Goal: Task Accomplishment & Management: Manage account settings

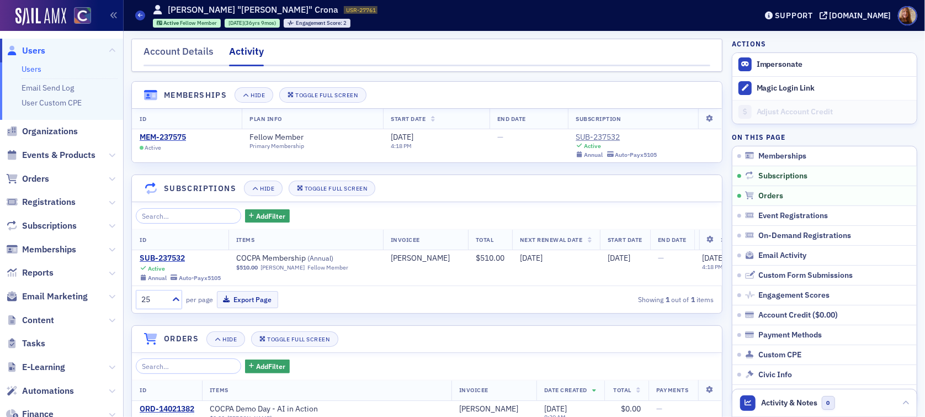
scroll to position [164, 0]
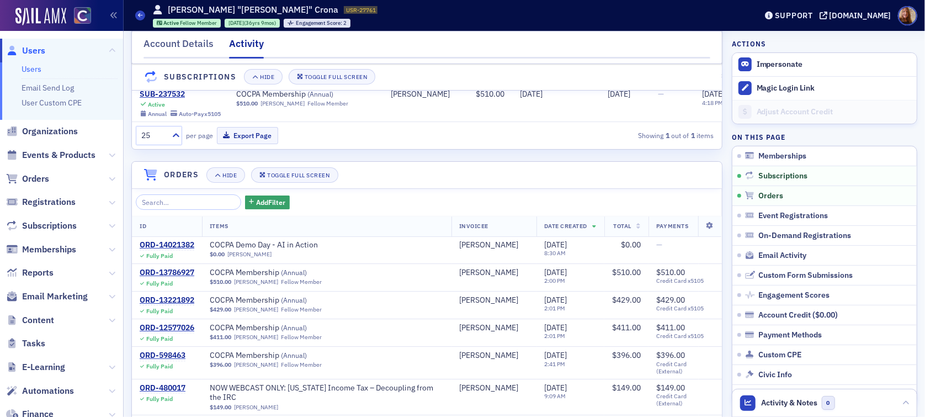
click at [30, 70] on link "Users" at bounding box center [32, 69] width 20 height 10
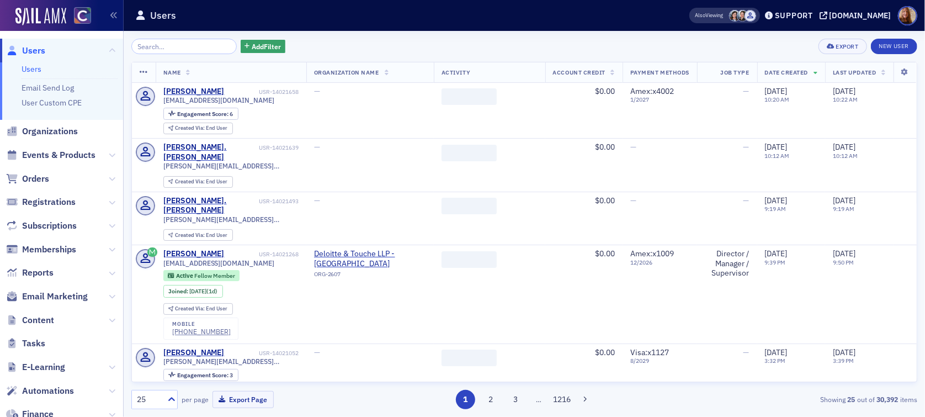
click at [151, 47] on input "search" at bounding box center [183, 46] width 105 height 15
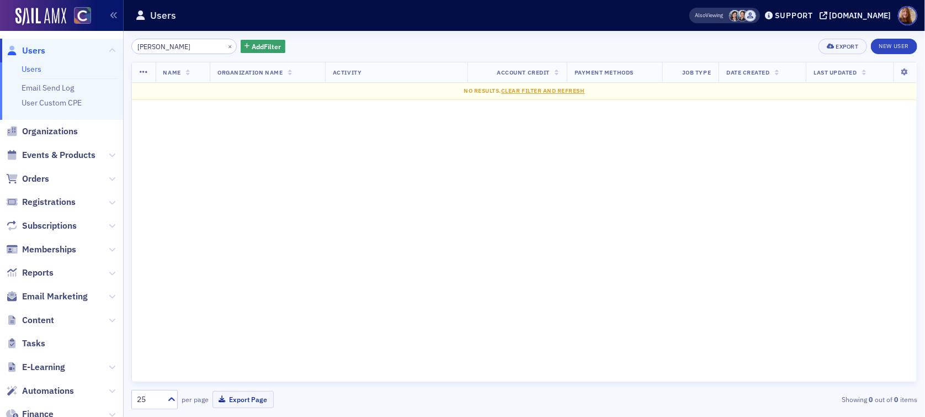
click at [155, 49] on input "dayrl" at bounding box center [183, 46] width 105 height 15
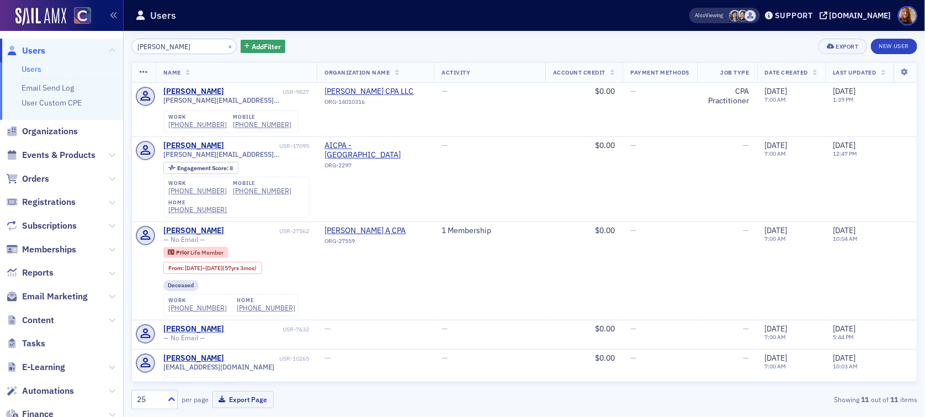
type input "[PERSON_NAME]"
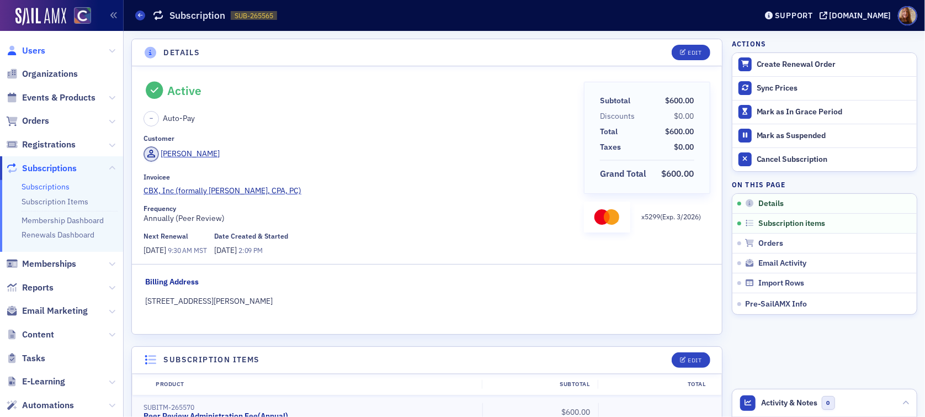
click at [39, 49] on span "Users" at bounding box center [33, 51] width 23 height 12
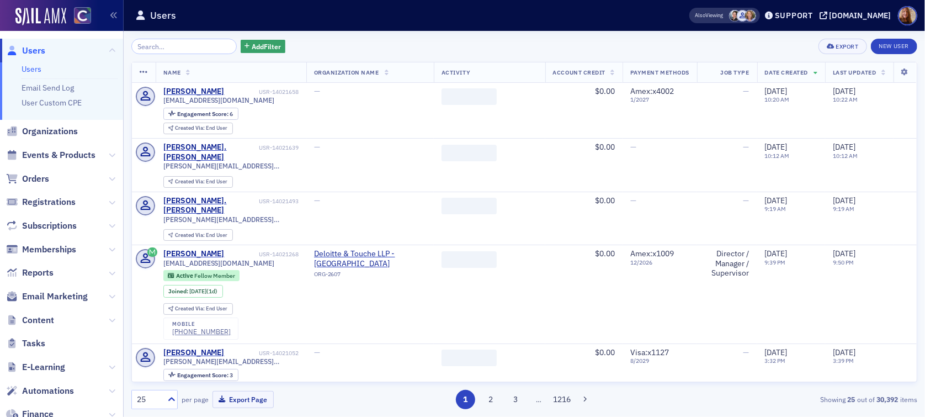
click at [167, 47] on input "search" at bounding box center [183, 46] width 105 height 15
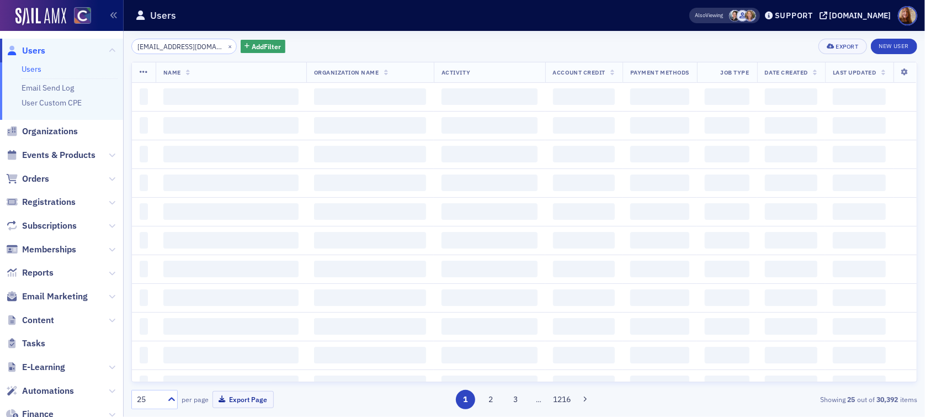
scroll to position [0, 2]
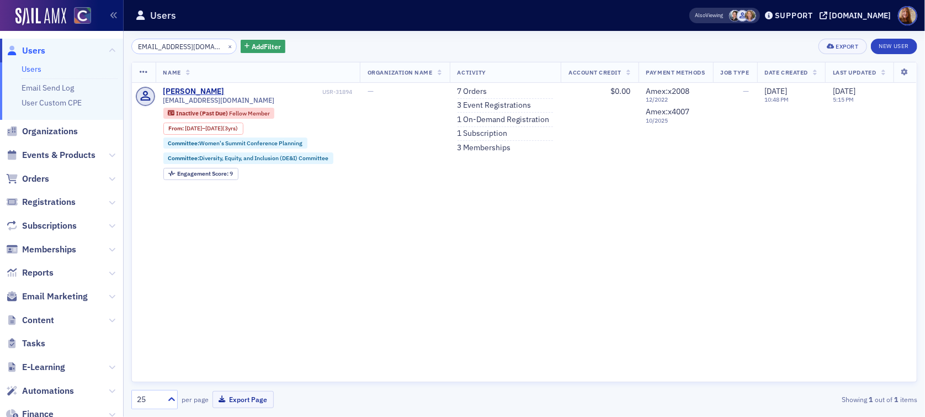
type input "ssmonroe02@gmail.com"
click at [225, 45] on button "×" at bounding box center [230, 46] width 10 height 10
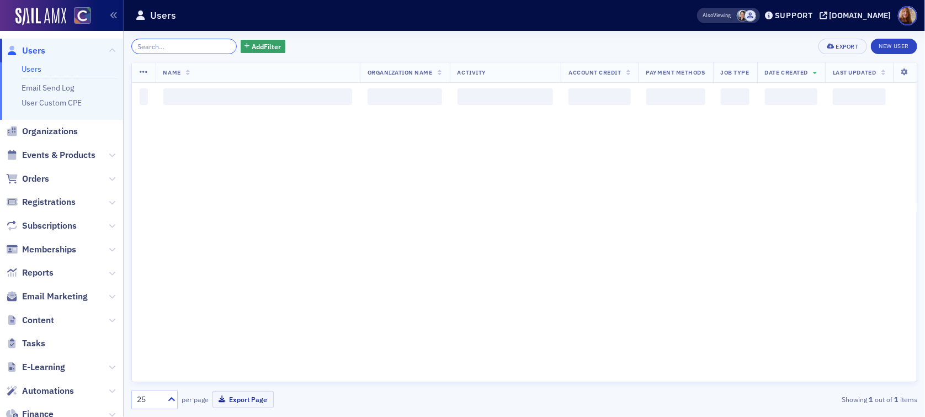
click at [192, 45] on input "search" at bounding box center [183, 46] width 105 height 15
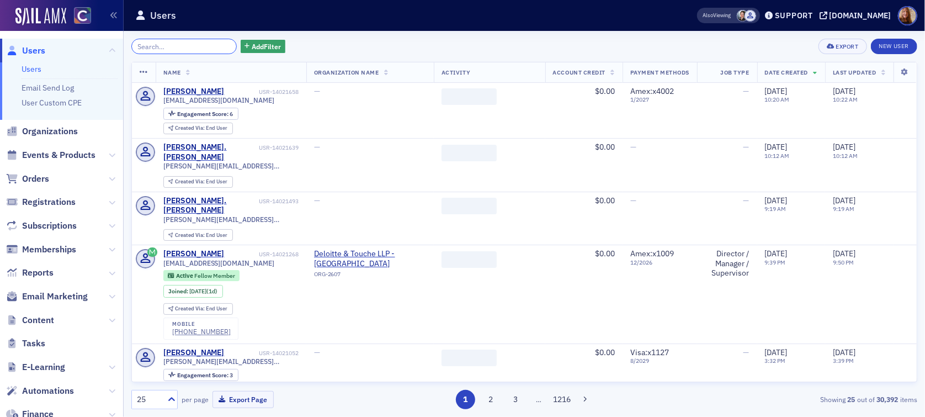
paste input "karadaniel91@gmail.com"
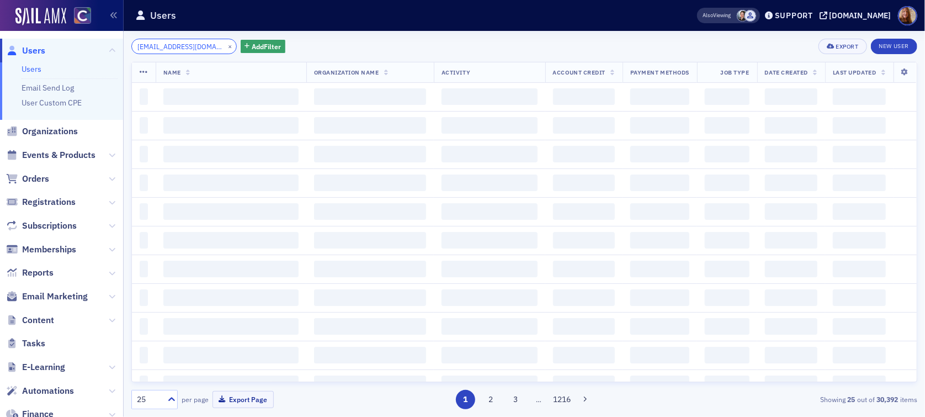
scroll to position [0, 3]
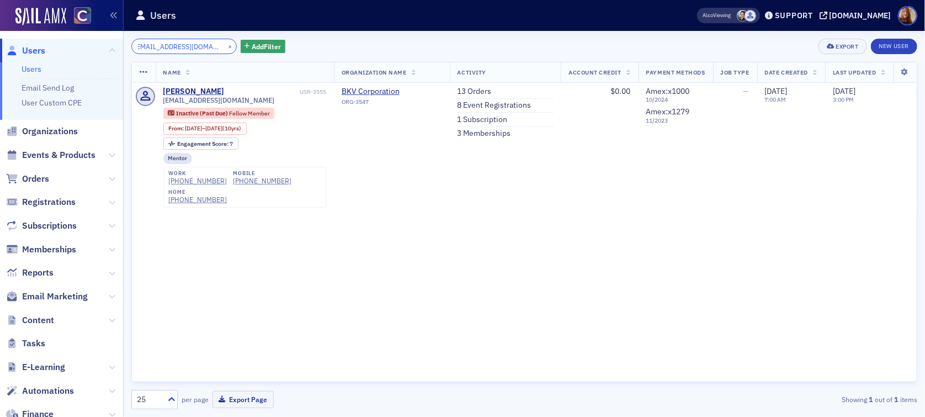
type input "karadaniel91@gmail.com"
click at [225, 49] on div "×" at bounding box center [231, 46] width 12 height 14
click at [225, 47] on button "×" at bounding box center [230, 46] width 10 height 10
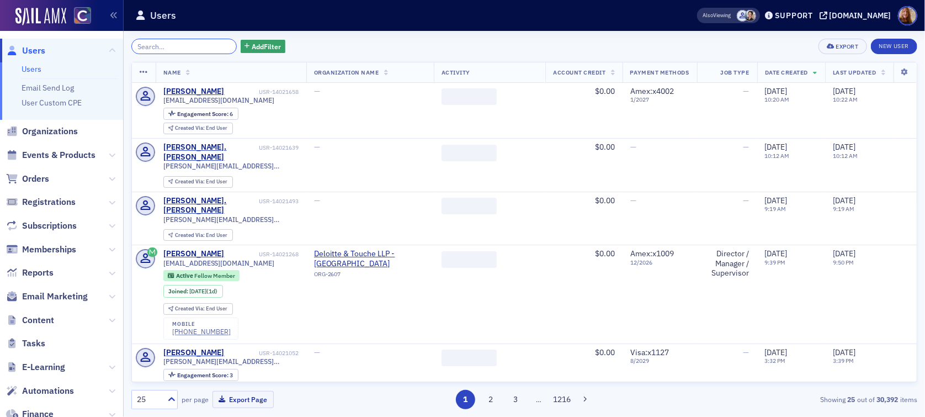
click at [166, 48] on input "search" at bounding box center [183, 46] width 105 height 15
paste input "karadaniel91@gmail.com"
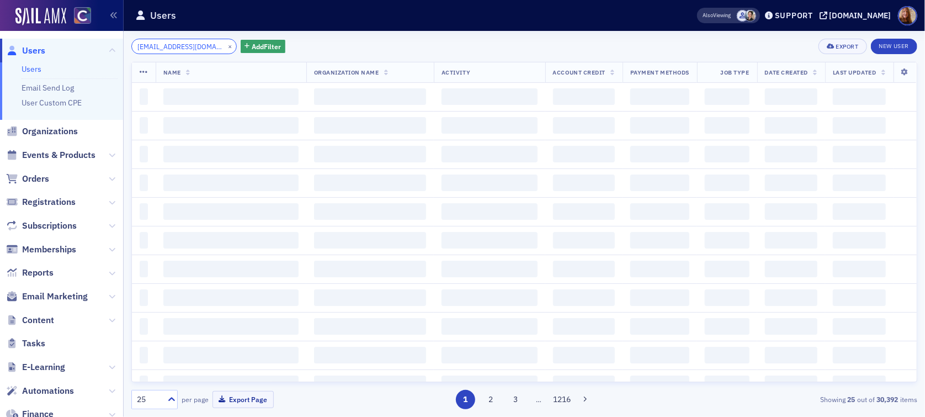
scroll to position [0, 3]
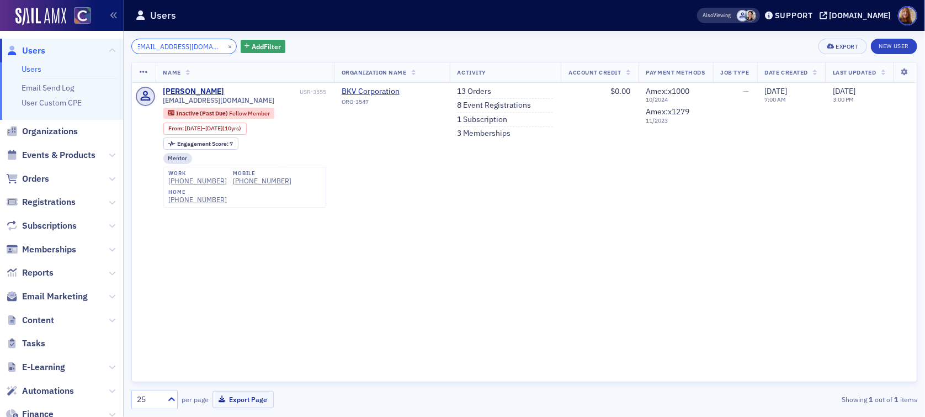
type input "karadaniel91@gmail.com"
click at [225, 44] on button "×" at bounding box center [230, 46] width 10 height 10
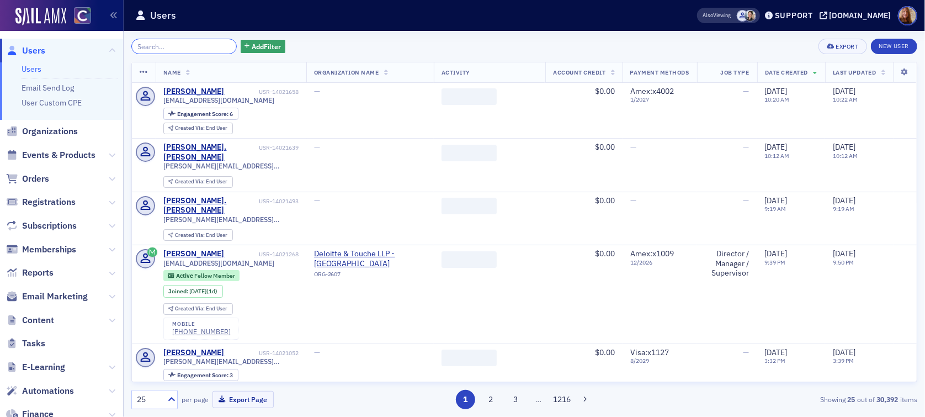
click at [177, 52] on input "search" at bounding box center [183, 46] width 105 height 15
paste input "ssmonroe02@gmail.com"
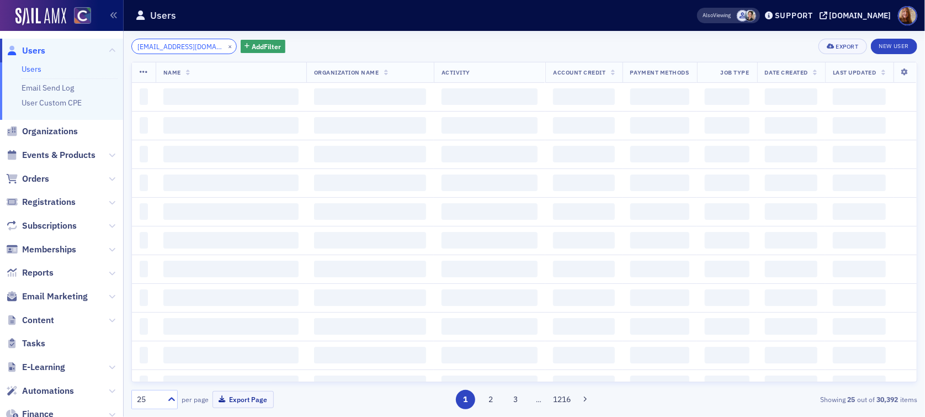
scroll to position [0, 2]
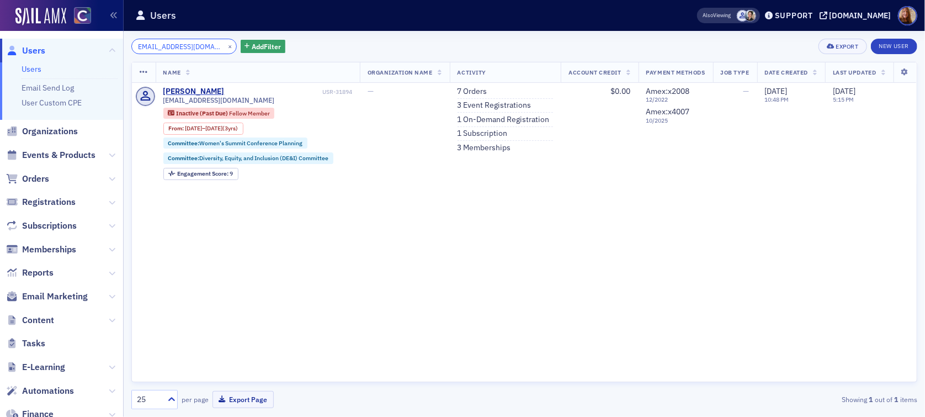
type input "ssmonroe02@gmail.com"
click at [225, 46] on button "×" at bounding box center [230, 46] width 10 height 10
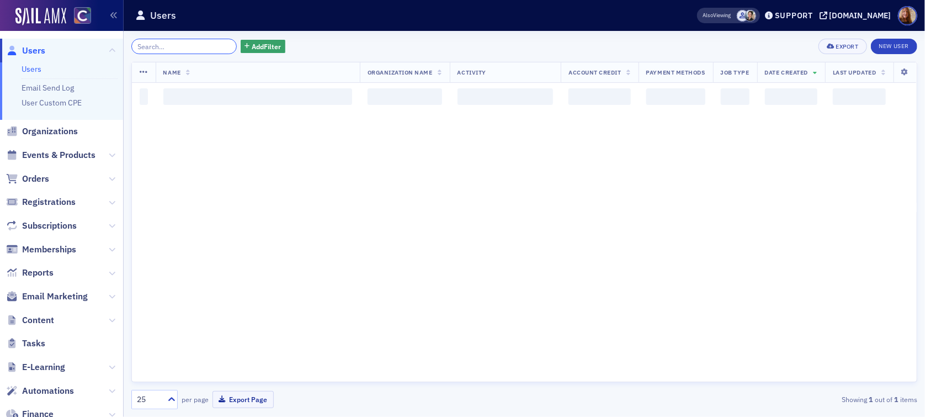
click at [192, 51] on input "search" at bounding box center [183, 46] width 105 height 15
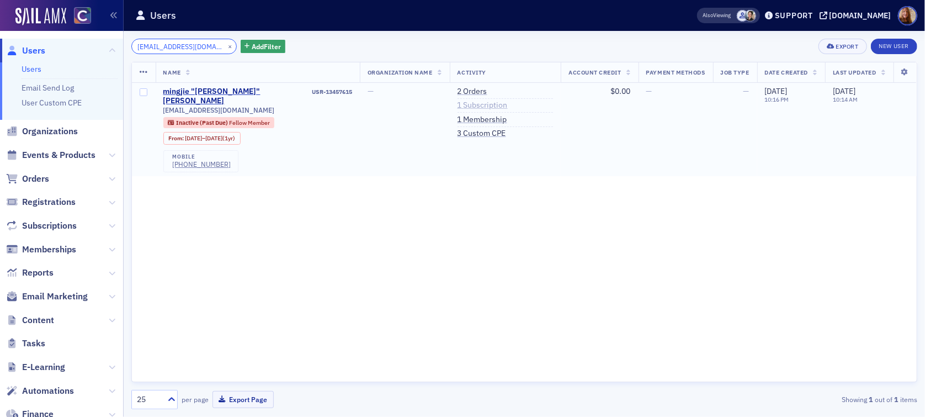
type input "lmj231709@gmail.com"
click at [472, 107] on link "1 Subscription" at bounding box center [483, 105] width 50 height 10
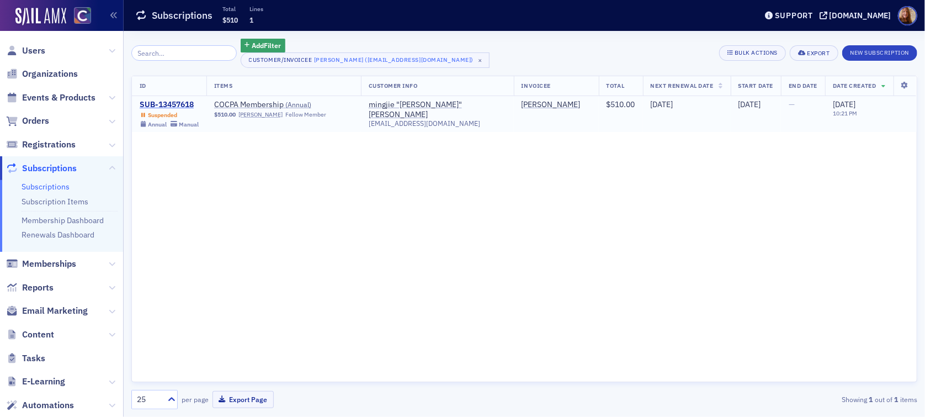
click at [154, 107] on div "SUB-13457618" at bounding box center [169, 105] width 59 height 10
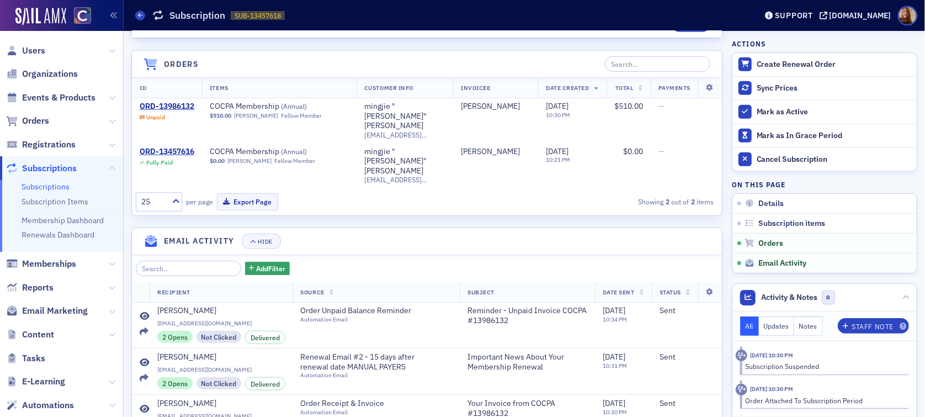
scroll to position [508, 0]
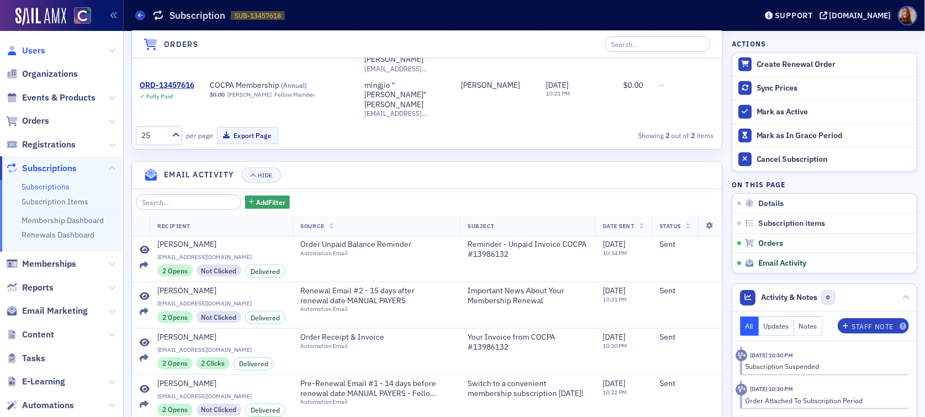
click at [33, 54] on span "Users" at bounding box center [33, 51] width 23 height 12
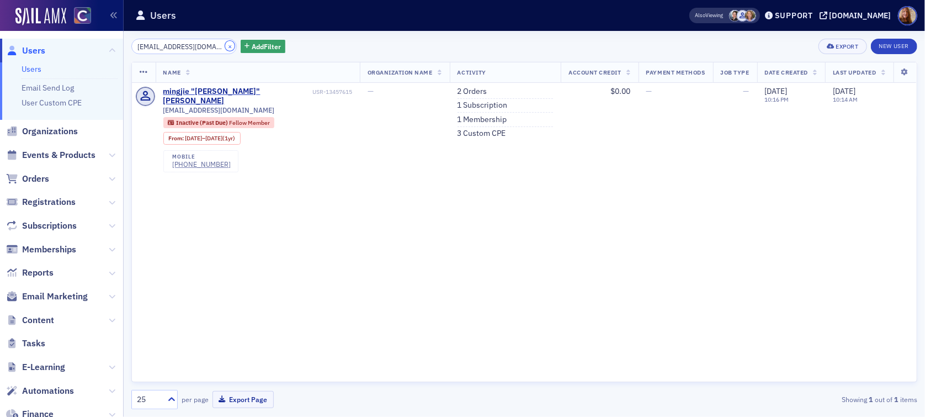
click at [225, 50] on button "×" at bounding box center [230, 46] width 10 height 10
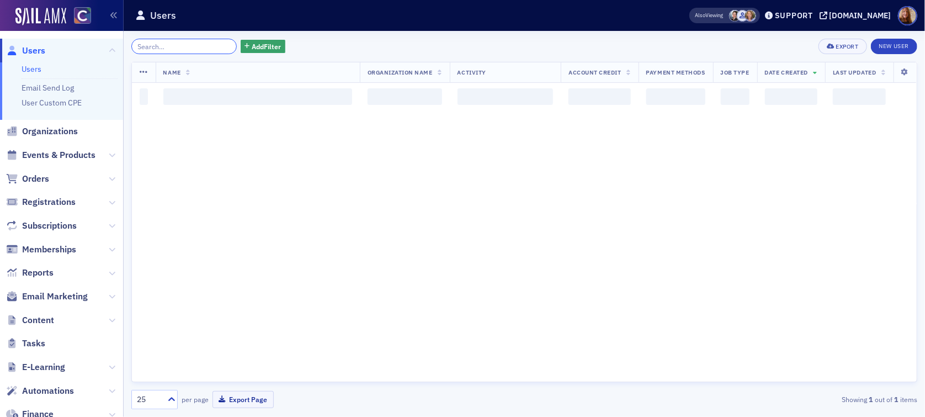
click at [179, 47] on input "search" at bounding box center [183, 46] width 105 height 15
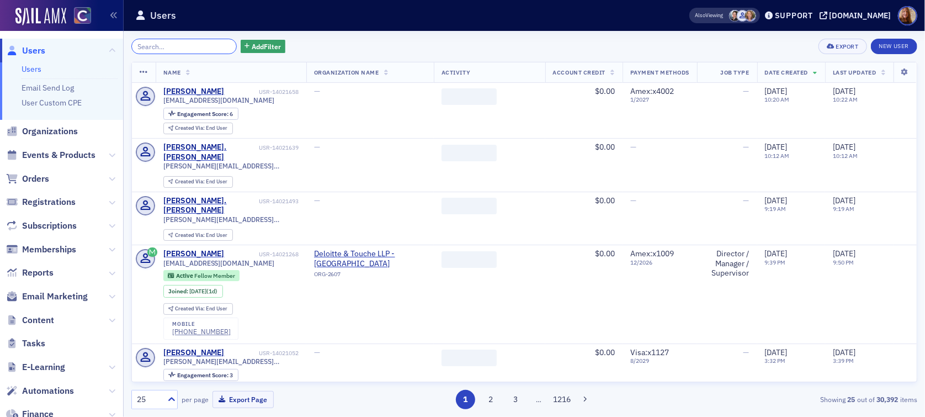
paste input "thomashreisch@gmail.com"
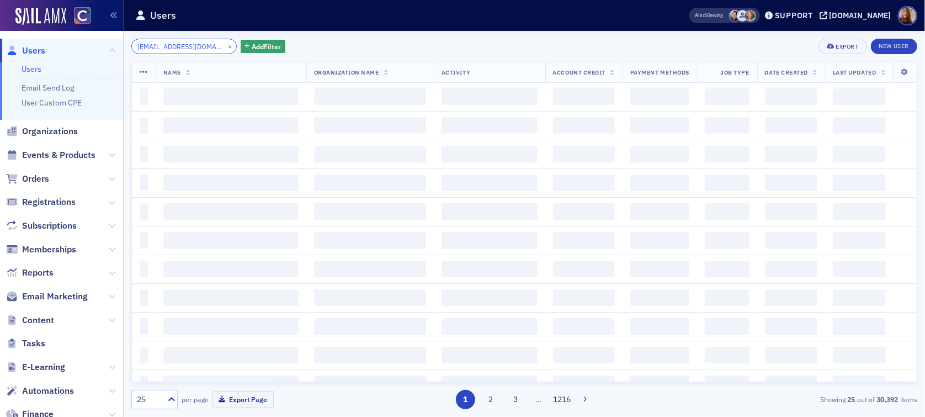
scroll to position [0, 8]
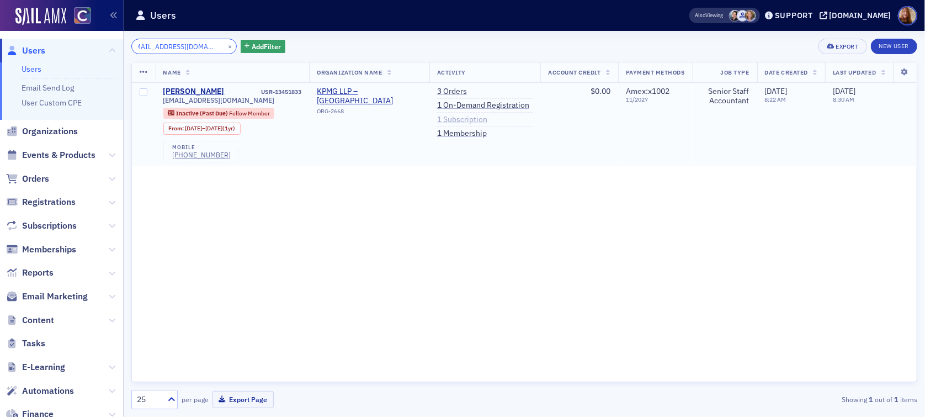
type input "thomashreisch@gmail.com"
click at [465, 120] on link "1 Subscription" at bounding box center [462, 120] width 50 height 10
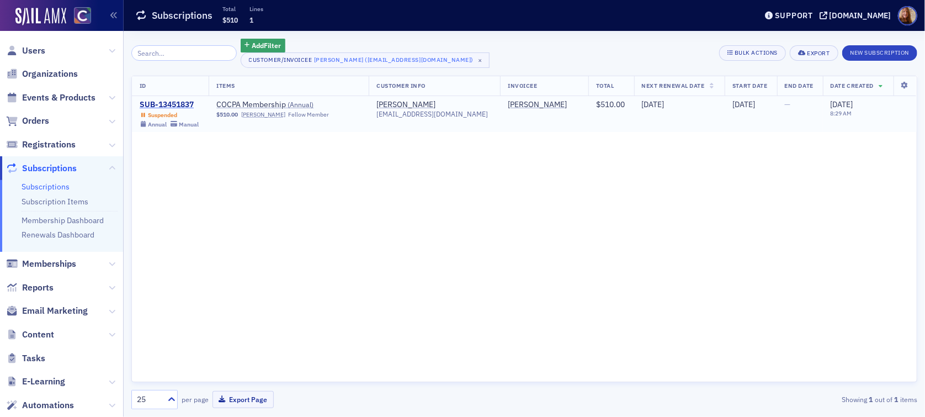
click at [184, 107] on div "SUB-13451837" at bounding box center [169, 105] width 59 height 10
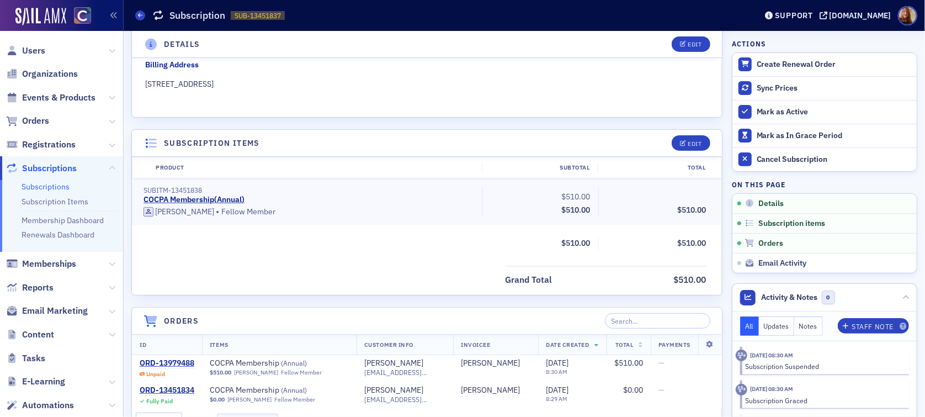
scroll to position [263, 0]
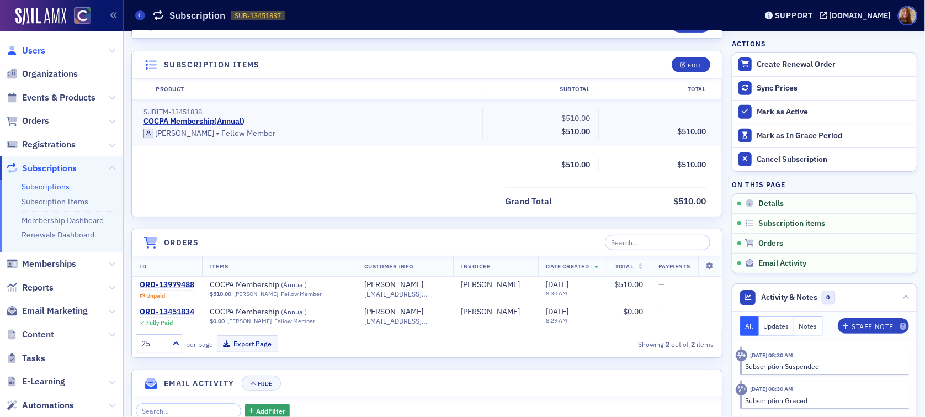
click at [28, 49] on span "Users" at bounding box center [33, 51] width 23 height 12
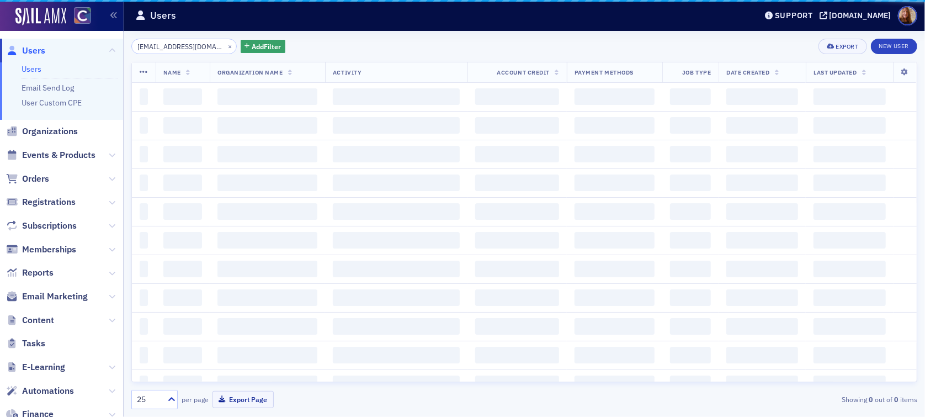
scroll to position [0, 8]
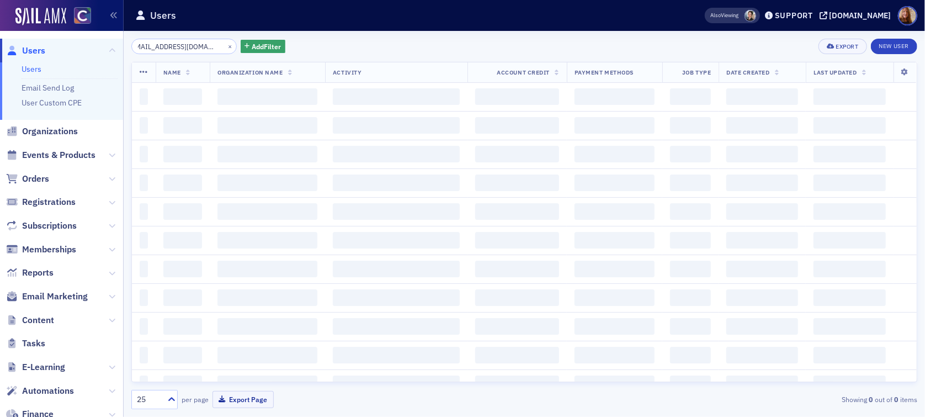
click at [168, 51] on input "thomashreisch@gmail.com" at bounding box center [183, 46] width 105 height 15
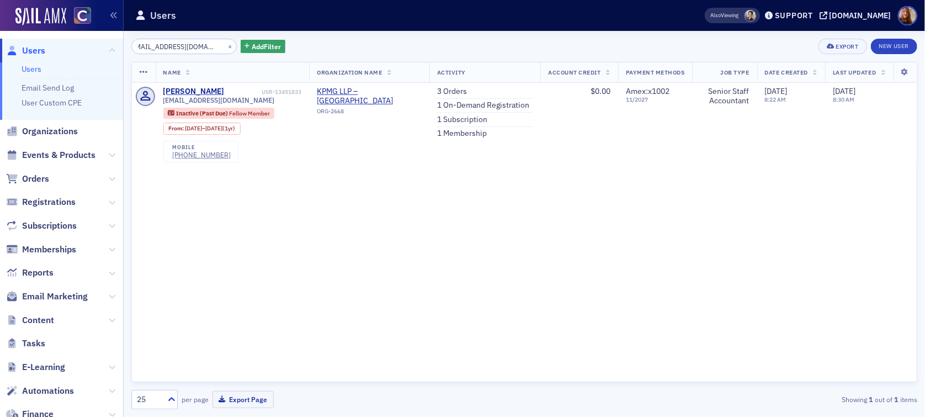
click at [168, 51] on input "thomashreisch@gmail.com" at bounding box center [183, 46] width 105 height 15
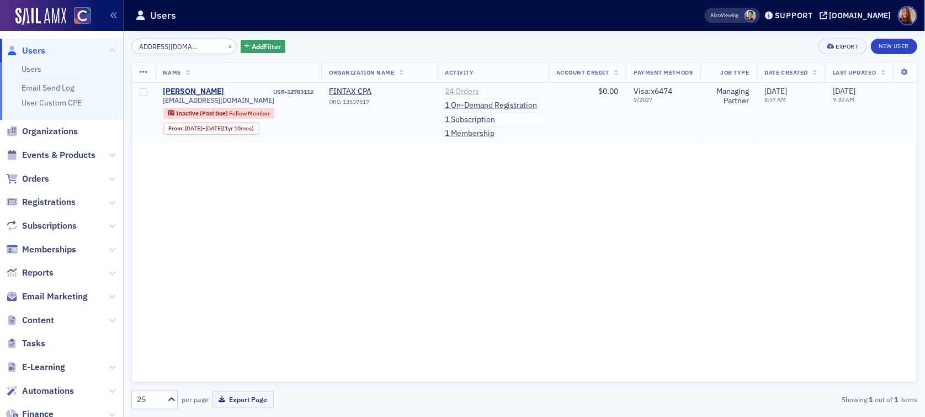
type input "dhaudenschield@fintaxfirm.com"
click at [469, 88] on link "24 Orders" at bounding box center [462, 92] width 34 height 10
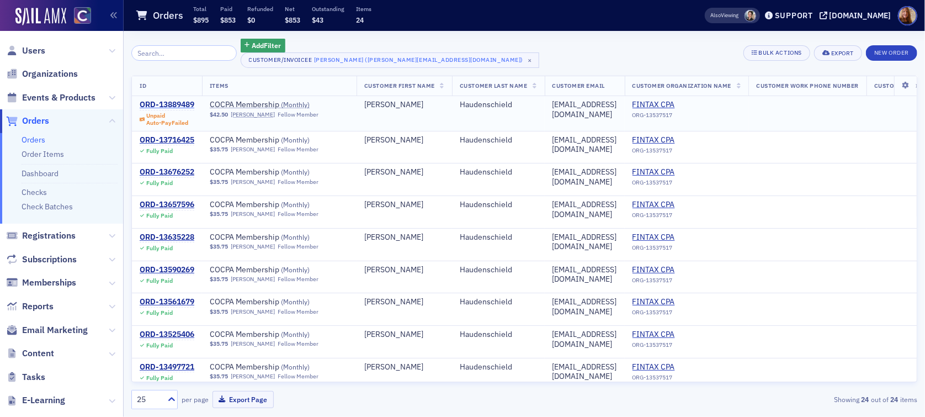
click at [155, 105] on div "ORD-13889489" at bounding box center [167, 105] width 55 height 10
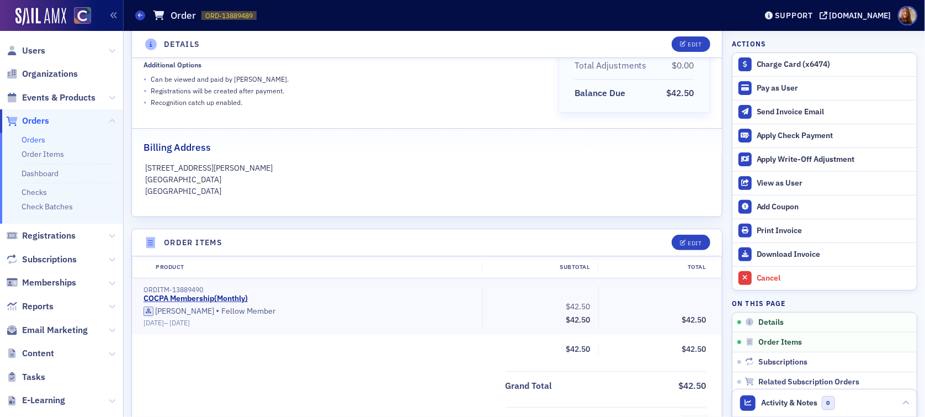
scroll to position [338, 0]
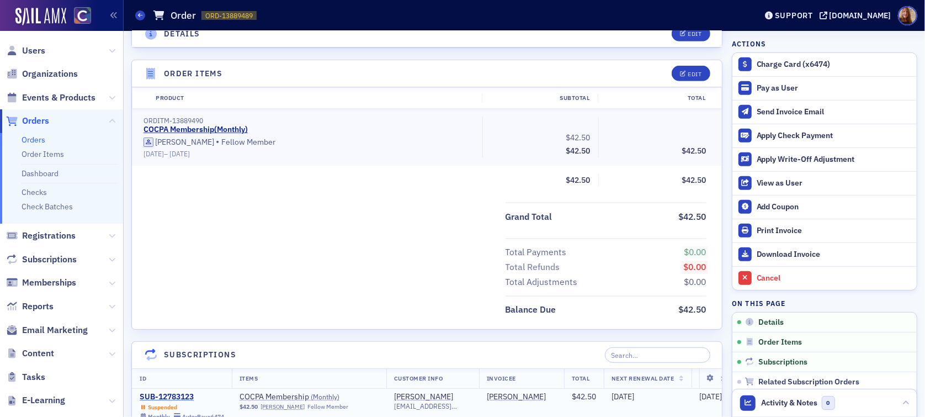
click at [187, 393] on div "SUB-12783123" at bounding box center [182, 397] width 84 height 10
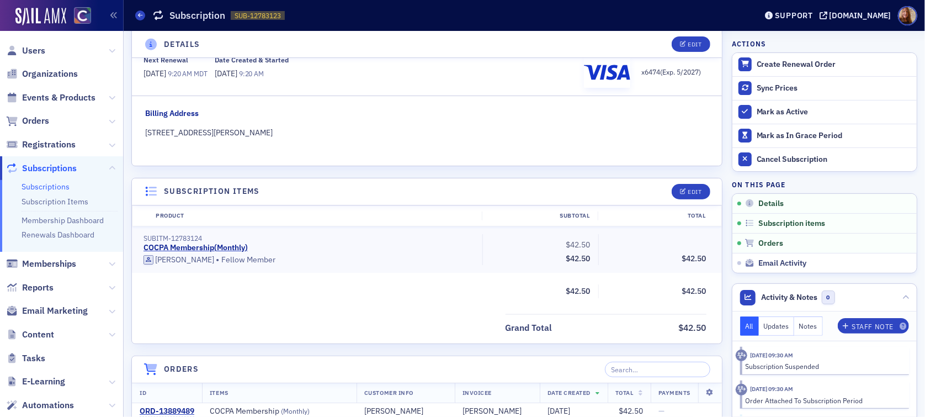
scroll to position [154, 0]
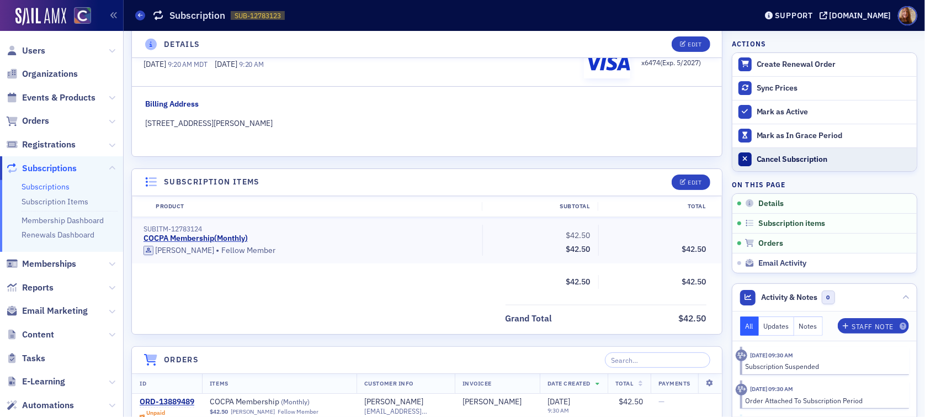
click at [784, 157] on div "Cancel Subscription" at bounding box center [834, 160] width 155 height 10
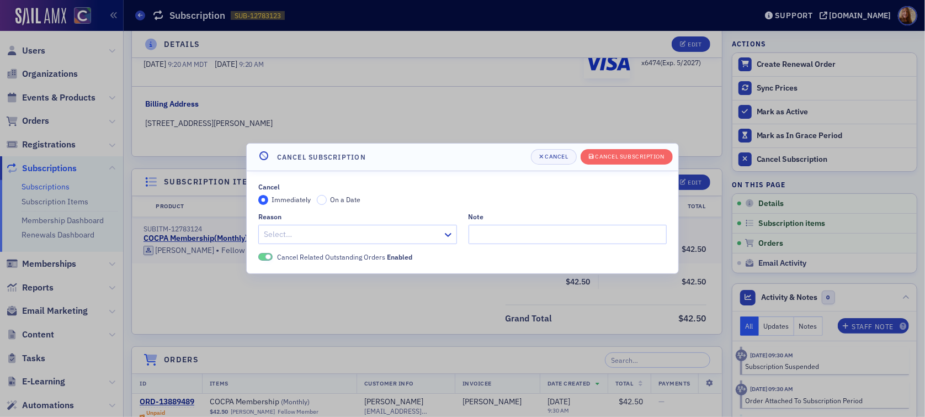
click at [298, 237] on div at bounding box center [352, 234] width 179 height 14
type input "non"
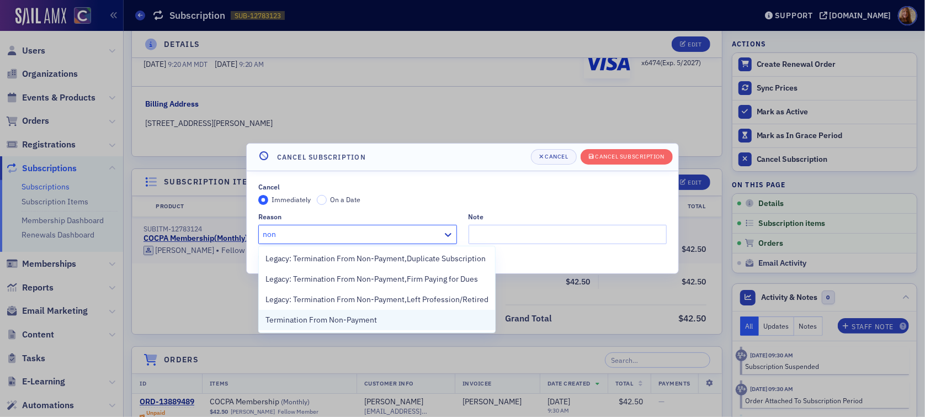
click at [304, 320] on span "Termination From Non-Payment" at bounding box center [322, 320] width 112 height 12
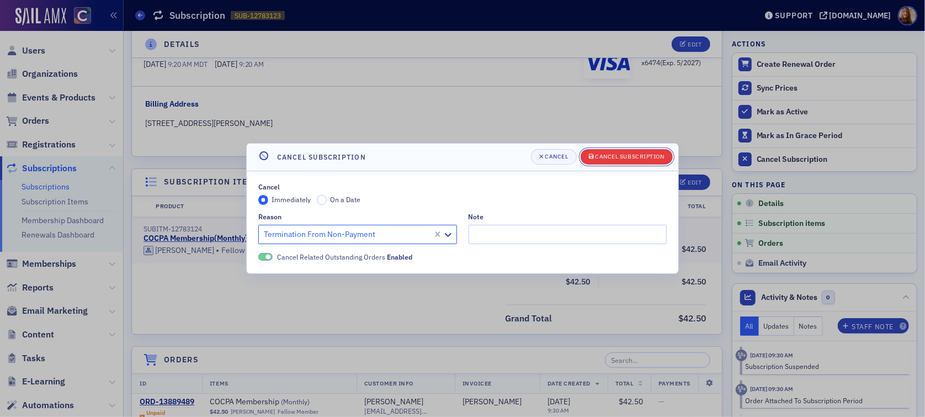
click at [619, 160] on div "Cancel Subscription" at bounding box center [630, 157] width 69 height 6
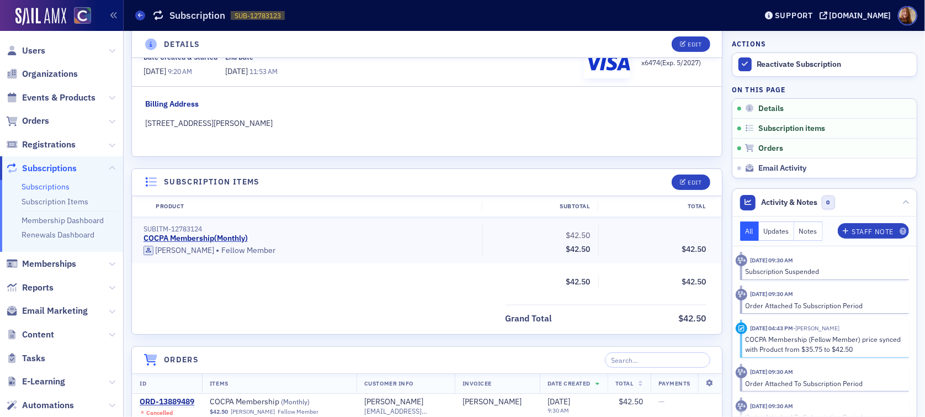
scroll to position [0, 0]
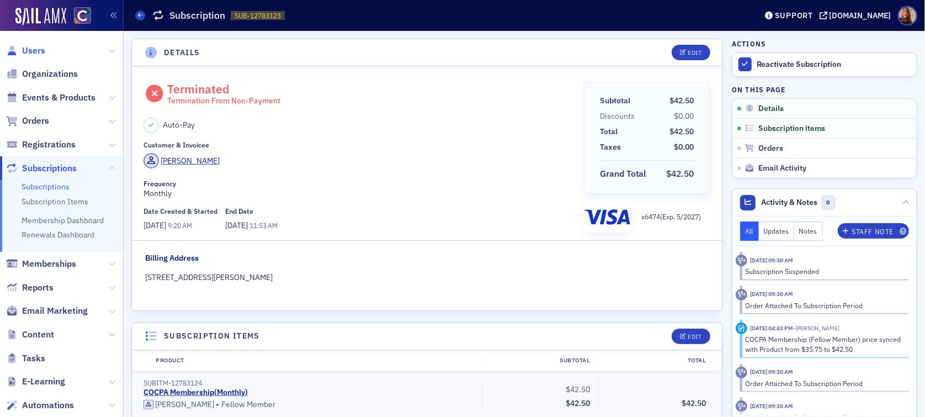
click at [33, 50] on span "Users" at bounding box center [33, 51] width 23 height 12
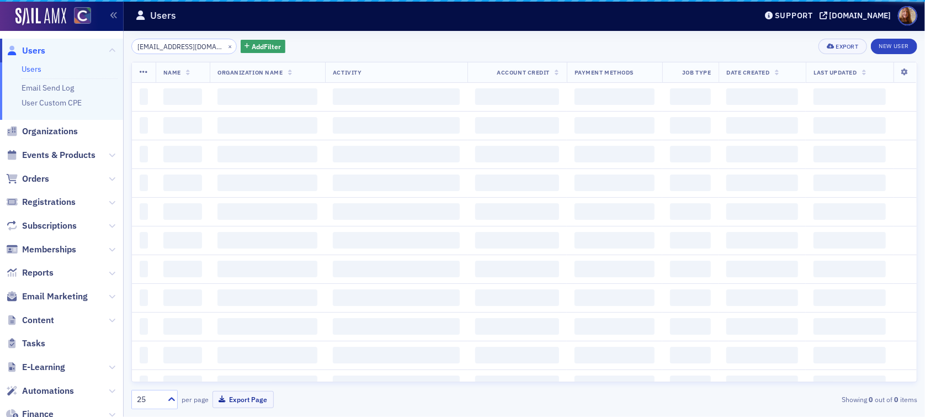
scroll to position [0, 24]
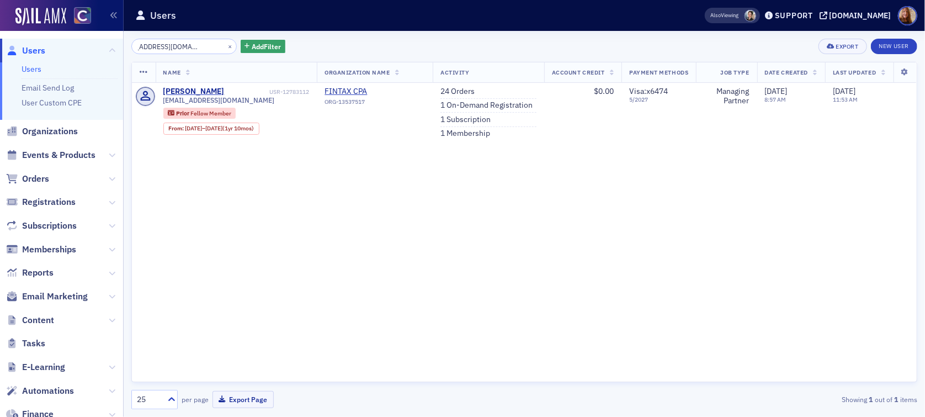
click at [174, 49] on input "dhaudenschield@fintaxfirm.com" at bounding box center [183, 46] width 105 height 15
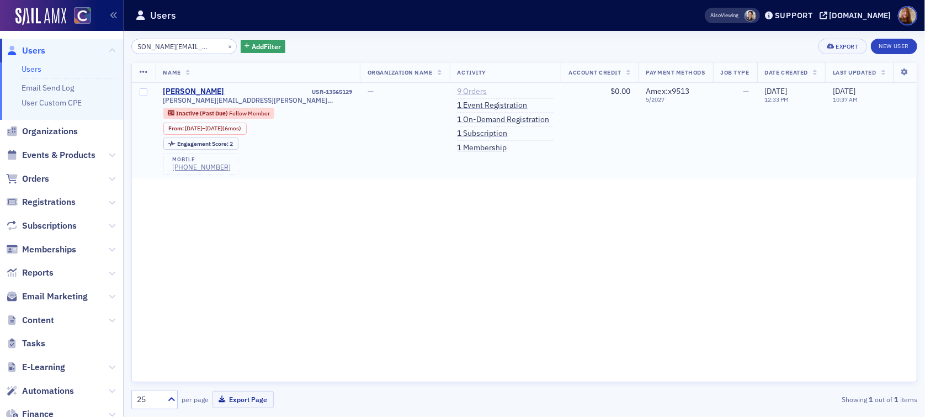
type input "shane.bohlender@gmail.com"
click at [464, 92] on link "9 Orders" at bounding box center [473, 92] width 30 height 10
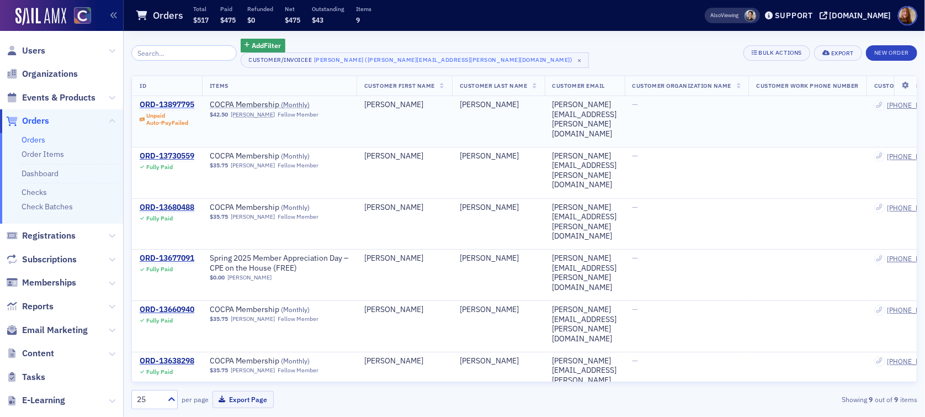
click at [156, 103] on div "ORD-13897795" at bounding box center [167, 105] width 55 height 10
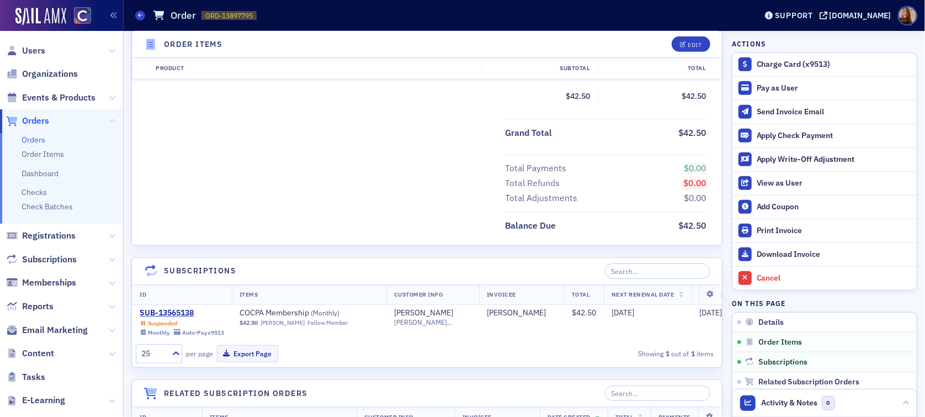
scroll to position [436, 0]
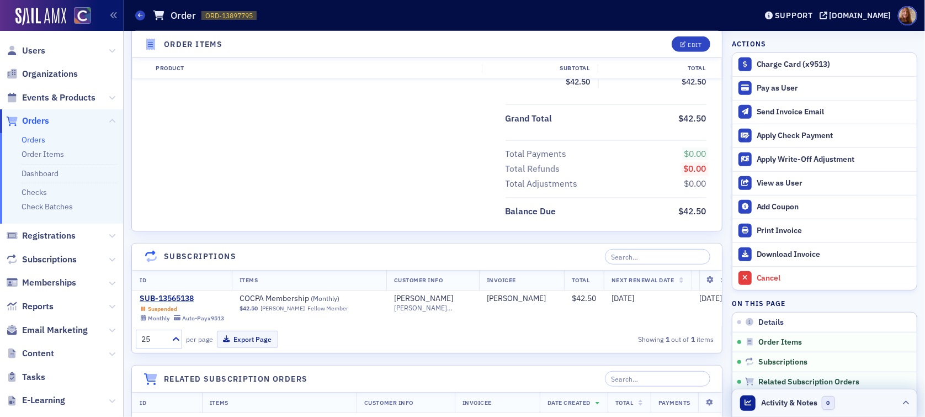
click at [851, 403] on header "Activity & Notes 0" at bounding box center [825, 403] width 184 height 28
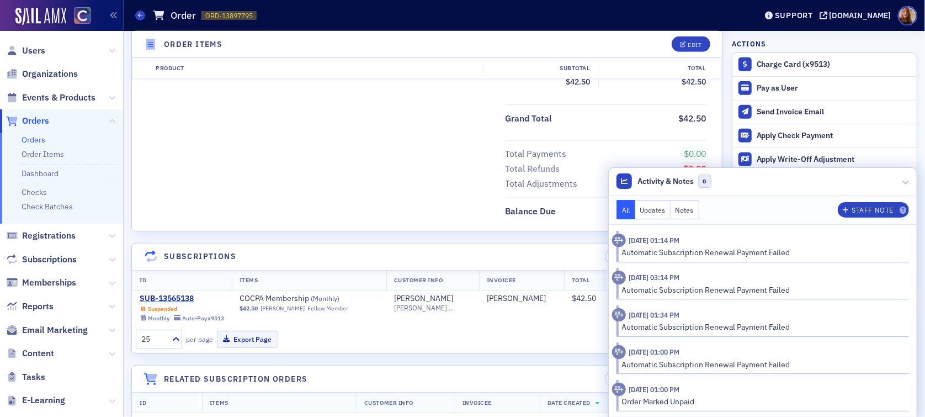
click at [679, 209] on button "Notes" at bounding box center [685, 209] width 29 height 19
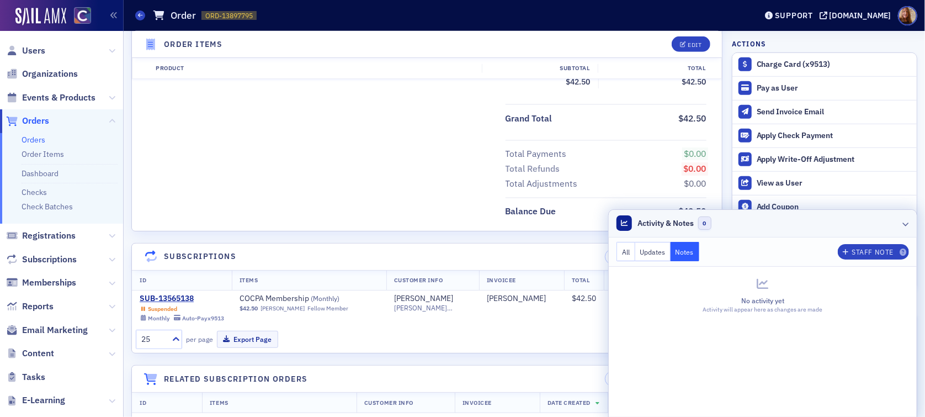
click at [803, 223] on header "Activity & Notes 0" at bounding box center [763, 224] width 308 height 28
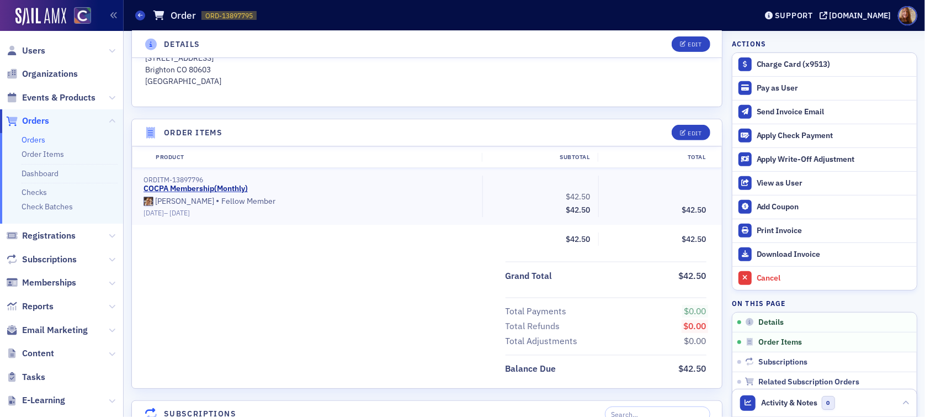
scroll to position [441, 0]
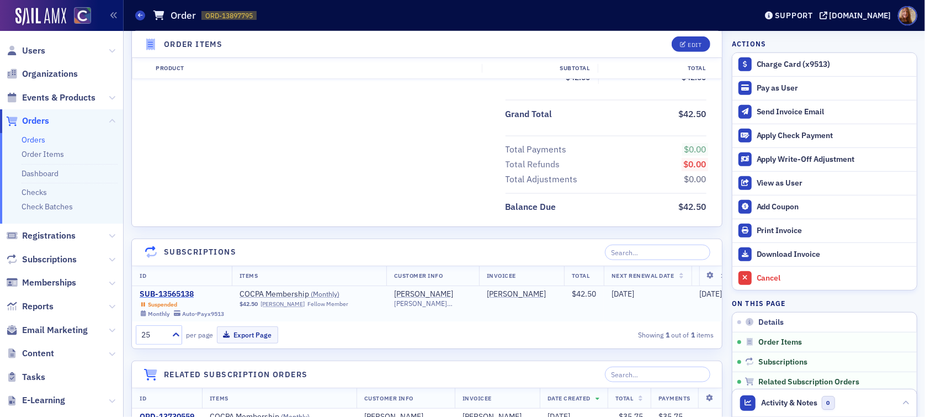
click at [171, 295] on div "SUB-13565138" at bounding box center [182, 294] width 84 height 10
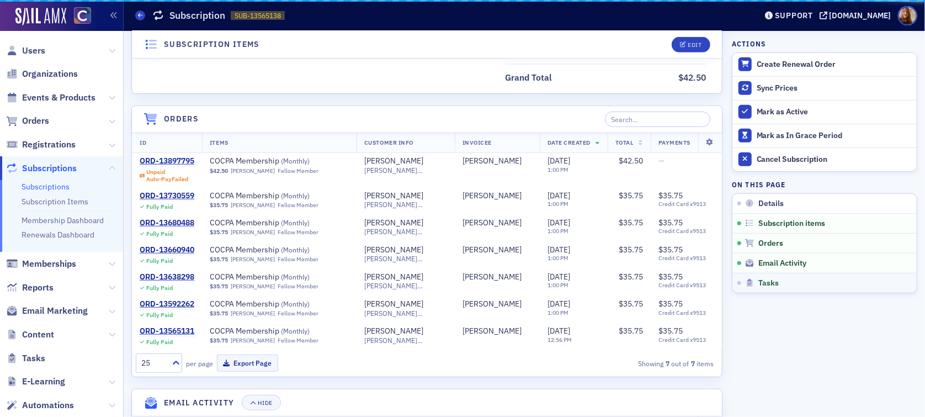
scroll to position [441, 0]
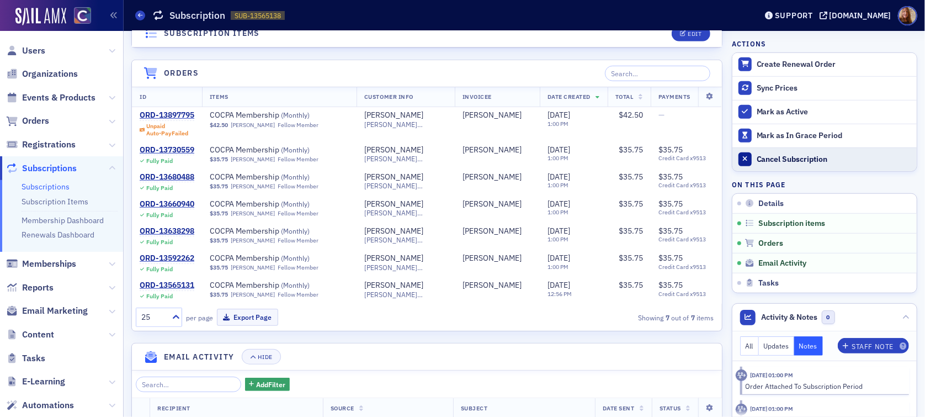
click at [816, 163] on div "Cancel Subscription" at bounding box center [834, 160] width 155 height 10
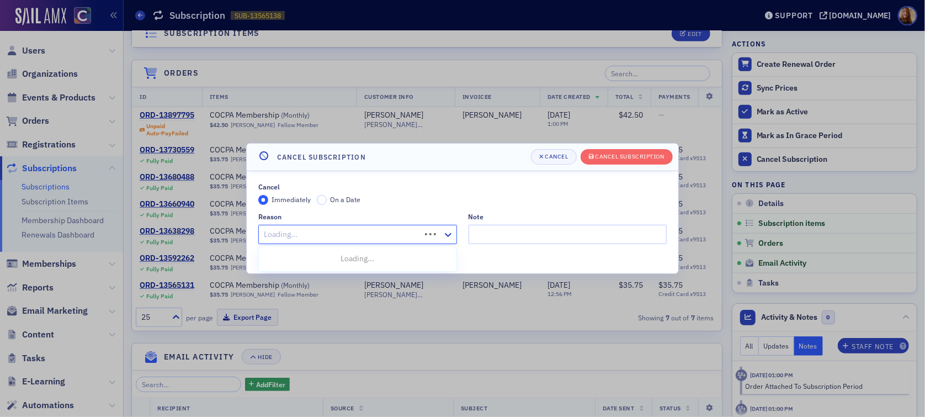
click at [354, 229] on div at bounding box center [341, 234] width 157 height 14
type input "non"
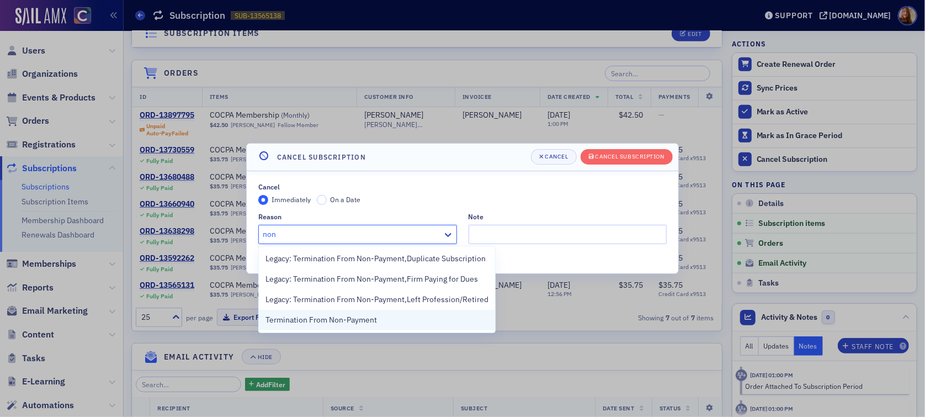
click at [357, 316] on span "Termination From Non-Payment" at bounding box center [322, 320] width 112 height 12
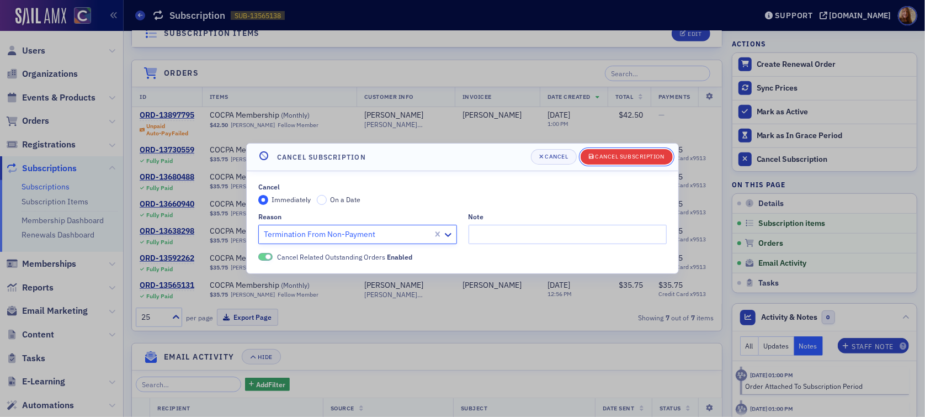
click at [623, 155] on div "Cancel Subscription" at bounding box center [630, 157] width 69 height 6
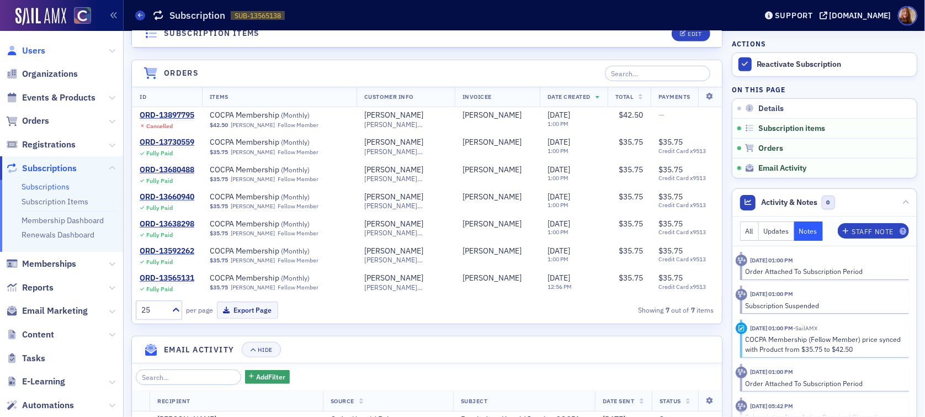
click at [36, 55] on span "Users" at bounding box center [33, 51] width 23 height 12
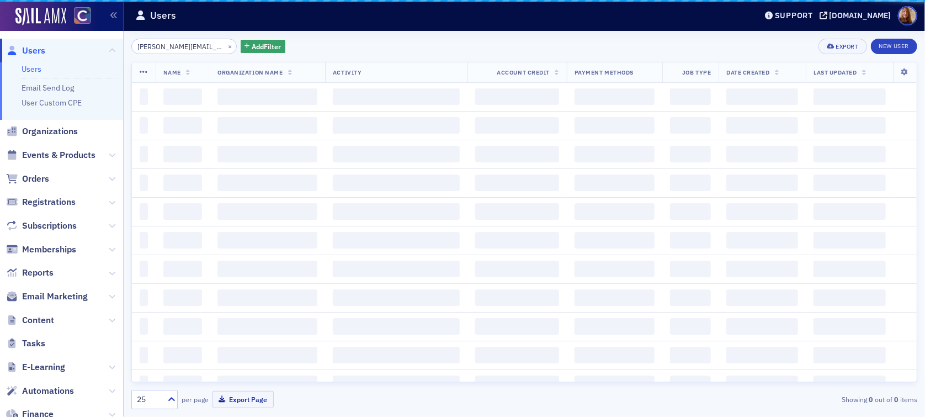
scroll to position [0, 14]
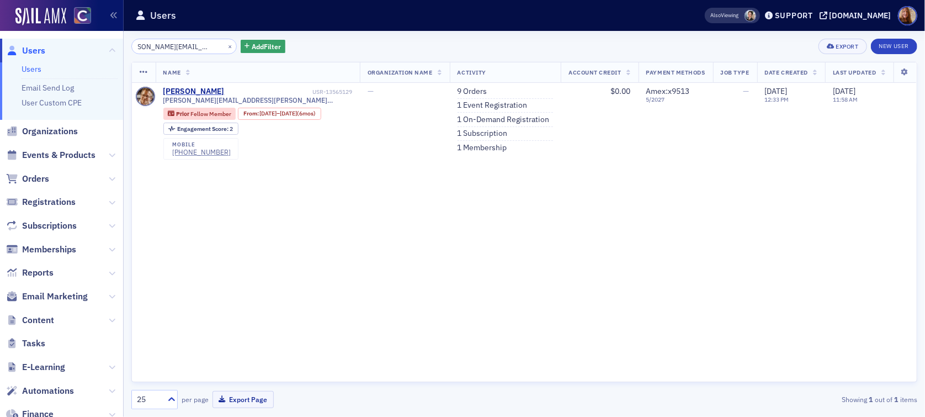
click at [175, 45] on input "shane.bohlender@gmail.com" at bounding box center [183, 46] width 105 height 15
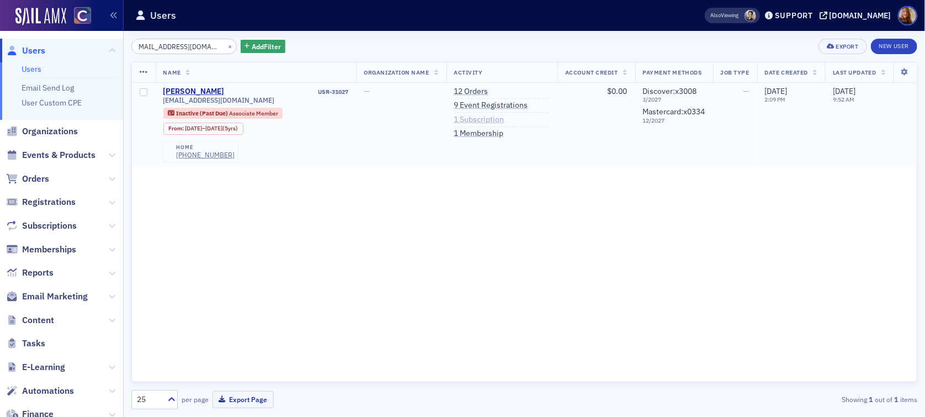
type input "k.weghorst09@gmail.com"
click at [467, 120] on link "1 Subscription" at bounding box center [479, 120] width 50 height 10
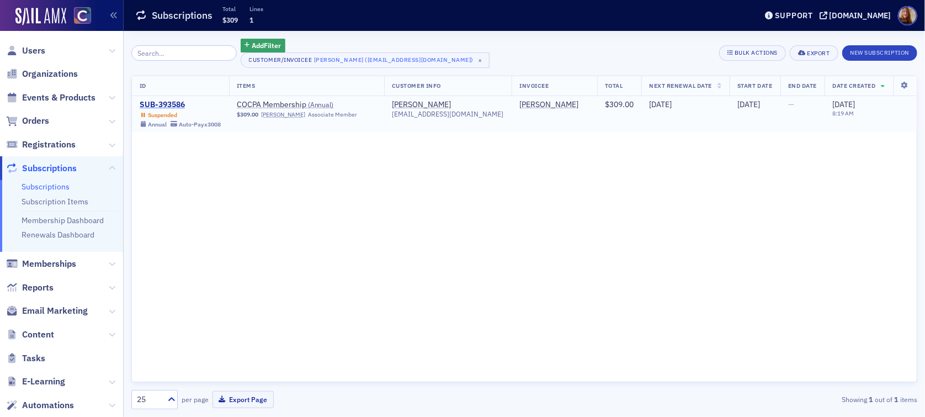
click at [168, 103] on div "SUB-393586" at bounding box center [180, 105] width 81 height 10
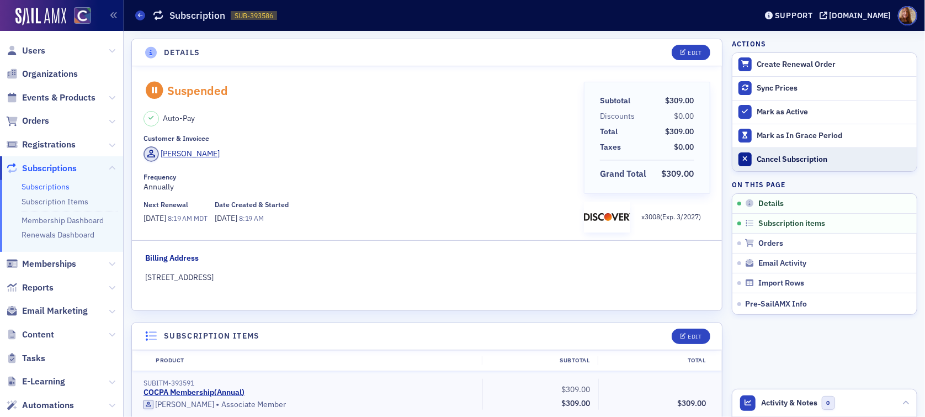
click at [776, 156] on div "Cancel Subscription" at bounding box center [834, 160] width 155 height 10
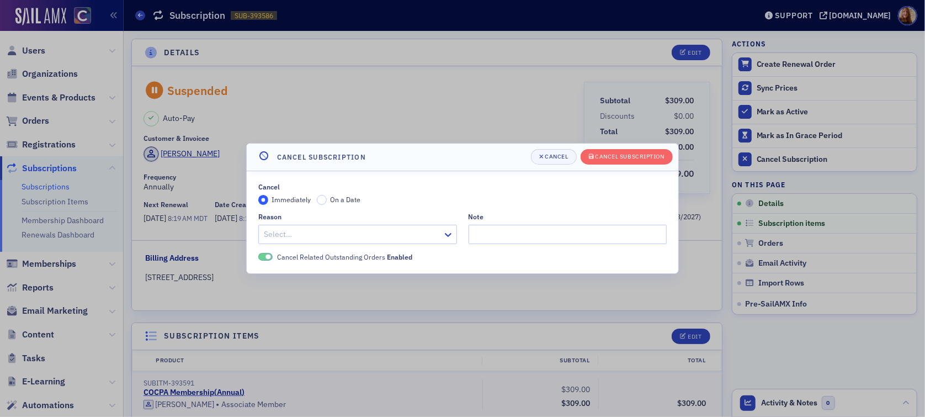
click at [301, 231] on div at bounding box center [352, 234] width 179 height 14
type input "non"
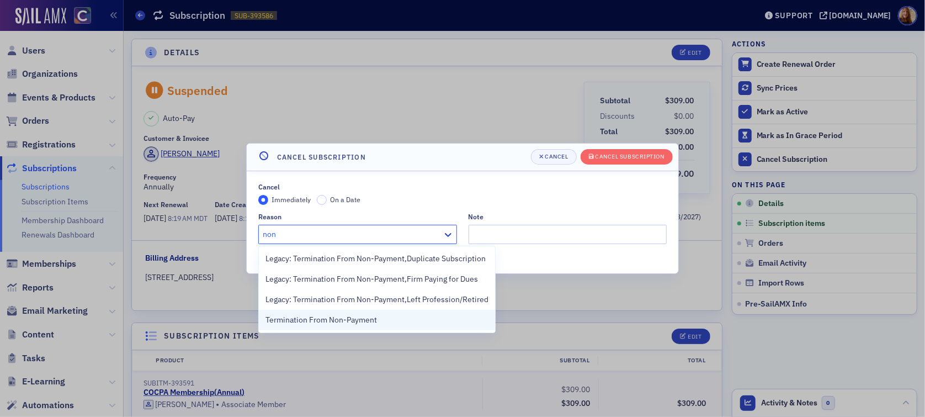
click at [276, 316] on span "Termination From Non-Payment" at bounding box center [322, 320] width 112 height 12
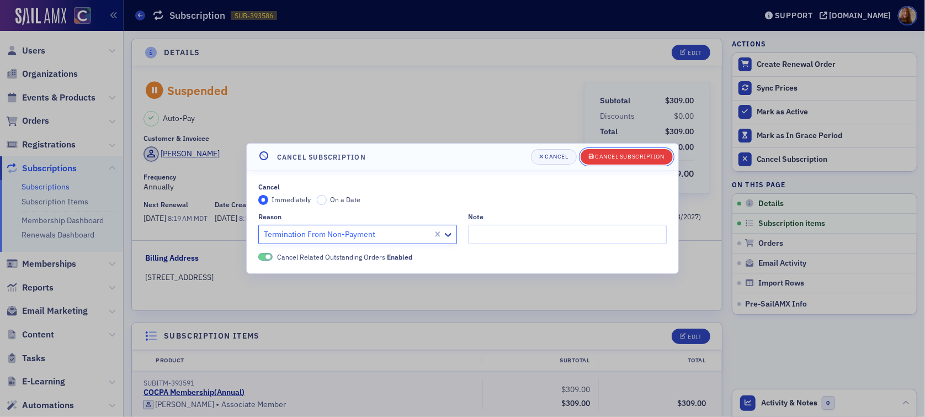
click at [615, 157] on div "Cancel Subscription" at bounding box center [630, 157] width 69 height 6
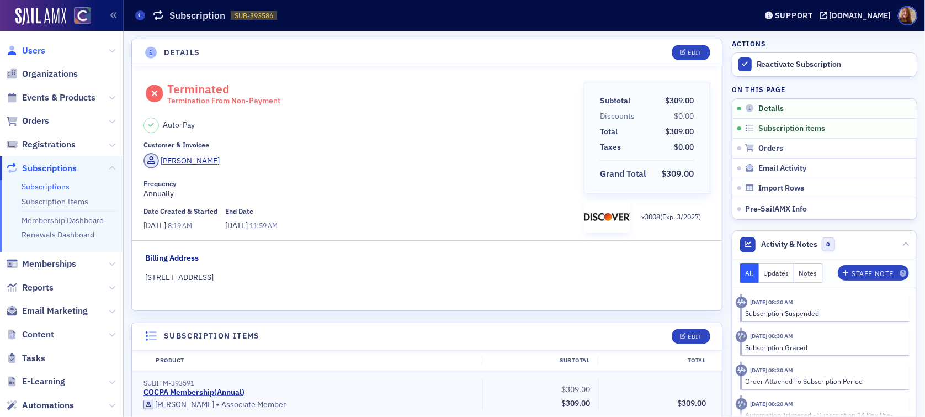
click at [31, 51] on span "Users" at bounding box center [33, 51] width 23 height 12
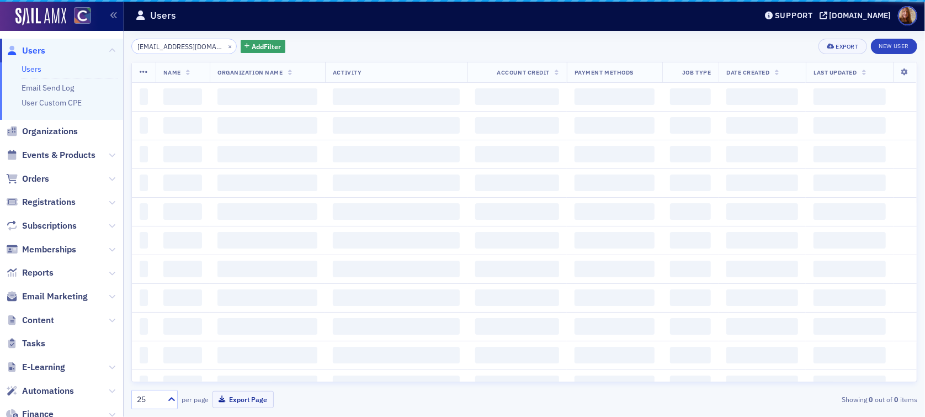
scroll to position [0, 5]
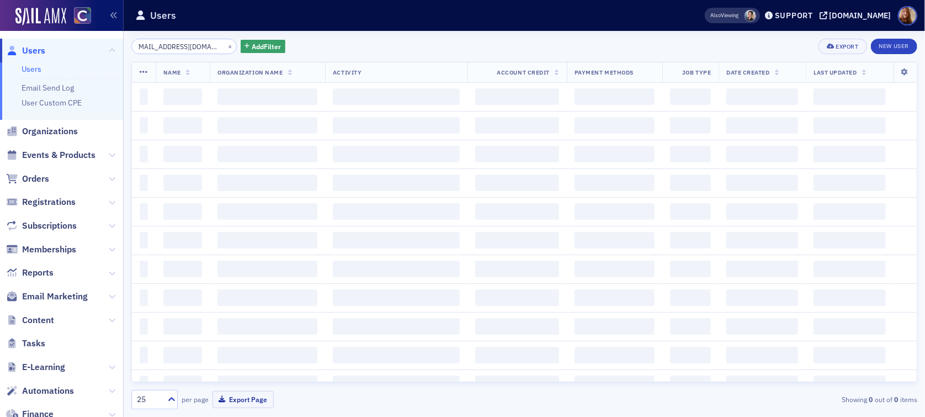
click at [174, 47] on input "k.weghorst09@gmail.com" at bounding box center [183, 46] width 105 height 15
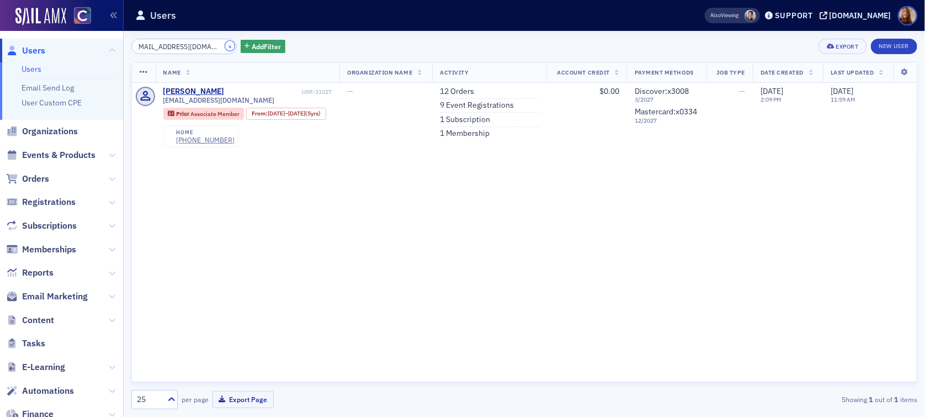
click at [225, 43] on button "×" at bounding box center [230, 46] width 10 height 10
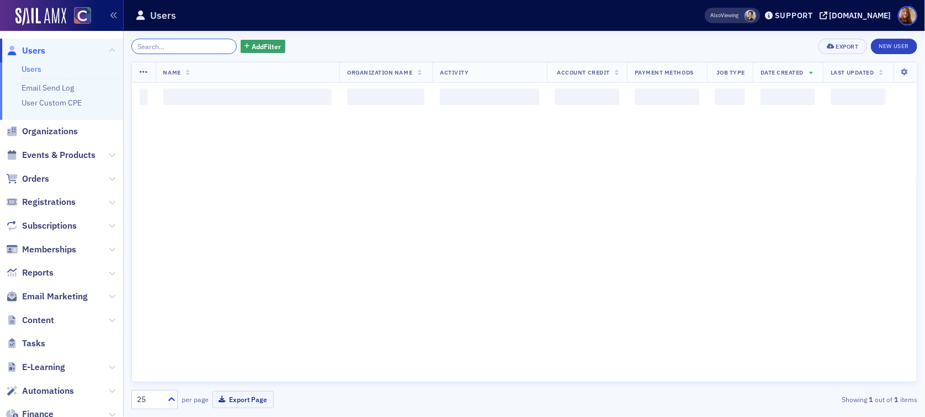
click at [174, 42] on input "search" at bounding box center [183, 46] width 105 height 15
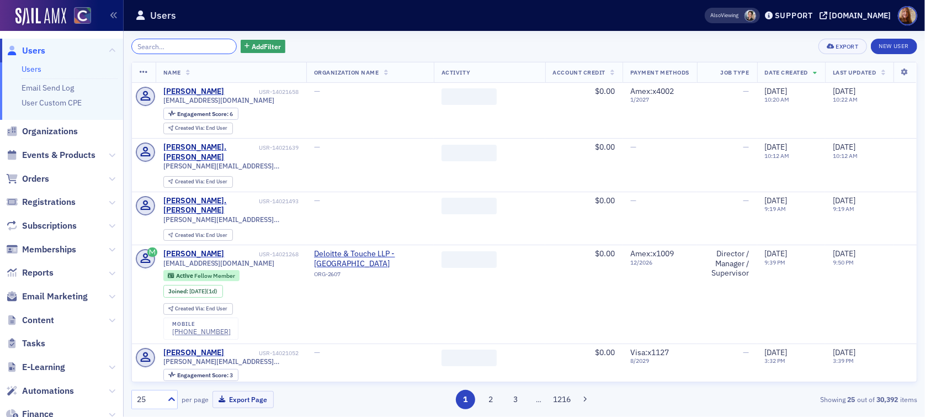
paste input "agutierrez221@gmail.com"
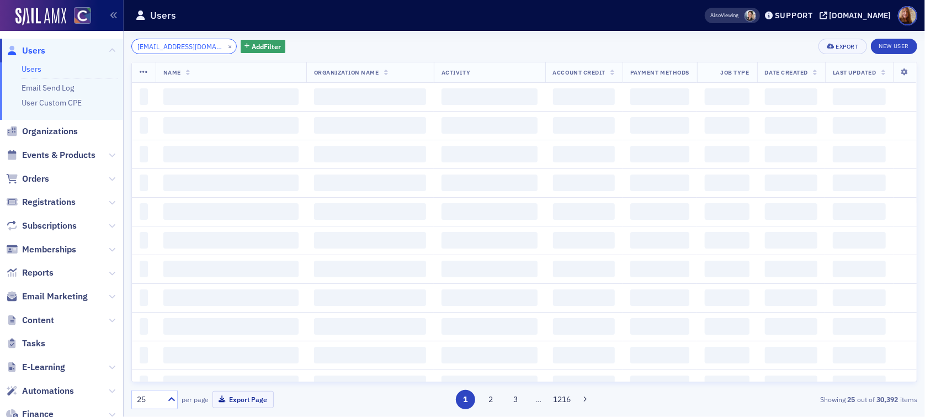
scroll to position [0, 6]
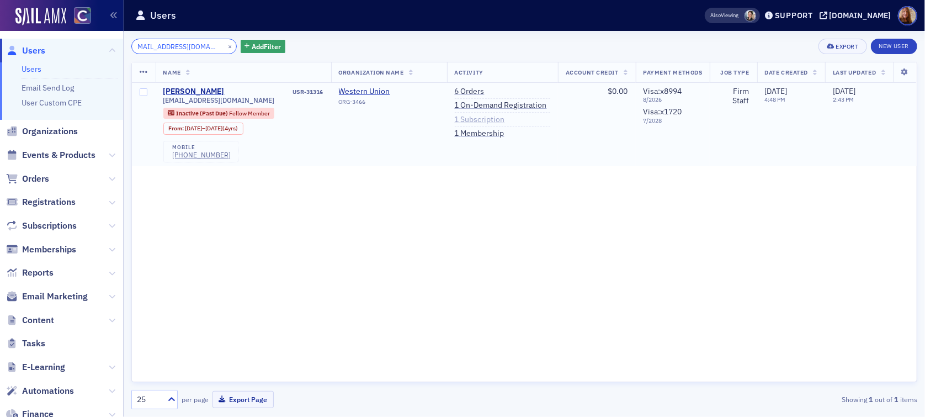
type input "agutierrez221@gmail.com"
drag, startPoint x: 463, startPoint y: 120, endPoint x: 485, endPoint y: 121, distance: 22.7
click at [463, 120] on link "1 Subscription" at bounding box center [480, 120] width 50 height 10
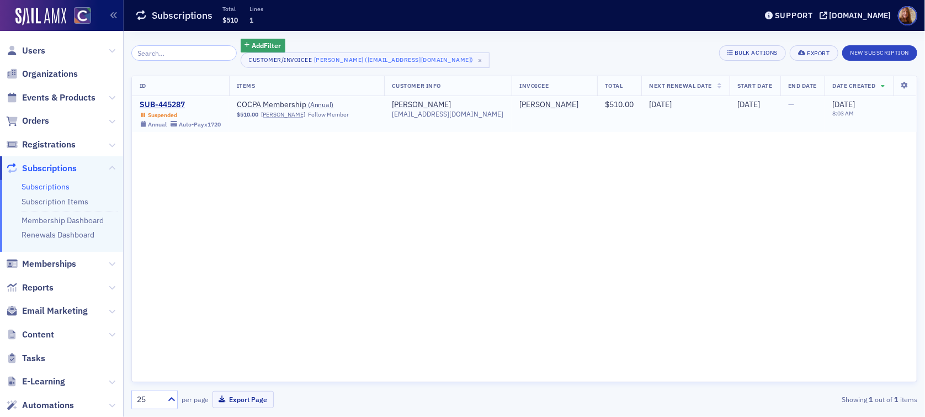
click at [171, 112] on div "Suspended" at bounding box center [162, 115] width 29 height 7
click at [174, 105] on div "SUB-445287" at bounding box center [180, 105] width 81 height 10
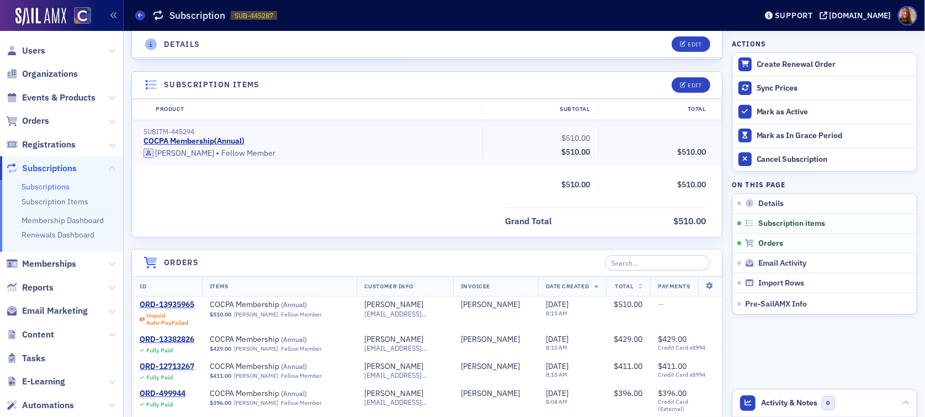
scroll to position [316, 0]
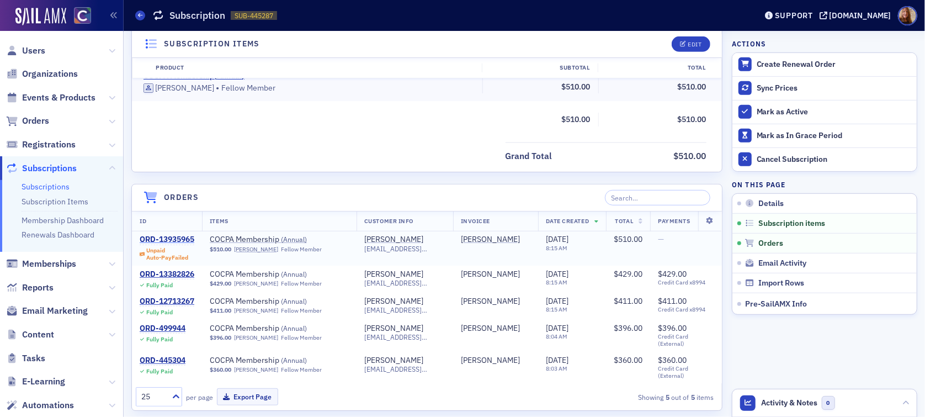
click at [178, 237] on div "ORD-13935965" at bounding box center [167, 240] width 55 height 10
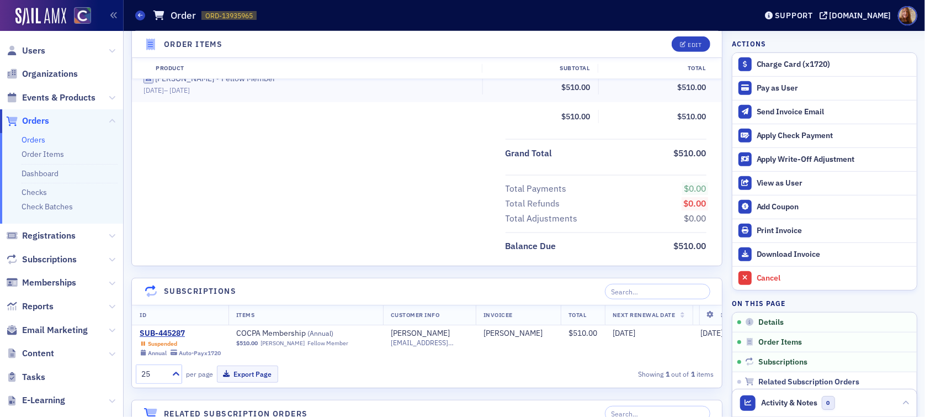
scroll to position [496, 0]
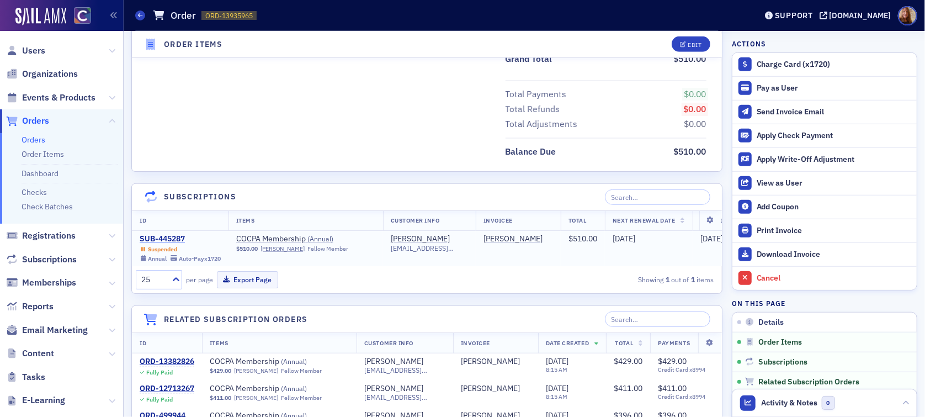
click at [157, 237] on div "SUB-445287" at bounding box center [180, 239] width 81 height 10
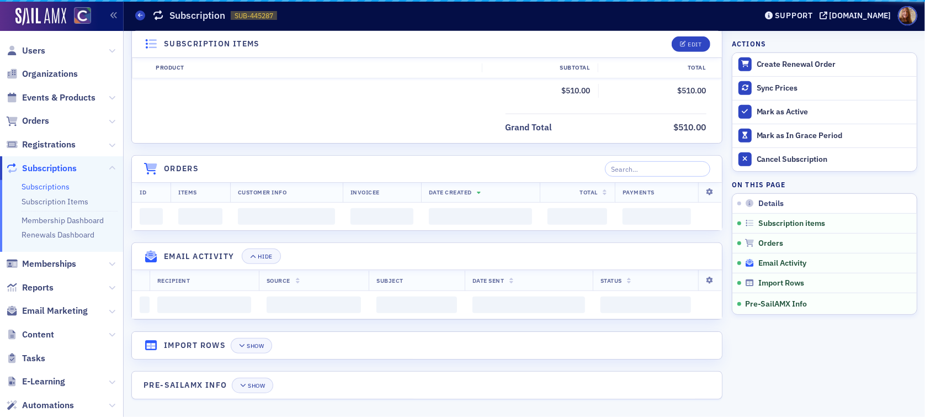
scroll to position [496, 0]
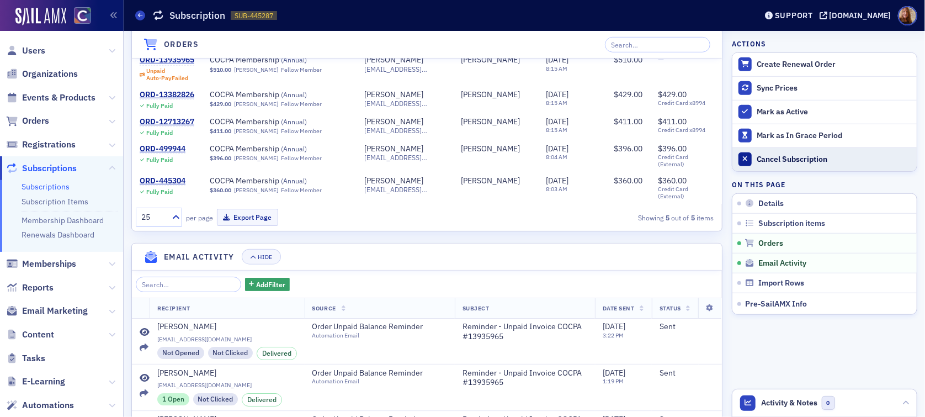
click at [759, 159] on div "Cancel Subscription" at bounding box center [834, 160] width 155 height 10
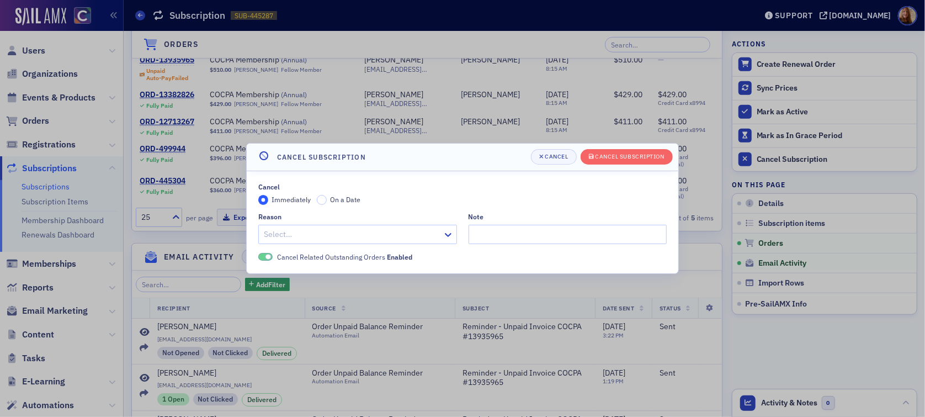
click at [347, 237] on div at bounding box center [352, 234] width 179 height 14
type input "non"
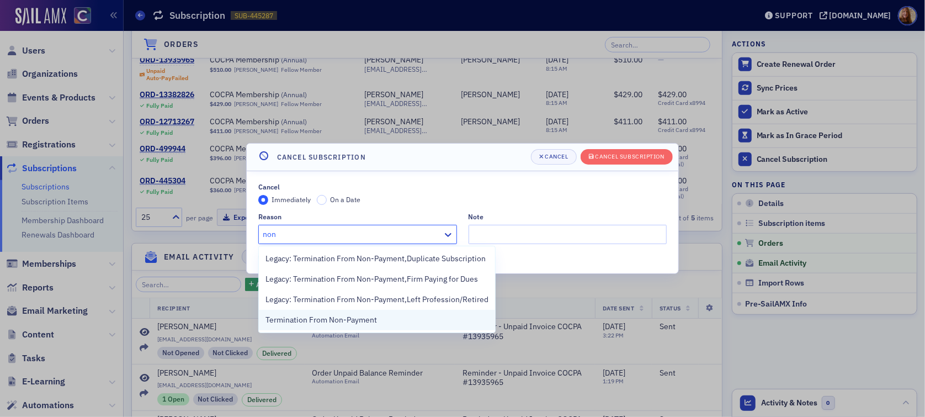
click at [357, 319] on span "Termination From Non-Payment" at bounding box center [322, 320] width 112 height 12
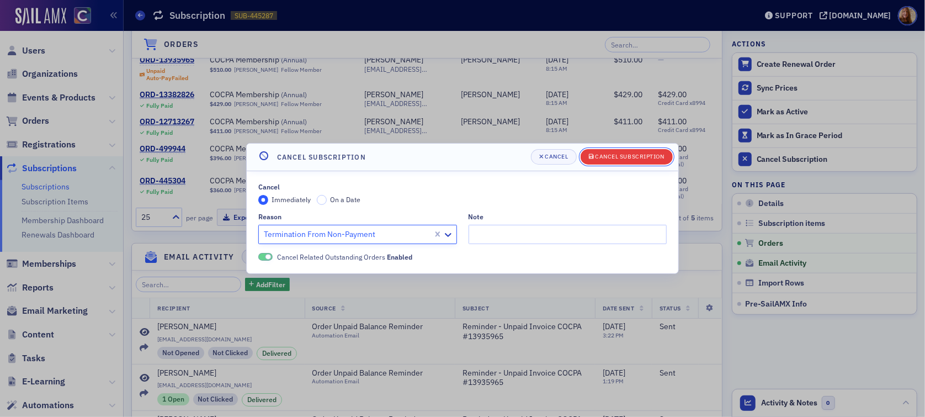
click at [621, 158] on div "Cancel Subscription" at bounding box center [630, 157] width 69 height 6
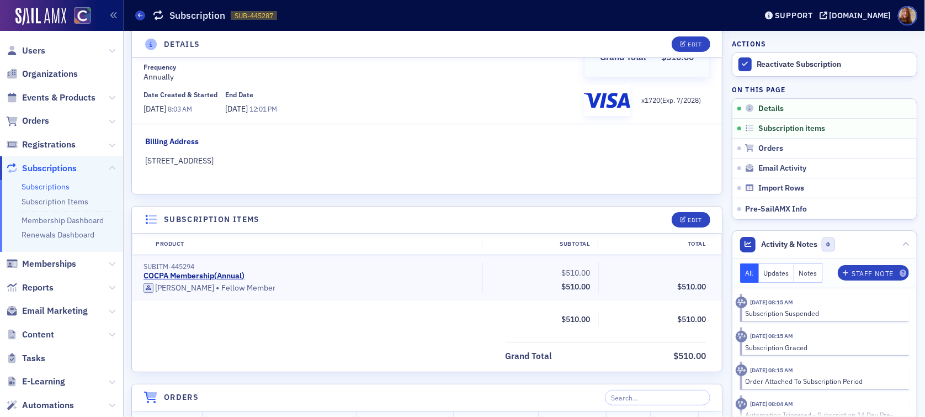
scroll to position [0, 0]
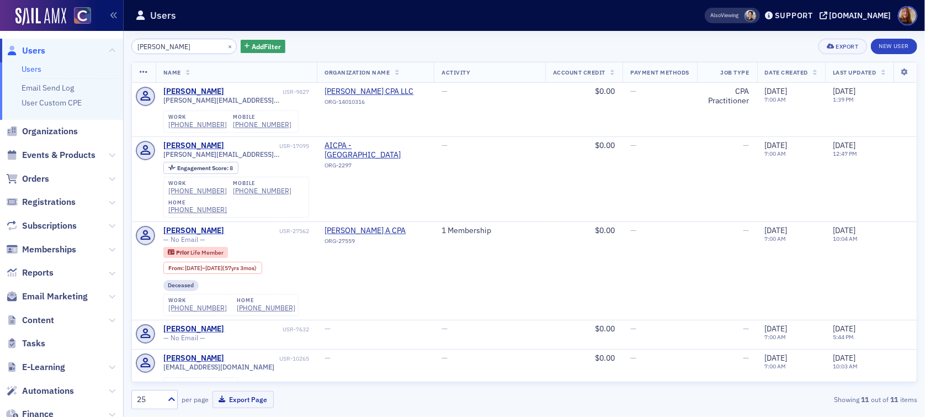
click at [146, 50] on input "[PERSON_NAME]" at bounding box center [183, 46] width 105 height 15
click at [225, 47] on button "×" at bounding box center [230, 46] width 10 height 10
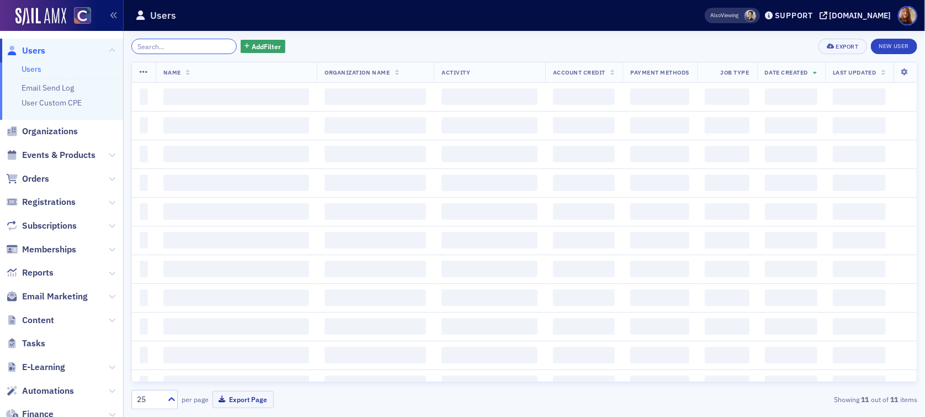
click at [180, 49] on input "search" at bounding box center [183, 46] width 105 height 15
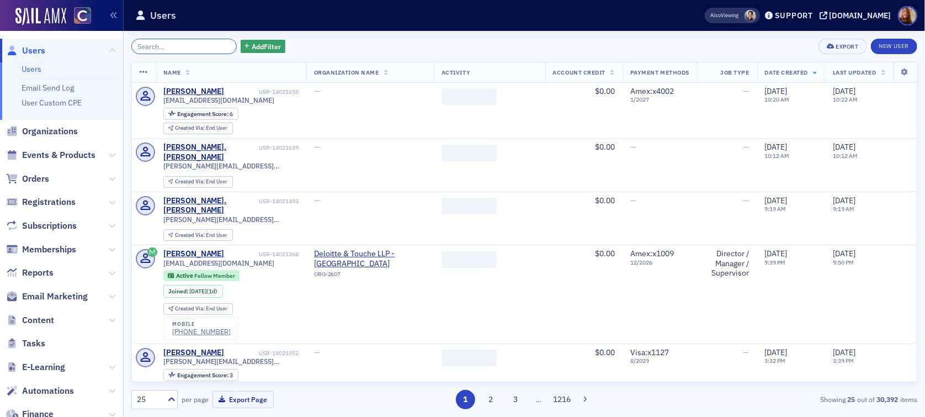
paste input "[EMAIL_ADDRESS][DOMAIN_NAME]"
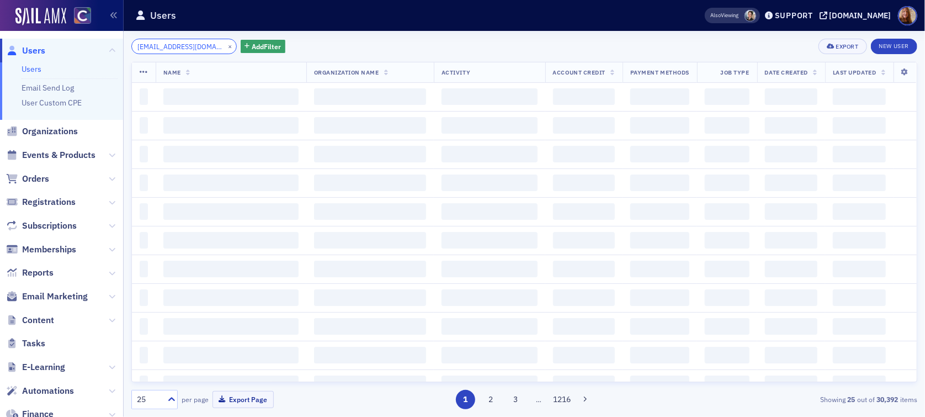
scroll to position [0, 5]
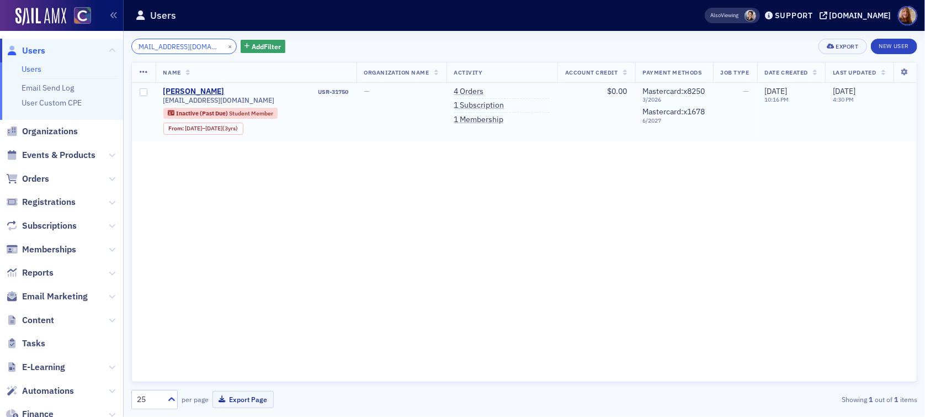
type input "[EMAIL_ADDRESS][DOMAIN_NAME]"
click at [473, 104] on link "1 Subscription" at bounding box center [479, 105] width 50 height 10
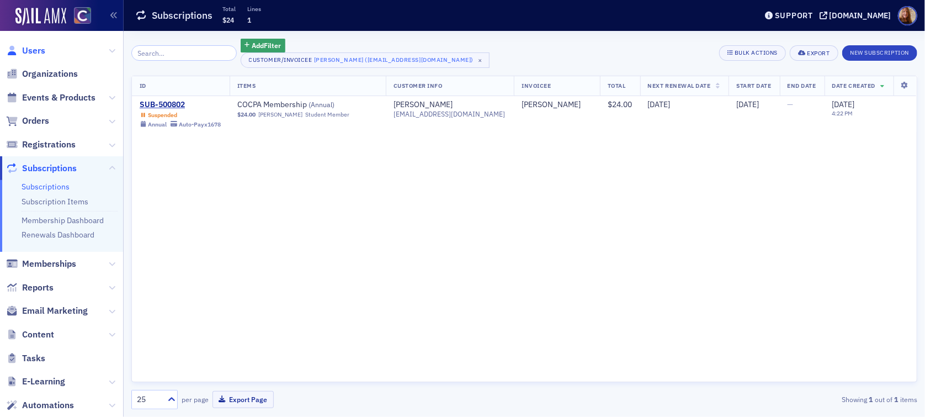
click at [33, 50] on span "Users" at bounding box center [33, 51] width 23 height 12
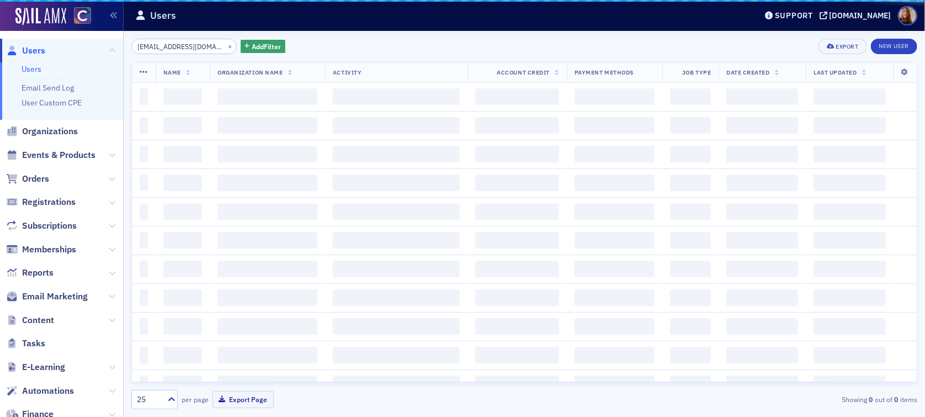
scroll to position [0, 5]
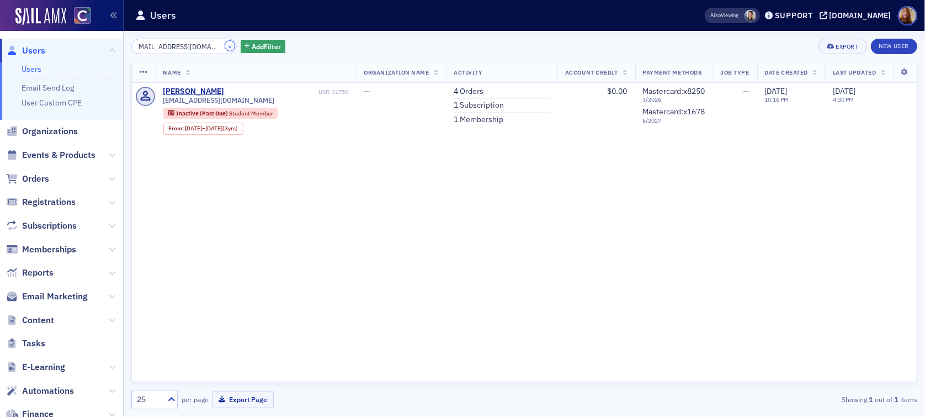
click at [225, 46] on button "×" at bounding box center [230, 46] width 10 height 10
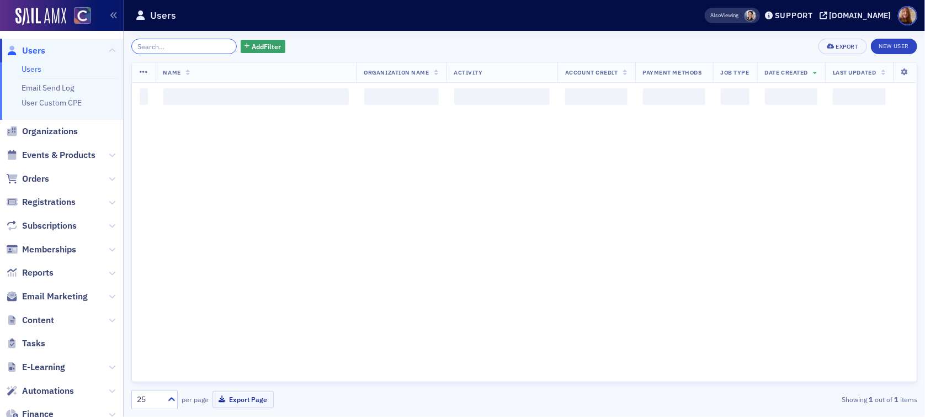
click at [193, 46] on input "search" at bounding box center [183, 46] width 105 height 15
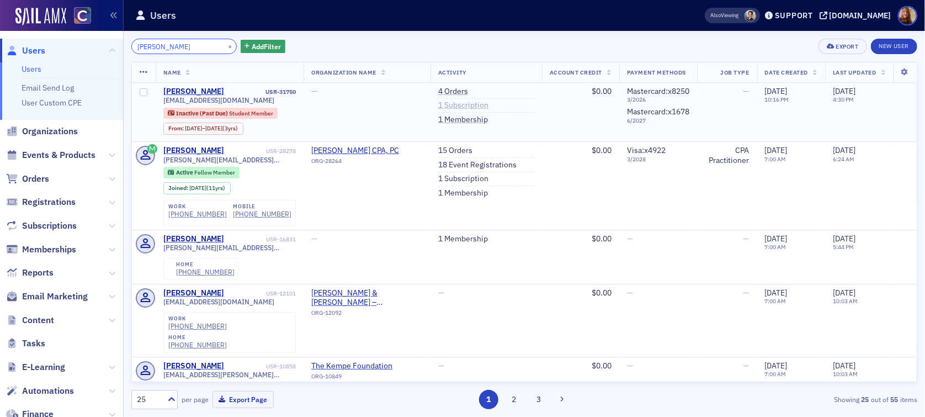
type input "[PERSON_NAME]"
click at [462, 104] on link "1 Subscription" at bounding box center [463, 105] width 50 height 10
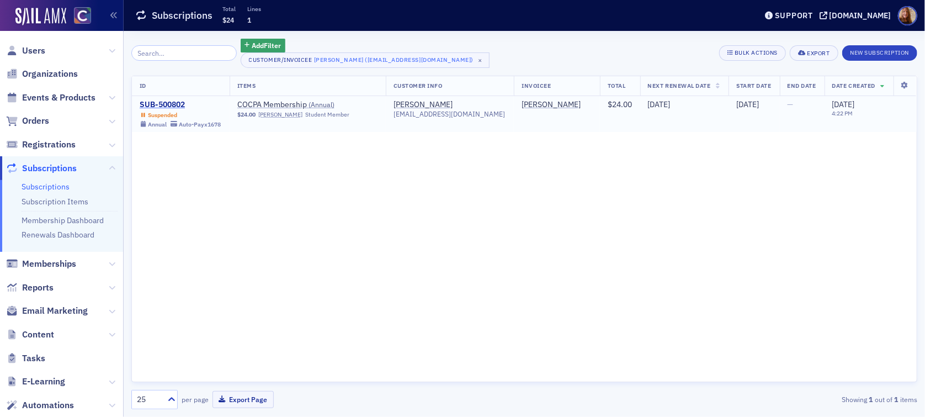
click at [165, 103] on div "SUB-500802" at bounding box center [180, 105] width 81 height 10
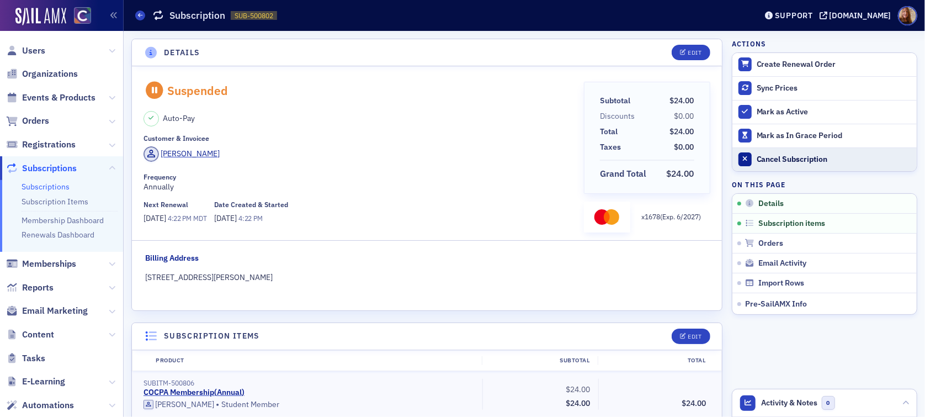
click at [775, 160] on div "Cancel Subscription" at bounding box center [834, 160] width 155 height 10
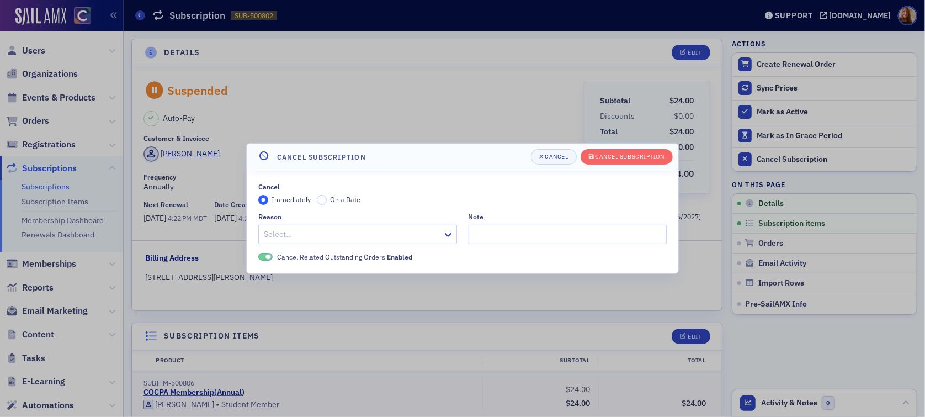
click at [323, 230] on div at bounding box center [352, 234] width 179 height 14
type input "non"
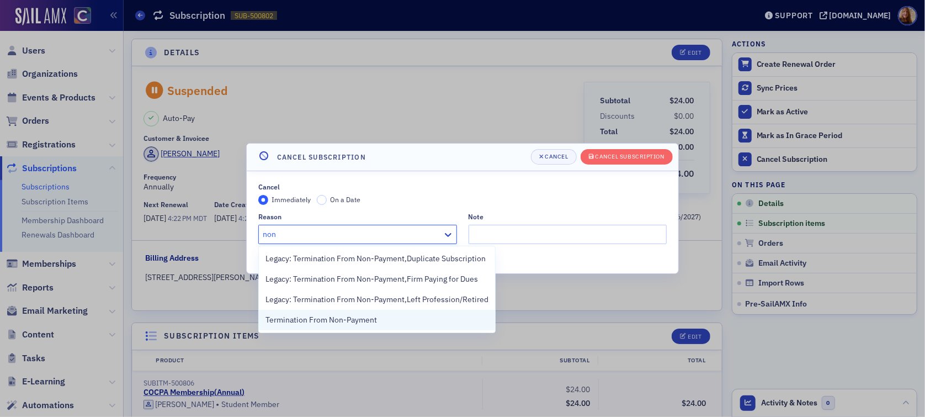
click at [302, 313] on div "Termination From Non-Payment" at bounding box center [377, 320] width 236 height 20
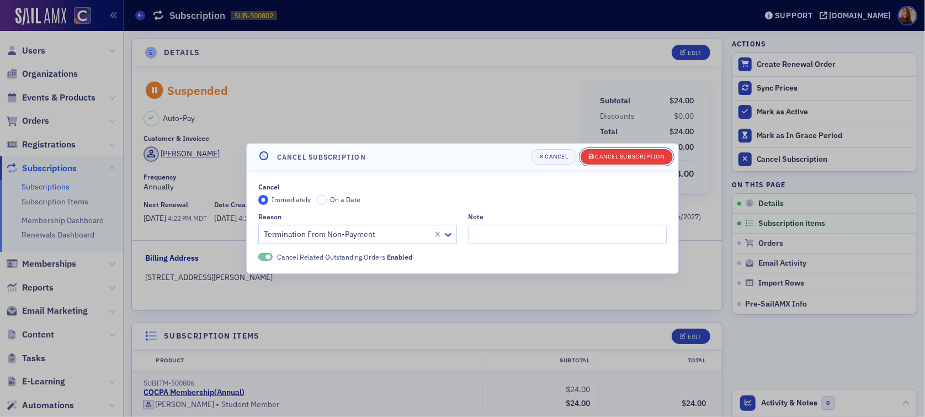
click at [601, 163] on button "Cancel Subscription" at bounding box center [627, 156] width 92 height 15
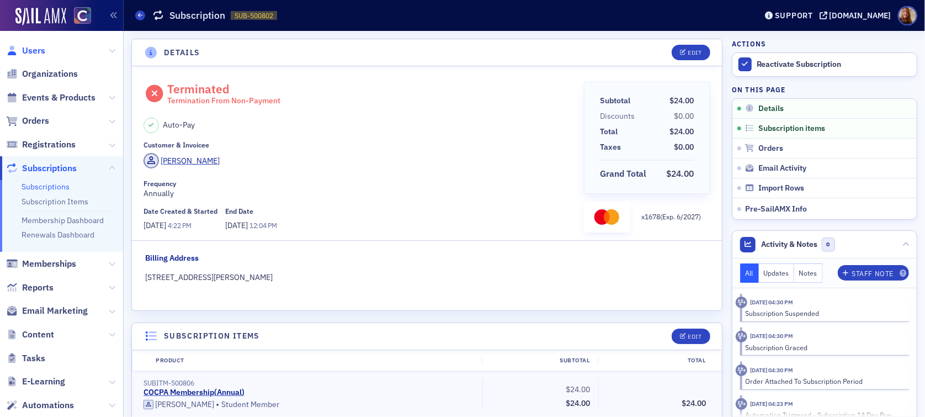
click at [41, 52] on span "Users" at bounding box center [33, 51] width 23 height 12
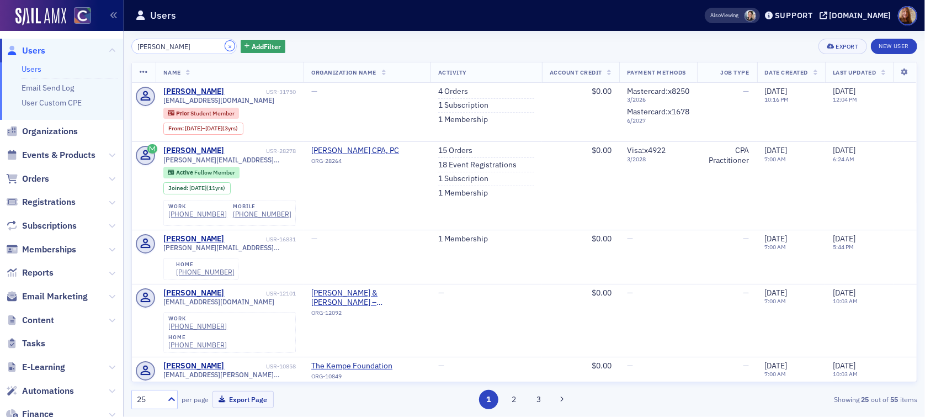
click at [225, 46] on button "×" at bounding box center [230, 46] width 10 height 10
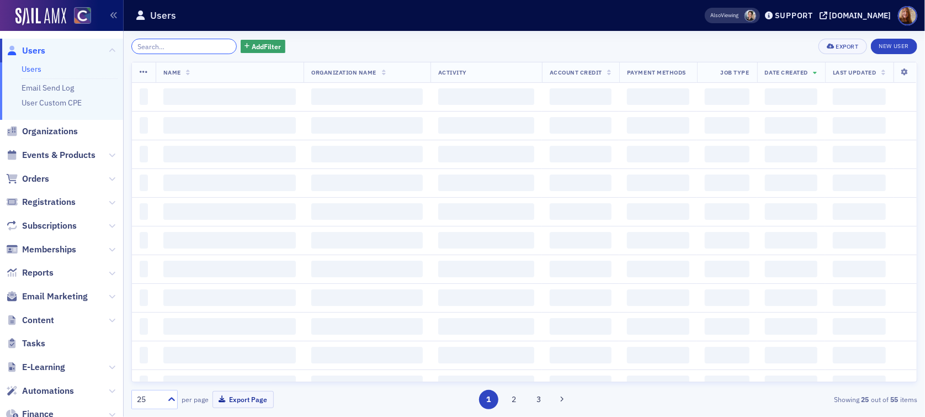
click at [189, 48] on input "search" at bounding box center [183, 46] width 105 height 15
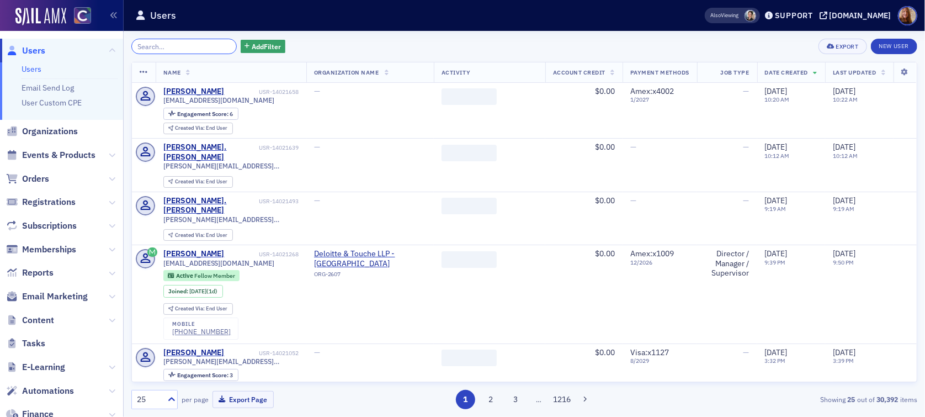
paste input "[PERSON_NAME]"
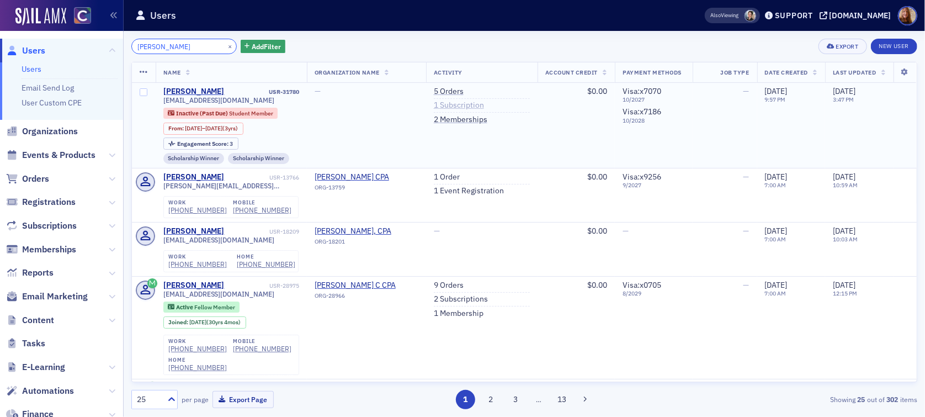
type input "[PERSON_NAME]"
click at [446, 107] on link "1 Subscription" at bounding box center [459, 105] width 50 height 10
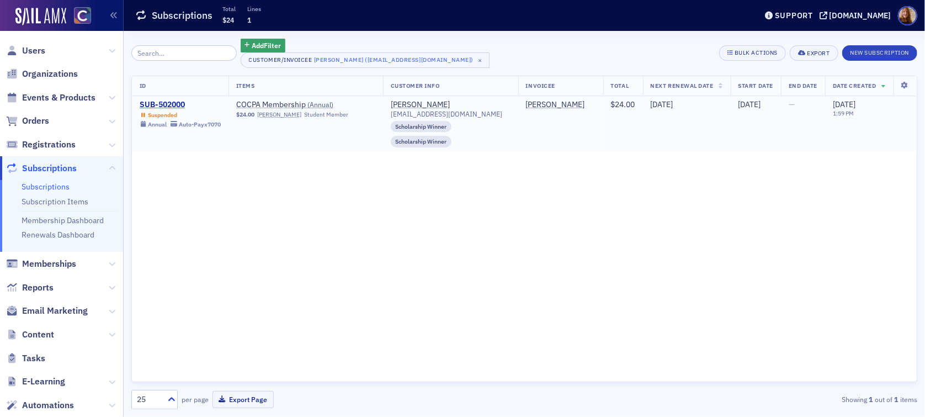
click at [179, 105] on div "SUB-502000" at bounding box center [180, 105] width 81 height 10
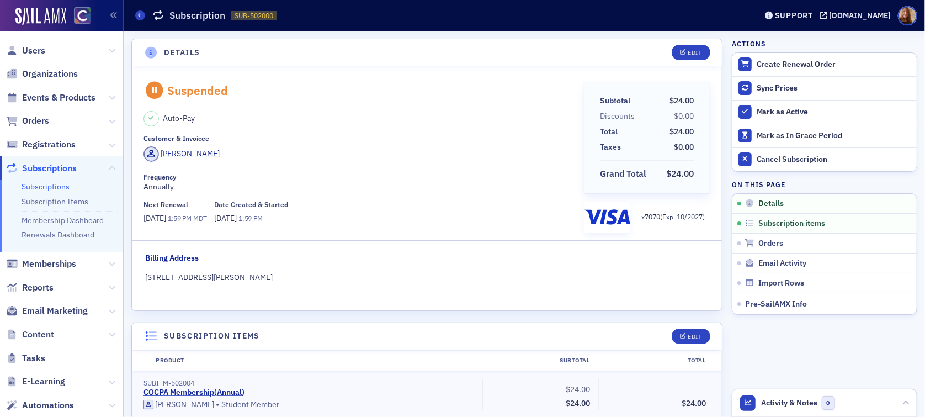
click at [187, 159] on div "[PERSON_NAME]" at bounding box center [190, 154] width 59 height 12
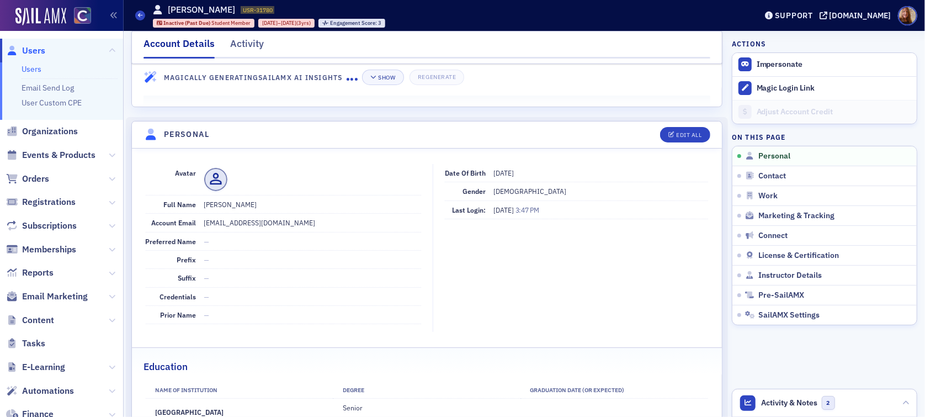
scroll to position [190, 0]
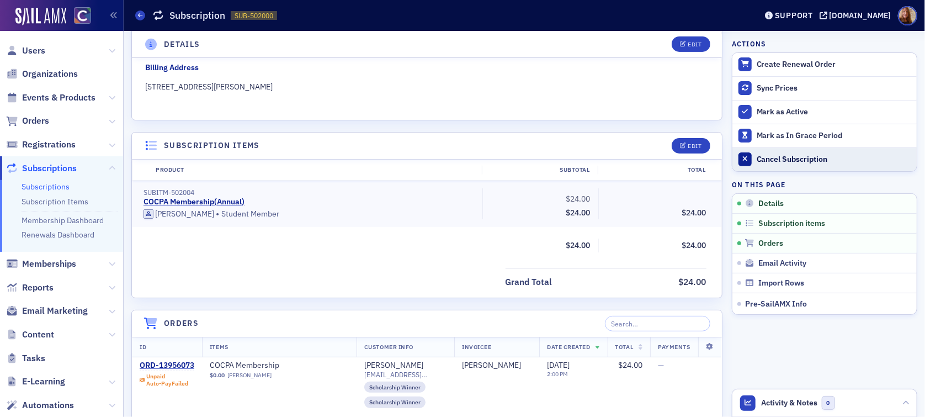
click at [779, 155] on div "Cancel Subscription" at bounding box center [834, 160] width 155 height 10
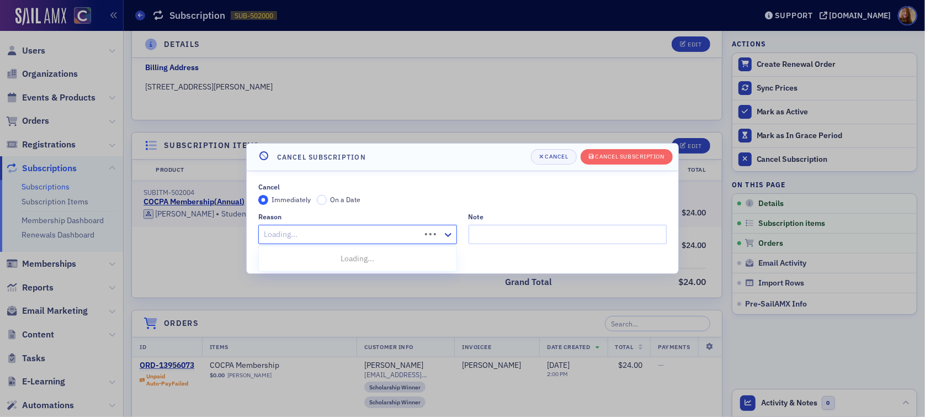
click at [308, 232] on div at bounding box center [341, 234] width 157 height 14
type input "non"
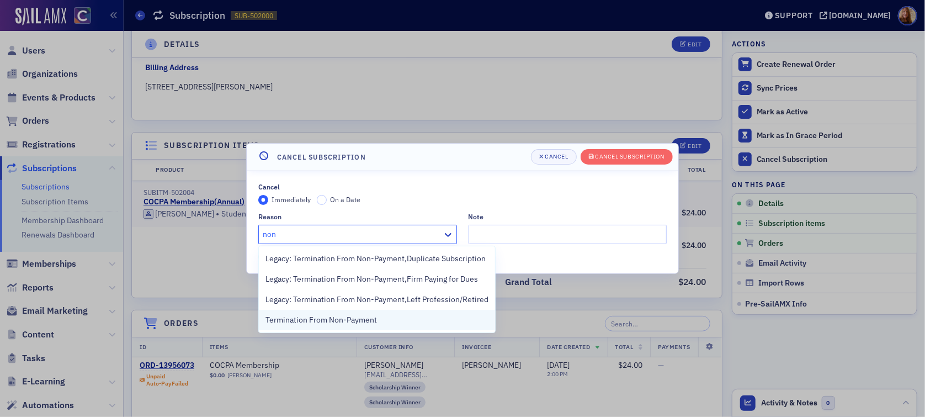
click at [304, 316] on span "Termination From Non-Payment" at bounding box center [322, 320] width 112 height 12
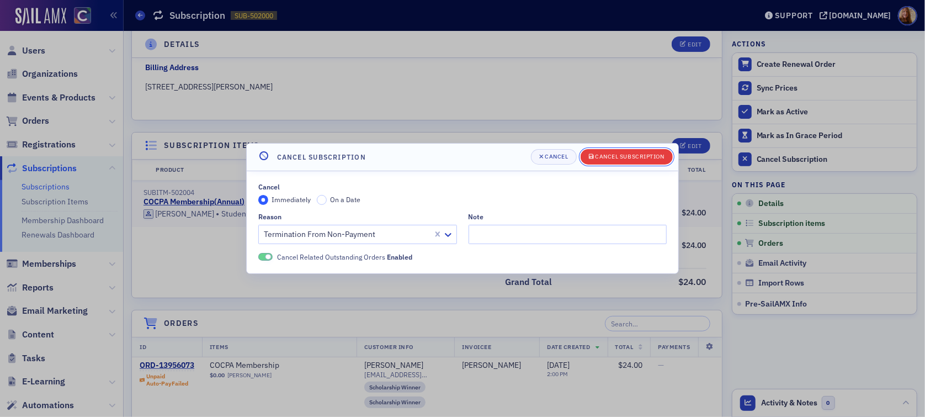
click at [623, 154] on div "Cancel Subscription" at bounding box center [630, 157] width 69 height 6
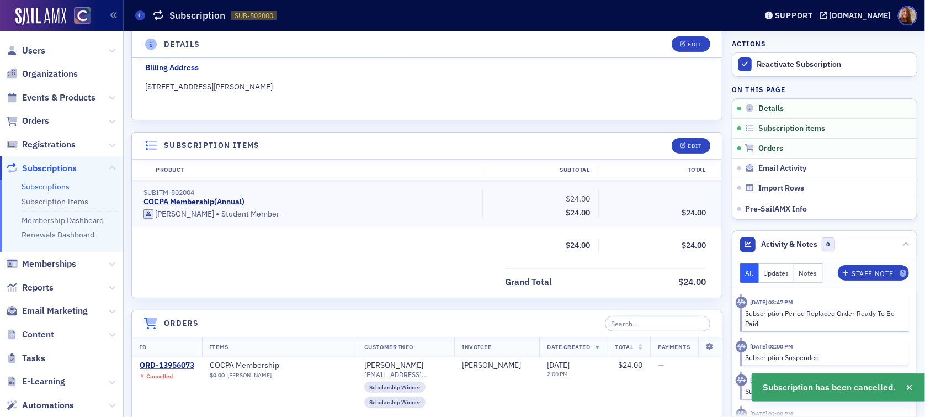
scroll to position [2, 0]
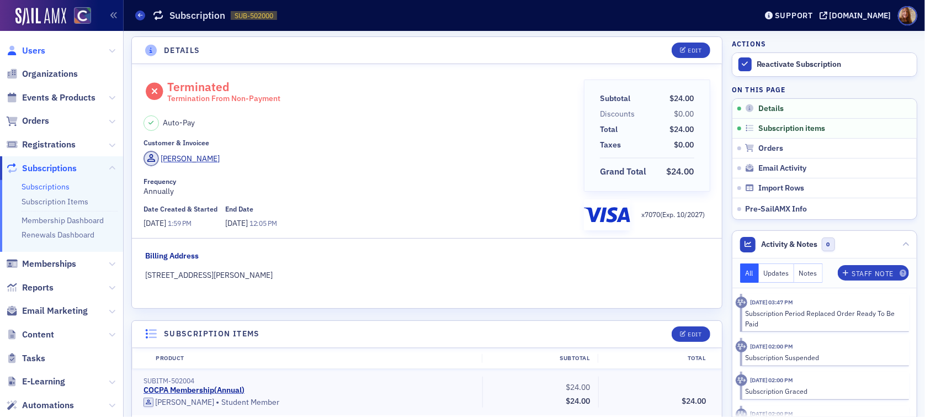
click at [27, 50] on span "Users" at bounding box center [33, 51] width 23 height 12
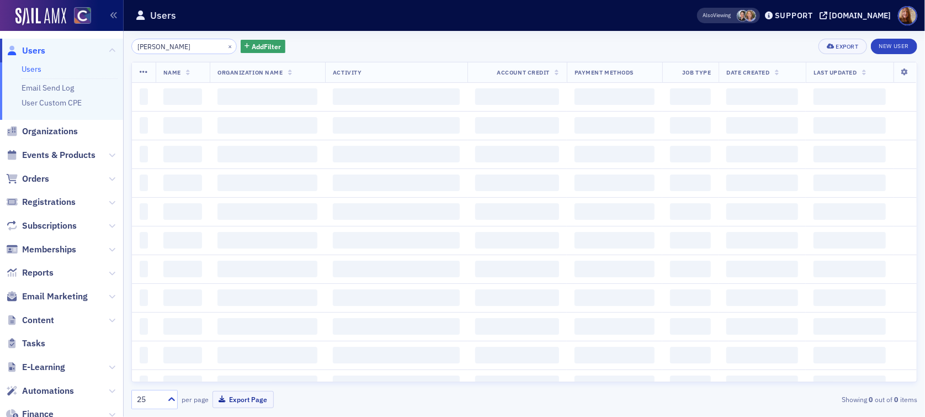
click at [165, 50] on input "[PERSON_NAME]" at bounding box center [183, 46] width 105 height 15
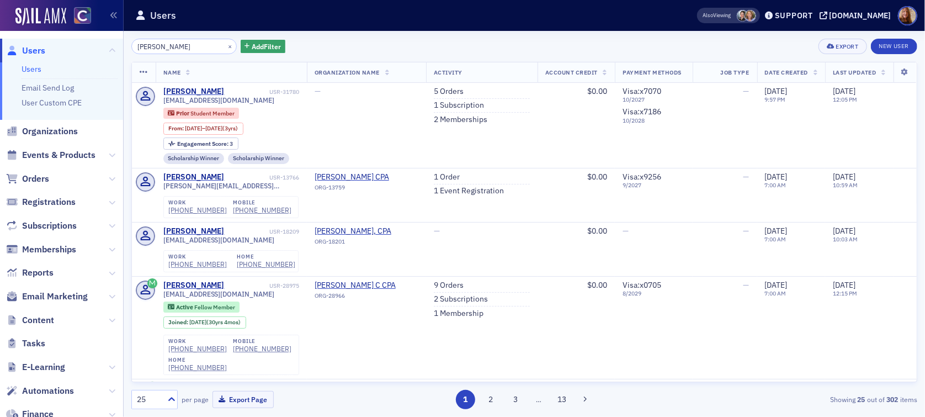
click at [165, 50] on input "[PERSON_NAME]" at bounding box center [183, 46] width 105 height 15
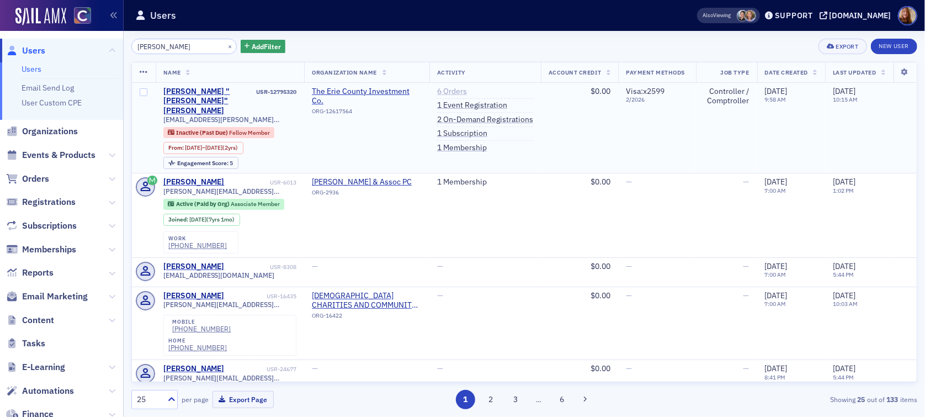
type input "[PERSON_NAME]"
click at [448, 89] on link "6 Orders" at bounding box center [452, 92] width 30 height 10
click at [453, 133] on link "1 Subscription" at bounding box center [462, 134] width 50 height 10
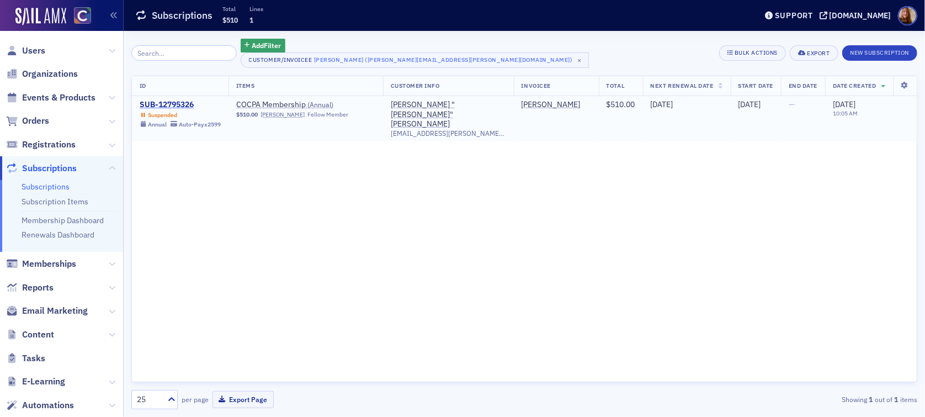
click at [183, 104] on div "SUB-12795326" at bounding box center [180, 105] width 81 height 10
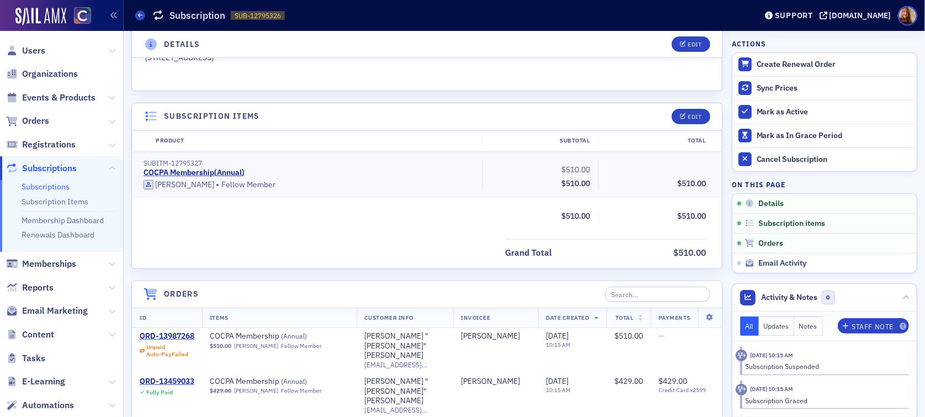
scroll to position [276, 0]
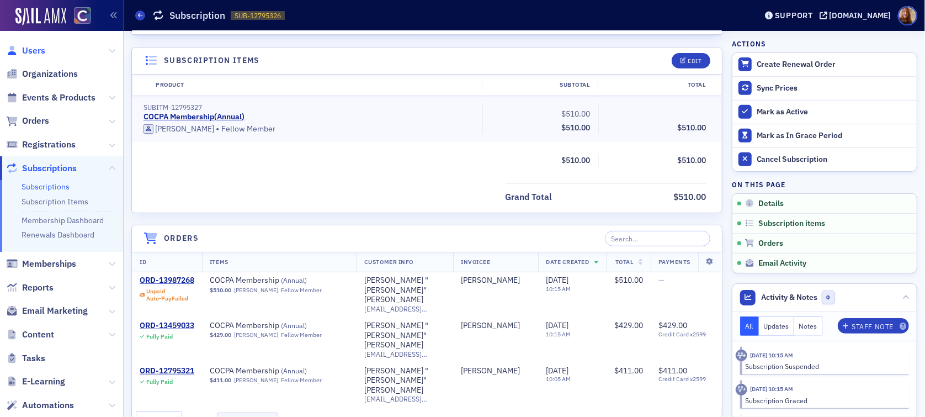
click at [36, 46] on span "Users" at bounding box center [33, 51] width 23 height 12
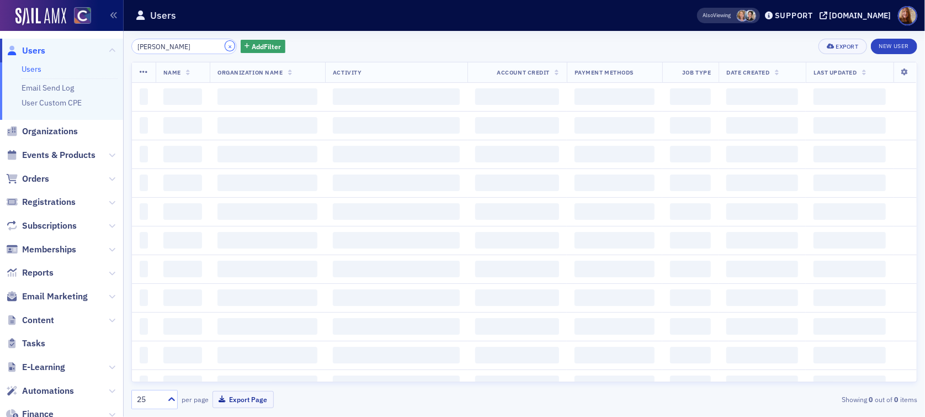
click at [225, 44] on button "×" at bounding box center [230, 46] width 10 height 10
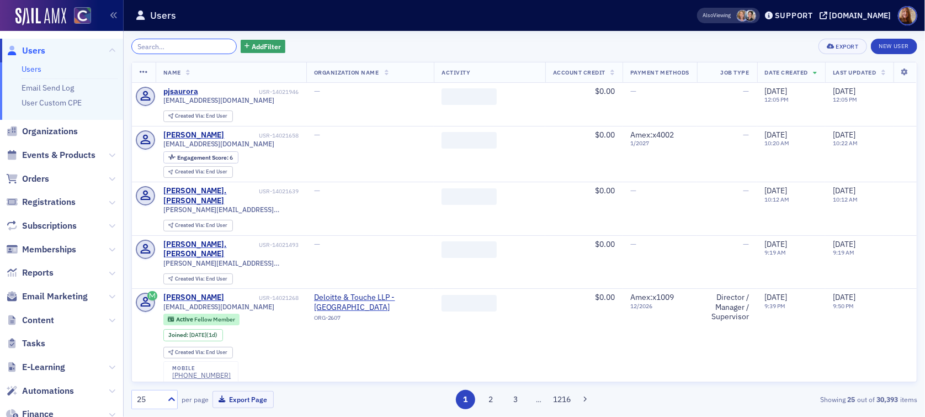
click at [177, 47] on input "search" at bounding box center [183, 46] width 105 height 15
paste input "[PERSON_NAME]"
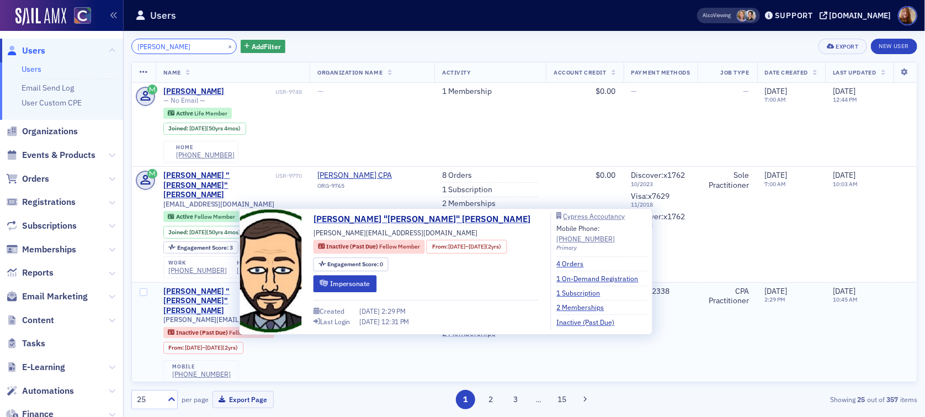
type input "[PERSON_NAME]"
click at [202, 287] on div "[PERSON_NAME] "[PERSON_NAME]" [PERSON_NAME]" at bounding box center [211, 301] width 97 height 29
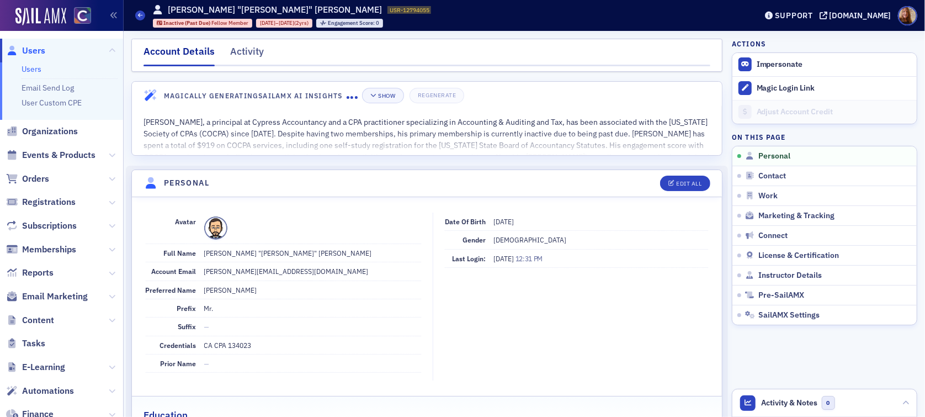
click at [39, 70] on link "Users" at bounding box center [32, 69] width 20 height 10
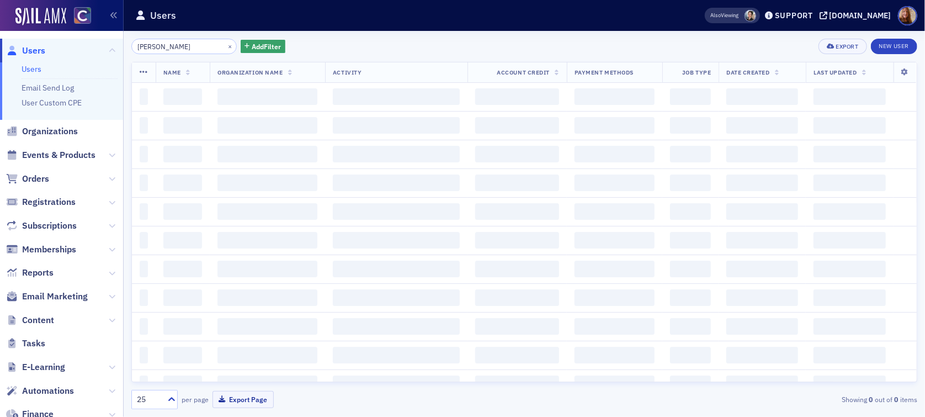
click at [154, 44] on input "[PERSON_NAME]" at bounding box center [183, 46] width 105 height 15
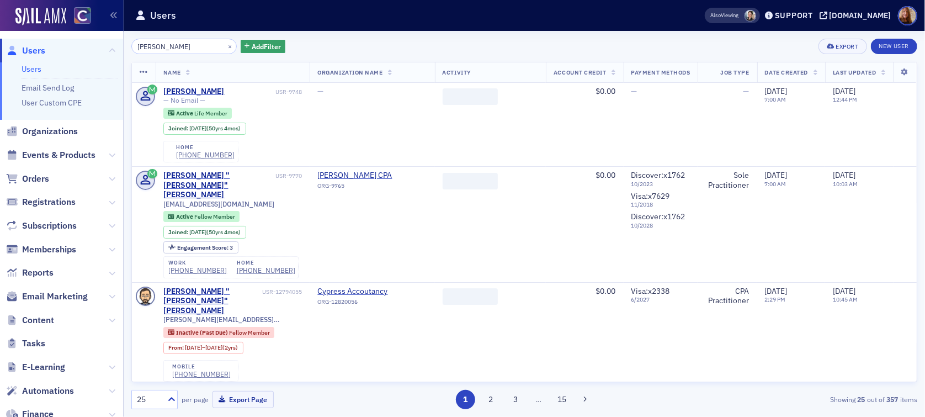
click at [154, 44] on input "[PERSON_NAME]" at bounding box center [183, 46] width 105 height 15
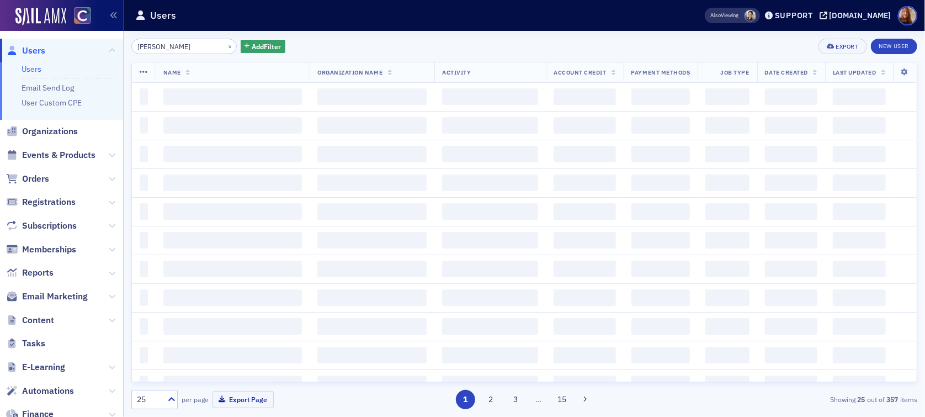
type input "[PERSON_NAME]"
click at [468, 42] on div "[PERSON_NAME] × Add Filter Export New User" at bounding box center [524, 46] width 786 height 15
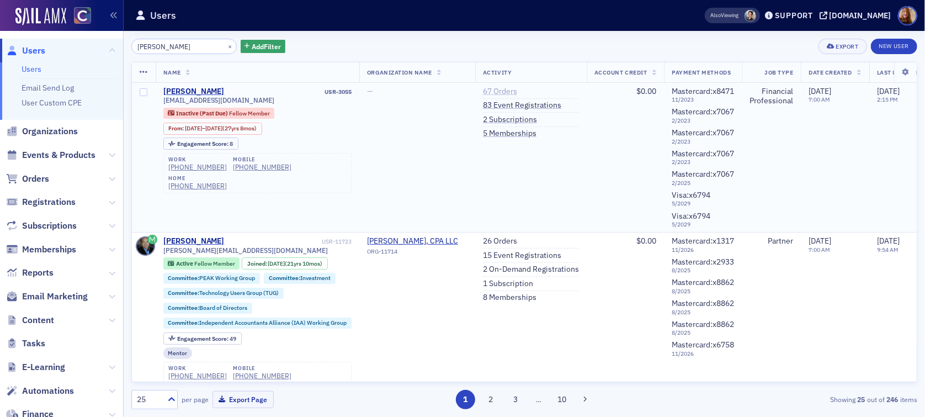
click at [511, 89] on link "67 Orders" at bounding box center [500, 92] width 34 height 10
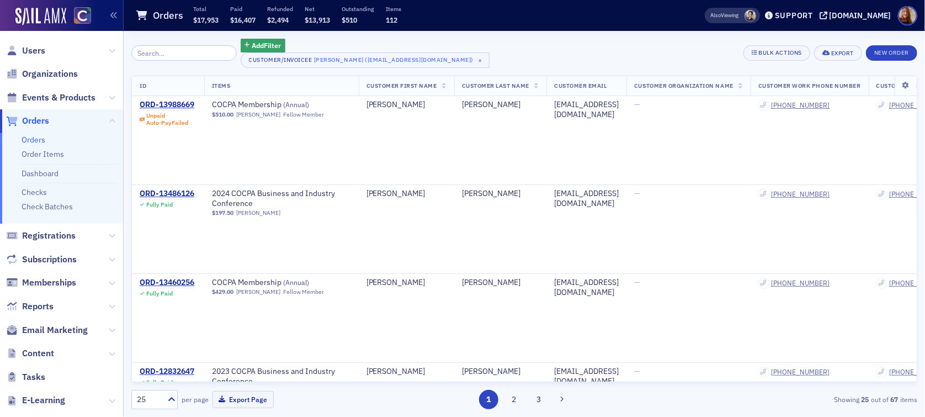
click at [526, 53] on div "Add Filter Customer/Invoicee [PERSON_NAME] ([EMAIL_ADDRESS][DOMAIN_NAME]) × Bul…" at bounding box center [524, 53] width 786 height 29
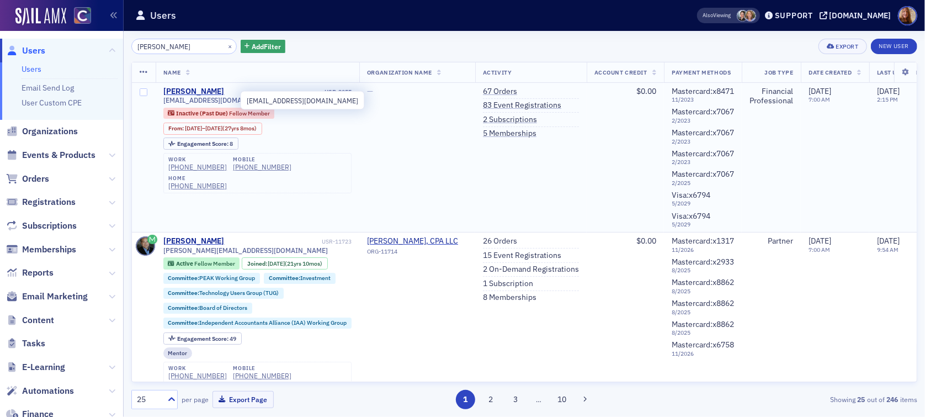
click at [211, 100] on span "[EMAIL_ADDRESS][DOMAIN_NAME]" at bounding box center [219, 100] width 112 height 8
copy div "[EMAIL_ADDRESS][DOMAIN_NAME]"
click at [499, 89] on link "67 Orders" at bounding box center [500, 92] width 34 height 10
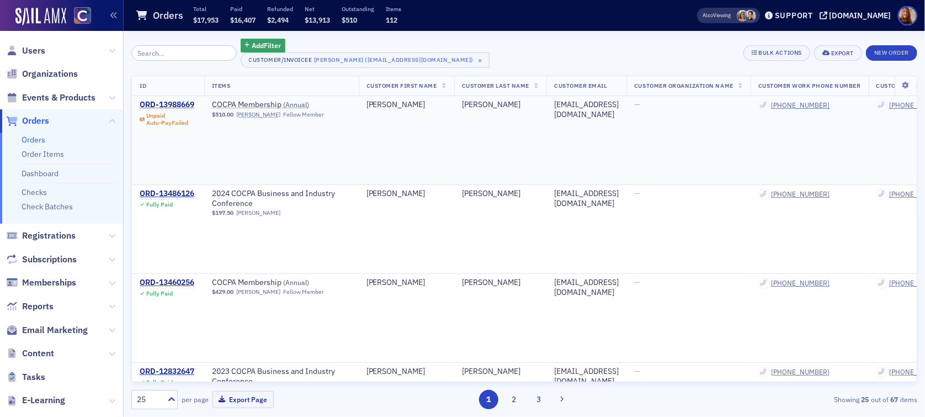
click at [162, 105] on div "ORD-13988669" at bounding box center [167, 105] width 55 height 10
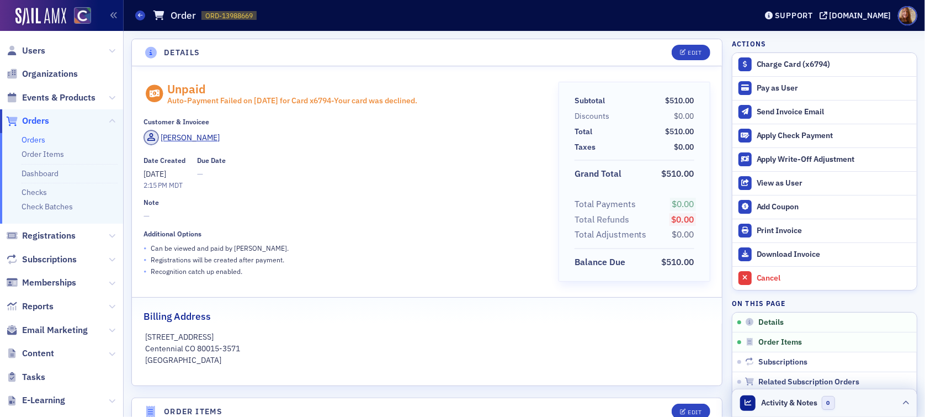
click at [847, 406] on header "Activity & Notes 0" at bounding box center [825, 403] width 184 height 28
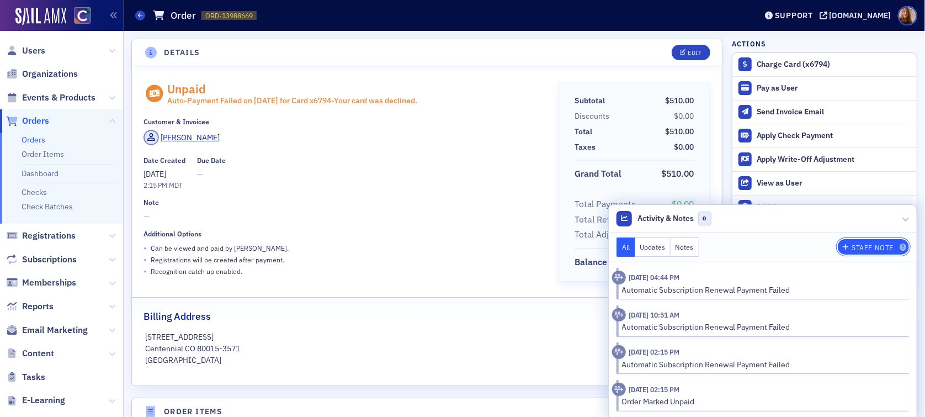
click at [865, 247] on div "Staff Note" at bounding box center [873, 248] width 42 height 6
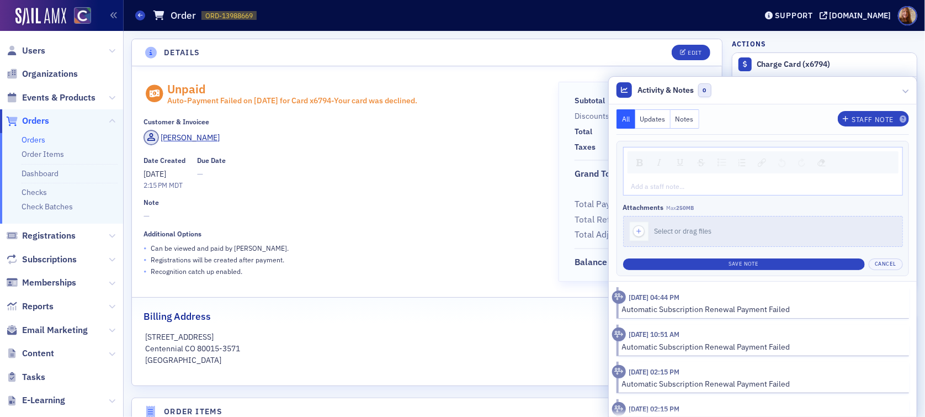
click at [680, 119] on button "Notes" at bounding box center [685, 118] width 29 height 19
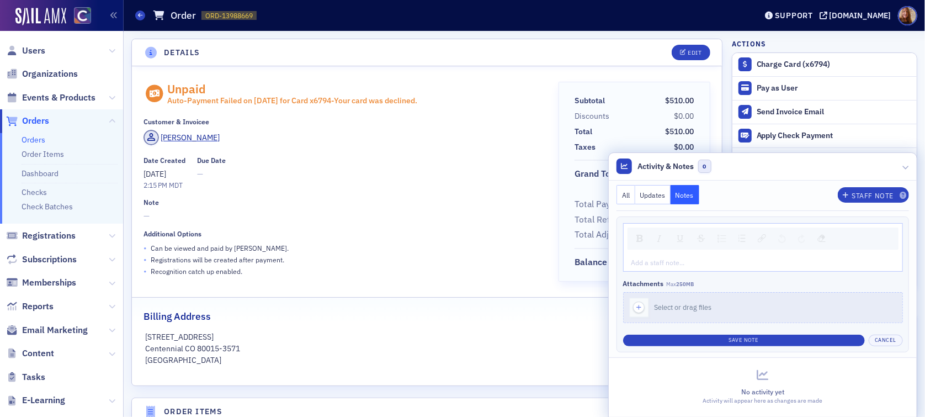
click at [617, 199] on button "All" at bounding box center [626, 194] width 19 height 19
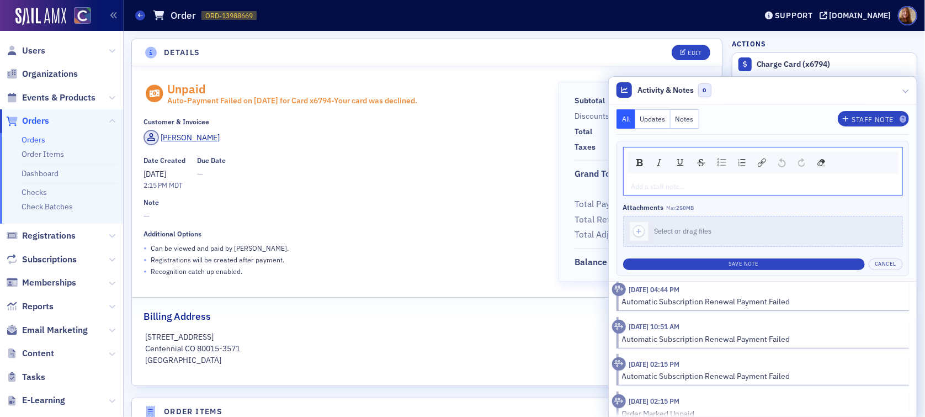
scroll to position [18, 0]
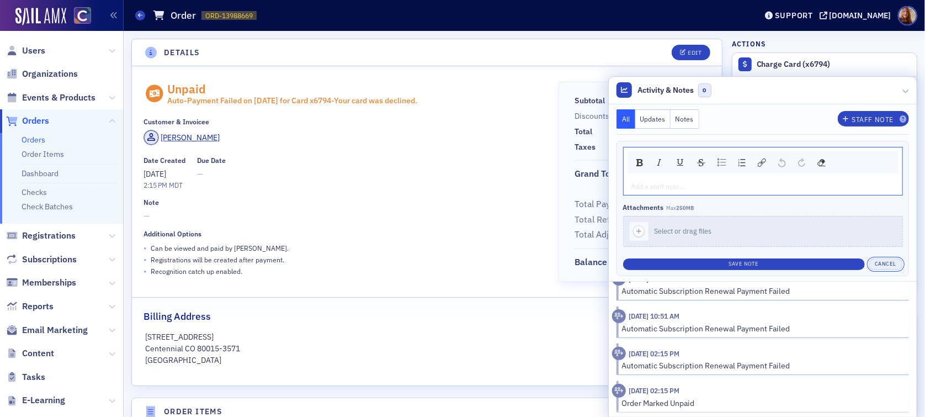
click at [874, 267] on button "Cancel" at bounding box center [886, 264] width 34 height 12
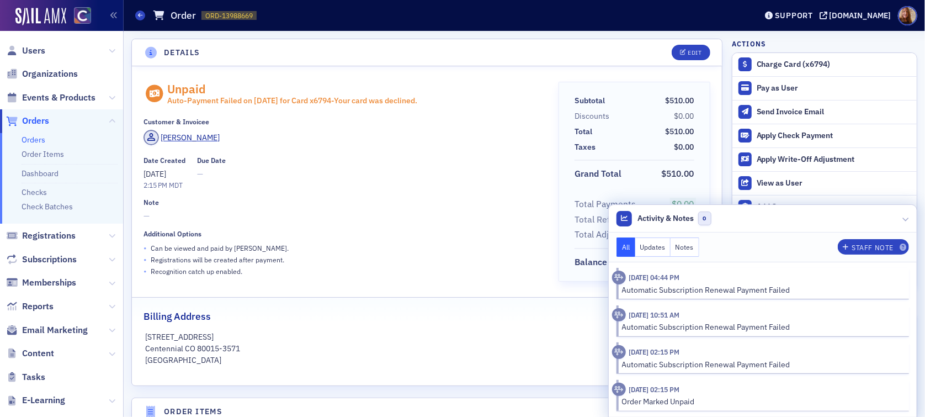
scroll to position [0, 0]
click at [799, 225] on header "Activity & Notes 0" at bounding box center [763, 219] width 308 height 28
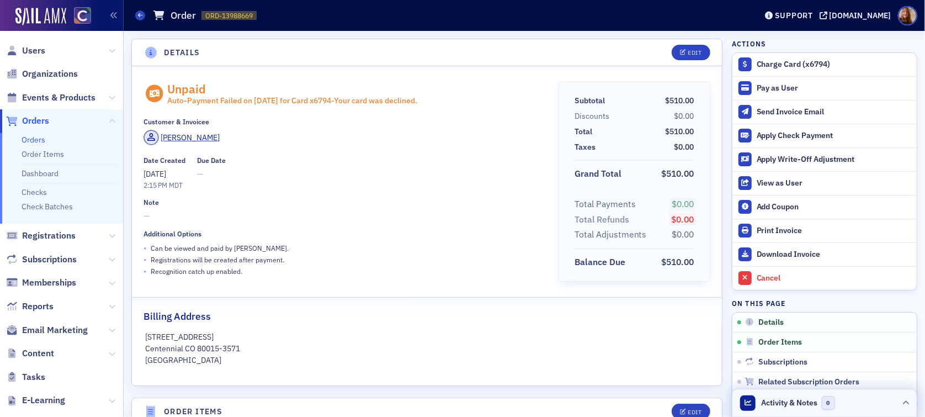
click at [854, 402] on header "Activity & Notes 0" at bounding box center [825, 403] width 184 height 28
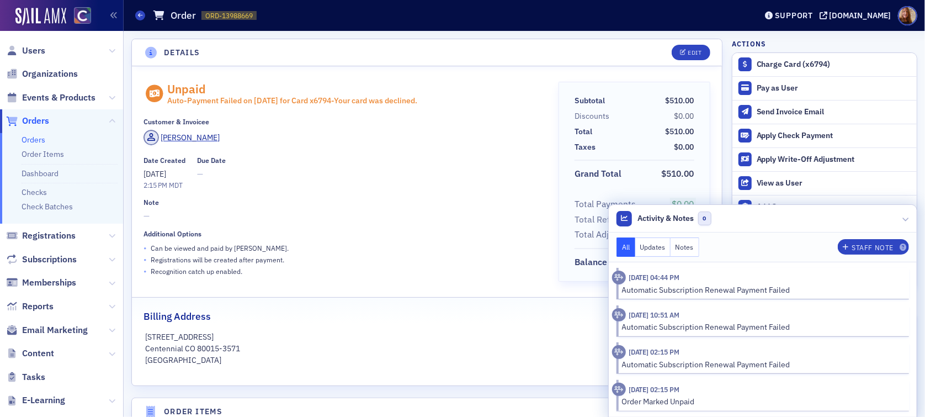
click at [437, 211] on span "—" at bounding box center [344, 216] width 400 height 12
click at [190, 143] on span "[PERSON_NAME]" at bounding box center [182, 137] width 77 height 15
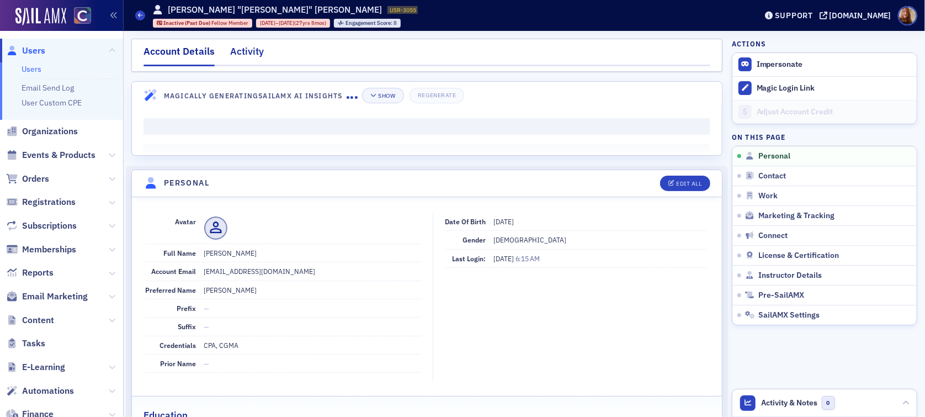
click at [235, 55] on div "Activity" at bounding box center [247, 54] width 34 height 20
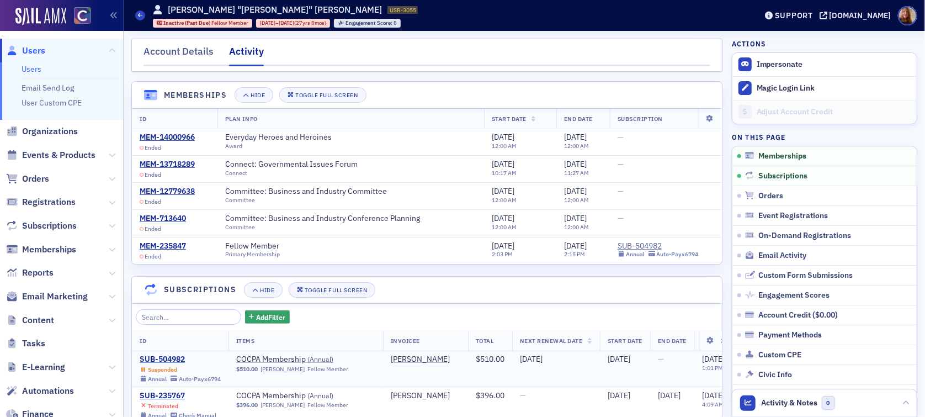
click at [161, 359] on div "SUB-504982" at bounding box center [180, 359] width 81 height 10
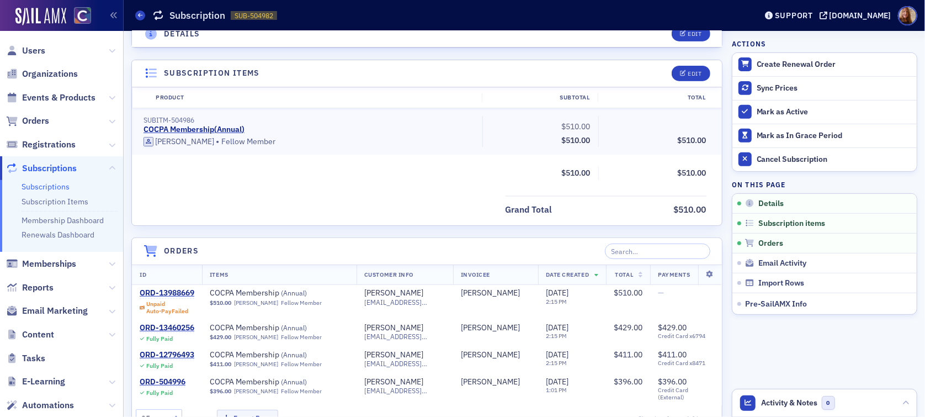
scroll to position [268, 0]
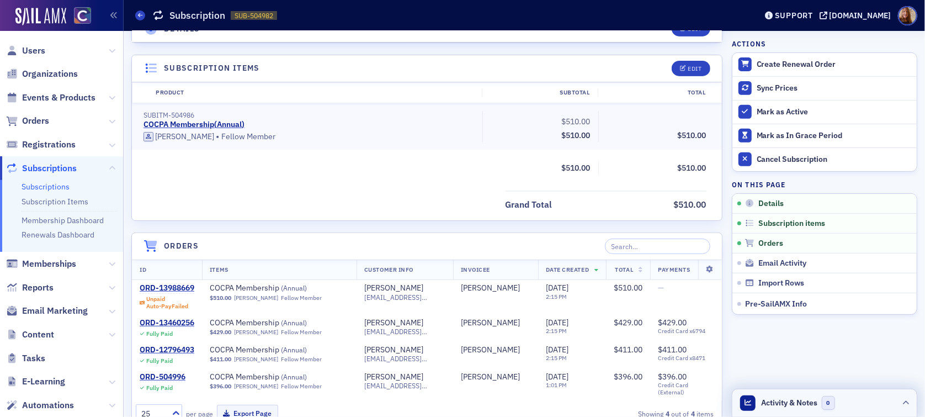
click at [858, 403] on header "Activity & Notes 0" at bounding box center [825, 403] width 184 height 28
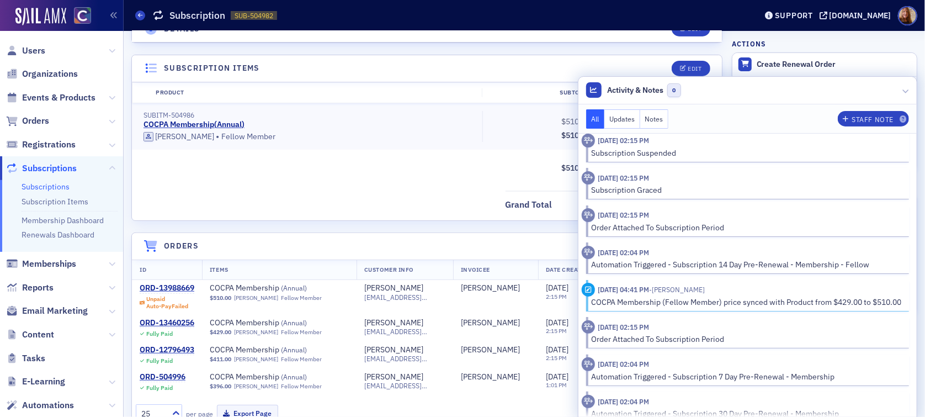
scroll to position [0, 0]
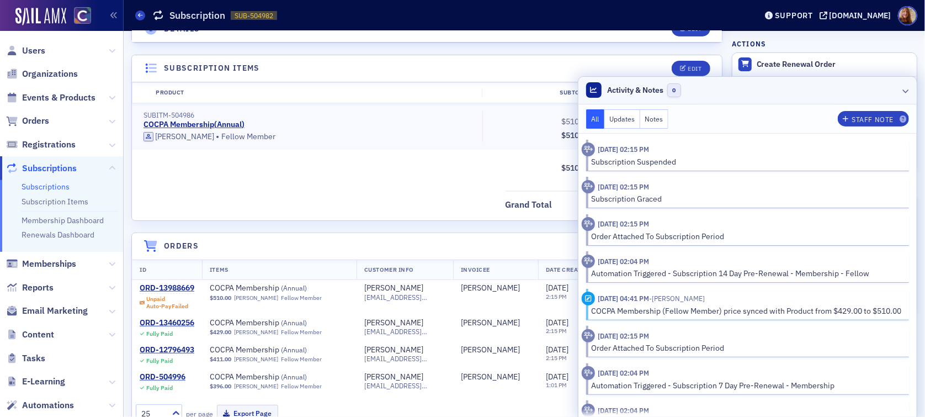
click at [744, 97] on header "Activity & Notes 0" at bounding box center [748, 91] width 339 height 28
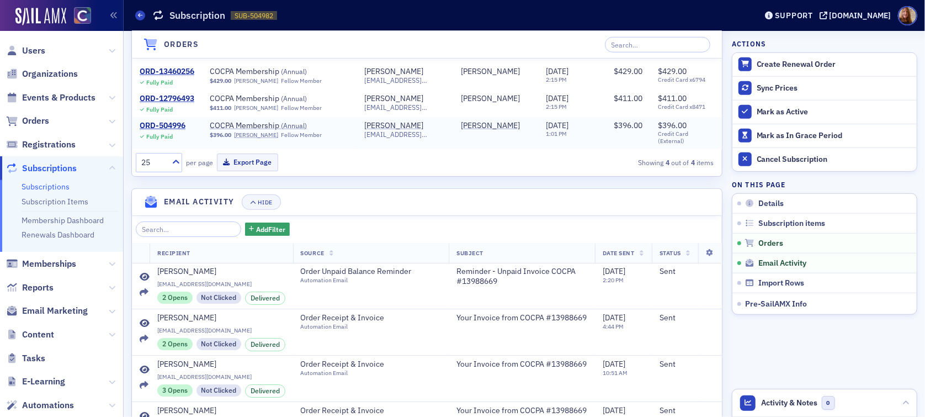
scroll to position [518, 0]
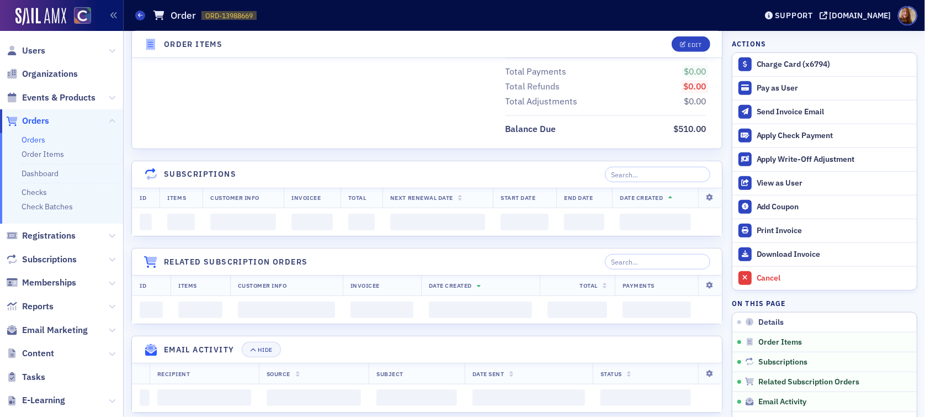
scroll to position [518, 0]
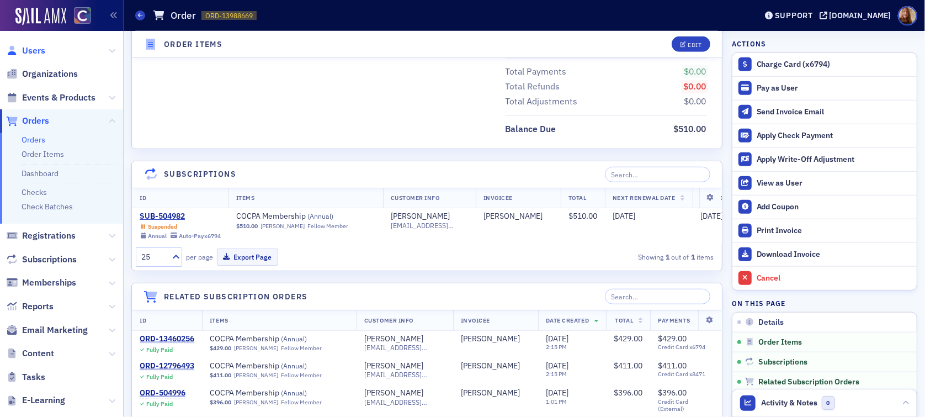
click at [36, 51] on span "Users" at bounding box center [33, 51] width 23 height 12
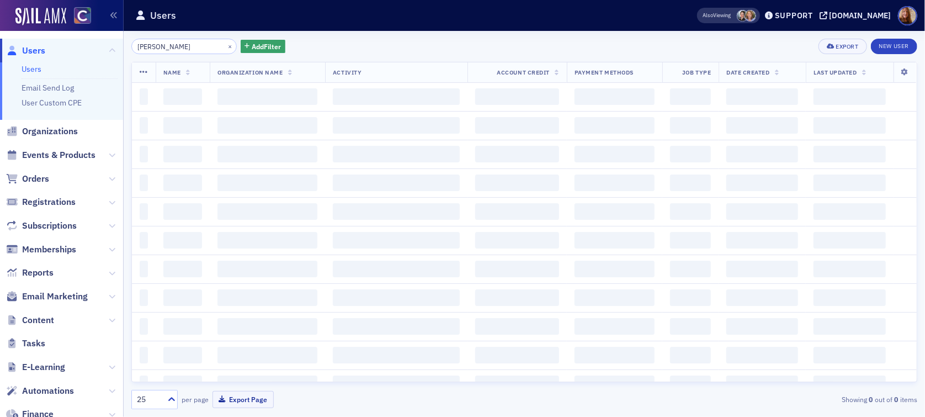
click at [148, 47] on input "[PERSON_NAME]" at bounding box center [183, 46] width 105 height 15
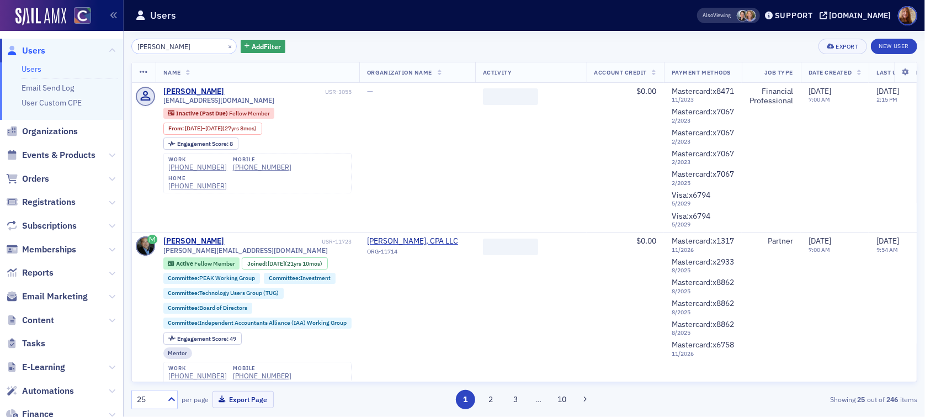
click at [148, 47] on input "[PERSON_NAME]" at bounding box center [183, 46] width 105 height 15
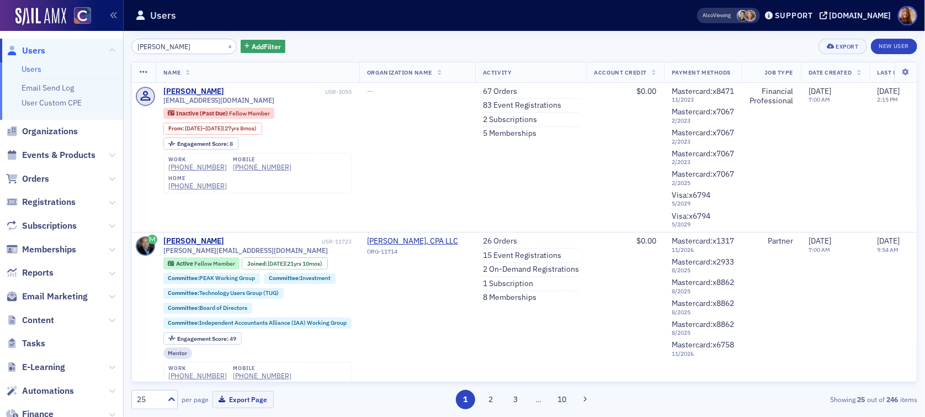
click at [148, 47] on input "[PERSON_NAME]" at bounding box center [183, 46] width 105 height 15
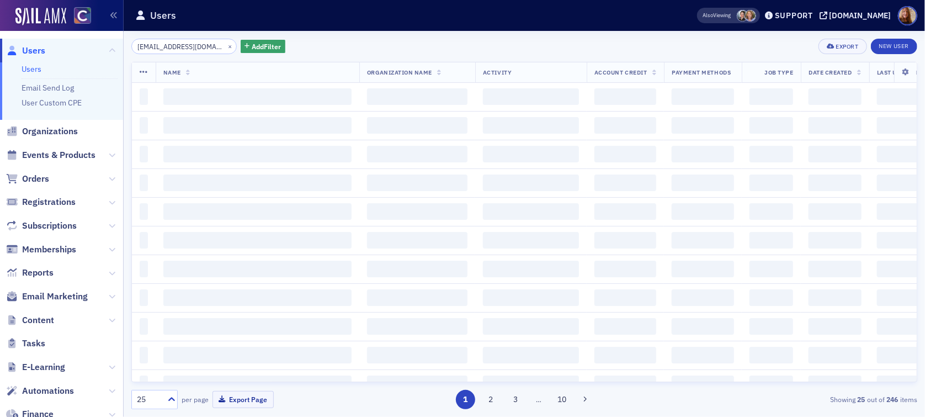
scroll to position [0, 25]
type input "[EMAIL_ADDRESS][DOMAIN_NAME]"
drag, startPoint x: 384, startPoint y: 43, endPoint x: 417, endPoint y: 36, distance: 33.9
click at [385, 43] on div "[EMAIL_ADDRESS][DOMAIN_NAME] × Add Filter Export New User" at bounding box center [524, 46] width 786 height 15
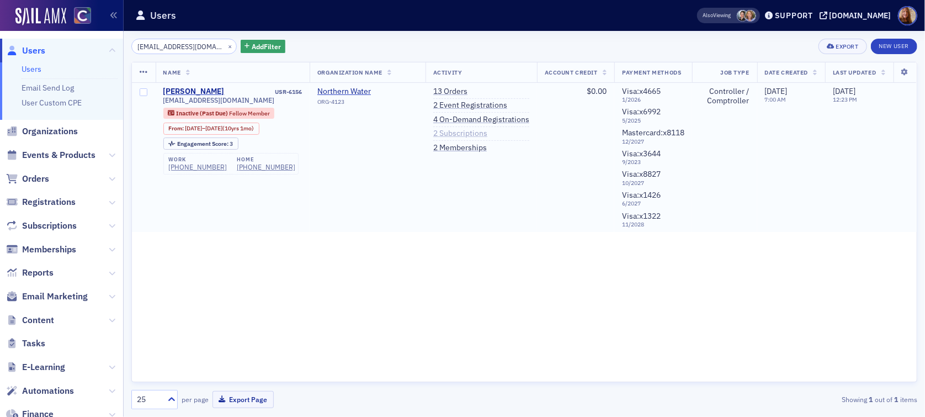
click at [447, 130] on link "2 Subscriptions" at bounding box center [460, 134] width 54 height 10
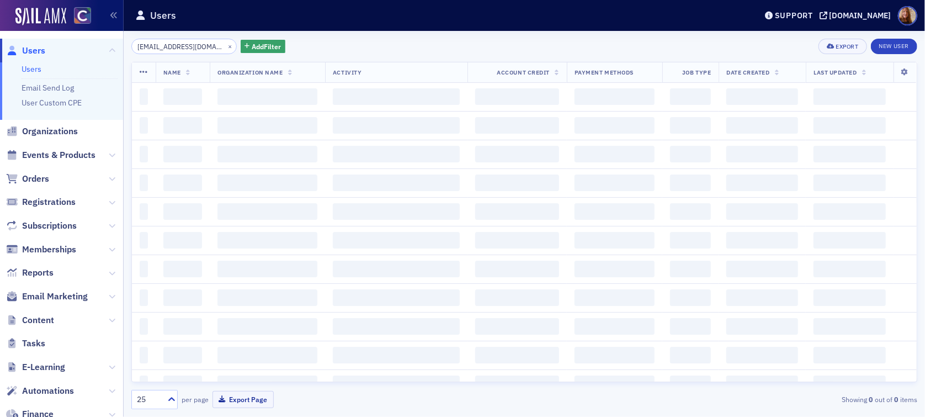
scroll to position [0, 25]
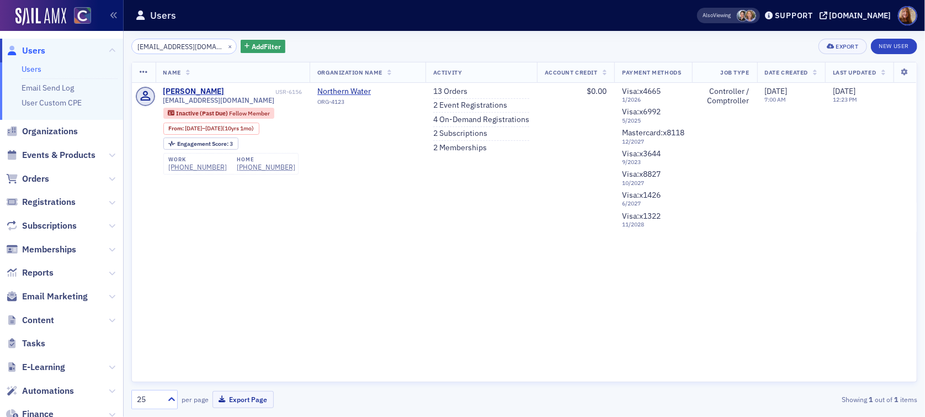
click at [31, 71] on link "Users" at bounding box center [32, 69] width 20 height 10
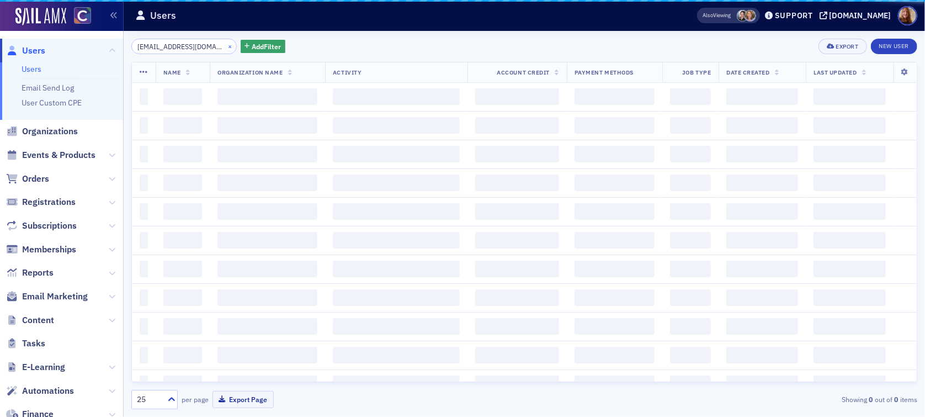
drag, startPoint x: 211, startPoint y: 49, endPoint x: 219, endPoint y: 47, distance: 7.8
click at [225, 46] on div "×" at bounding box center [231, 46] width 12 height 14
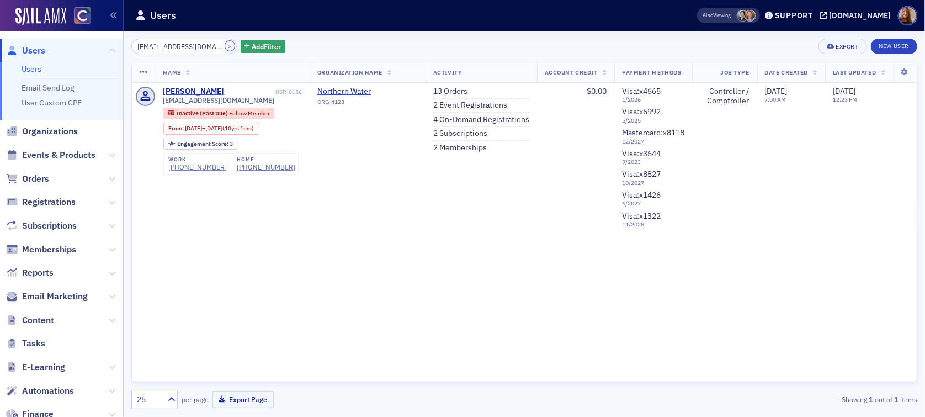
click at [225, 47] on button "×" at bounding box center [230, 46] width 10 height 10
click at [187, 50] on input "search" at bounding box center [183, 46] width 105 height 15
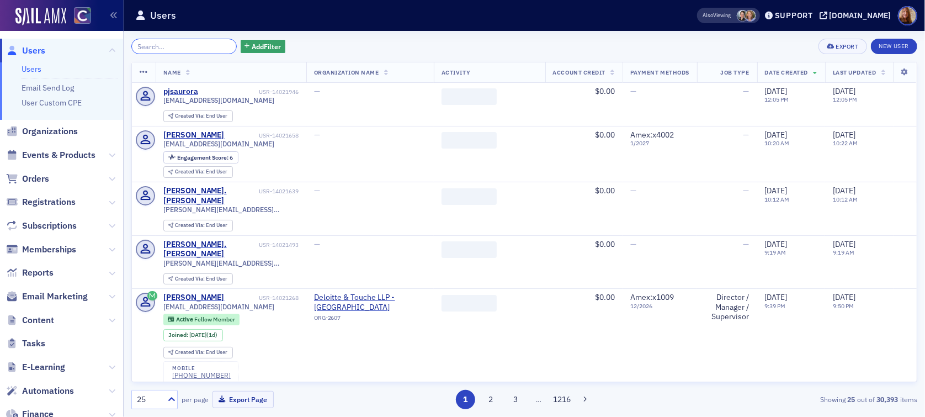
paste input "[PERSON_NAME]"
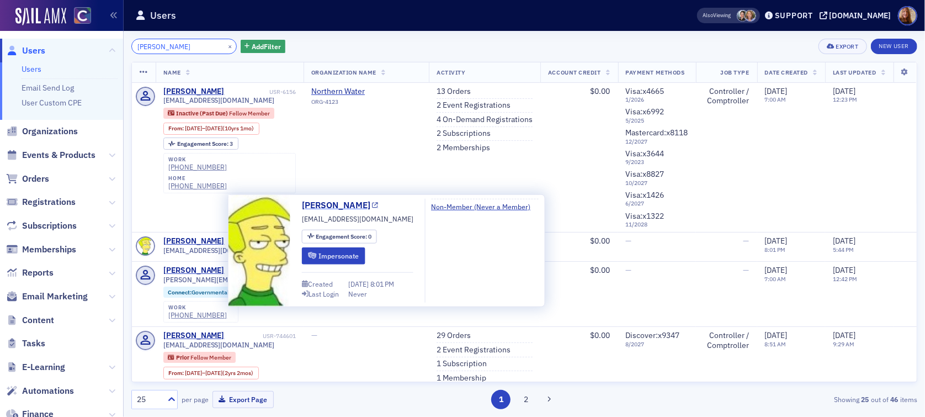
type input "[PERSON_NAME]"
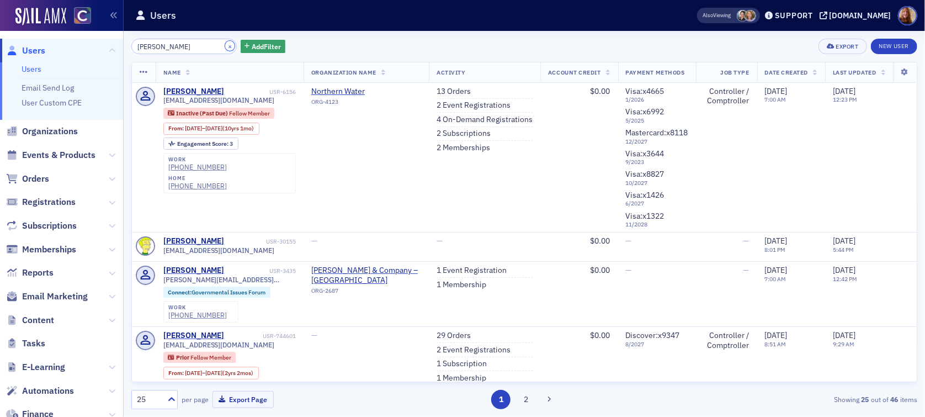
click at [225, 46] on button "×" at bounding box center [230, 46] width 10 height 10
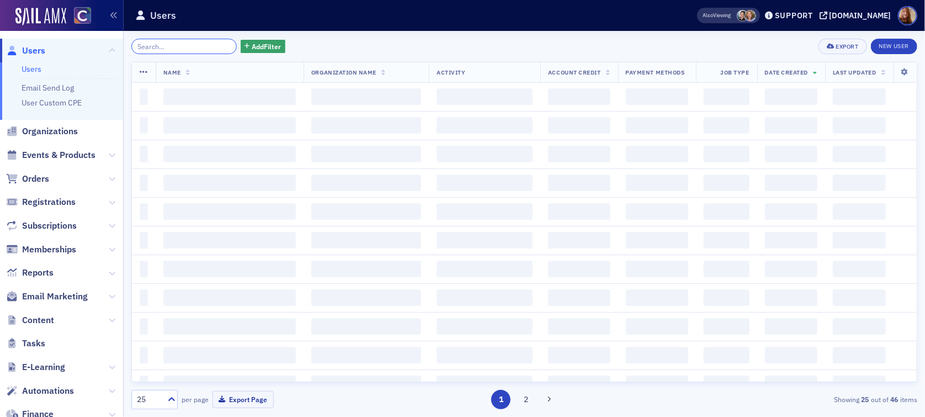
click at [184, 50] on input "search" at bounding box center [183, 46] width 105 height 15
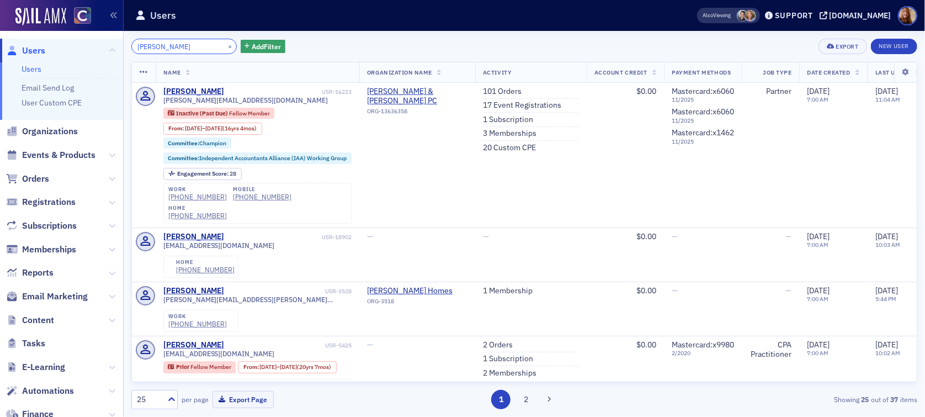
type input "[PERSON_NAME]"
click at [225, 47] on button "×" at bounding box center [230, 46] width 10 height 10
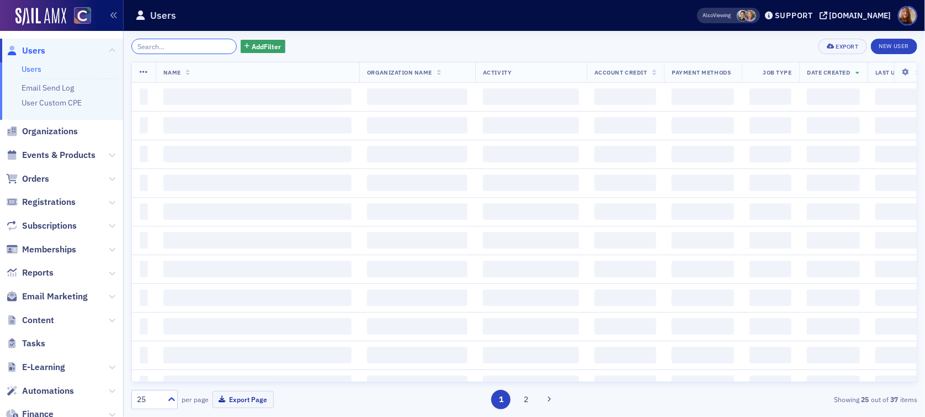
click at [190, 50] on input "search" at bounding box center [183, 46] width 105 height 15
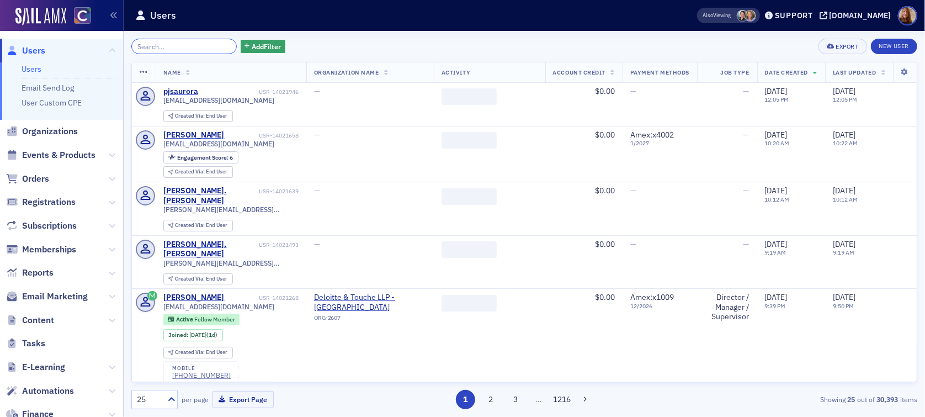
paste input "[PERSON_NAME]"
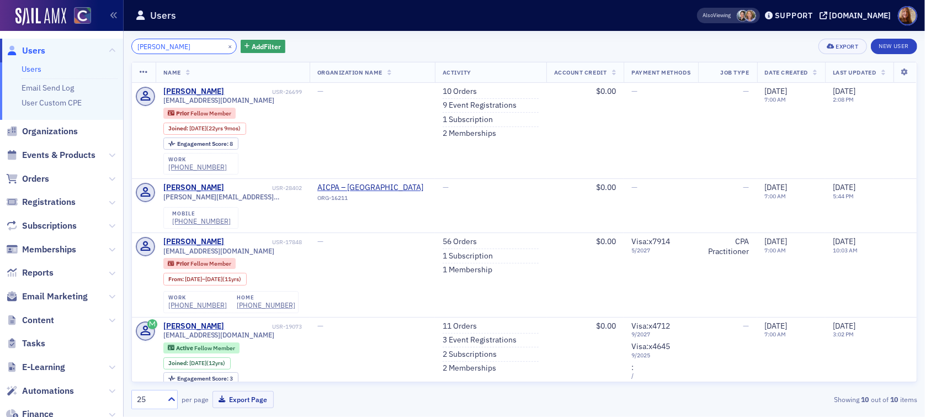
type input "[PERSON_NAME]"
click at [225, 46] on button "×" at bounding box center [230, 46] width 10 height 10
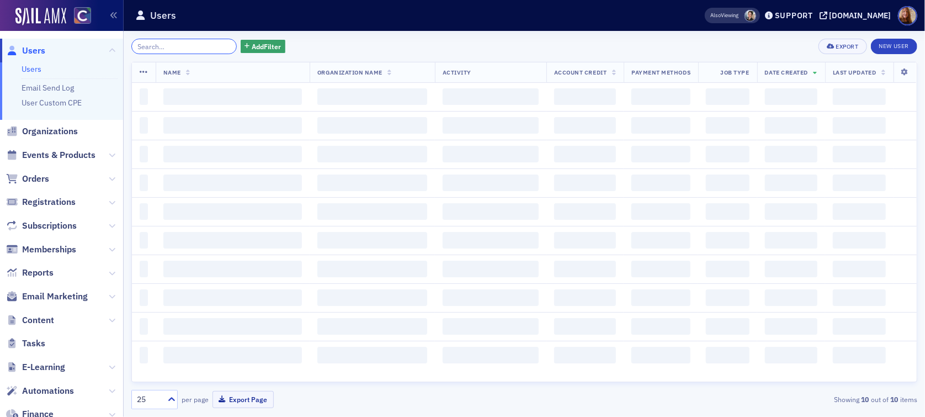
click at [190, 50] on input "search" at bounding box center [183, 46] width 105 height 15
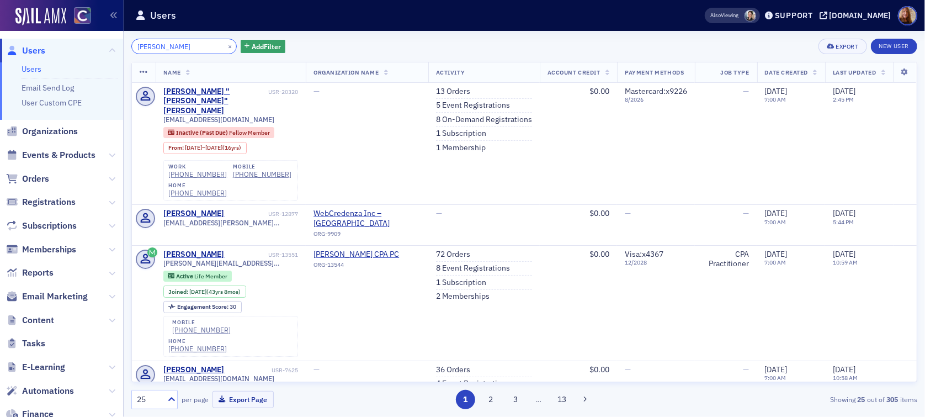
click at [201, 40] on input "[PERSON_NAME]" at bounding box center [183, 46] width 105 height 15
click at [174, 45] on input "[PERSON_NAME]" at bounding box center [183, 46] width 105 height 15
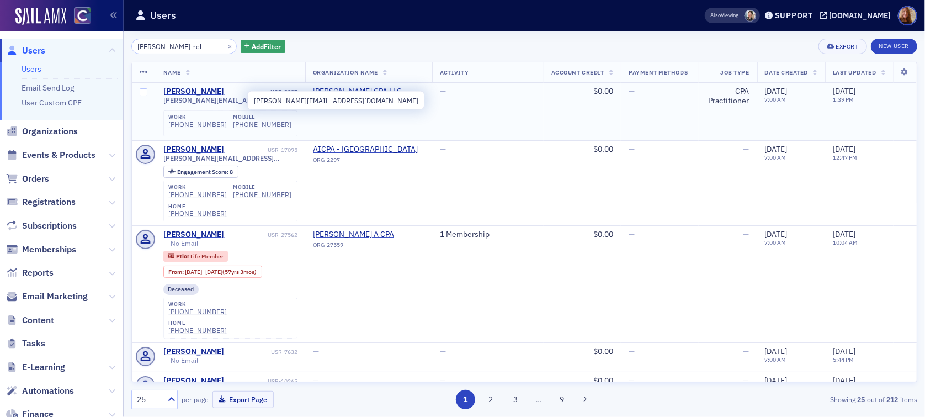
click at [215, 101] on span "[PERSON_NAME][EMAIL_ADDRESS][DOMAIN_NAME]" at bounding box center [230, 100] width 134 height 8
copy div "[PERSON_NAME][EMAIL_ADDRESS][DOMAIN_NAME]"
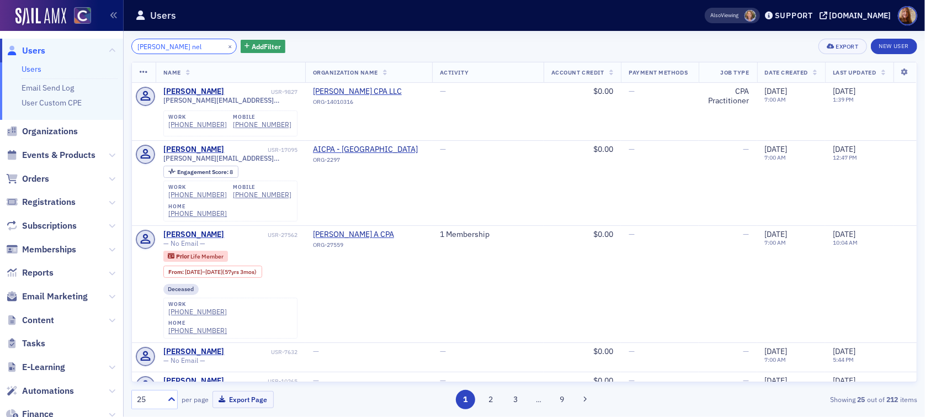
click at [156, 48] on input "[PERSON_NAME] nel" at bounding box center [183, 46] width 105 height 15
click at [156, 47] on input "[PERSON_NAME] nel" at bounding box center [183, 46] width 105 height 15
paste input "[PERSON_NAME][EMAIL_ADDRESS][DOMAIN_NAME]"
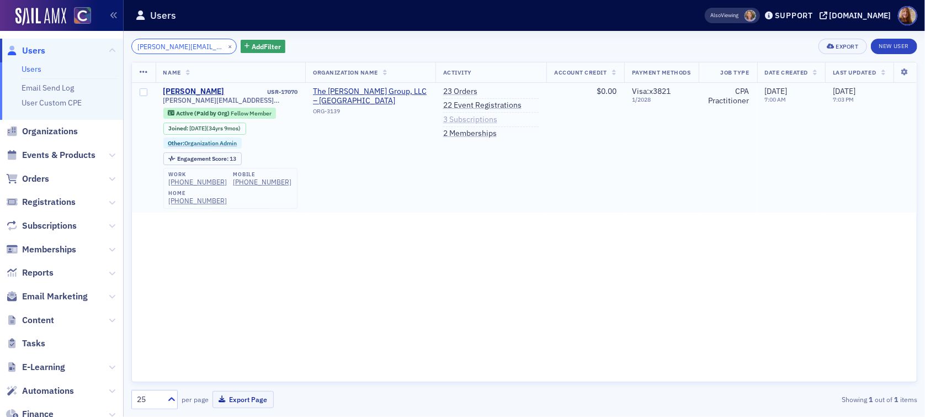
type input "[PERSON_NAME][EMAIL_ADDRESS][DOMAIN_NAME]"
click at [467, 121] on link "3 Subscriptions" at bounding box center [470, 120] width 54 height 10
click at [366, 45] on div "[PERSON_NAME][EMAIL_ADDRESS][DOMAIN_NAME] × Add Filter Export New User" at bounding box center [524, 46] width 786 height 15
click at [362, 91] on span "The [PERSON_NAME] Group, LLC – [GEOGRAPHIC_DATA]" at bounding box center [370, 96] width 115 height 19
select select "US"
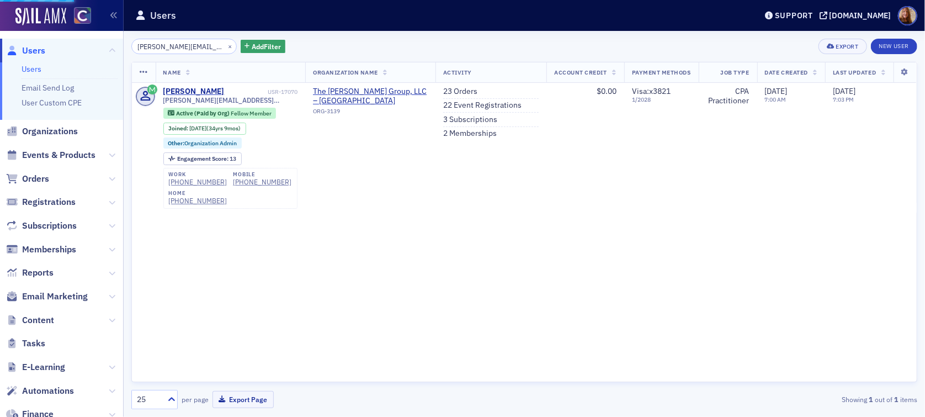
select select "US"
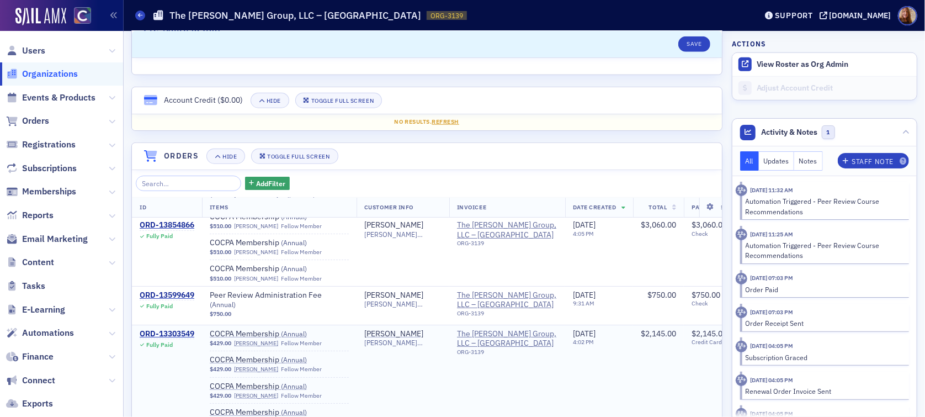
scroll to position [73, 0]
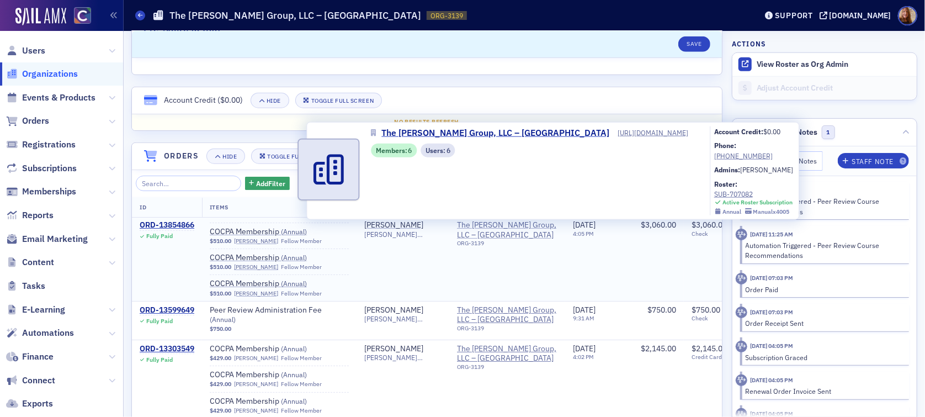
click at [489, 227] on span "The [PERSON_NAME] Group, LLC – [GEOGRAPHIC_DATA]" at bounding box center [507, 230] width 100 height 19
select select "US"
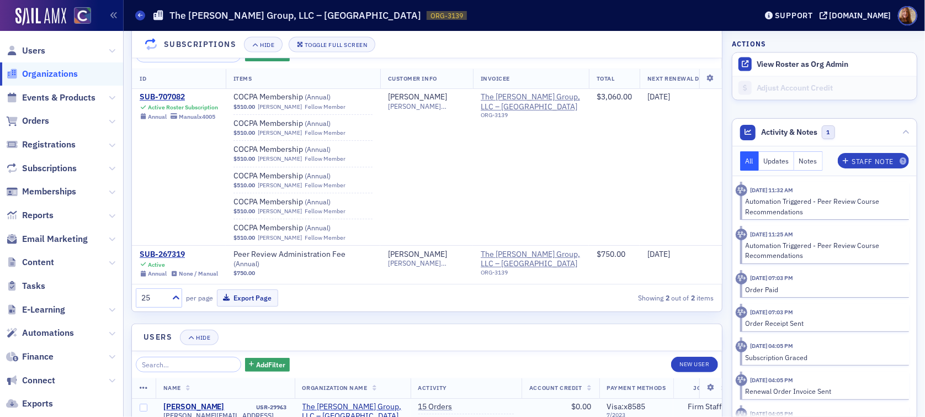
scroll to position [1183, 0]
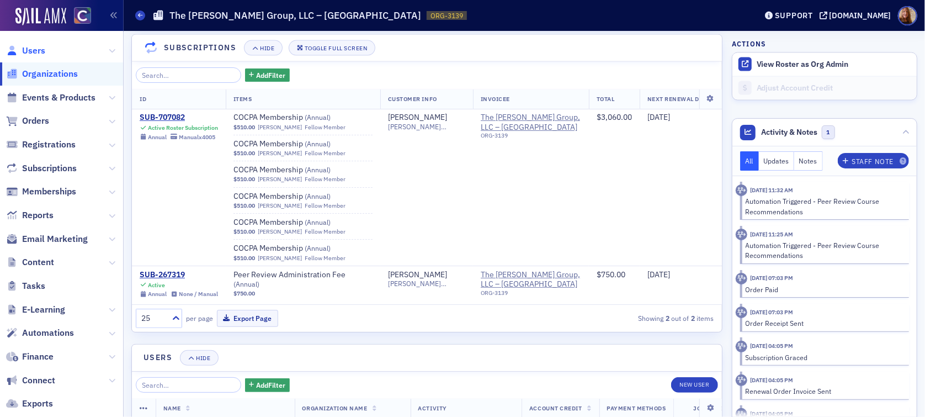
click at [32, 54] on span "Users" at bounding box center [33, 51] width 23 height 12
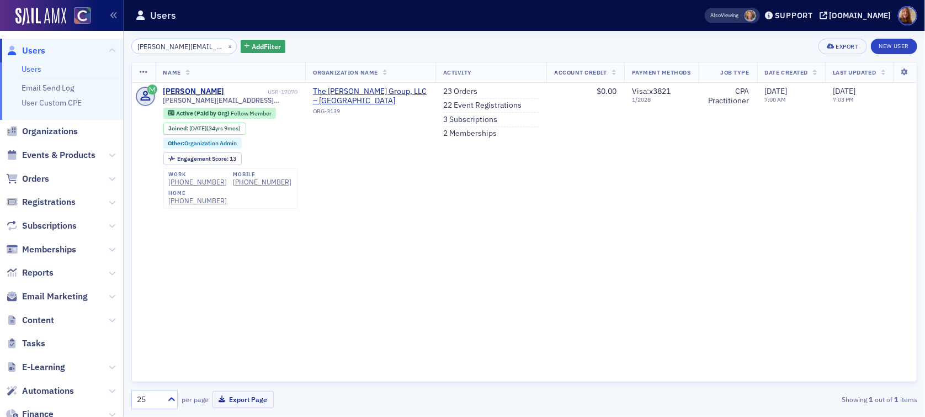
click at [184, 46] on input "[PERSON_NAME][EMAIL_ADDRESS][DOMAIN_NAME]" at bounding box center [183, 46] width 105 height 15
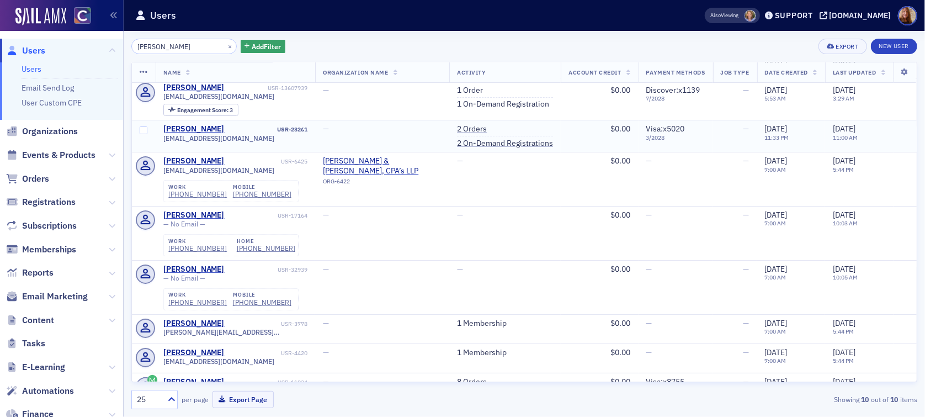
scroll to position [107, 0]
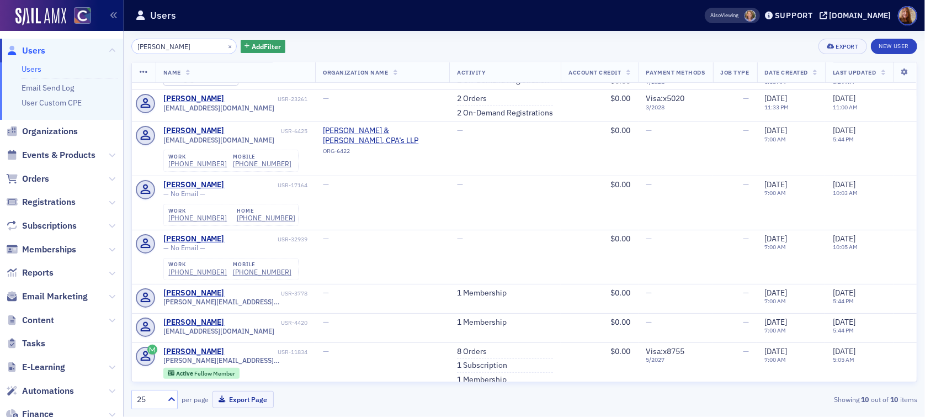
click at [148, 49] on input "[PERSON_NAME]" at bounding box center [183, 46] width 105 height 15
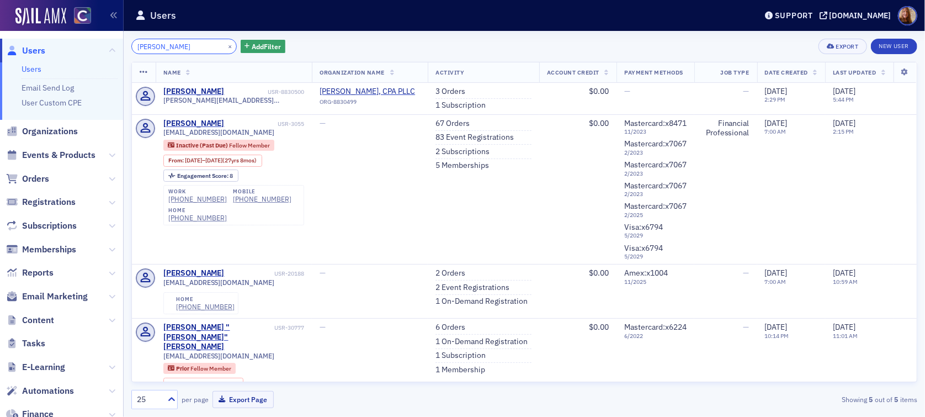
click at [157, 49] on input "[PERSON_NAME]" at bounding box center [183, 46] width 105 height 15
paste input "[PERSON_NAME]"
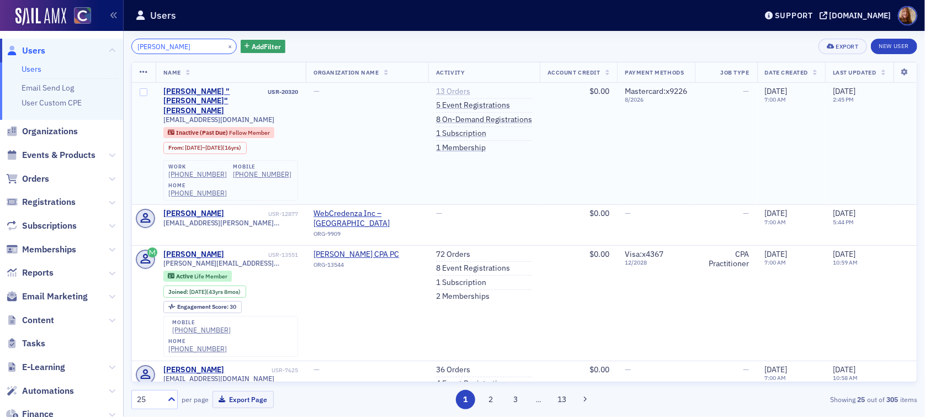
type input "[PERSON_NAME]"
click at [443, 94] on link "13 Orders" at bounding box center [453, 92] width 34 height 10
click at [225, 47] on button "×" at bounding box center [230, 46] width 10 height 10
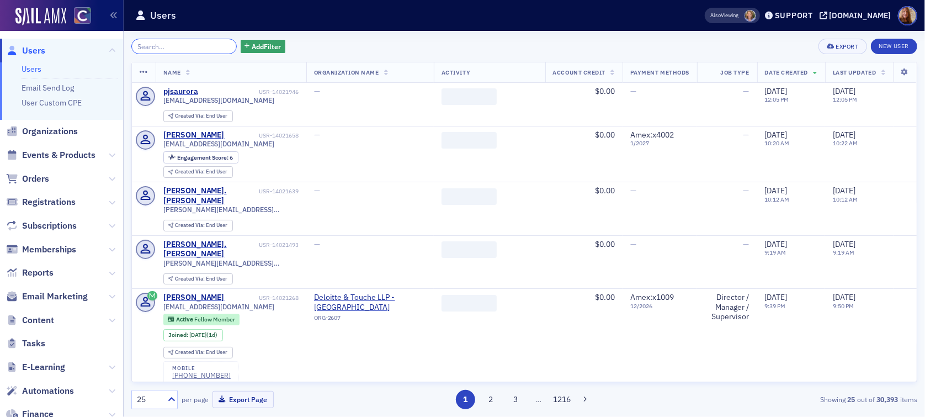
paste input "[PERSON_NAME][EMAIL_ADDRESS][DOMAIN_NAME]"
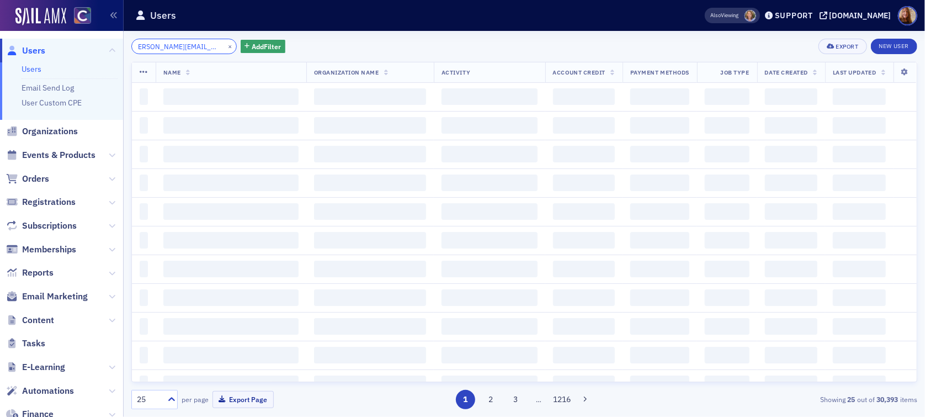
type input "[PERSON_NAME][EMAIL_ADDRESS][DOMAIN_NAME]"
click at [462, 37] on div "[PERSON_NAME][EMAIL_ADDRESS][DOMAIN_NAME] × Add Filter Export New User Name Org…" at bounding box center [524, 224] width 786 height 386
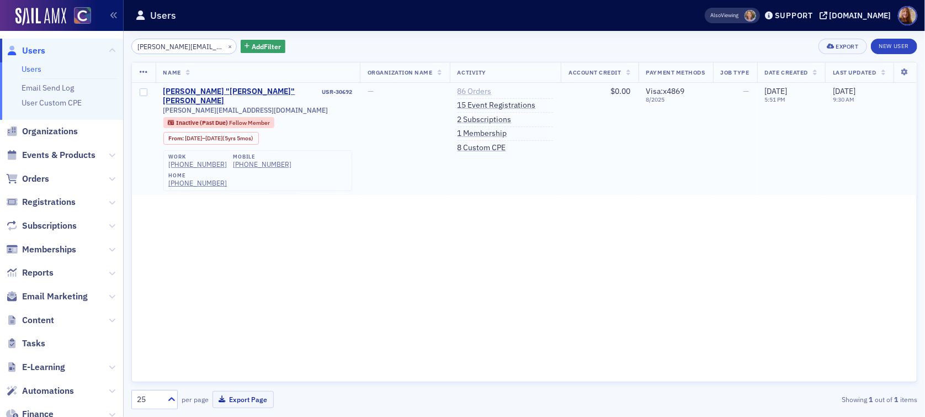
click at [475, 92] on link "86 Orders" at bounding box center [475, 92] width 34 height 10
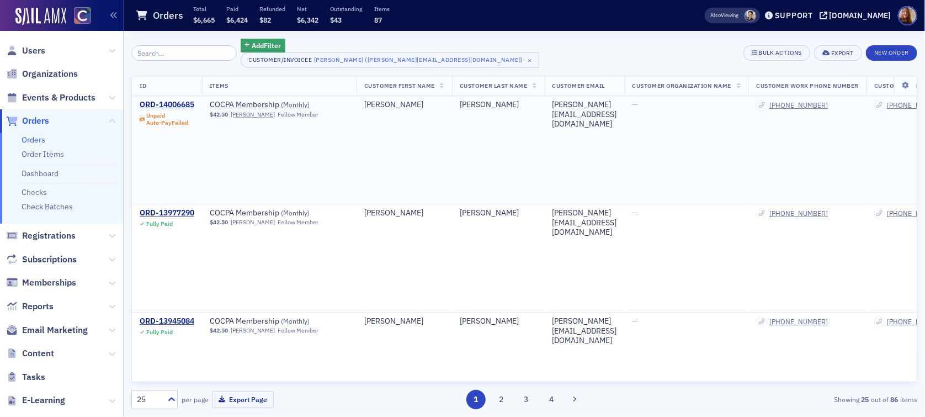
click at [166, 102] on div "ORD-14006685" at bounding box center [167, 105] width 55 height 10
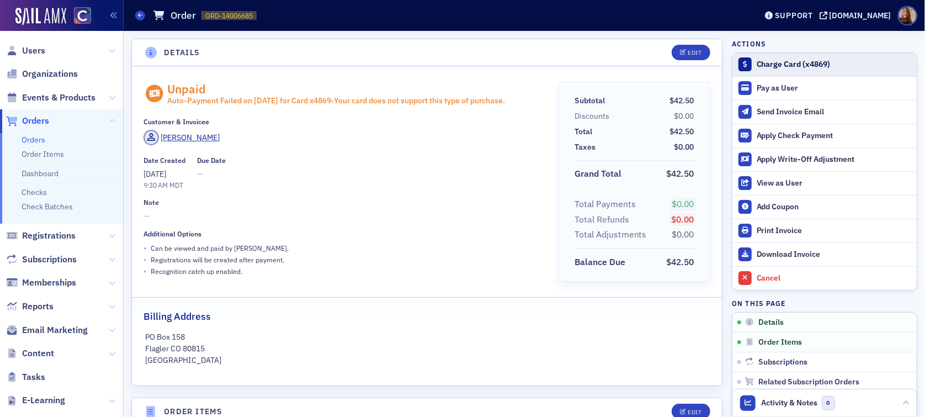
click at [784, 65] on div "Charge Card (x4869)" at bounding box center [834, 65] width 155 height 10
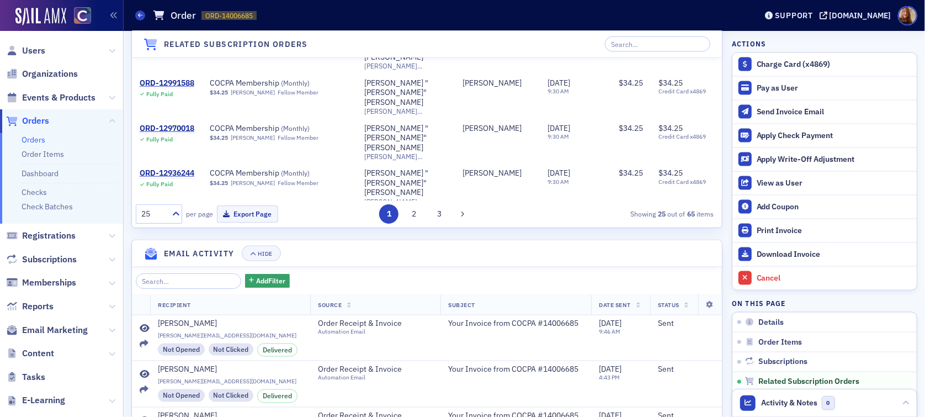
scroll to position [1017, 0]
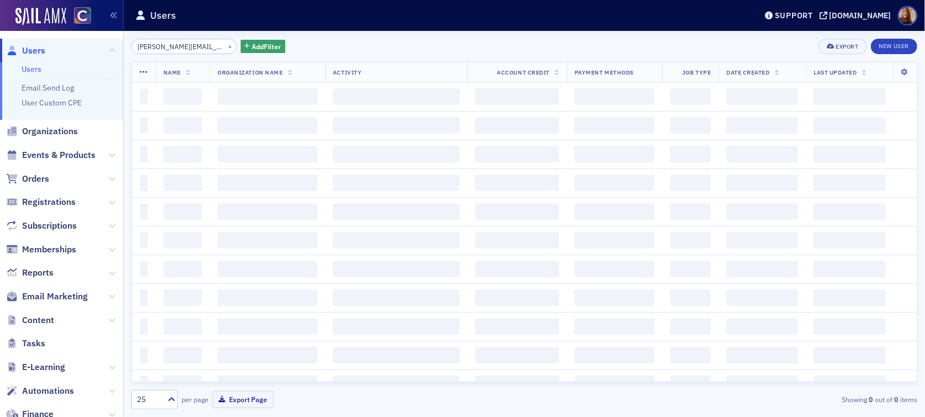
scroll to position [0, 6]
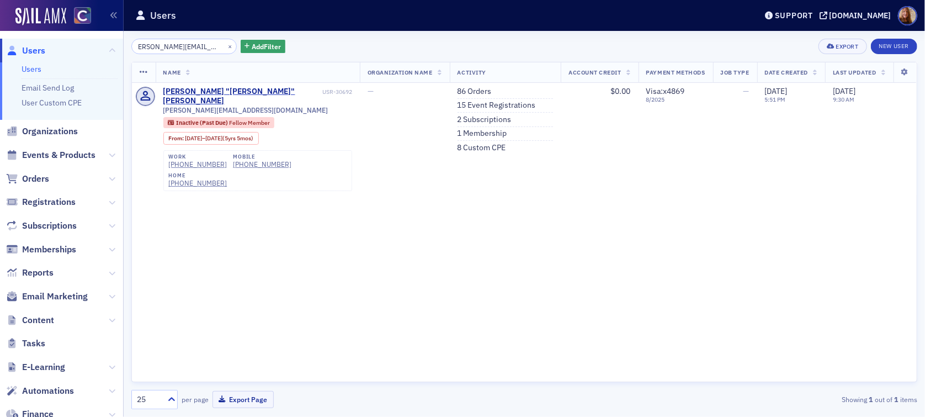
drag, startPoint x: 146, startPoint y: 43, endPoint x: 250, endPoint y: 72, distance: 107.7
click at [250, 72] on div "[PERSON_NAME][EMAIL_ADDRESS][DOMAIN_NAME] × Add Filter Export New User Name Org…" at bounding box center [524, 224] width 786 height 371
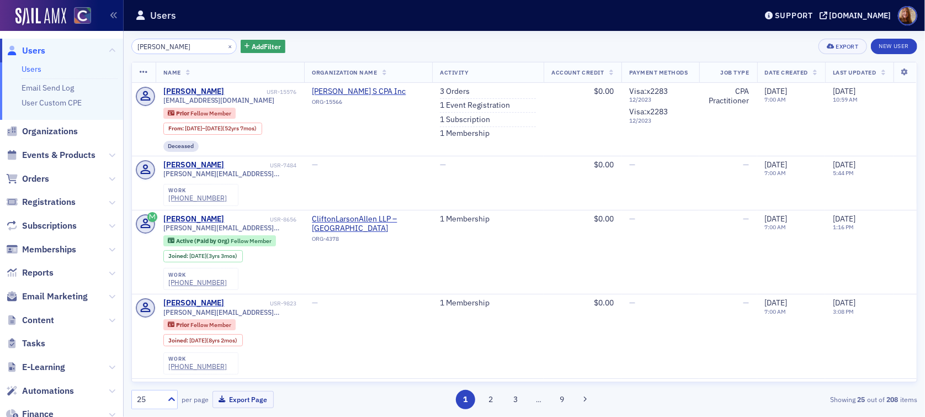
click at [136, 41] on input "[PERSON_NAME]" at bounding box center [183, 46] width 105 height 15
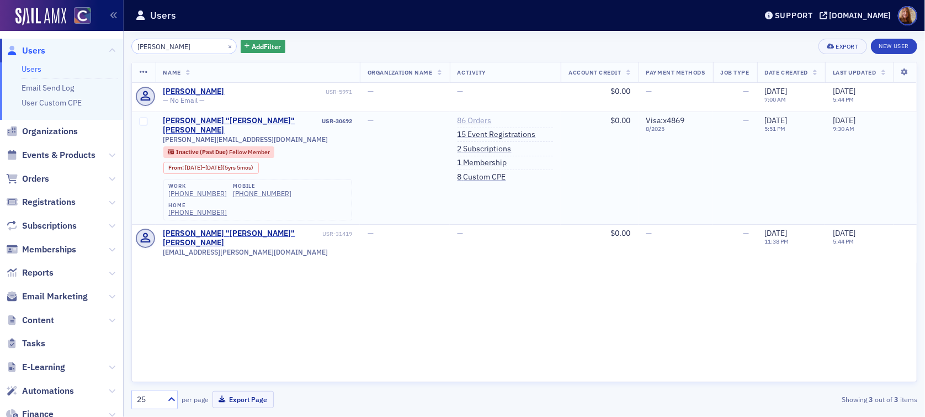
type input "[PERSON_NAME]"
click at [458, 120] on link "86 Orders" at bounding box center [475, 121] width 34 height 10
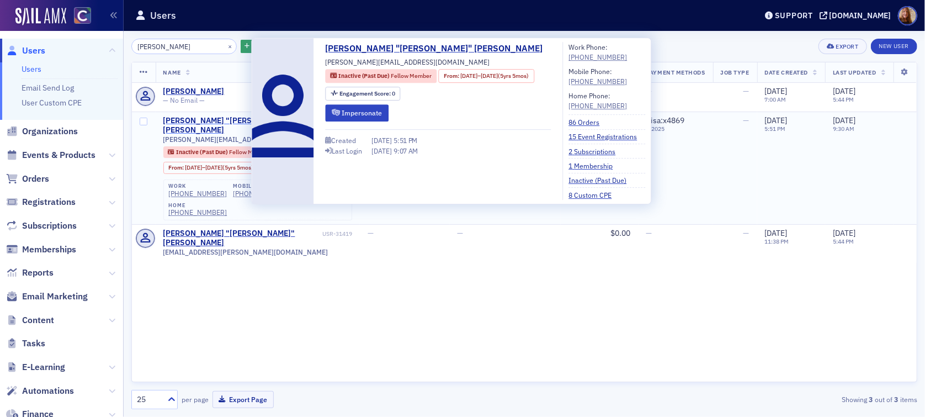
click at [220, 118] on div "[PERSON_NAME] "[PERSON_NAME]" [PERSON_NAME]" at bounding box center [241, 125] width 157 height 19
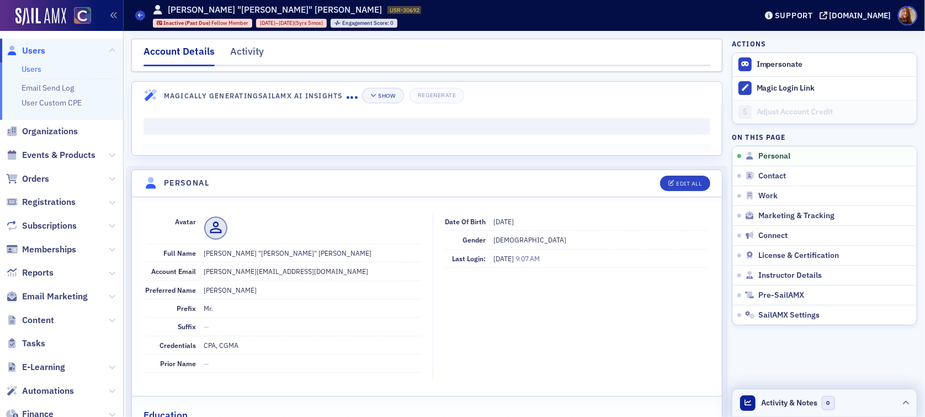
click at [865, 411] on header "Activity & Notes 0" at bounding box center [825, 403] width 184 height 28
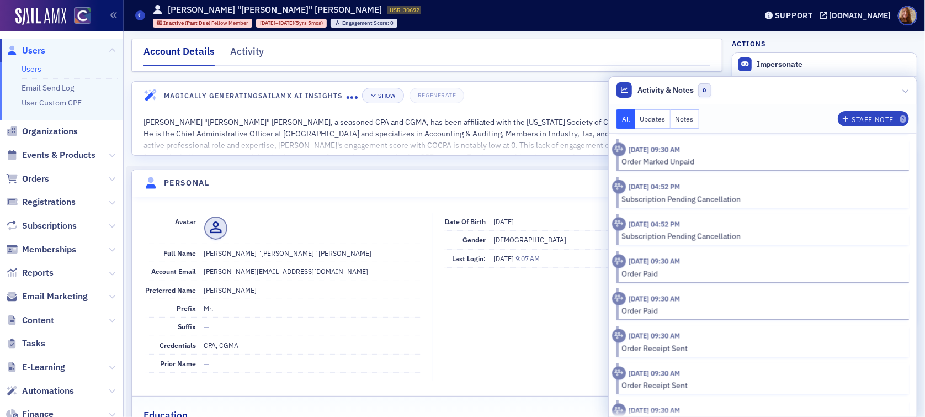
scroll to position [1601, 0]
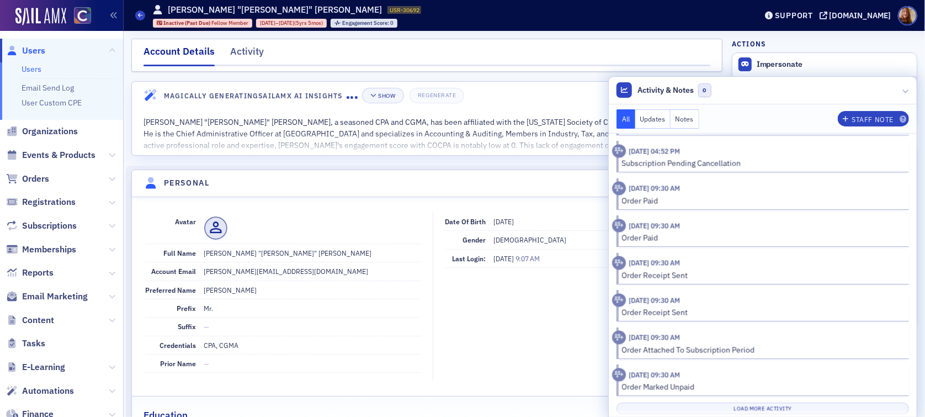
drag, startPoint x: 811, startPoint y: 85, endPoint x: 817, endPoint y: 83, distance: 5.9
click at [813, 84] on header "Activity & Notes 0" at bounding box center [763, 91] width 308 height 28
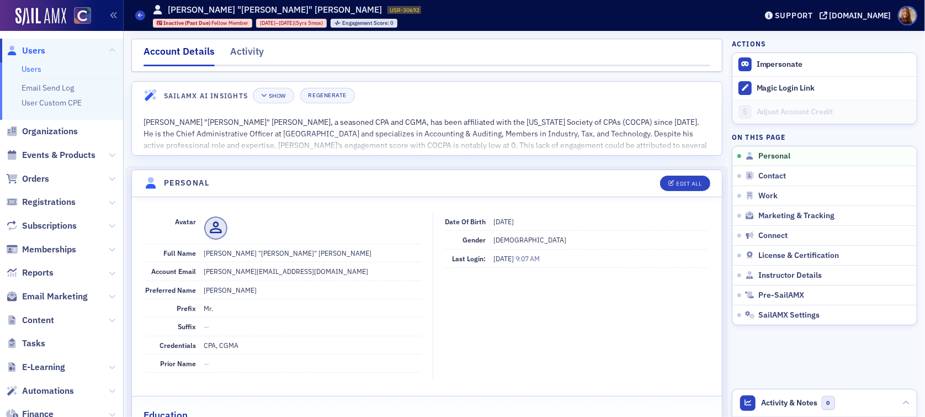
click at [33, 70] on link "Users" at bounding box center [32, 69] width 20 height 10
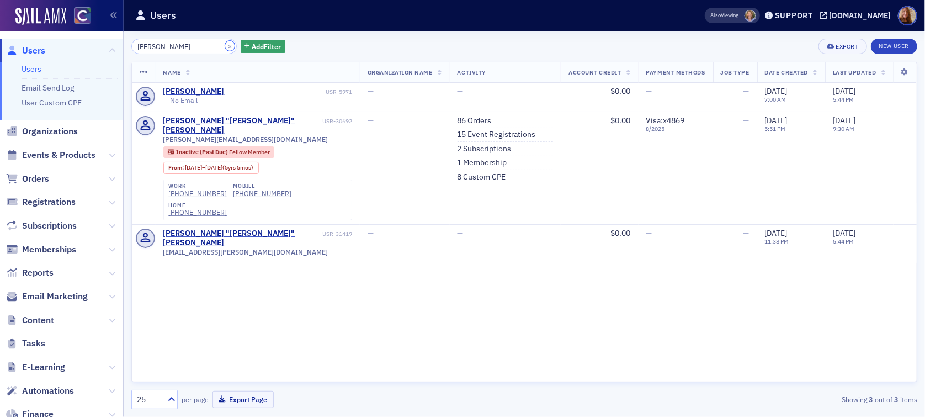
click at [225, 43] on button "×" at bounding box center [230, 46] width 10 height 10
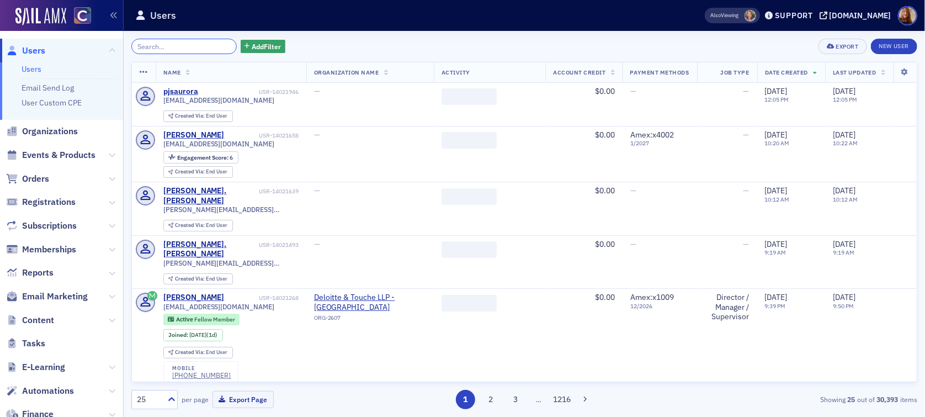
click at [199, 49] on input "search" at bounding box center [183, 46] width 105 height 15
paste input "[PERSON_NAME]"
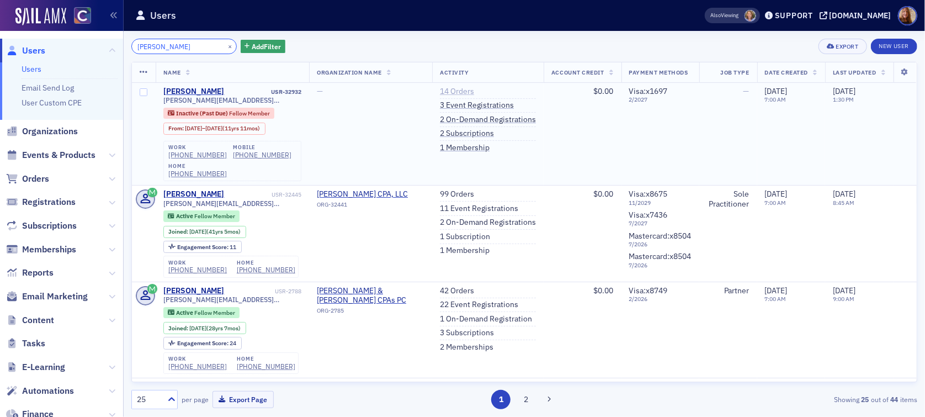
type input "[PERSON_NAME]"
click at [461, 92] on link "14 Orders" at bounding box center [457, 92] width 34 height 10
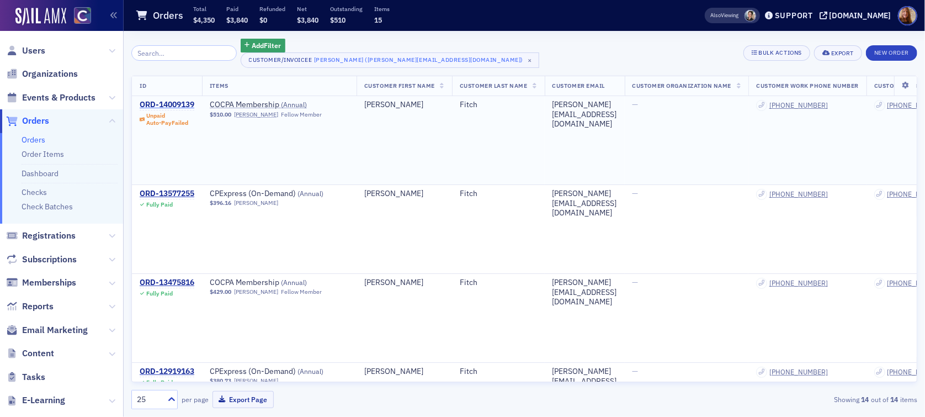
click at [170, 105] on div "ORD-14009139" at bounding box center [167, 105] width 55 height 10
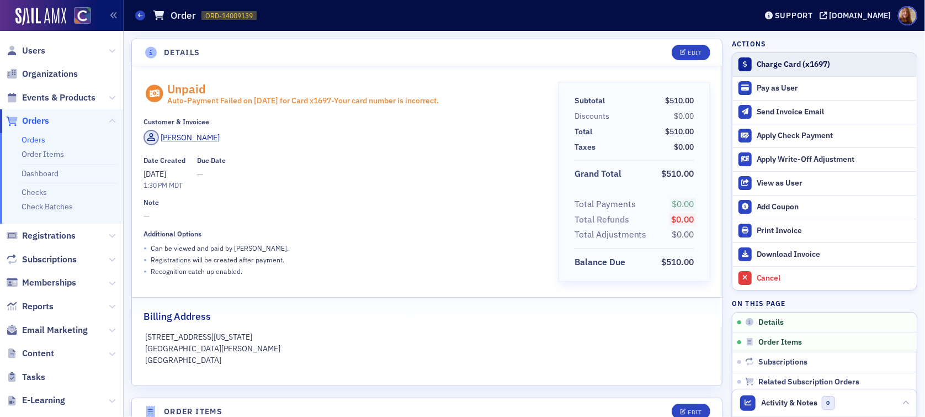
click at [780, 66] on div "Charge Card (x1697)" at bounding box center [834, 65] width 155 height 10
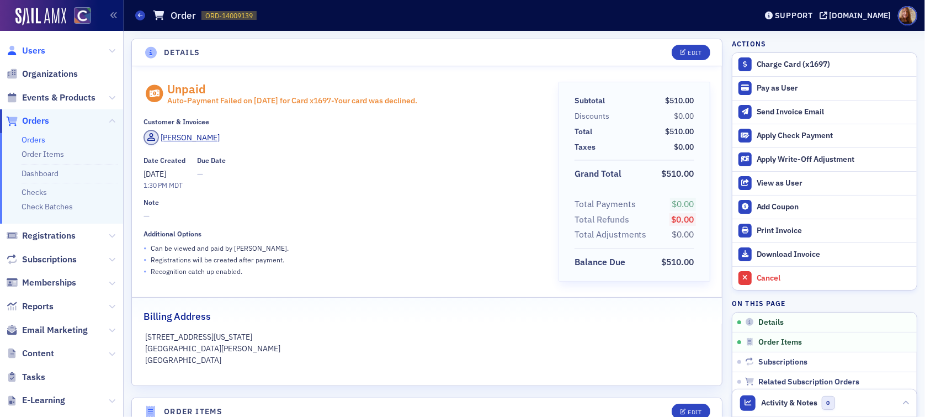
click at [38, 50] on span "Users" at bounding box center [33, 51] width 23 height 12
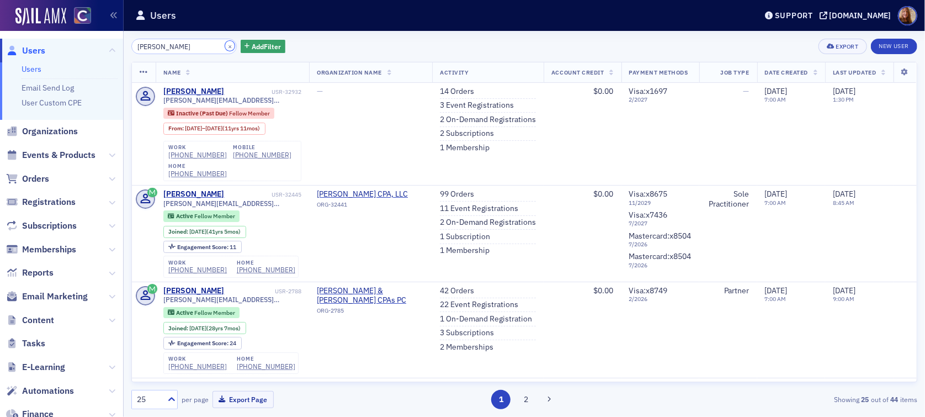
click at [225, 46] on button "×" at bounding box center [230, 46] width 10 height 10
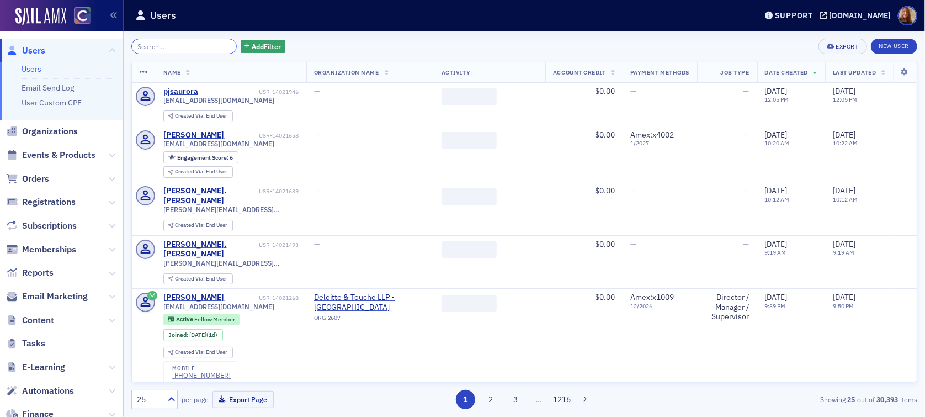
click at [167, 44] on input "search" at bounding box center [183, 46] width 105 height 15
paste input "[PERSON_NAME]"
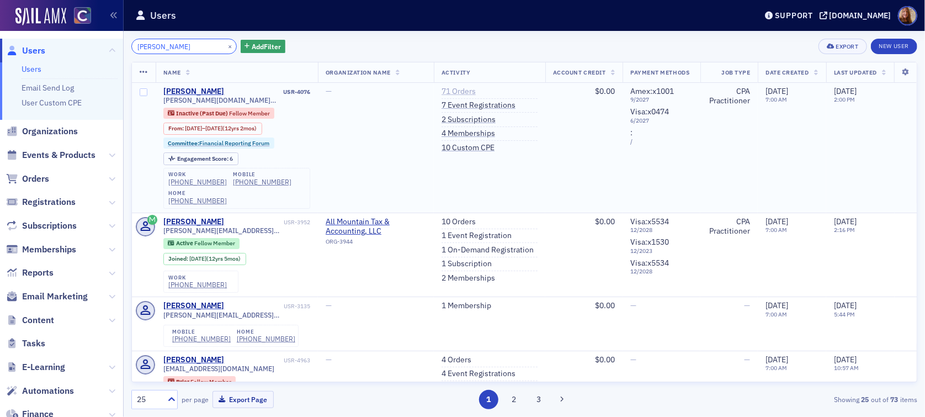
type input "[PERSON_NAME]"
click at [458, 93] on link "71 Orders" at bounding box center [459, 92] width 34 height 10
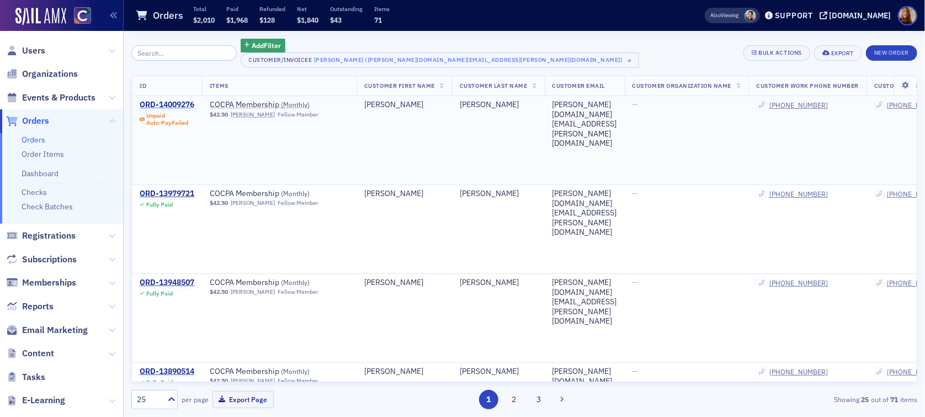
click at [181, 100] on div "ORD-14009276" at bounding box center [167, 105] width 55 height 10
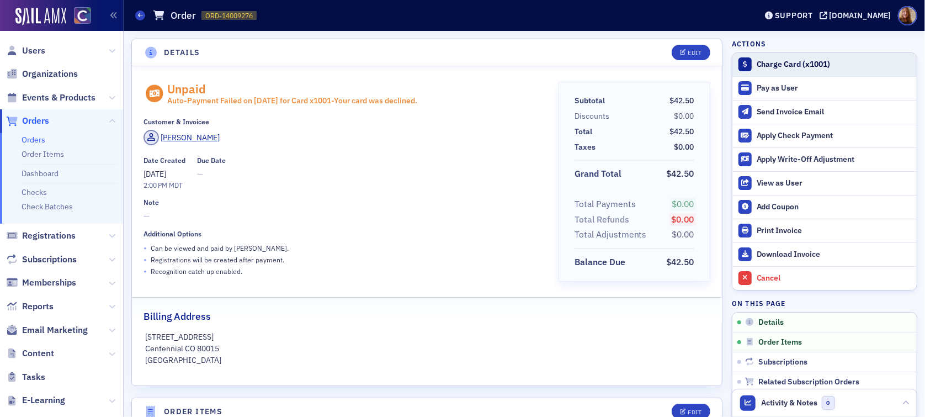
click at [792, 60] on div "Charge Card (x1001)" at bounding box center [834, 65] width 155 height 10
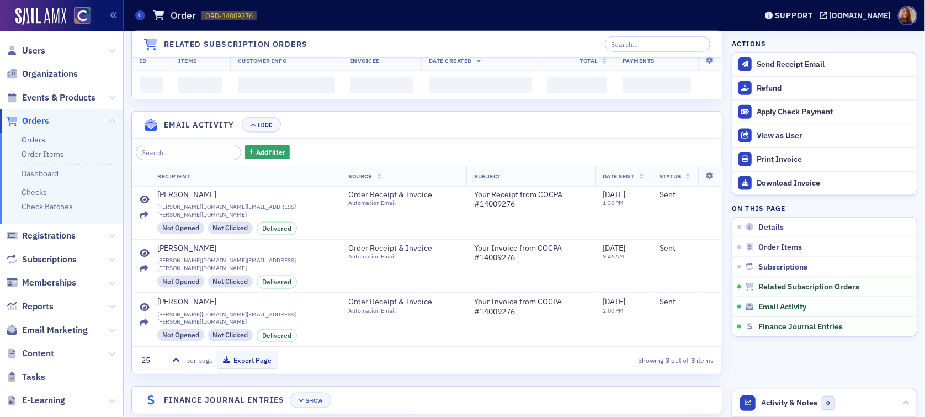
scroll to position [1018, 0]
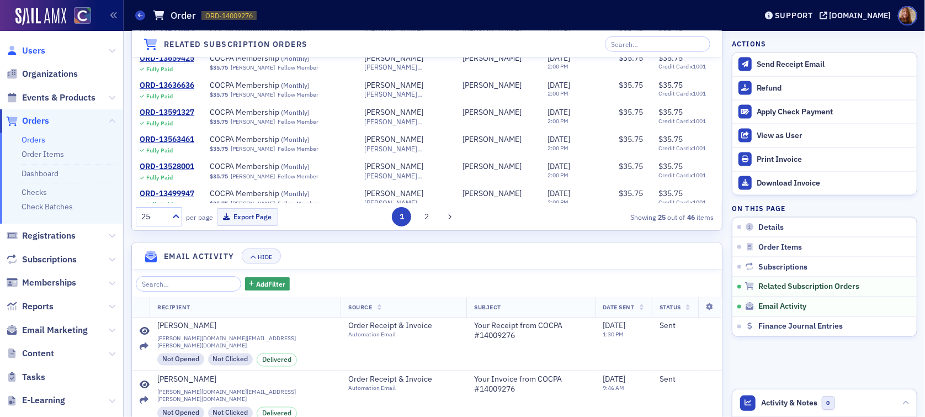
click at [33, 47] on span "Users" at bounding box center [33, 51] width 23 height 12
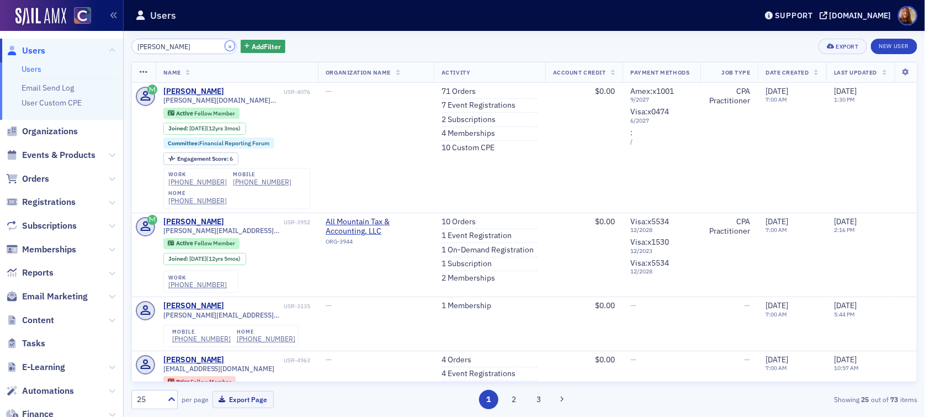
click at [225, 47] on button "×" at bounding box center [230, 46] width 10 height 10
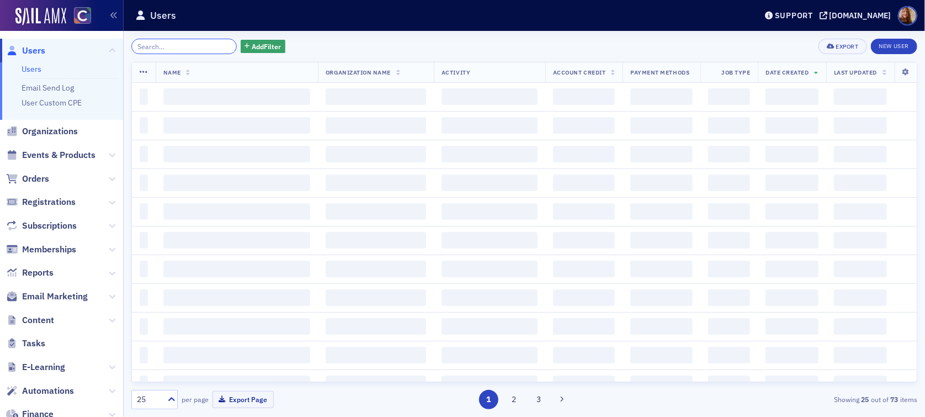
click at [186, 47] on input "search" at bounding box center [183, 46] width 105 height 15
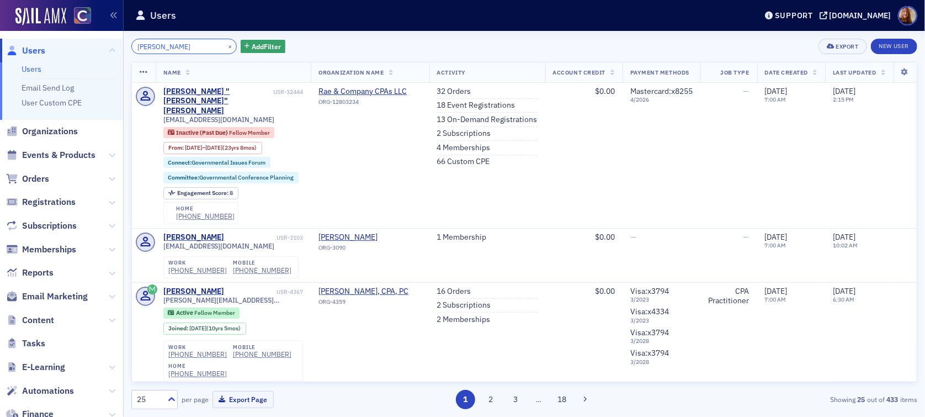
type input "[PERSON_NAME]"
click at [454, 89] on link "32 Orders" at bounding box center [454, 92] width 34 height 10
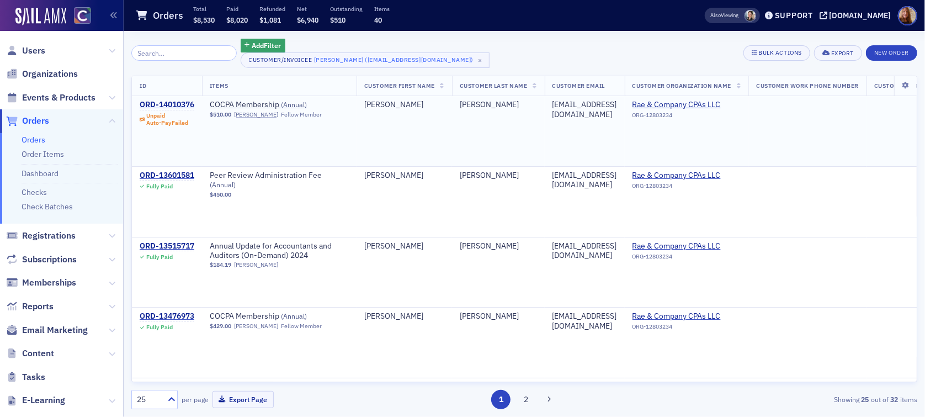
click at [172, 106] on div "ORD-14010376" at bounding box center [167, 105] width 55 height 10
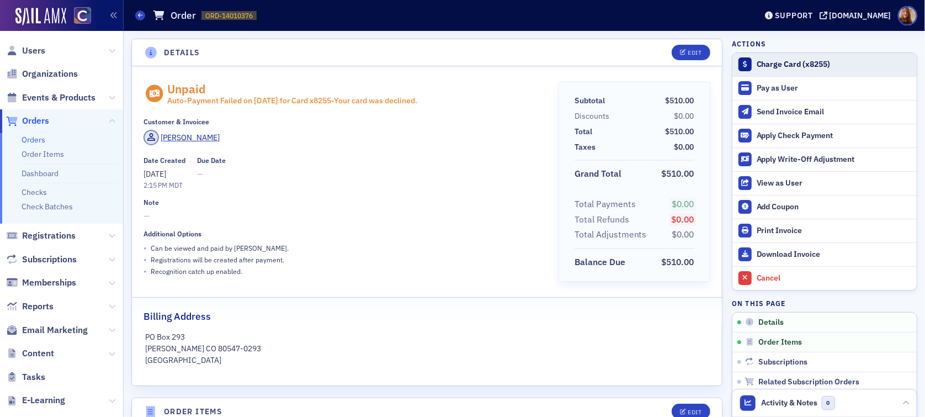
click at [766, 62] on div "Charge Card (x8255)" at bounding box center [834, 65] width 155 height 10
drag, startPoint x: 26, startPoint y: 49, endPoint x: 46, endPoint y: 47, distance: 20.5
click at [26, 49] on span "Users" at bounding box center [33, 51] width 23 height 12
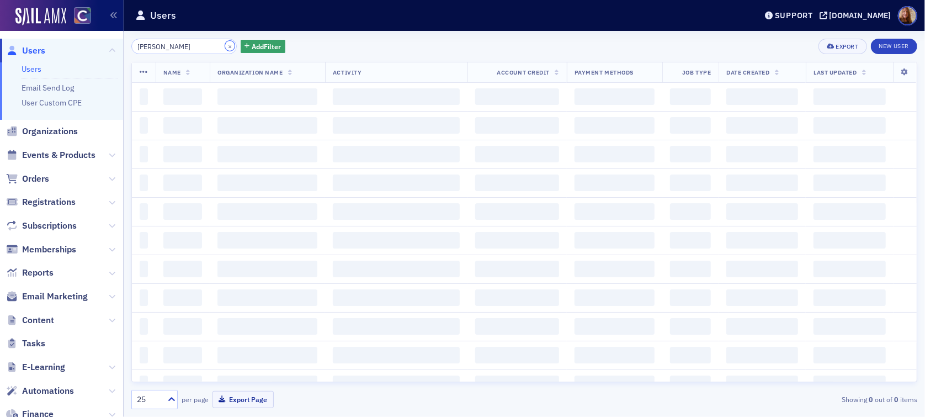
click at [225, 49] on button "×" at bounding box center [230, 46] width 10 height 10
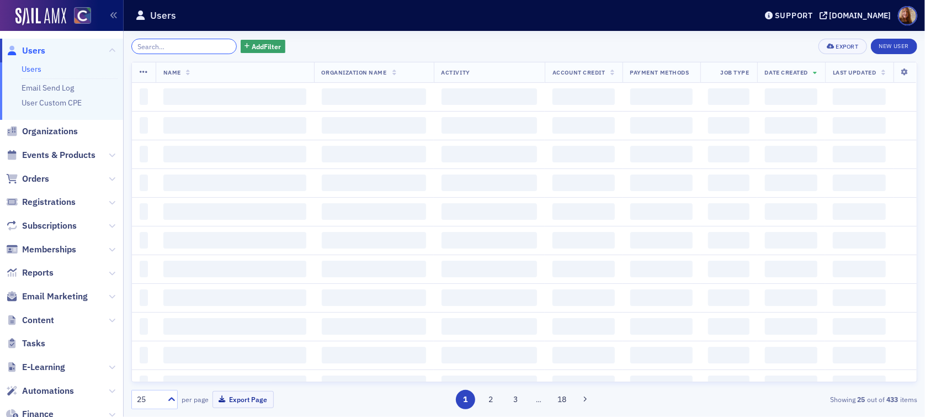
click at [189, 49] on input "search" at bounding box center [183, 46] width 105 height 15
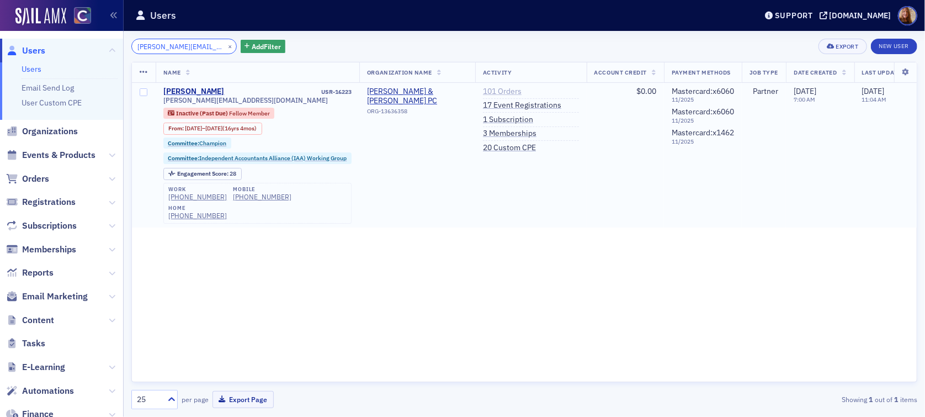
type input "[PERSON_NAME][EMAIL_ADDRESS][DOMAIN_NAME]"
click at [515, 91] on link "101 Orders" at bounding box center [502, 92] width 39 height 10
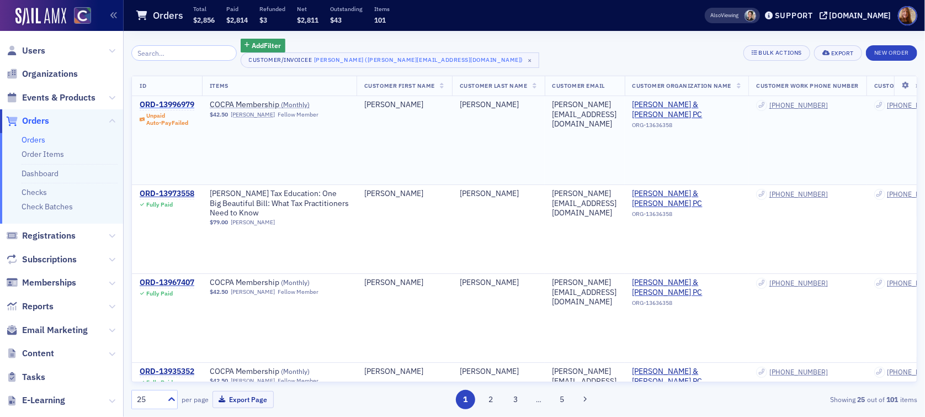
click at [155, 101] on div "ORD-13996979" at bounding box center [167, 105] width 55 height 10
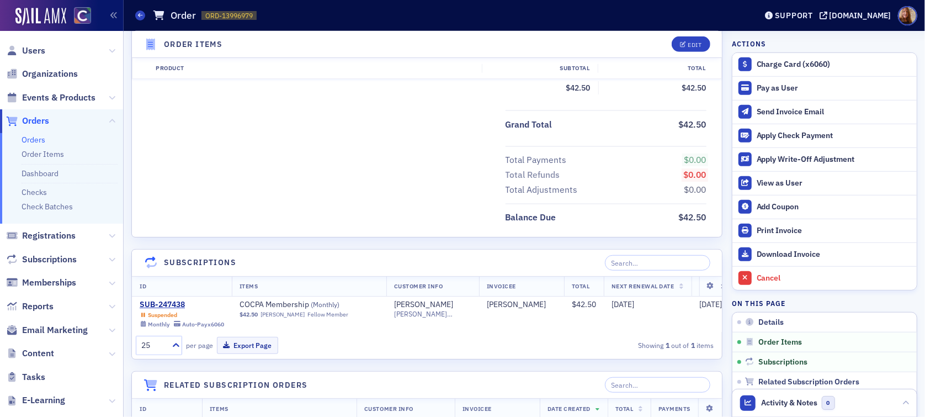
scroll to position [443, 0]
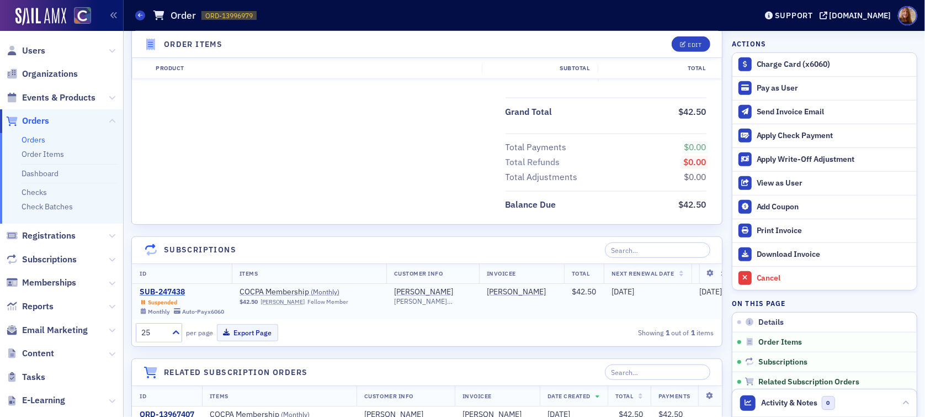
click at [170, 288] on div "SUB-247438" at bounding box center [182, 292] width 84 height 10
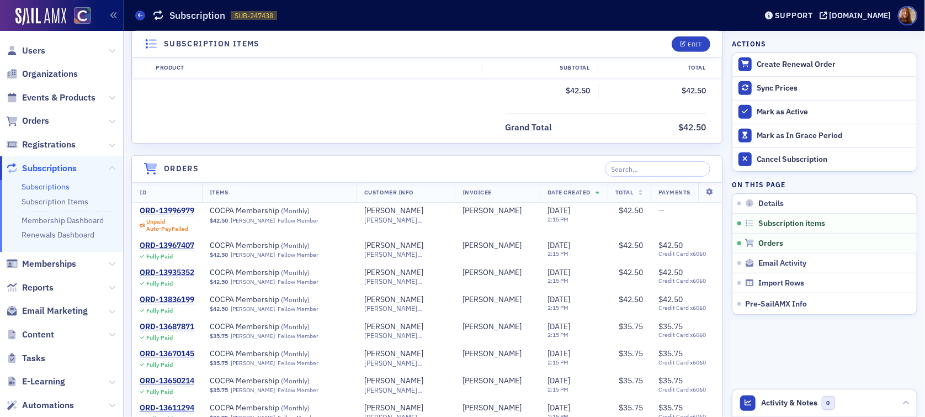
scroll to position [443, 0]
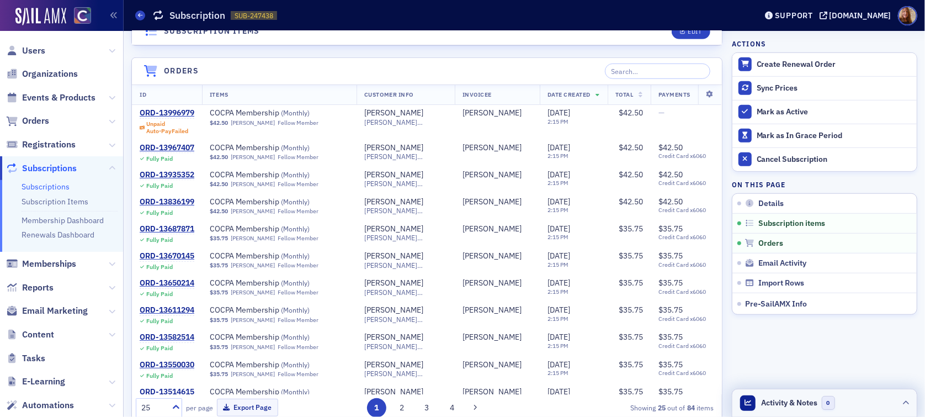
click at [842, 408] on header "Activity & Notes 0" at bounding box center [825, 403] width 184 height 28
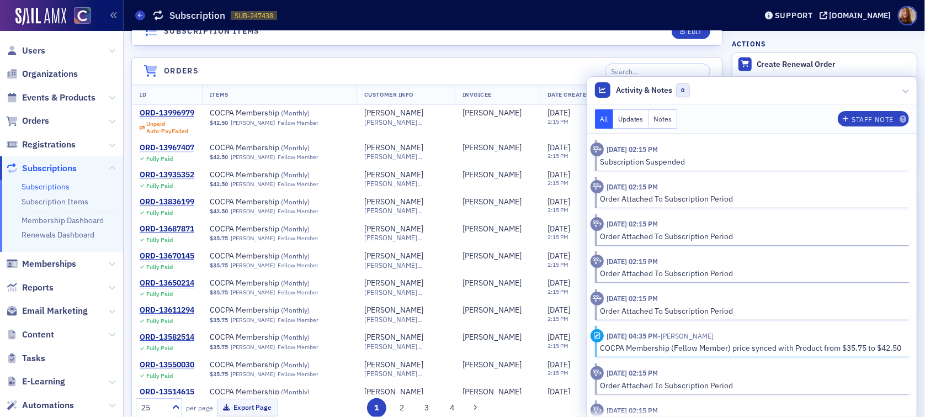
click at [622, 120] on button "Updates" at bounding box center [631, 118] width 36 height 19
click at [595, 117] on button "All" at bounding box center [604, 118] width 19 height 19
click at [770, 88] on header "Activity & Notes 0" at bounding box center [753, 91] width 330 height 28
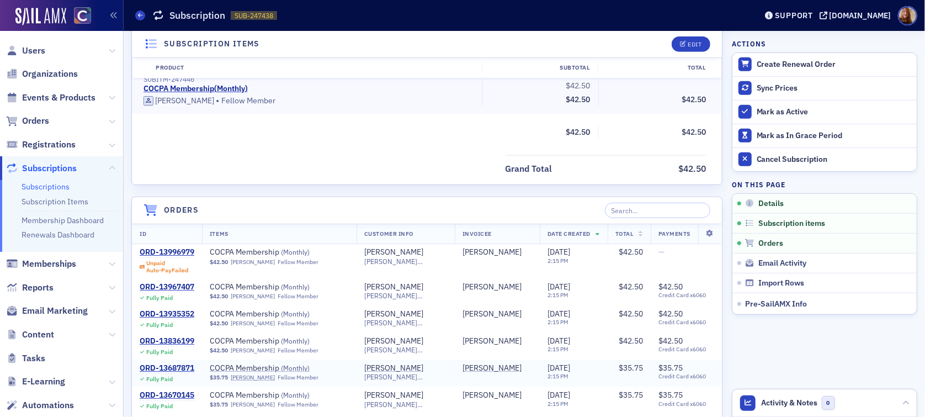
scroll to position [357, 0]
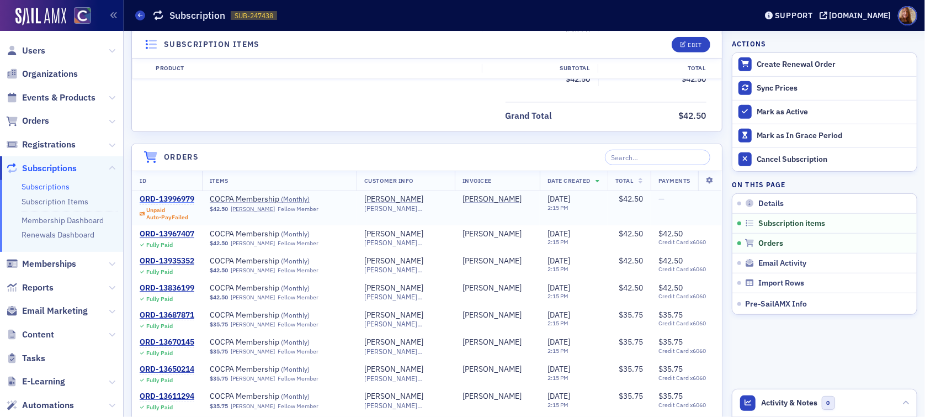
click at [178, 194] on div "ORD-13996979" at bounding box center [167, 199] width 55 height 10
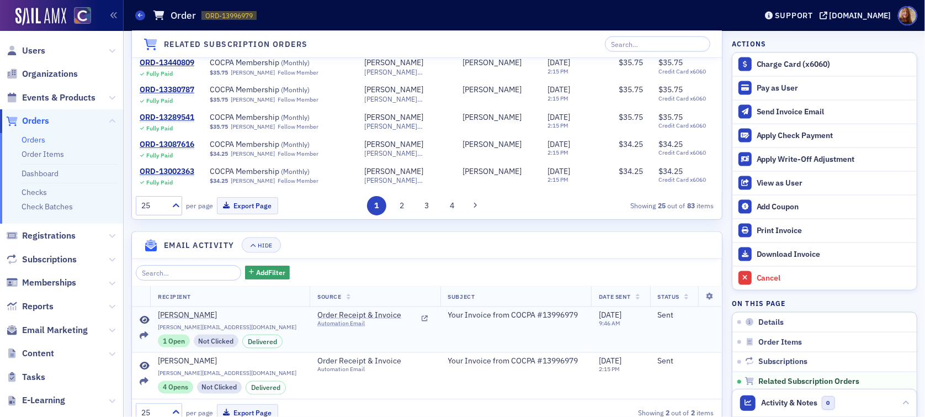
scroll to position [961, 0]
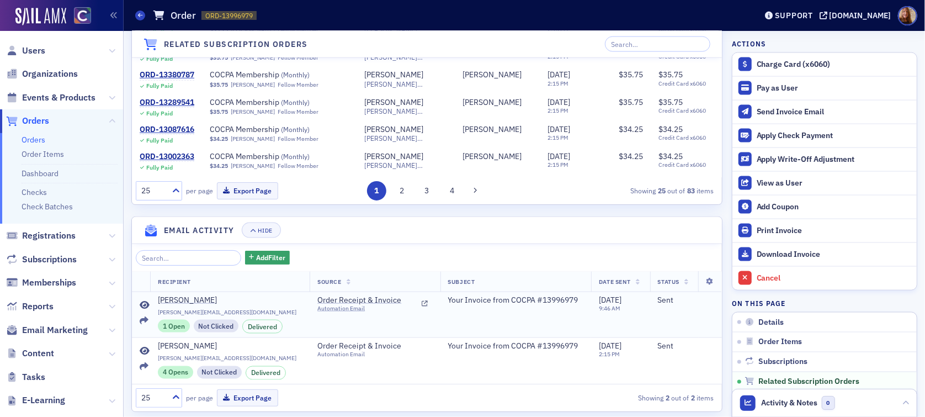
click at [146, 310] on icon at bounding box center [145, 305] width 10 height 9
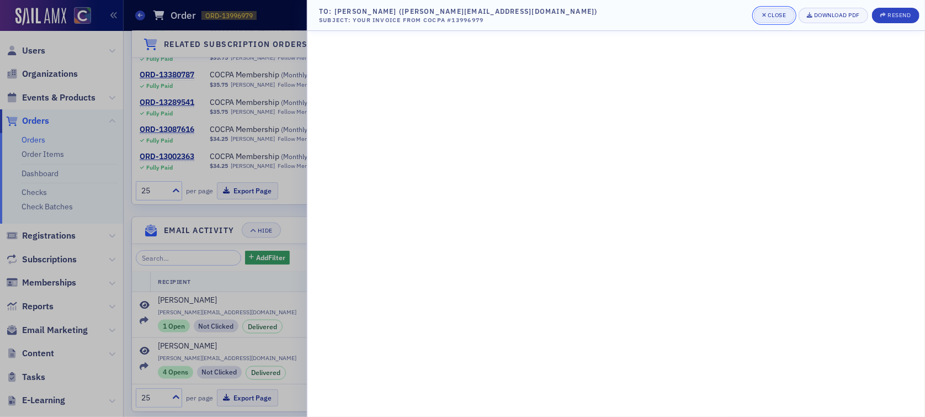
click at [779, 14] on div "Close" at bounding box center [777, 15] width 19 height 6
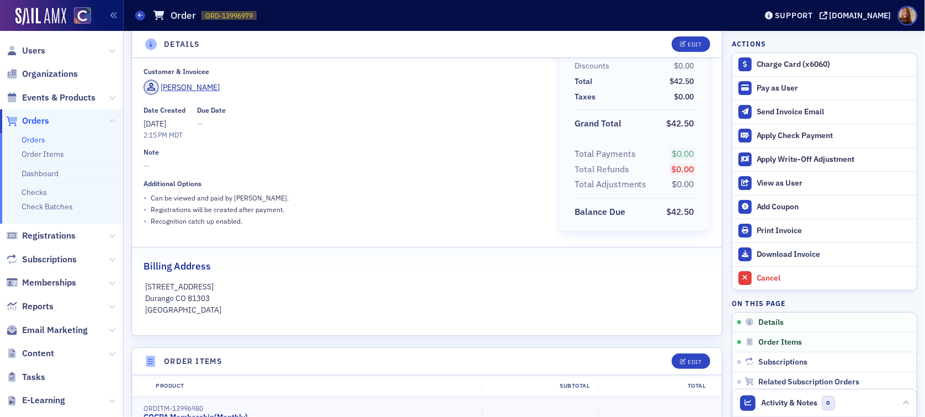
scroll to position [51, 0]
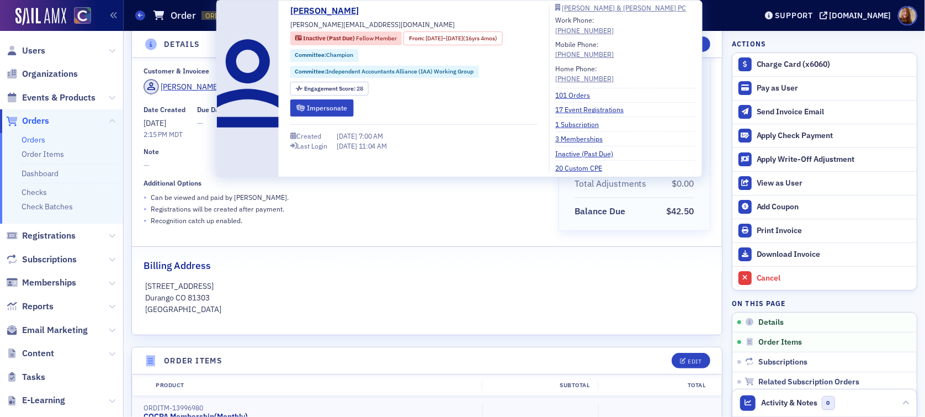
click at [308, 19] on span "[PERSON_NAME][EMAIL_ADDRESS][DOMAIN_NAME]" at bounding box center [372, 24] width 165 height 10
click at [315, 25] on span "[PERSON_NAME][EMAIL_ADDRESS][DOMAIN_NAME]" at bounding box center [372, 24] width 165 height 10
copy div "[PERSON_NAME][EMAIL_ADDRESS][DOMAIN_NAME]"
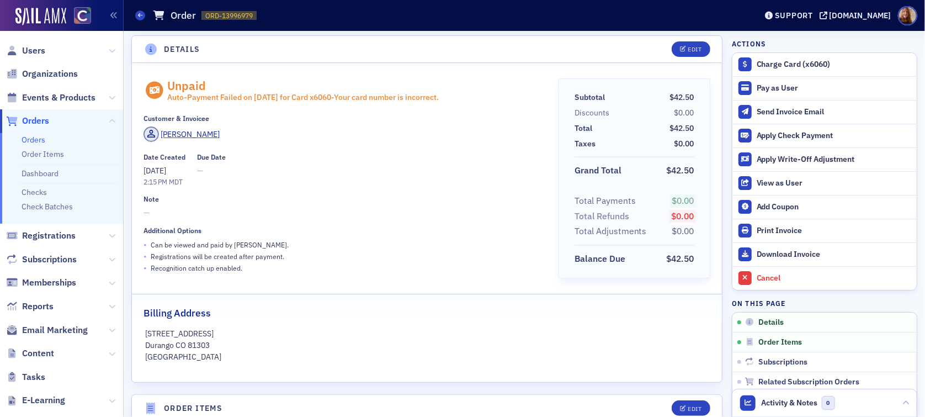
scroll to position [0, 0]
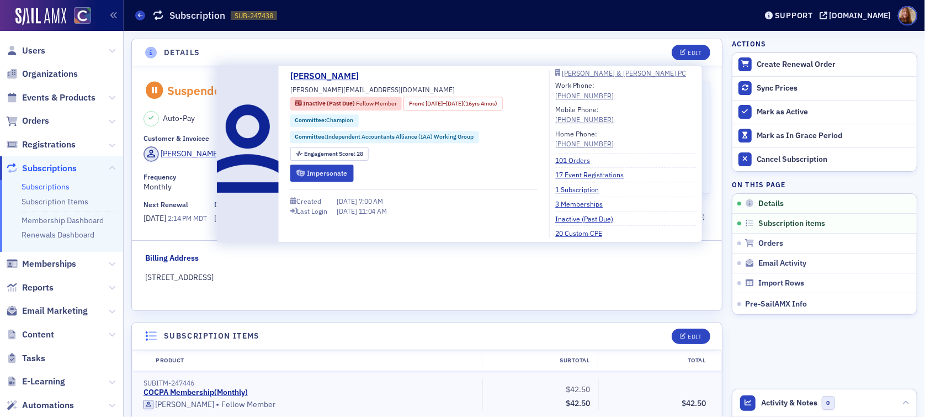
click at [204, 150] on div "[PERSON_NAME]" at bounding box center [190, 154] width 59 height 12
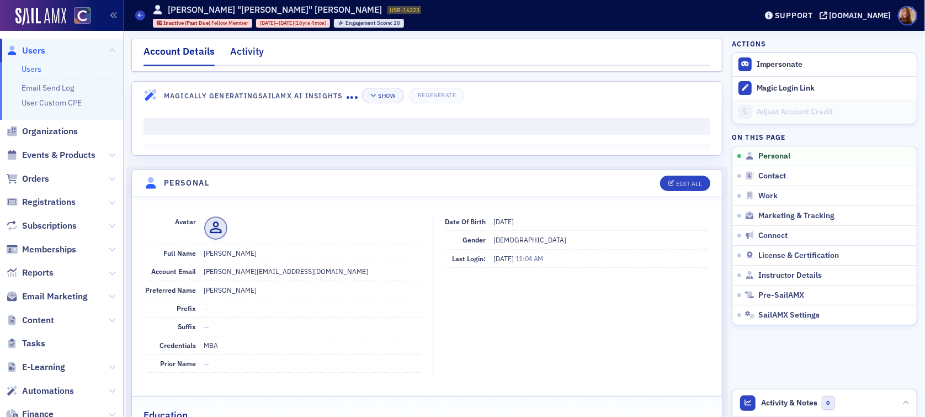
click at [247, 56] on div "Activity" at bounding box center [247, 54] width 34 height 20
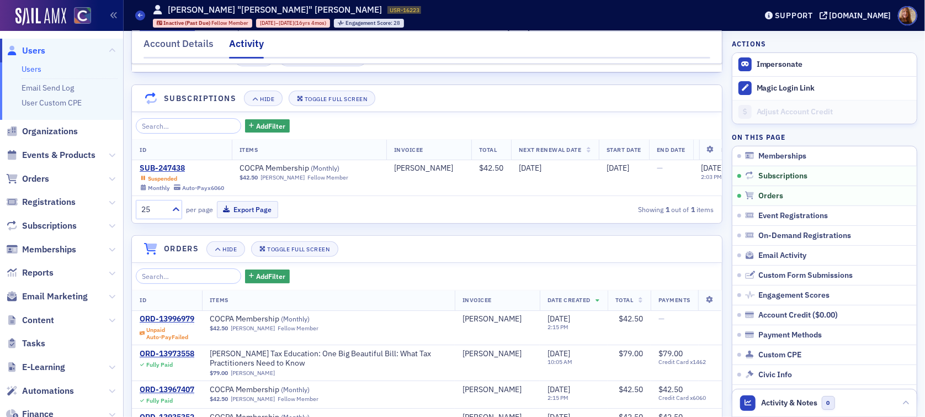
scroll to position [342, 0]
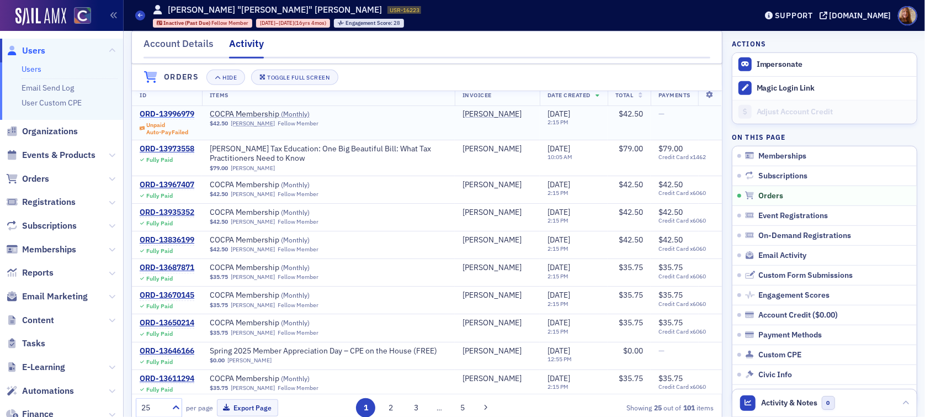
click at [166, 119] on div "ORD-13996979" at bounding box center [167, 114] width 55 height 10
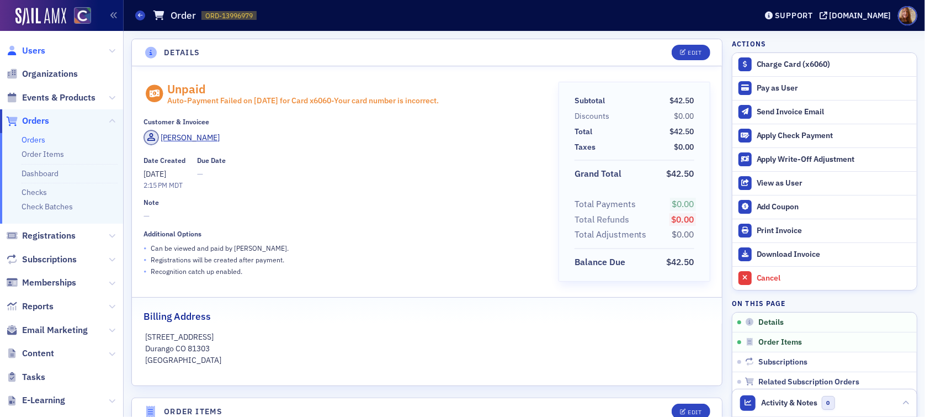
click at [25, 51] on span "Users" at bounding box center [33, 51] width 23 height 12
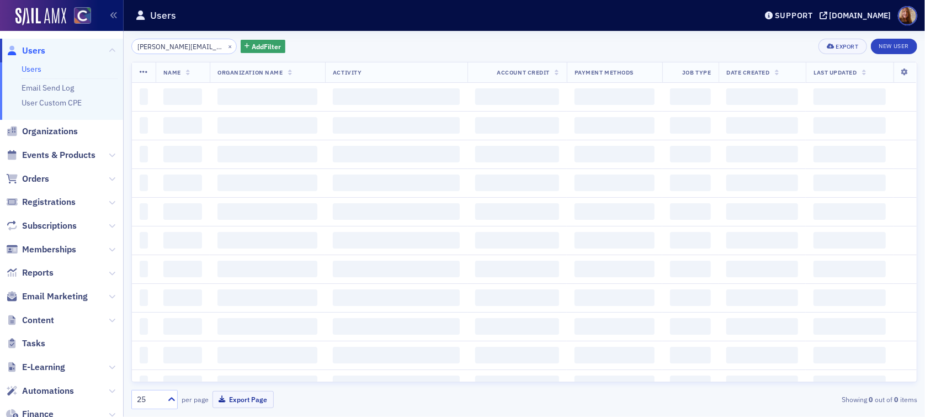
click at [163, 52] on input "[PERSON_NAME][EMAIL_ADDRESS][DOMAIN_NAME]" at bounding box center [183, 46] width 105 height 15
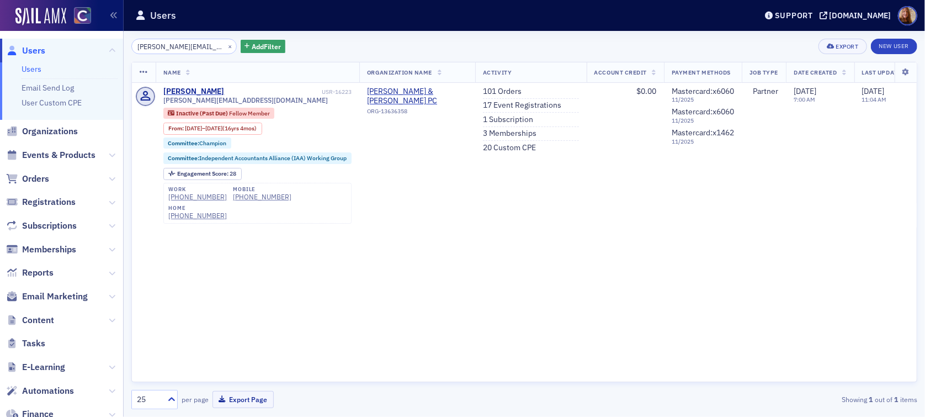
click at [175, 45] on input "[PERSON_NAME][EMAIL_ADDRESS][DOMAIN_NAME]" at bounding box center [183, 46] width 105 height 15
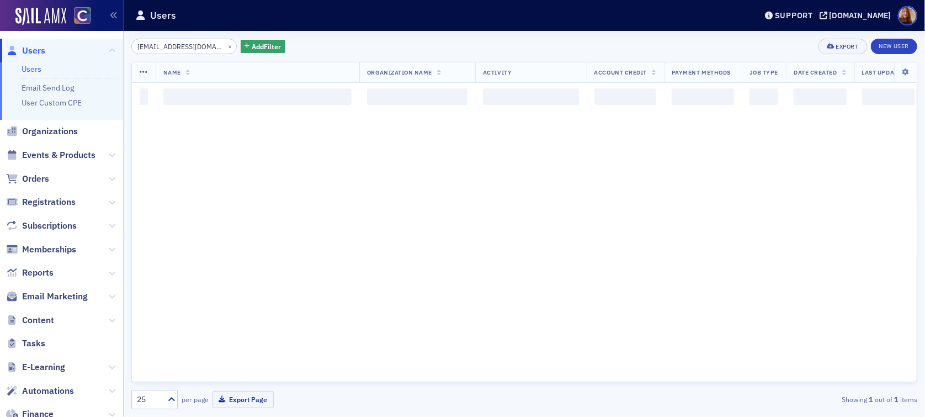
click at [356, 59] on div "[EMAIL_ADDRESS][DOMAIN_NAME] × Add Filter Export New User Name Organization Nam…" at bounding box center [524, 224] width 786 height 371
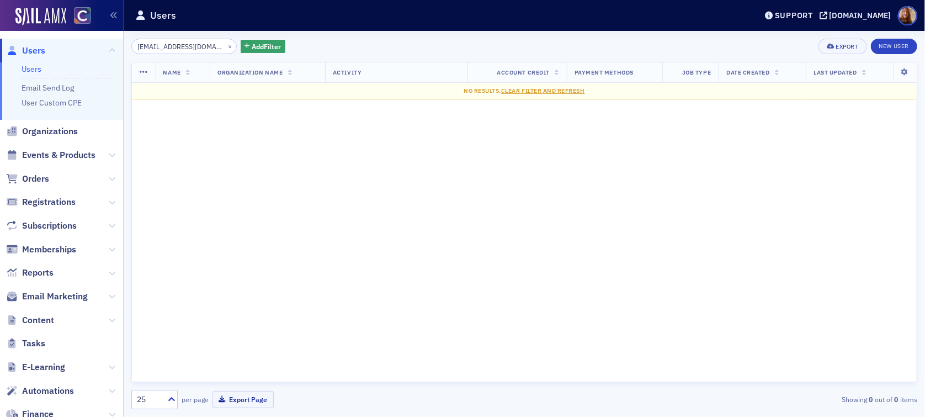
click at [259, 216] on div "Name Organization Name Activity Account Credit Payment Methods Job Type Date Cr…" at bounding box center [524, 222] width 786 height 320
drag, startPoint x: 160, startPoint y: 44, endPoint x: 227, endPoint y: 59, distance: 68.5
click at [227, 59] on div "[EMAIL_ADDRESS][DOMAIN_NAME] × Add Filter Export New User Name Organization Nam…" at bounding box center [524, 224] width 786 height 371
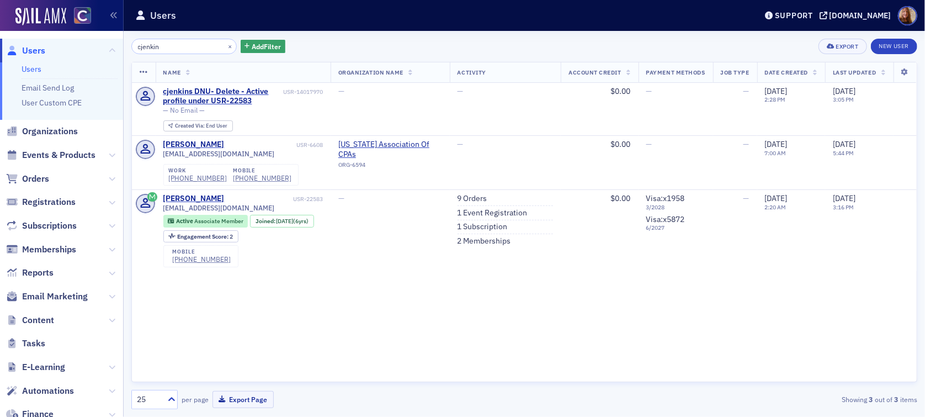
click at [492, 328] on div "Name Organization Name Activity Account Credit Payment Methods Job Type Date Cr…" at bounding box center [524, 222] width 786 height 320
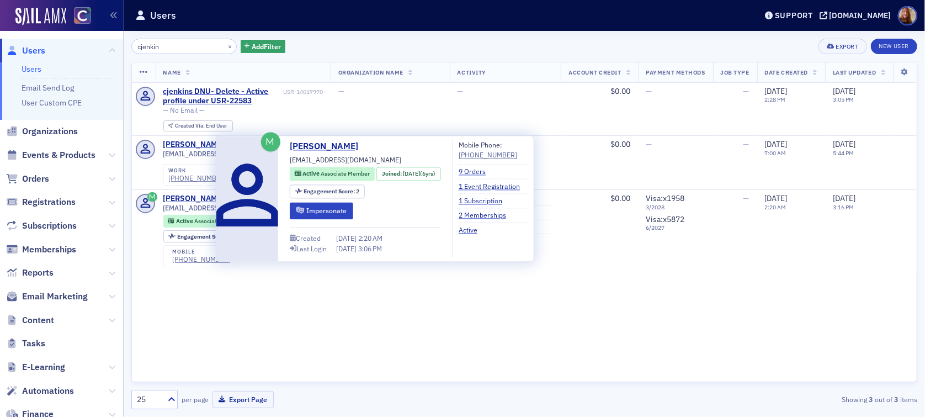
click at [615, 292] on div "Name Organization Name Activity Account Credit Payment Methods Job Type Date Cr…" at bounding box center [524, 222] width 786 height 320
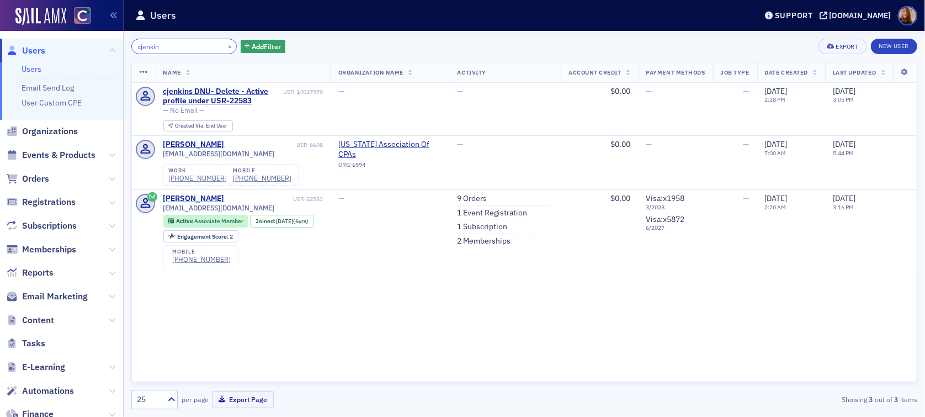
click at [152, 46] on input "cjenkin" at bounding box center [183, 46] width 105 height 15
paste input "[PERSON_NAME]"
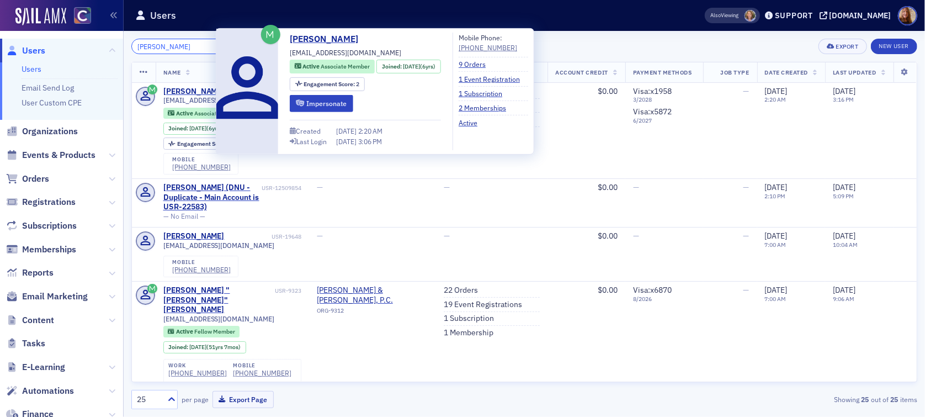
type input "[PERSON_NAME]"
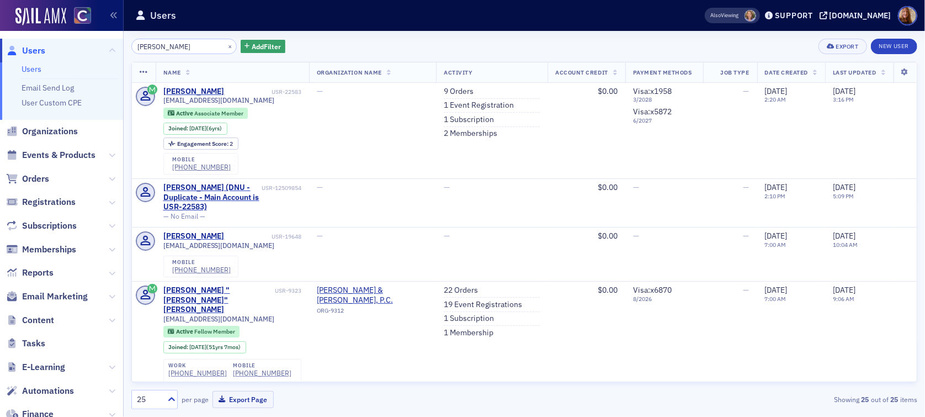
click at [660, 41] on div "[PERSON_NAME] × Add Filter Export New User" at bounding box center [524, 46] width 786 height 15
click at [453, 93] on link "9 Orders" at bounding box center [459, 92] width 30 height 10
click at [191, 92] on div "[PERSON_NAME]" at bounding box center [193, 92] width 61 height 10
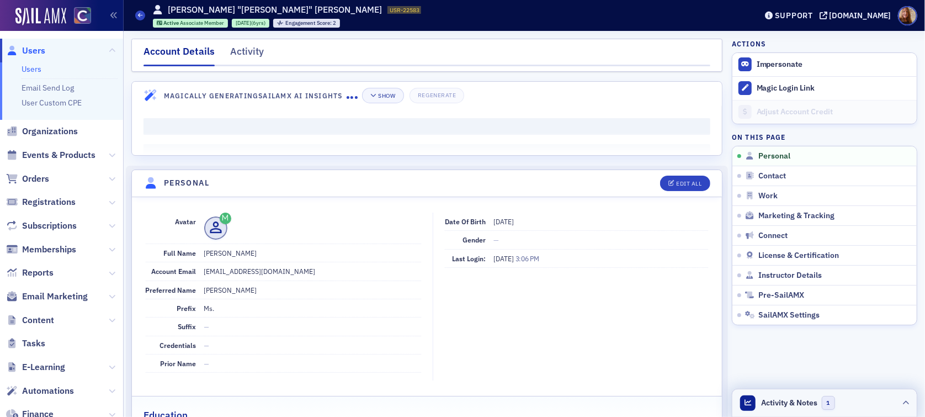
click at [865, 401] on header "Activity & Notes 1" at bounding box center [825, 403] width 184 height 28
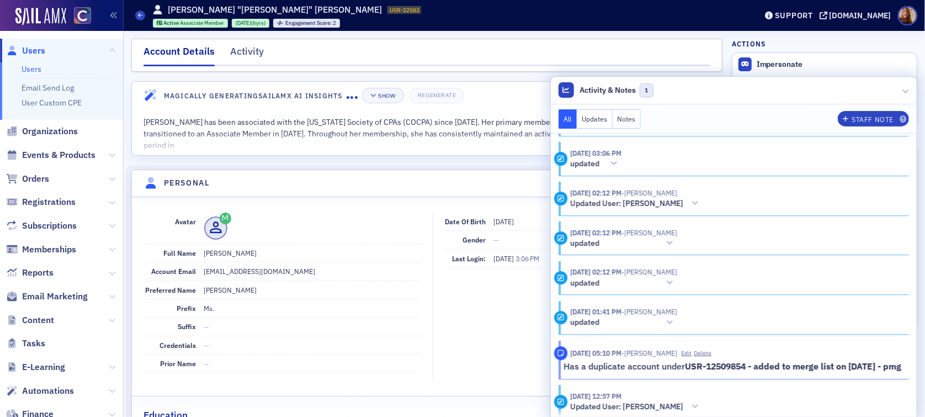
scroll to position [299, 0]
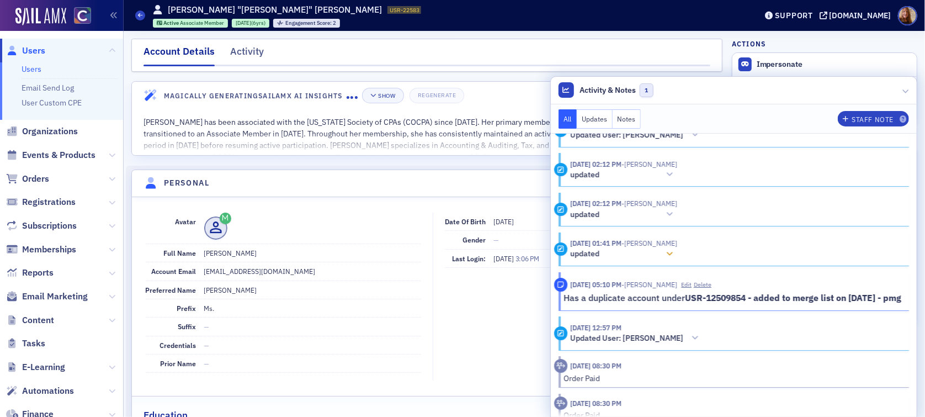
click at [673, 255] on icon at bounding box center [669, 254] width 7 height 8
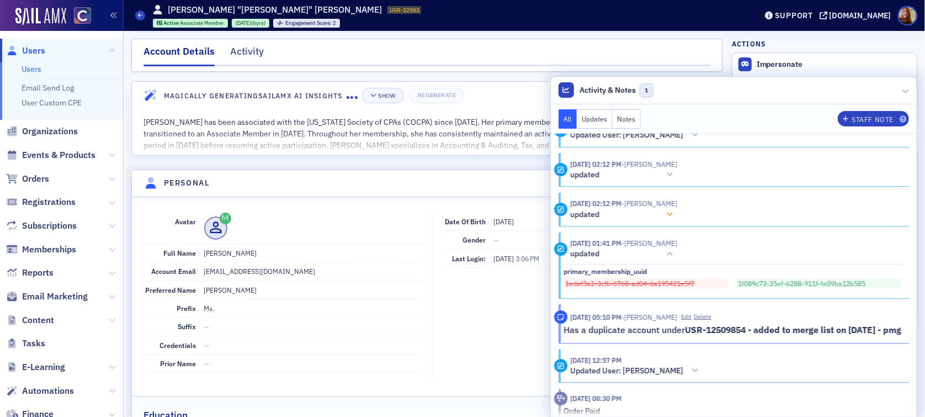
click at [673, 211] on icon at bounding box center [669, 214] width 7 height 8
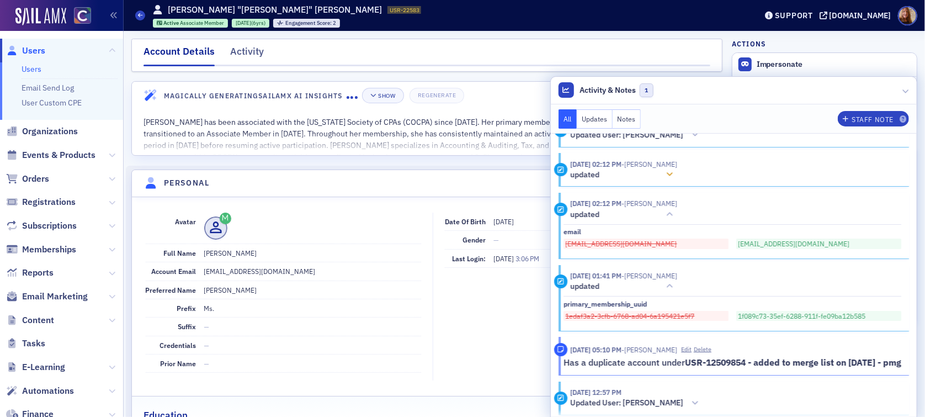
click at [673, 174] on icon at bounding box center [669, 175] width 7 height 8
click at [673, 215] on icon at bounding box center [669, 214] width 7 height 8
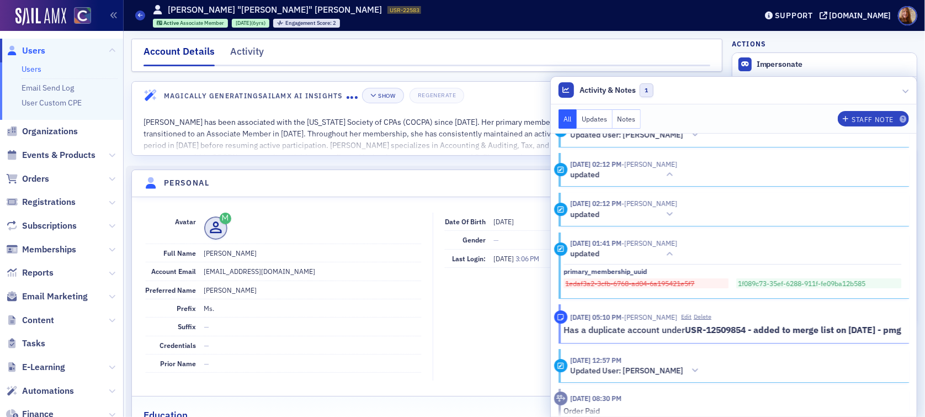
click at [311, 216] on span at bounding box center [312, 227] width 217 height 23
click at [757, 96] on header "Activity & Notes 1" at bounding box center [734, 91] width 367 height 28
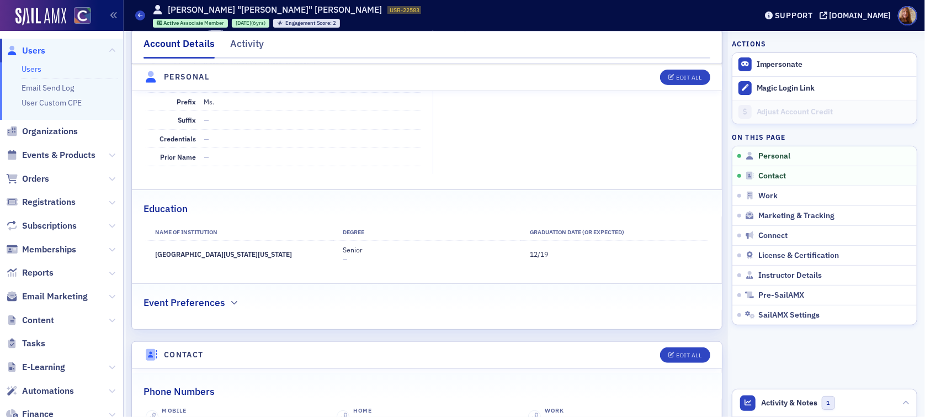
scroll to position [0, 0]
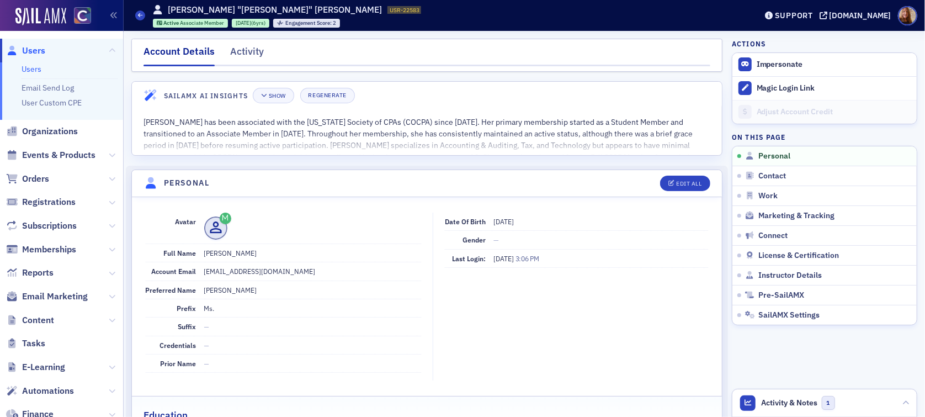
click at [25, 71] on link "Users" at bounding box center [32, 69] width 20 height 10
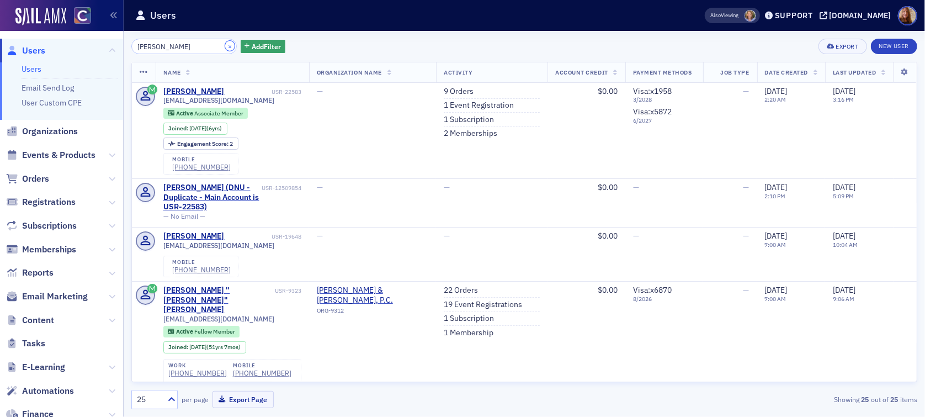
click at [225, 47] on button "×" at bounding box center [230, 46] width 10 height 10
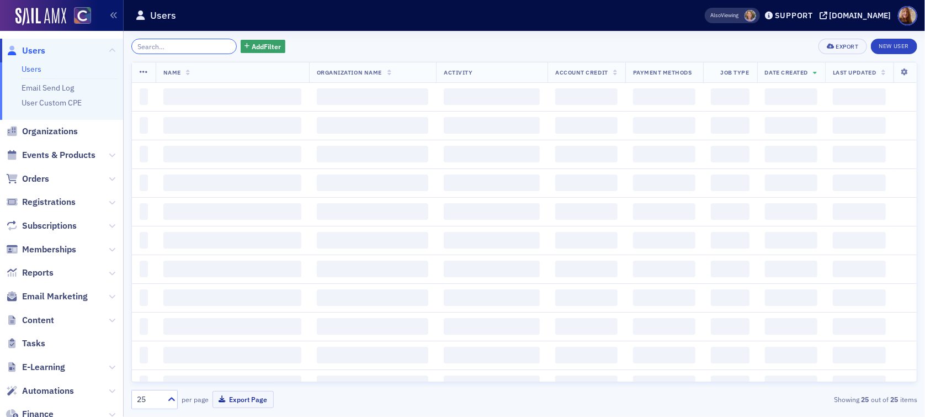
click at [195, 50] on input "search" at bounding box center [183, 46] width 105 height 15
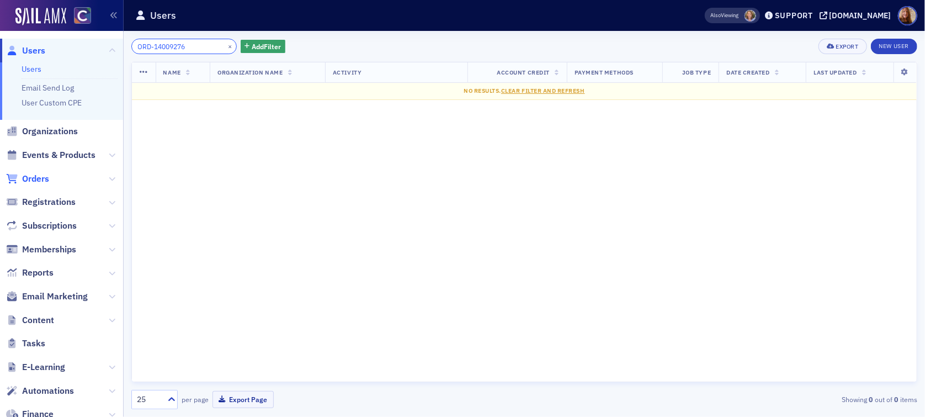
type input "ORD-14009276"
click at [29, 174] on span "Orders" at bounding box center [35, 179] width 27 height 12
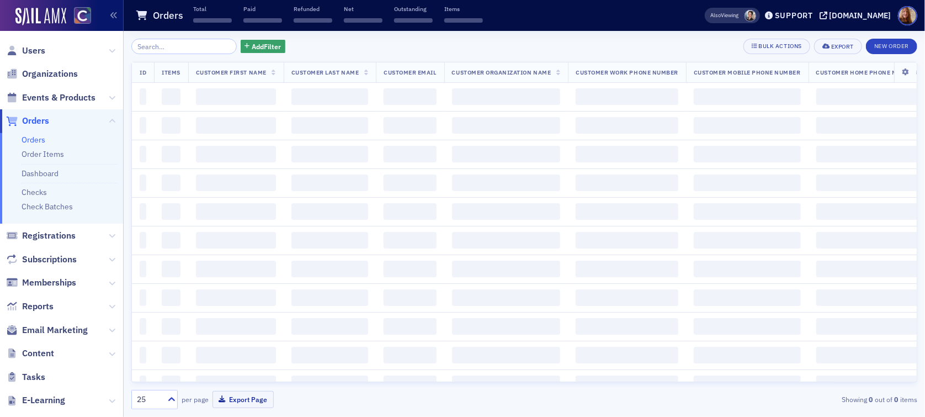
click at [163, 49] on input "search" at bounding box center [183, 46] width 105 height 15
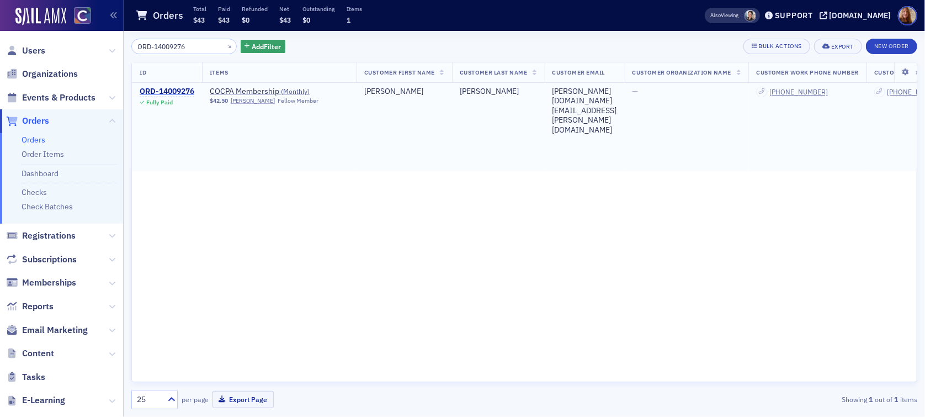
type input "ORD-14009276"
click at [183, 88] on div "ORD-14009276" at bounding box center [167, 92] width 55 height 10
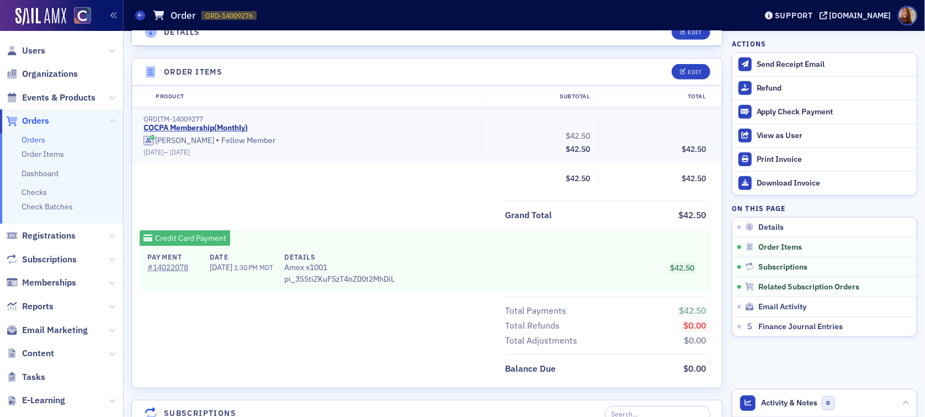
scroll to position [159, 0]
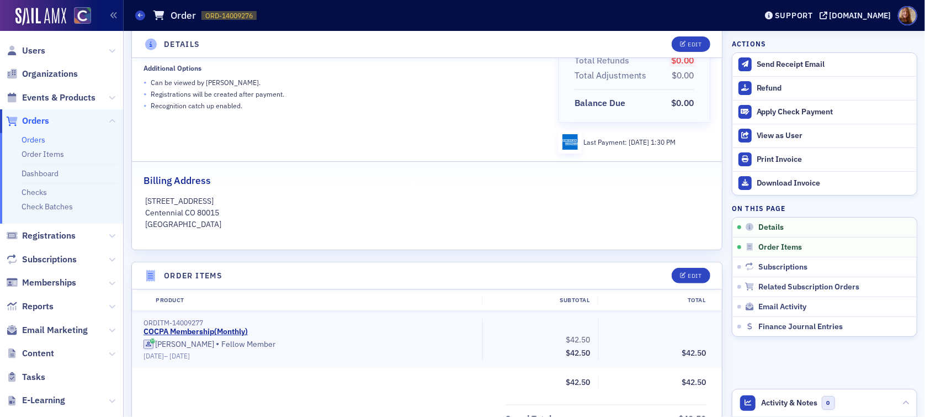
click at [26, 141] on link "Orders" at bounding box center [34, 140] width 24 height 10
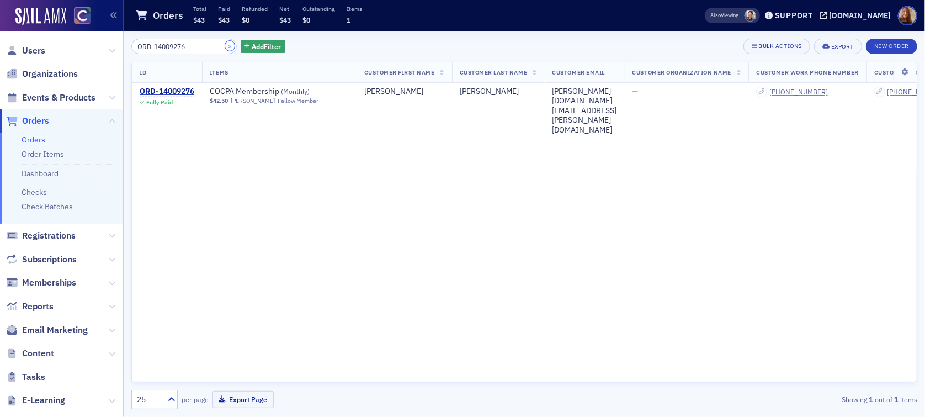
click at [225, 45] on button "×" at bounding box center [230, 46] width 10 height 10
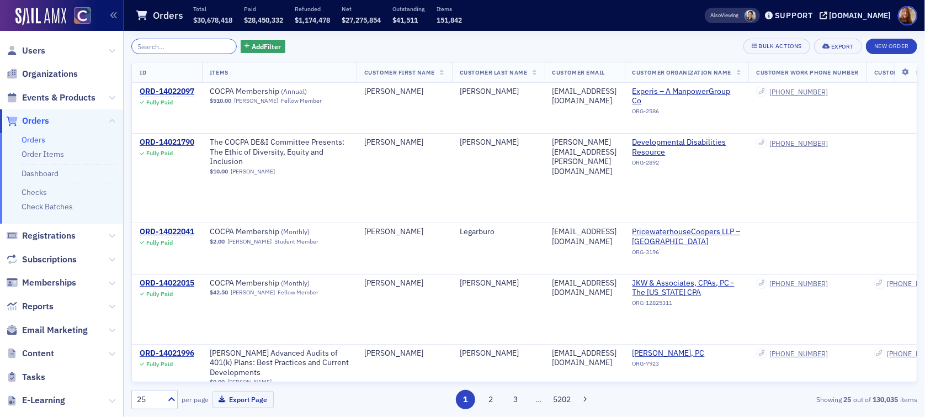
paste input "ORD-14006685"
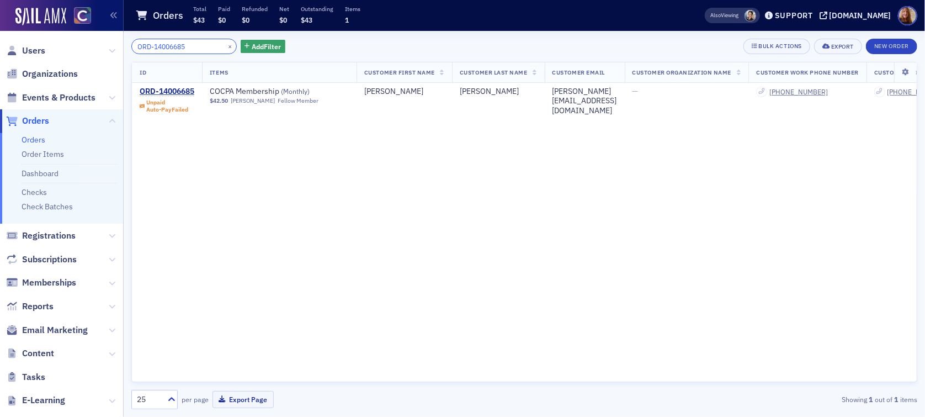
type input "ORD-14006685"
click at [225, 47] on button "×" at bounding box center [230, 46] width 10 height 10
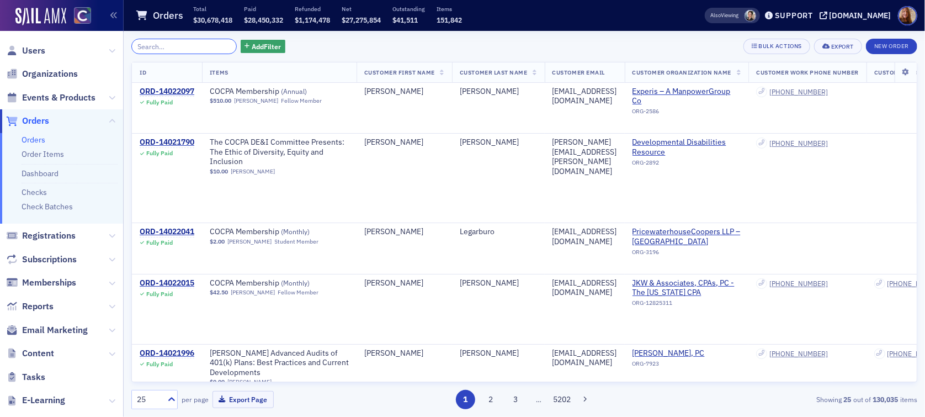
paste input "ORD-14009139"
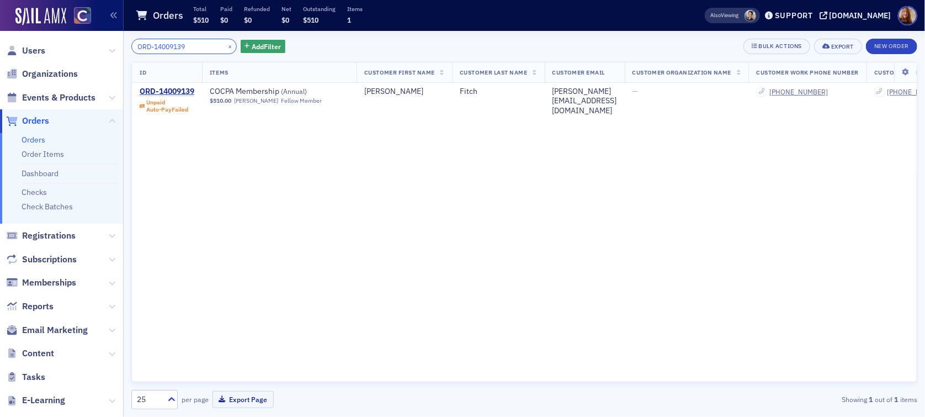
type input "ORD-14009139"
click at [225, 47] on button "×" at bounding box center [230, 46] width 10 height 10
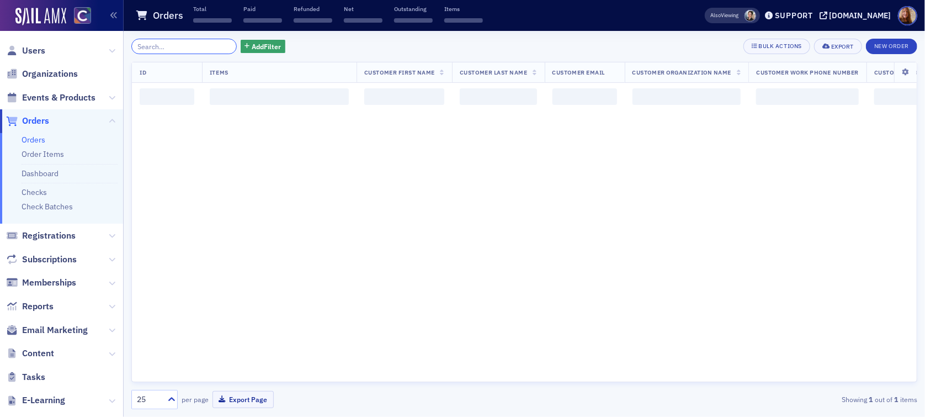
click at [198, 54] on input "search" at bounding box center [183, 46] width 105 height 15
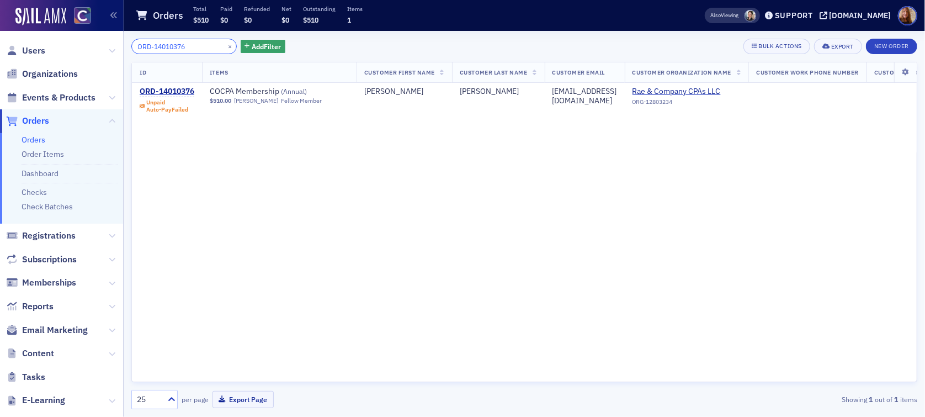
type input "ORD-14010376"
click at [30, 139] on link "Orders" at bounding box center [34, 140] width 24 height 10
click at [225, 46] on button "×" at bounding box center [230, 46] width 10 height 10
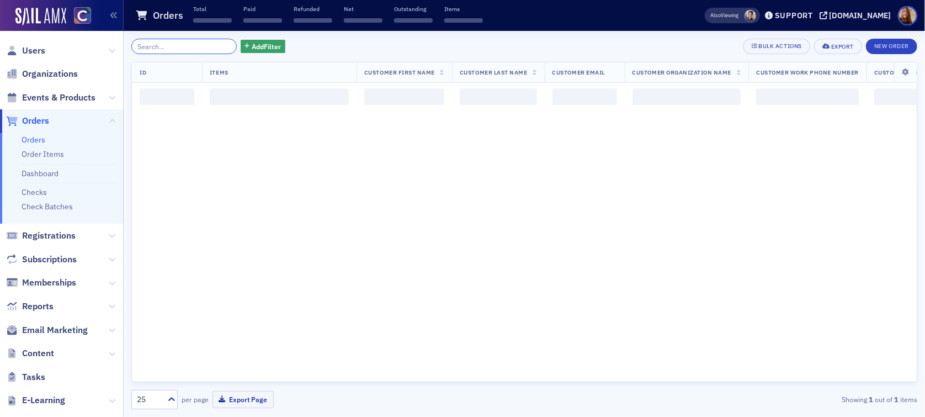
click at [179, 49] on input "search" at bounding box center [183, 46] width 105 height 15
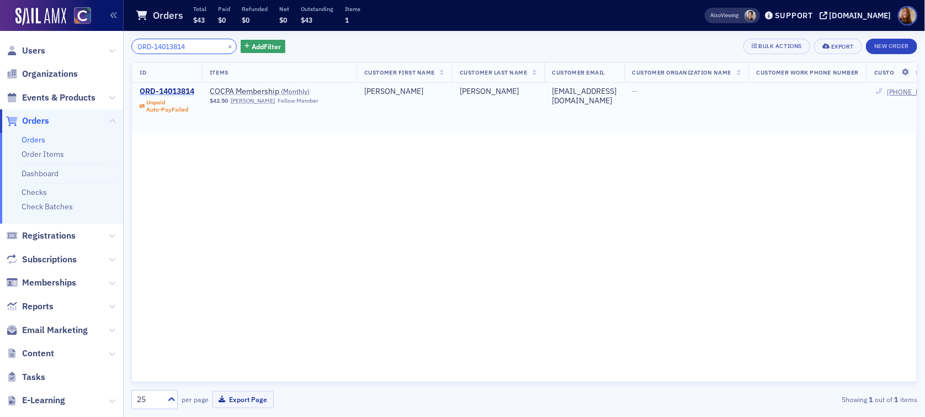
type input "ORD-14013814"
click at [176, 90] on div "ORD-14013814" at bounding box center [167, 92] width 55 height 10
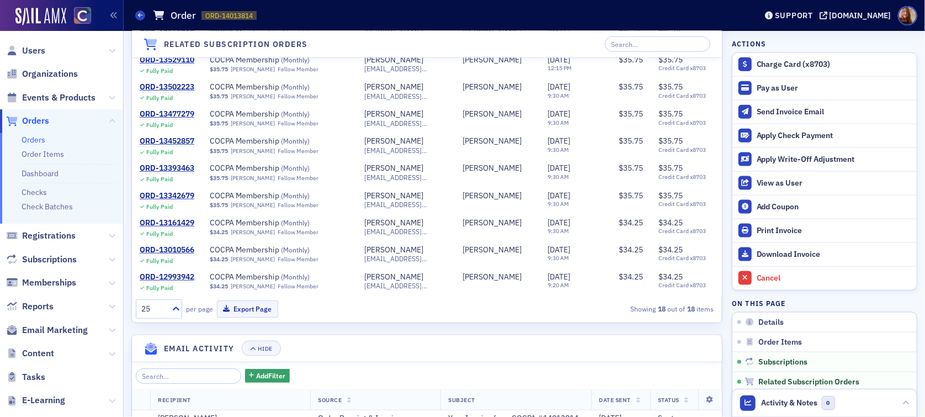
scroll to position [1009, 0]
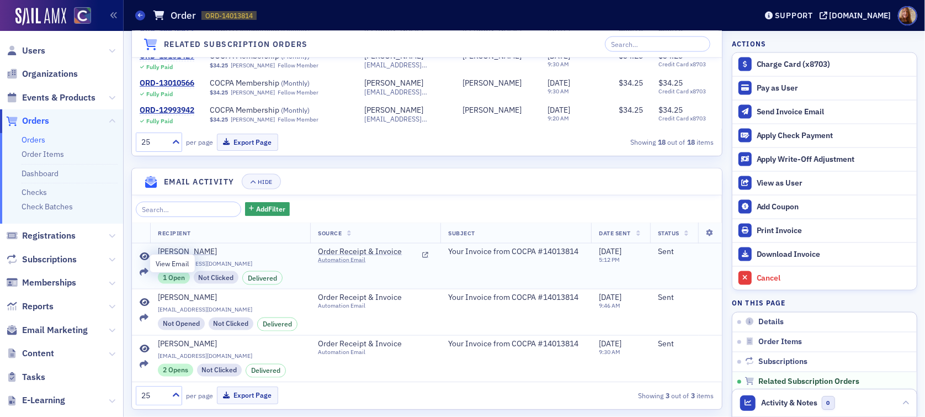
click at [142, 260] on icon at bounding box center [145, 256] width 10 height 9
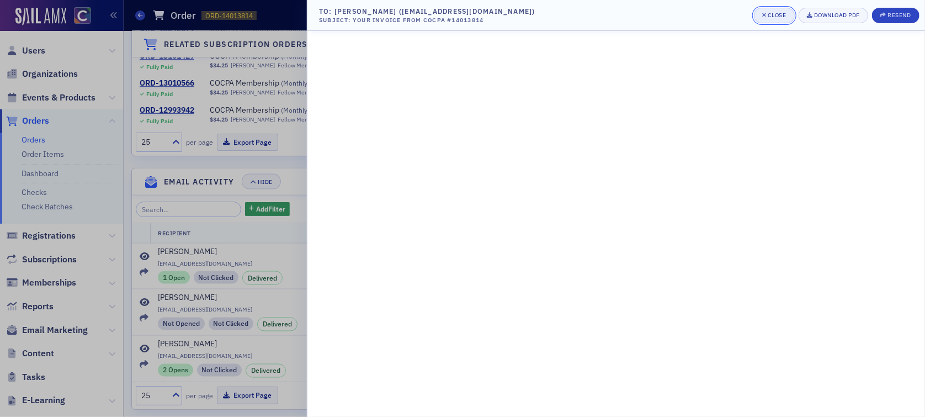
click at [786, 15] on button "Close" at bounding box center [774, 15] width 41 height 15
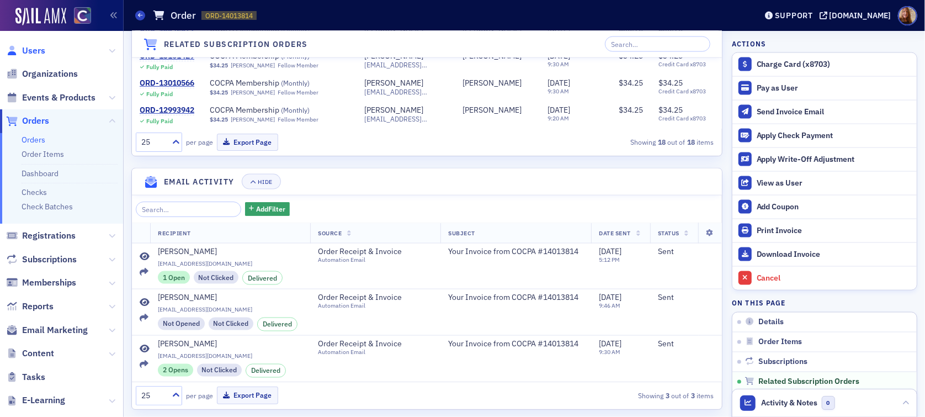
click at [33, 49] on span "Users" at bounding box center [33, 51] width 23 height 12
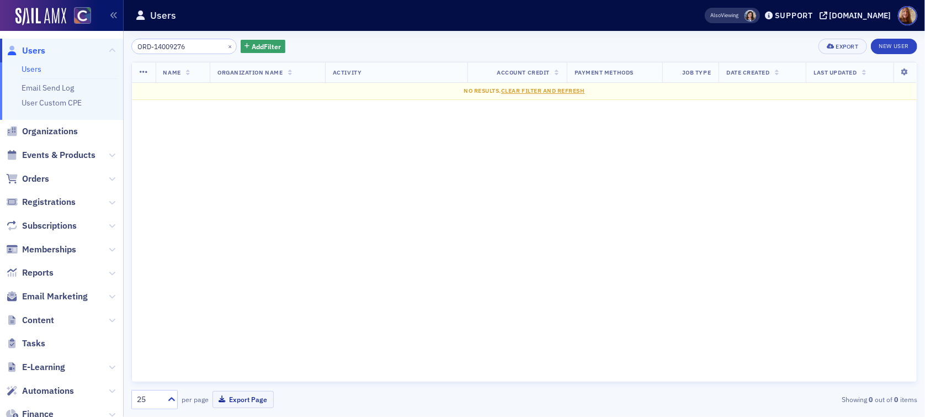
click at [174, 46] on input "ORD-14009276" at bounding box center [183, 46] width 105 height 15
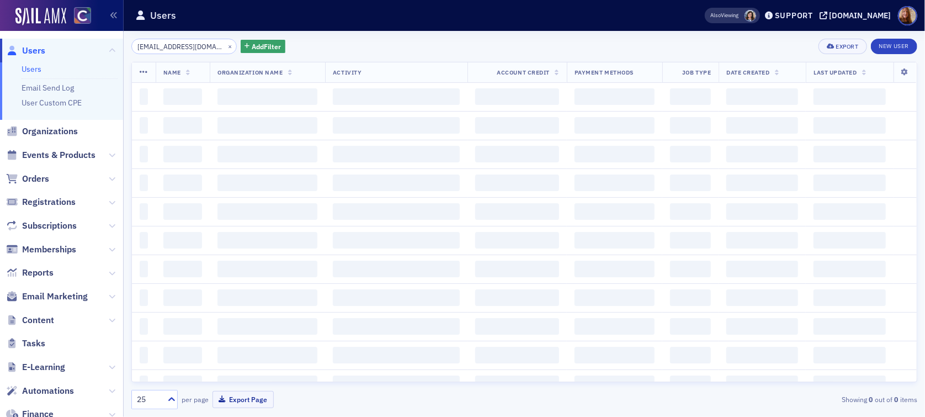
scroll to position [0, 9]
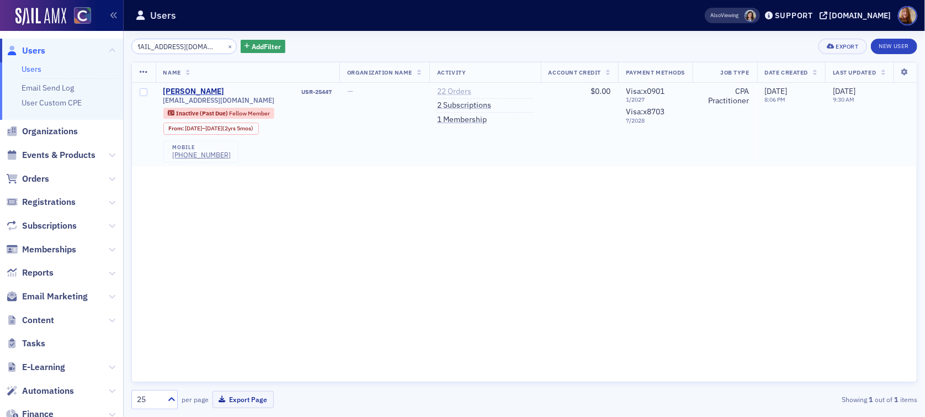
type input "[EMAIL_ADDRESS][DOMAIN_NAME]"
click at [447, 89] on link "22 Orders" at bounding box center [454, 92] width 34 height 10
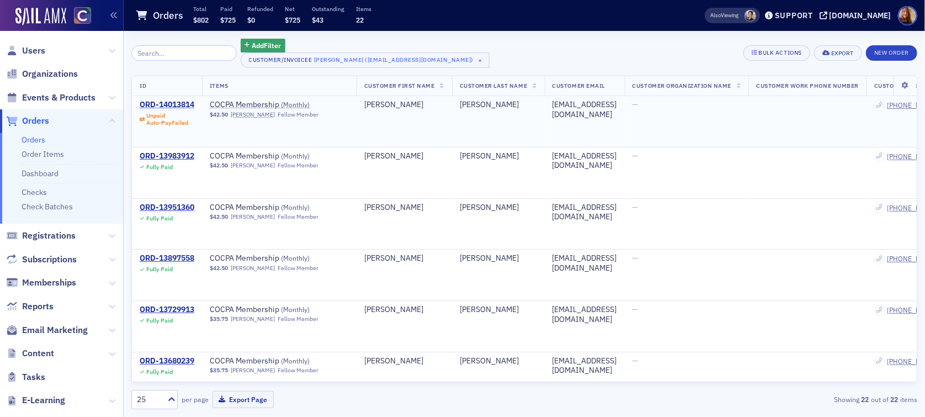
click at [175, 106] on div "ORD-14013814" at bounding box center [167, 105] width 55 height 10
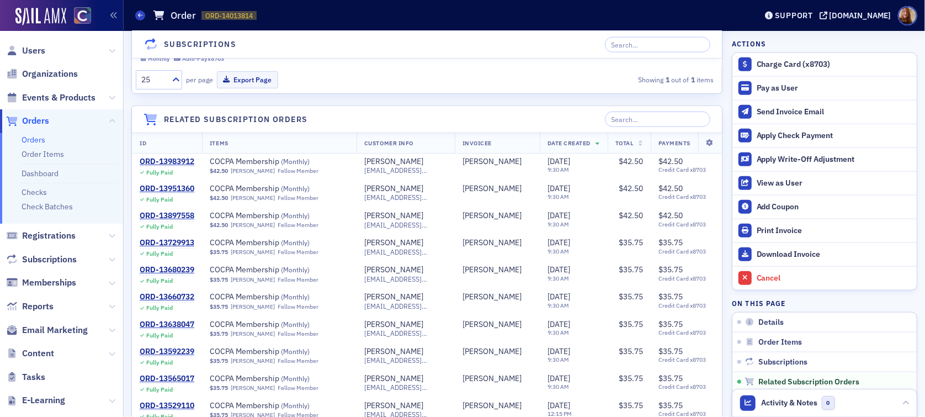
scroll to position [1035, 0]
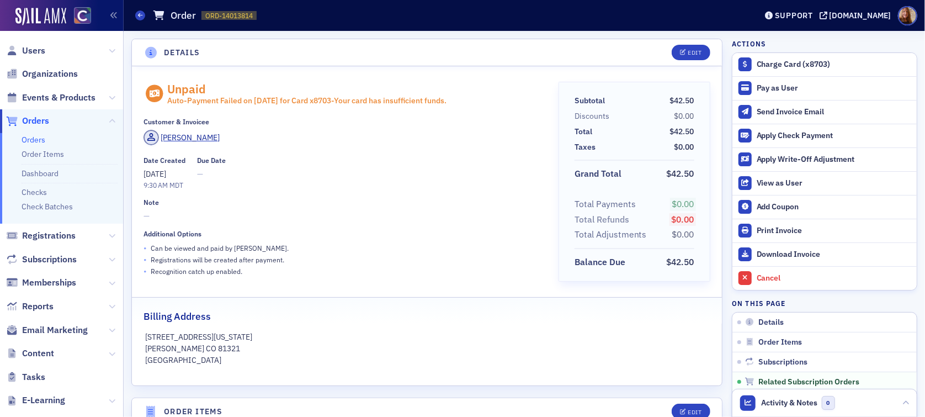
scroll to position [1035, 0]
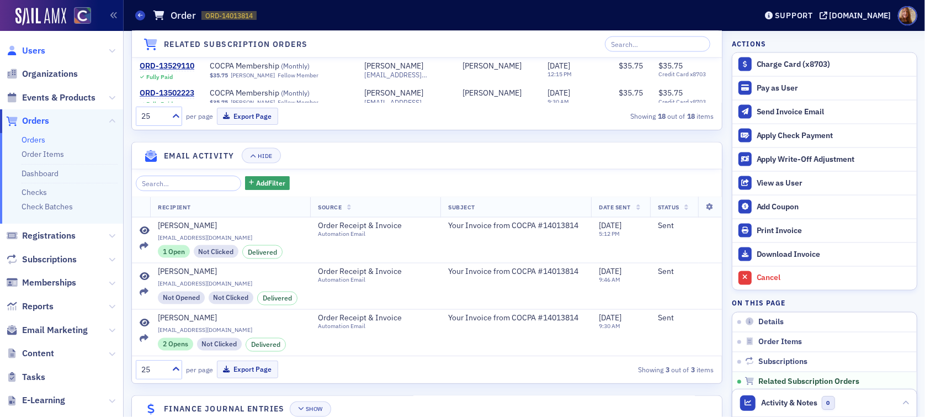
click at [31, 53] on span "Users" at bounding box center [33, 51] width 23 height 12
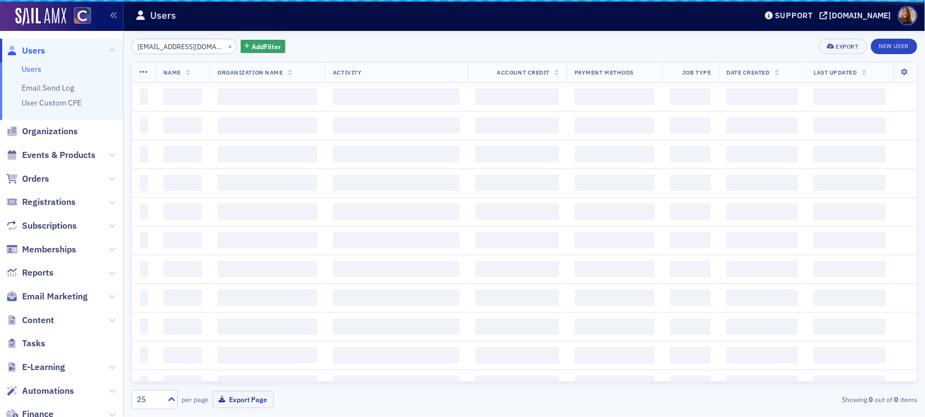
scroll to position [0, 9]
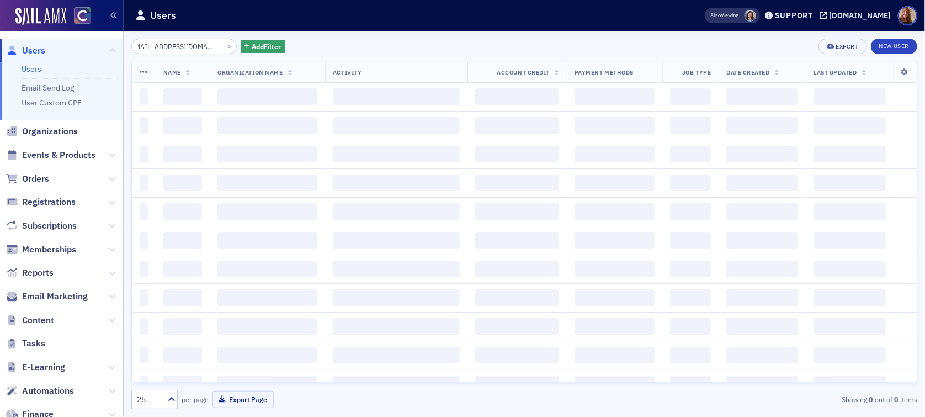
click at [178, 45] on input "[EMAIL_ADDRESS][DOMAIN_NAME]" at bounding box center [183, 46] width 105 height 15
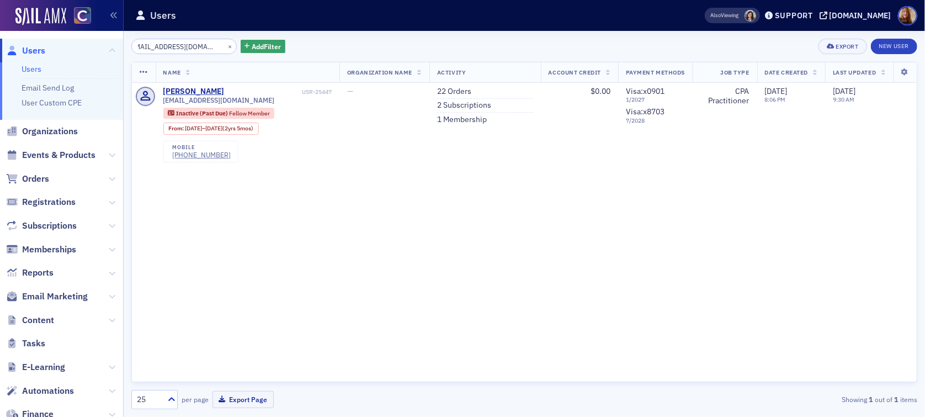
click at [178, 45] on input "[EMAIL_ADDRESS][DOMAIN_NAME]" at bounding box center [183, 46] width 105 height 15
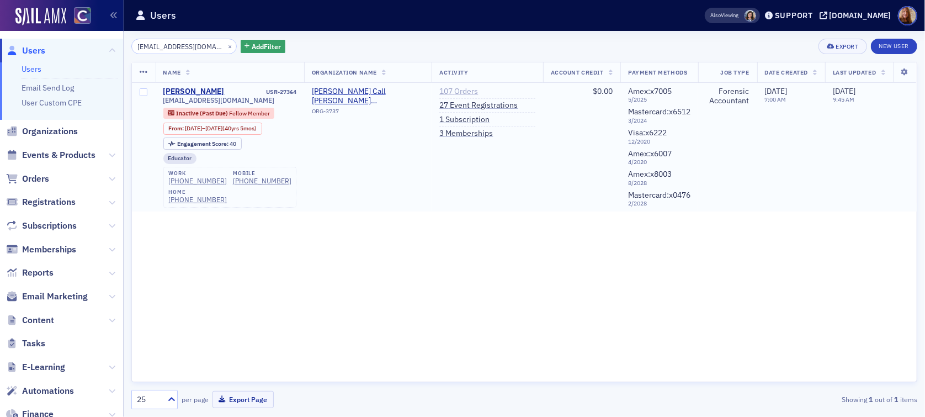
type input "sbetzer@bcls-cpa.com"
click at [467, 92] on link "107 Orders" at bounding box center [459, 92] width 39 height 10
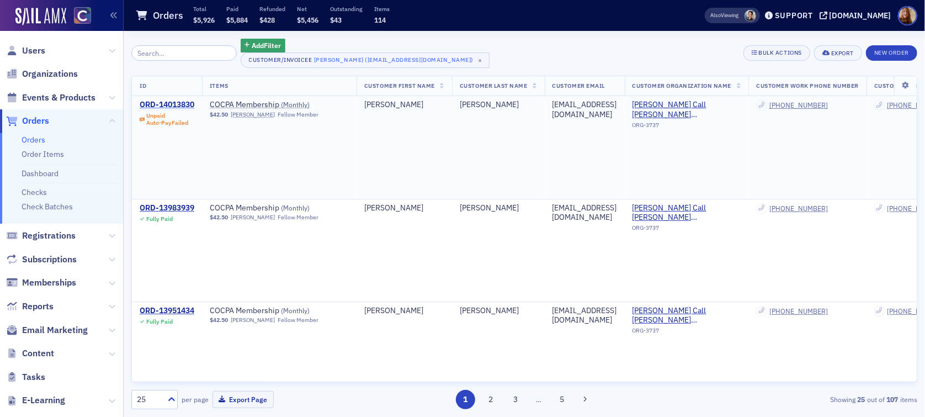
click at [189, 106] on div "ORD-14013830" at bounding box center [167, 105] width 55 height 10
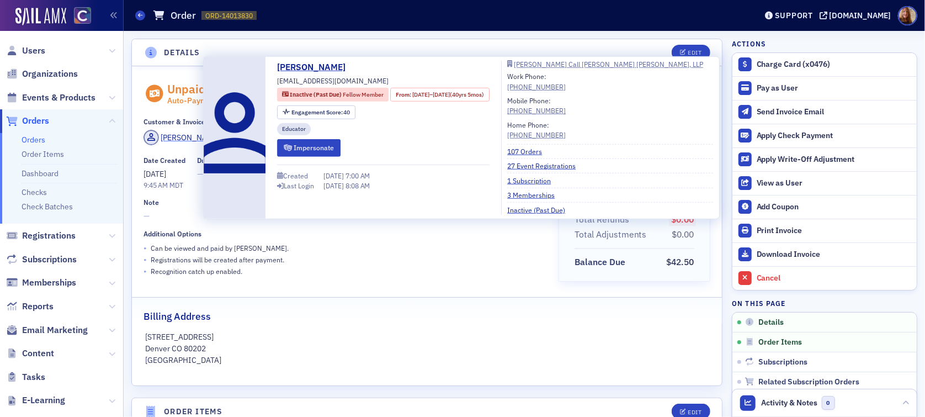
click at [167, 134] on div "Sheri Betzer" at bounding box center [190, 138] width 59 height 12
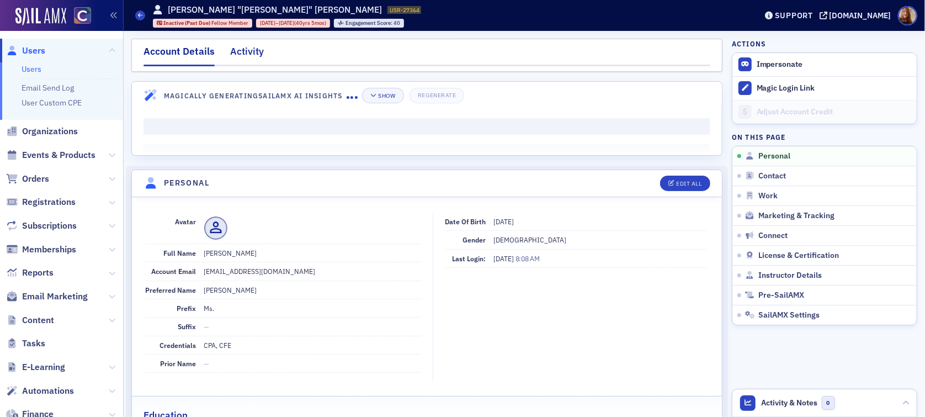
click at [251, 52] on div "Activity" at bounding box center [247, 54] width 34 height 20
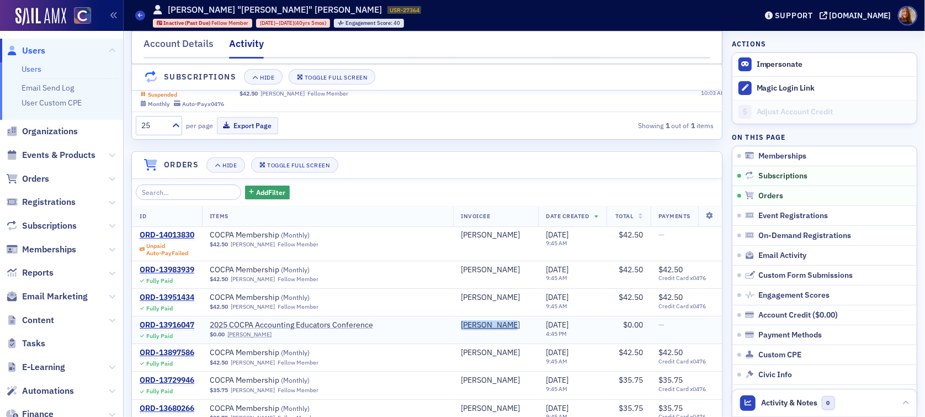
scroll to position [220, 0]
click at [32, 66] on link "Users" at bounding box center [32, 69] width 20 height 10
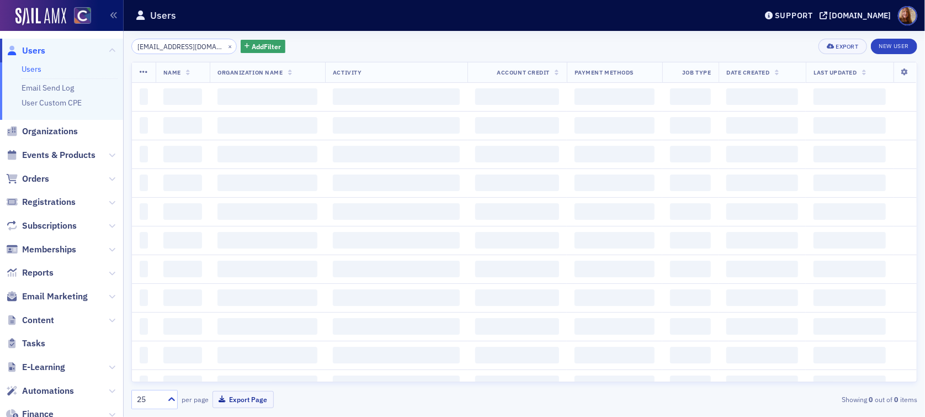
click at [167, 49] on input "sbetzer@bcls-cpa.com" at bounding box center [183, 46] width 105 height 15
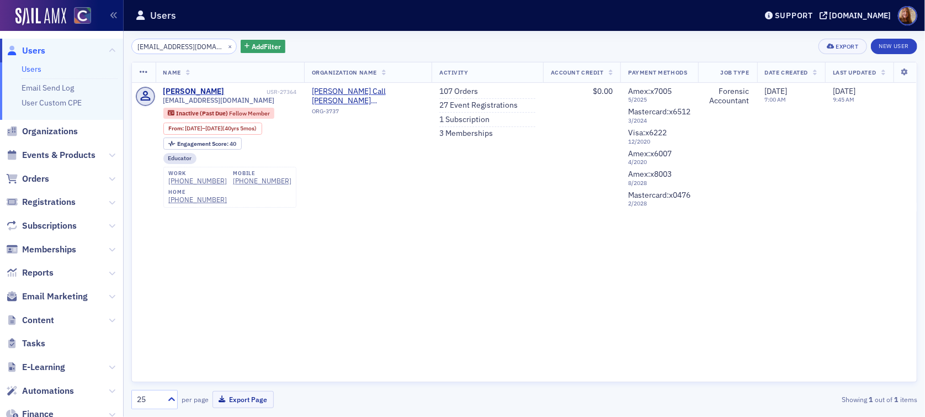
click at [167, 49] on input "sbetzer@bcls-cpa.com" at bounding box center [183, 46] width 105 height 15
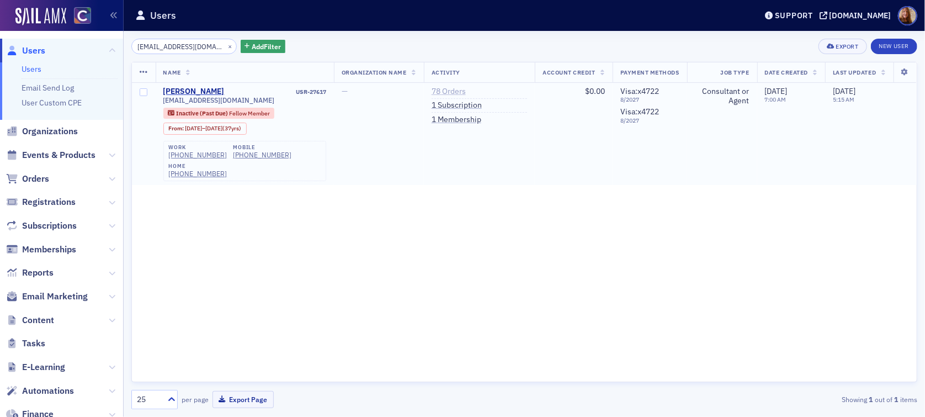
type input "chsoued@yahoo.com"
click at [454, 88] on link "78 Orders" at bounding box center [449, 92] width 34 height 10
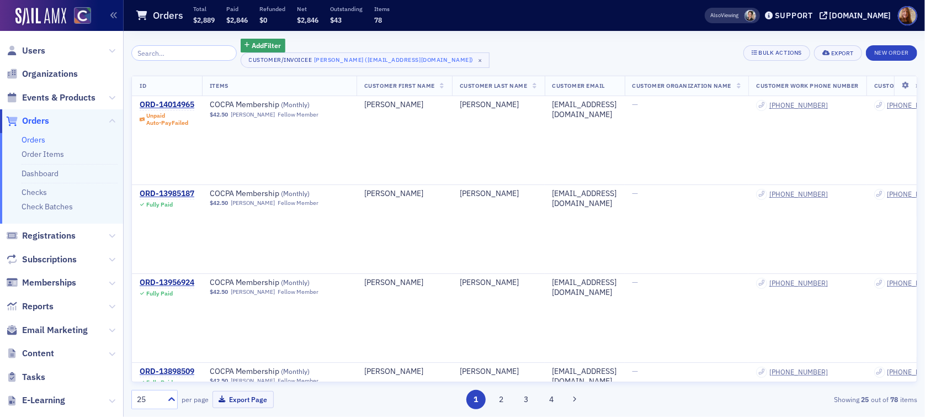
scroll to position [0, 2]
drag, startPoint x: 177, startPoint y: 104, endPoint x: 197, endPoint y: 104, distance: 19.3
click at [177, 104] on div "ORD-14014965" at bounding box center [164, 105] width 55 height 10
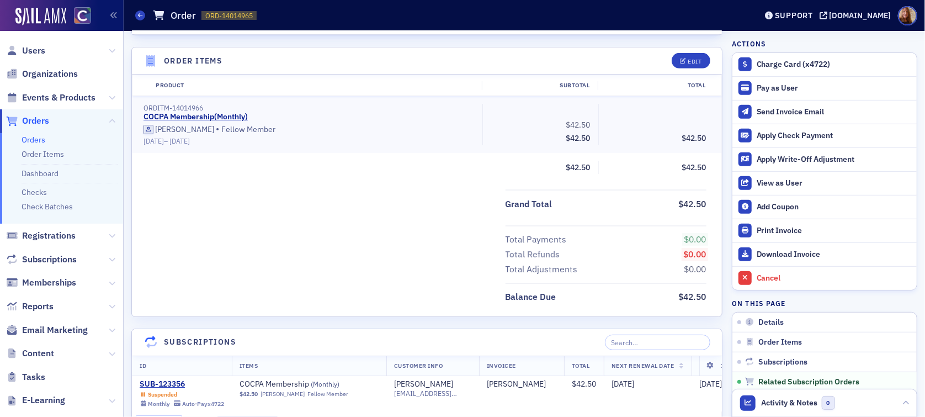
scroll to position [1066, 0]
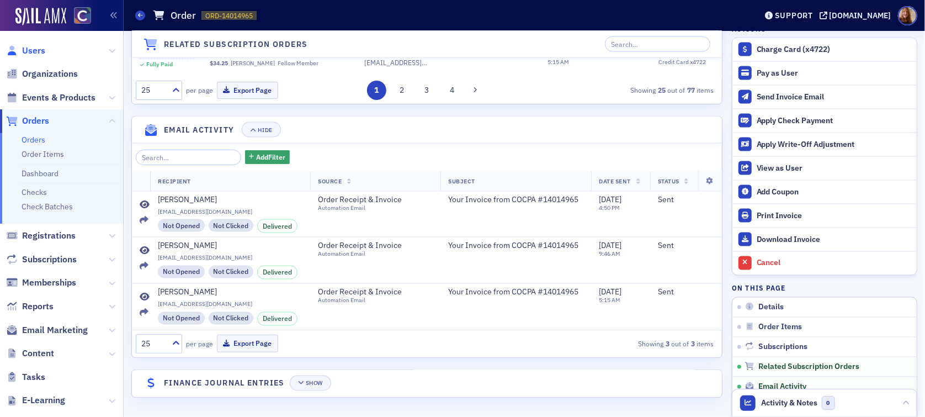
click at [28, 47] on span "Users" at bounding box center [33, 51] width 23 height 12
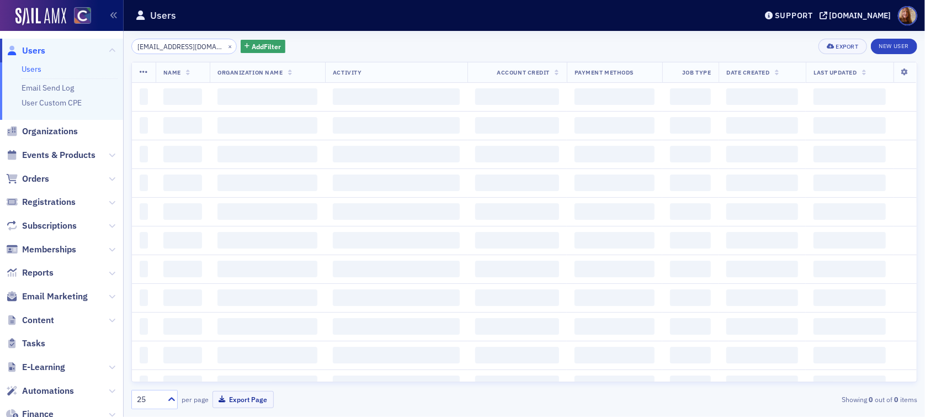
click at [168, 49] on input "chsoued@yahoo.com" at bounding box center [183, 46] width 105 height 15
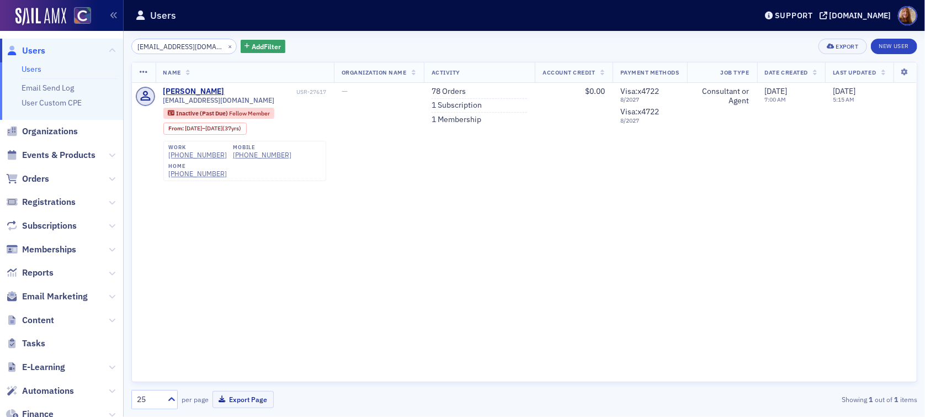
click at [168, 49] on input "chsoued@yahoo.com" at bounding box center [183, 46] width 105 height 15
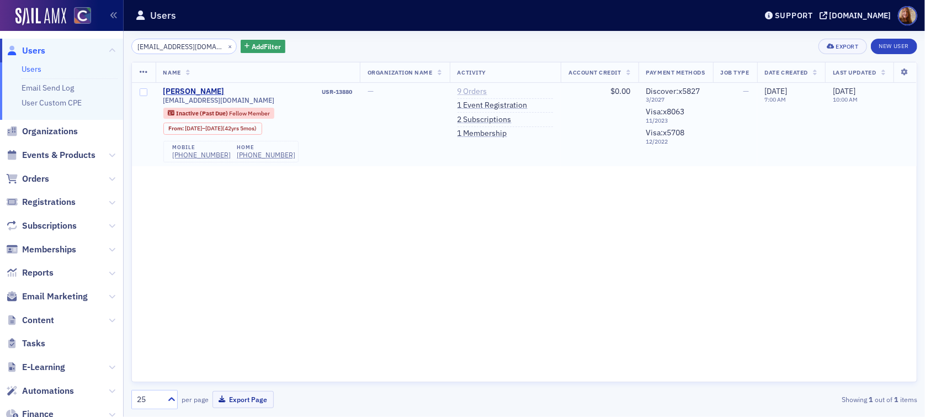
type input "maschnurr@att.net"
click at [463, 87] on link "9 Orders" at bounding box center [473, 92] width 30 height 10
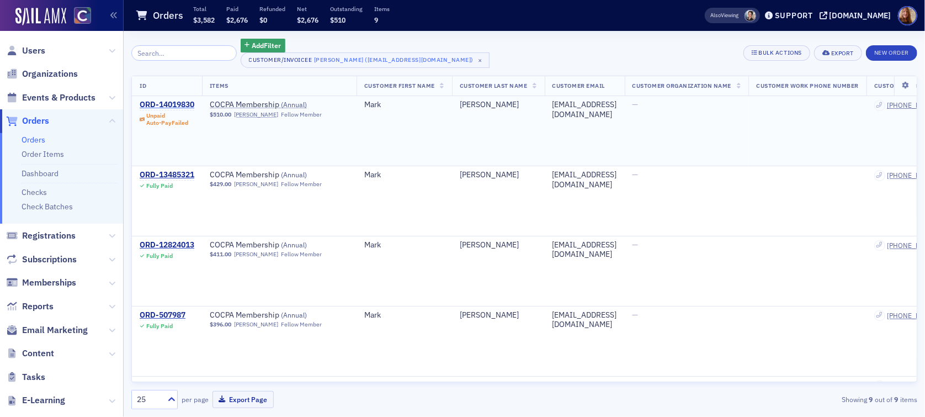
click at [167, 103] on div "ORD-14019830" at bounding box center [167, 105] width 55 height 10
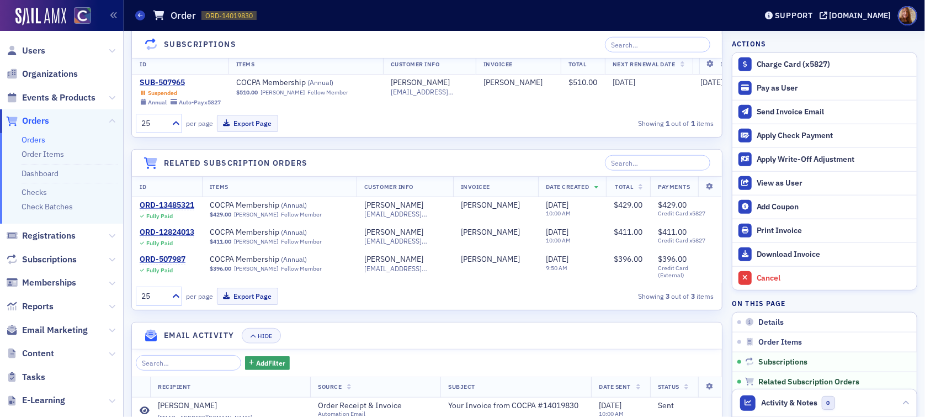
scroll to position [777, 0]
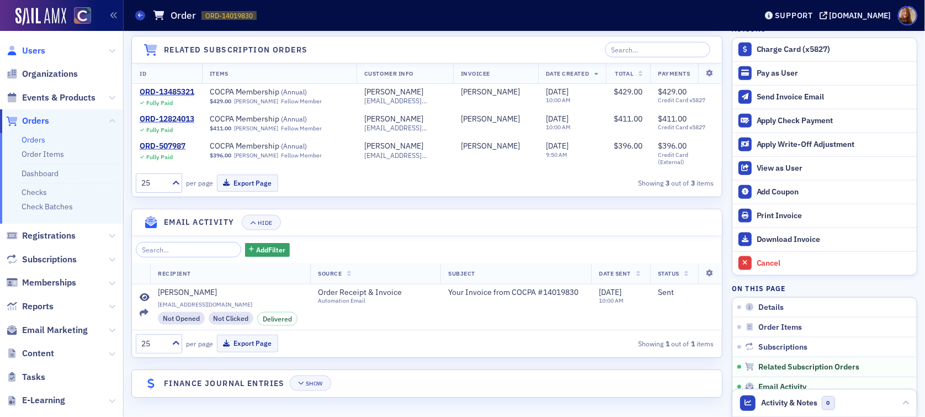
click at [39, 50] on span "Users" at bounding box center [33, 51] width 23 height 12
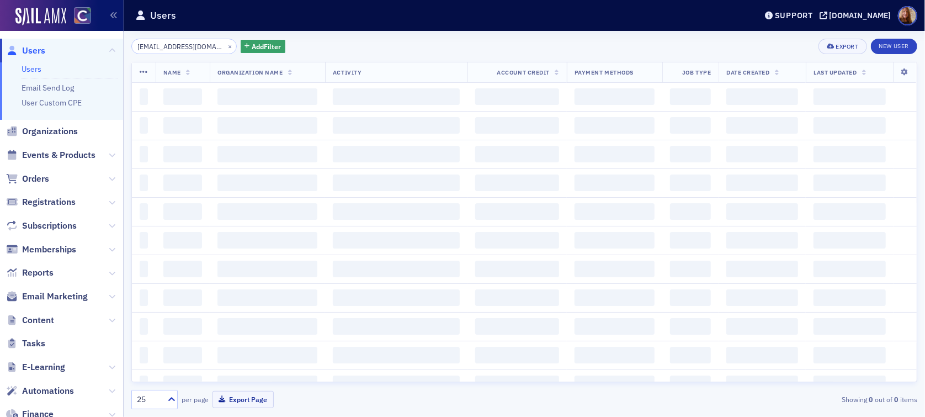
click at [171, 52] on input "maschnurr@att.net" at bounding box center [183, 46] width 105 height 15
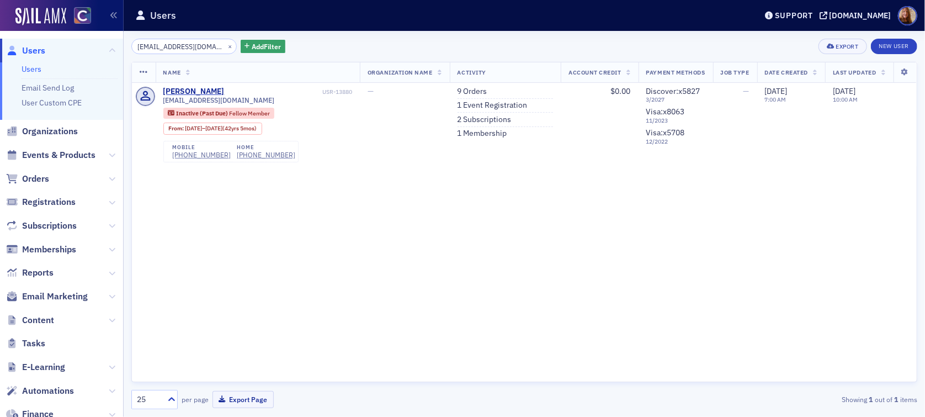
click at [171, 51] on input "maschnurr@att.net" at bounding box center [183, 46] width 105 height 15
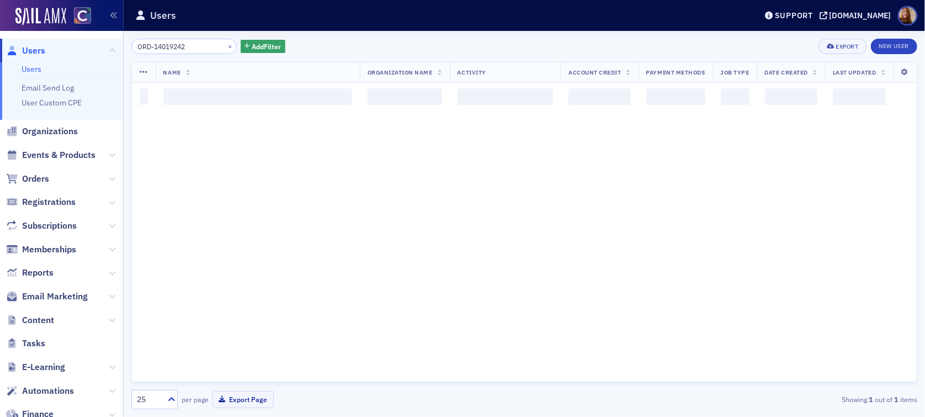
type input "ORD-14019242"
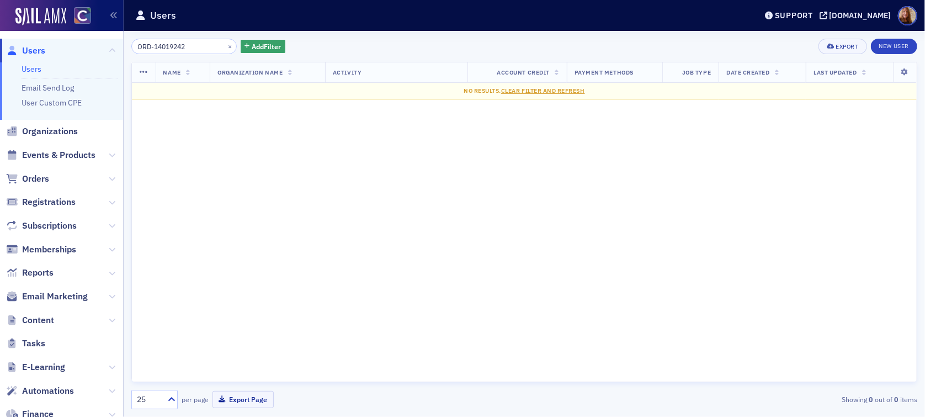
click at [387, 42] on div "ORD-14019242 × Add Filter Export New User" at bounding box center [524, 46] width 786 height 15
click at [36, 174] on span "Orders" at bounding box center [35, 179] width 27 height 12
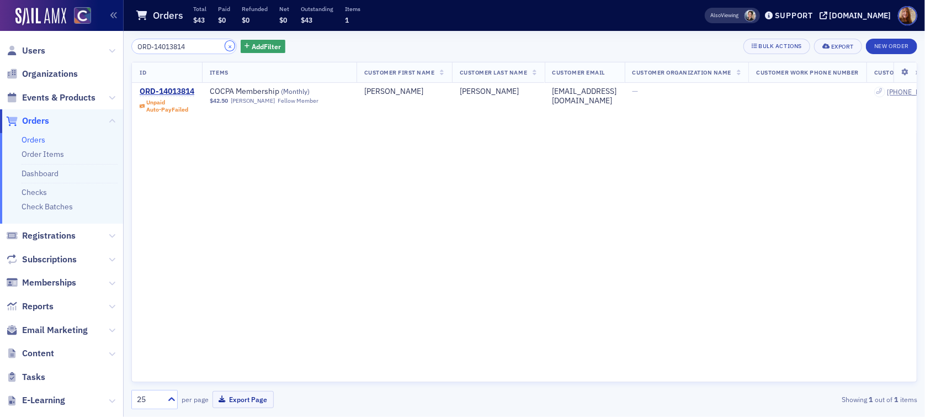
click at [225, 45] on button "×" at bounding box center [230, 46] width 10 height 10
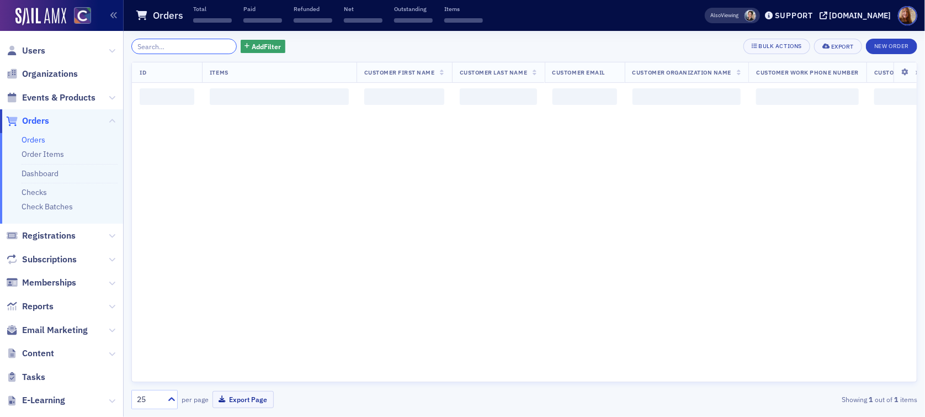
click at [176, 52] on input "search" at bounding box center [183, 46] width 105 height 15
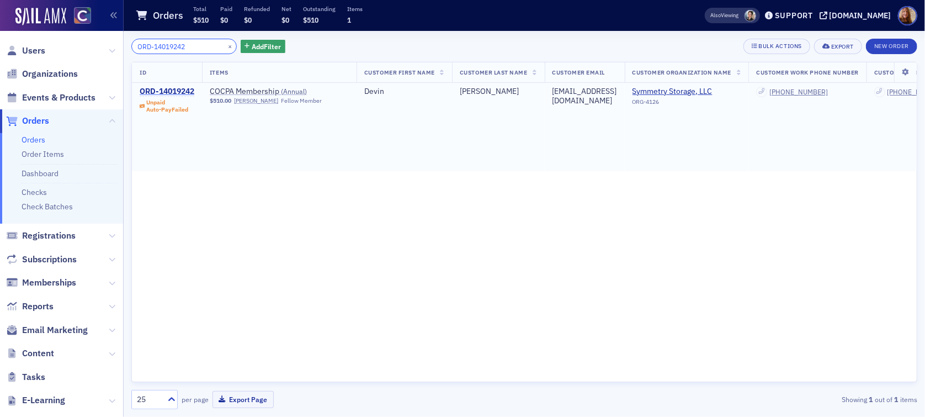
type input "ORD-14019242"
click at [187, 93] on div "ORD-14019242" at bounding box center [167, 92] width 55 height 10
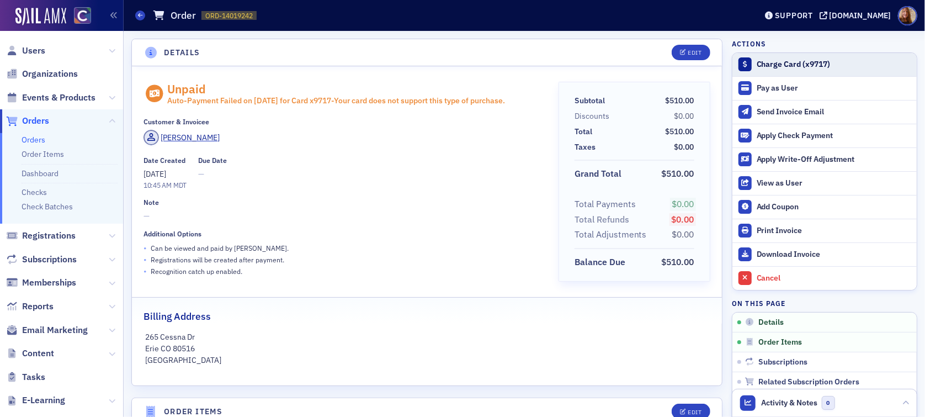
click at [793, 66] on div "Charge Card (x9717)" at bounding box center [834, 65] width 155 height 10
click at [356, 209] on div "Note —" at bounding box center [344, 210] width 400 height 24
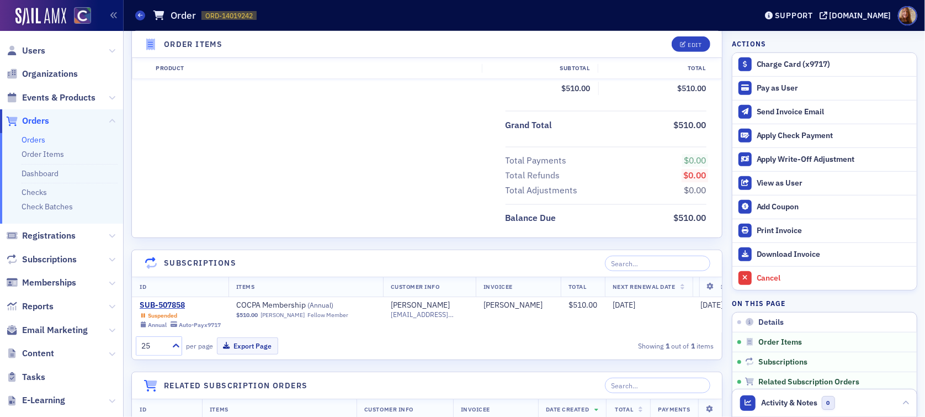
scroll to position [444, 0]
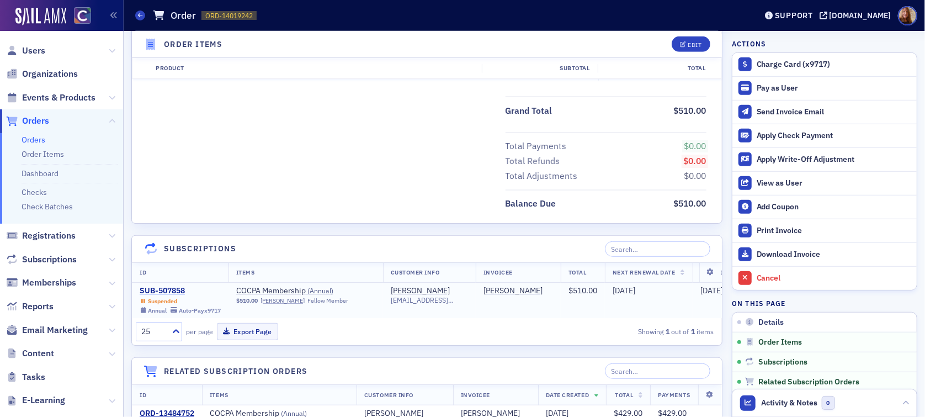
drag, startPoint x: 178, startPoint y: 288, endPoint x: 186, endPoint y: 284, distance: 7.9
click at [178, 288] on div "SUB-507858" at bounding box center [180, 291] width 81 height 10
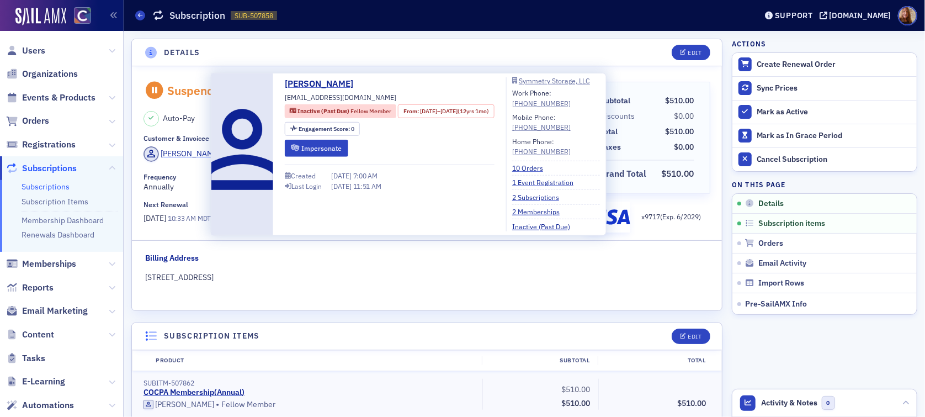
click at [188, 151] on div "Devin Eldridge" at bounding box center [190, 154] width 59 height 12
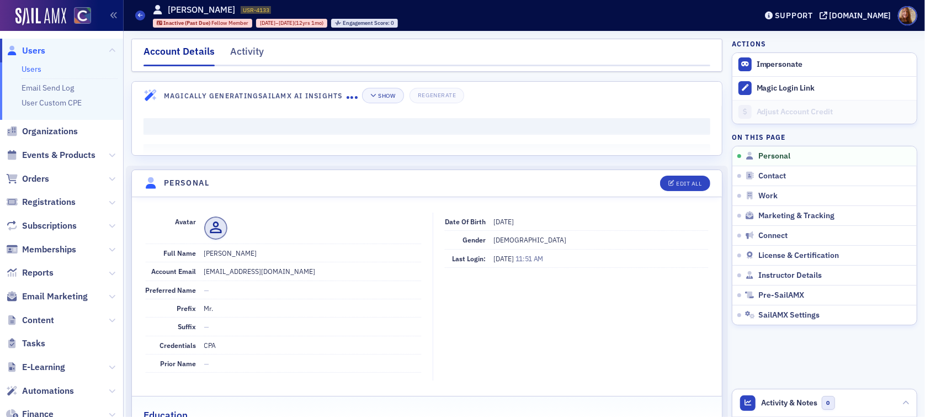
click at [250, 47] on div "Activity" at bounding box center [247, 54] width 34 height 20
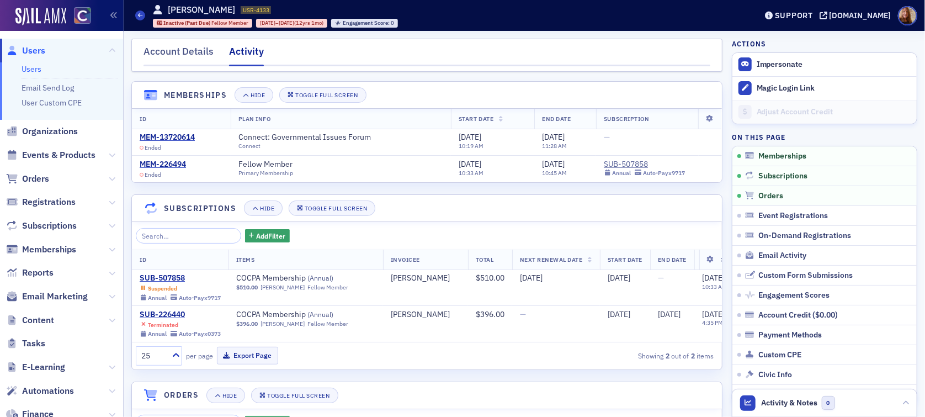
click at [35, 66] on link "Users" at bounding box center [32, 69] width 20 height 10
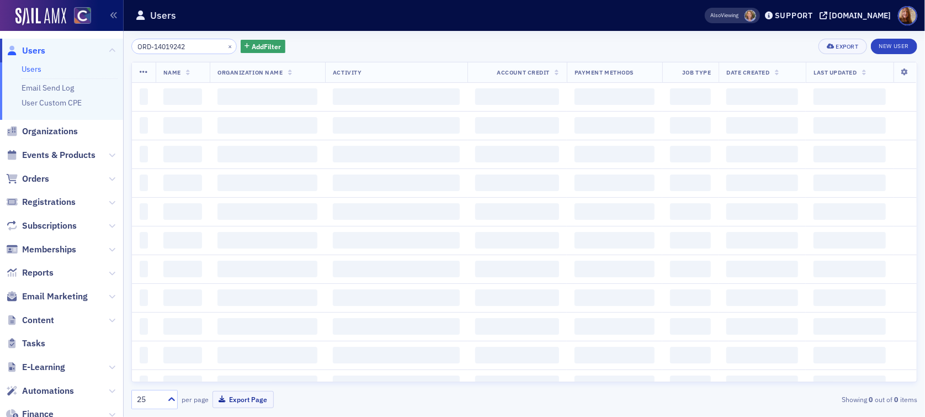
click at [182, 48] on input "ORD-14019242" at bounding box center [183, 46] width 105 height 15
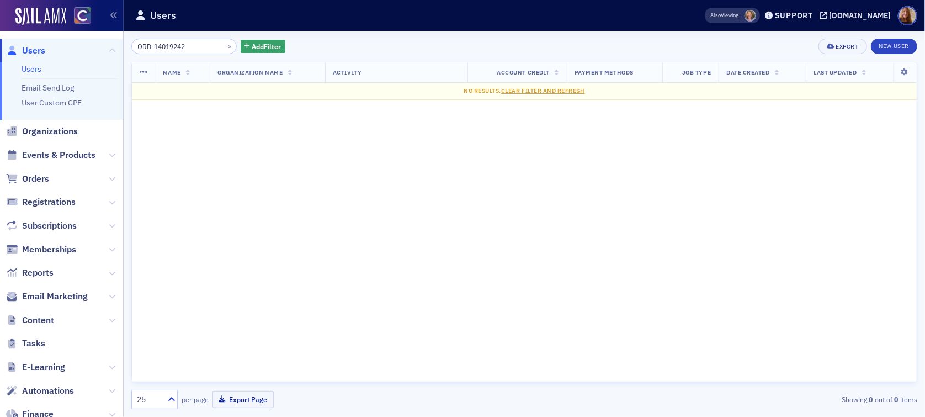
click at [182, 48] on input "ORD-14019242" at bounding box center [183, 46] width 105 height 15
drag, startPoint x: 15, startPoint y: 70, endPoint x: 30, endPoint y: 66, distance: 14.9
click at [15, 70] on ul "Users Email Send Log User Custom CPE" at bounding box center [61, 90] width 123 height 57
click at [30, 66] on link "Users" at bounding box center [32, 69] width 20 height 10
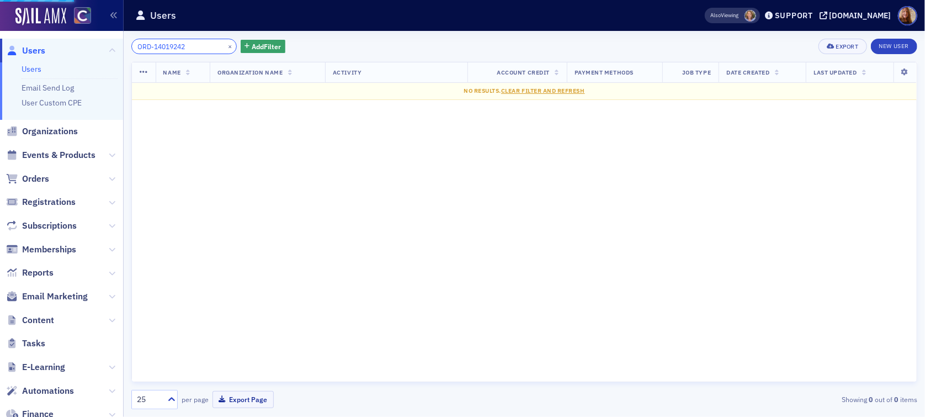
click at [160, 51] on input "ORD-14019242" at bounding box center [183, 46] width 105 height 15
click at [165, 43] on input "ORD-14019242" at bounding box center [183, 46] width 105 height 15
click at [165, 42] on input "ORD-14019242" at bounding box center [183, 46] width 105 height 15
click at [161, 46] on input "ORD-14019242" at bounding box center [183, 46] width 105 height 15
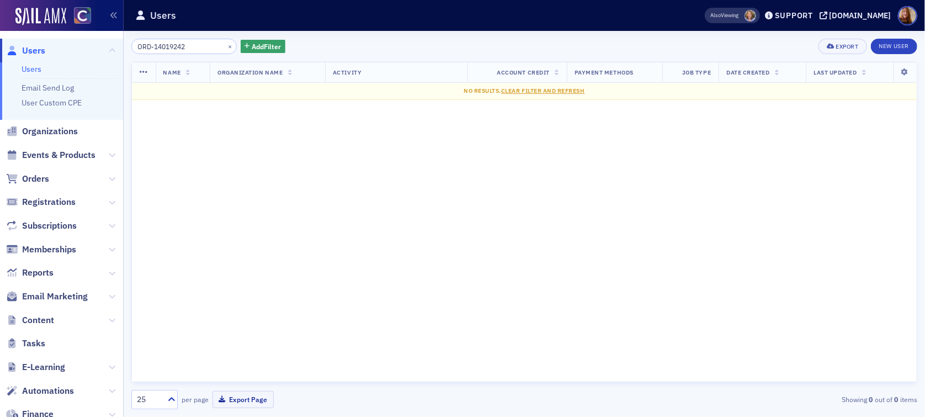
click at [160, 47] on input "ORD-14019242" at bounding box center [183, 46] width 105 height 15
click at [156, 1] on header "Users Also Viewing Support cocpa.org" at bounding box center [525, 15] width 802 height 31
click at [225, 49] on button "×" at bounding box center [230, 46] width 10 height 10
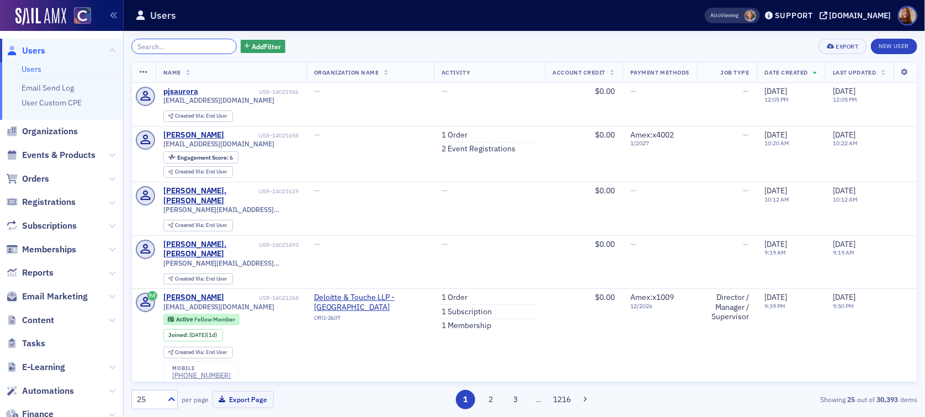
click at [155, 49] on input "search" at bounding box center [183, 46] width 105 height 15
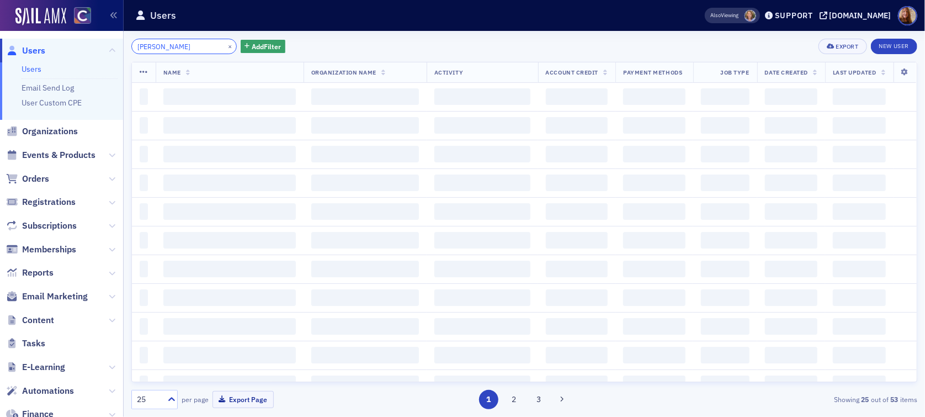
type input "hendricks"
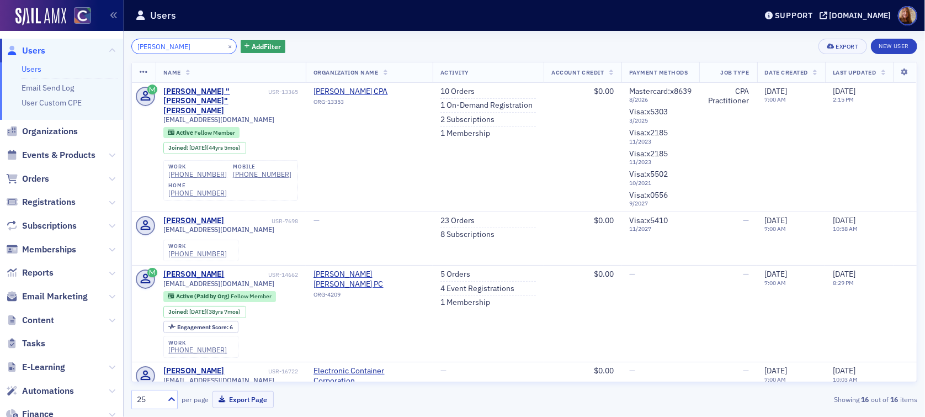
click at [152, 41] on input "hendricks" at bounding box center [183, 46] width 105 height 15
click at [72, 134] on span "Organizations" at bounding box center [50, 131] width 56 height 12
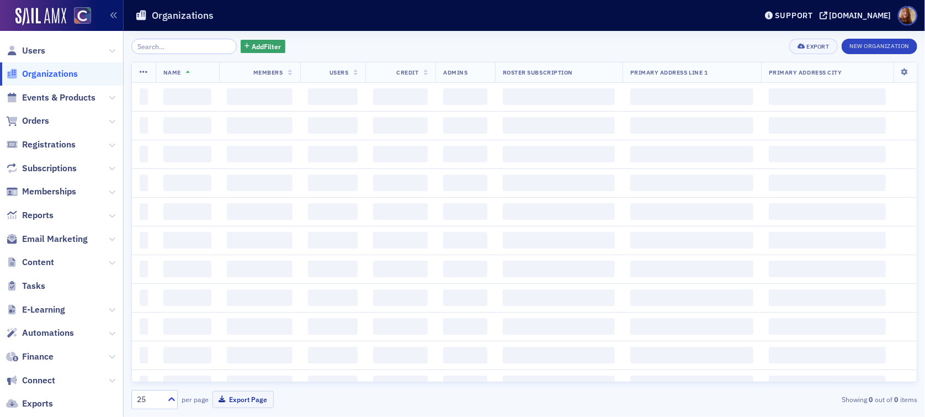
click at [162, 44] on input "search" at bounding box center [183, 46] width 105 height 15
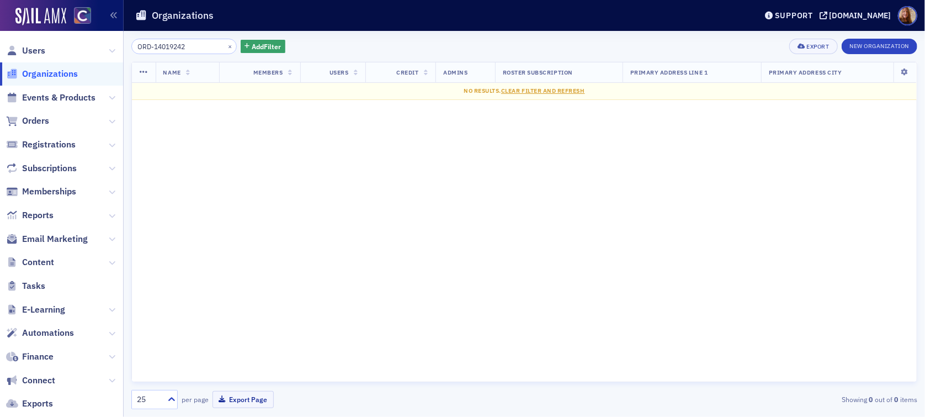
click at [158, 49] on input "ORD-14019242" at bounding box center [183, 46] width 105 height 15
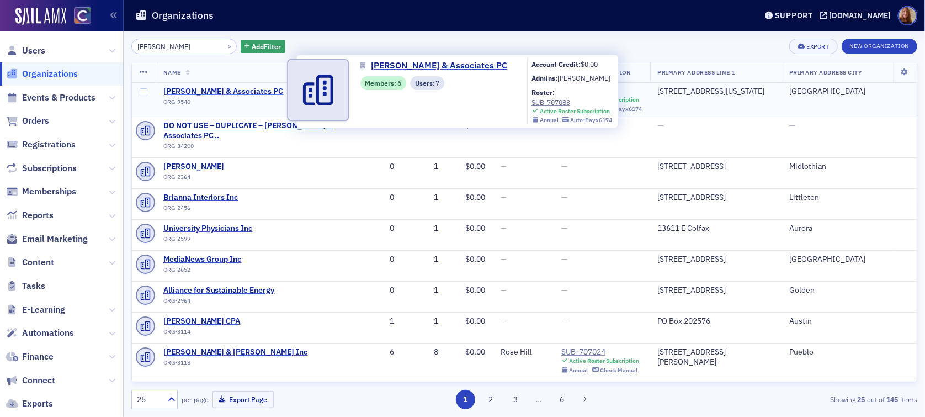
type input "ian gar"
click at [253, 91] on span "Ian D. Gardenswartz & Associates PC" at bounding box center [223, 92] width 120 height 10
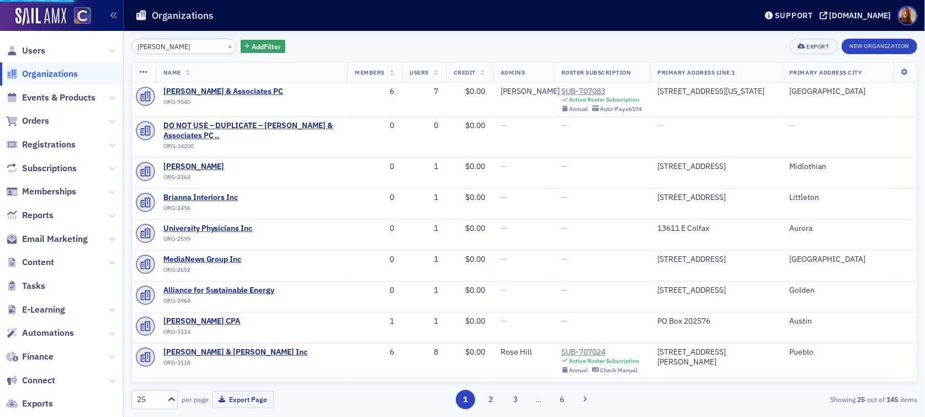
select select "US"
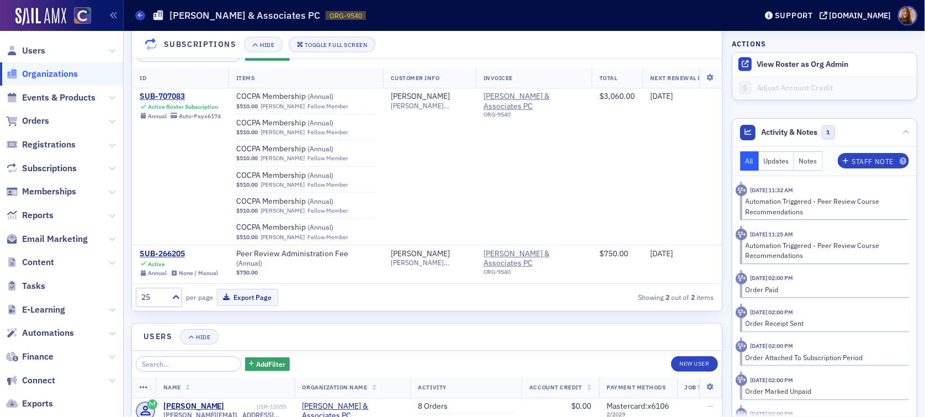
scroll to position [1190, 0]
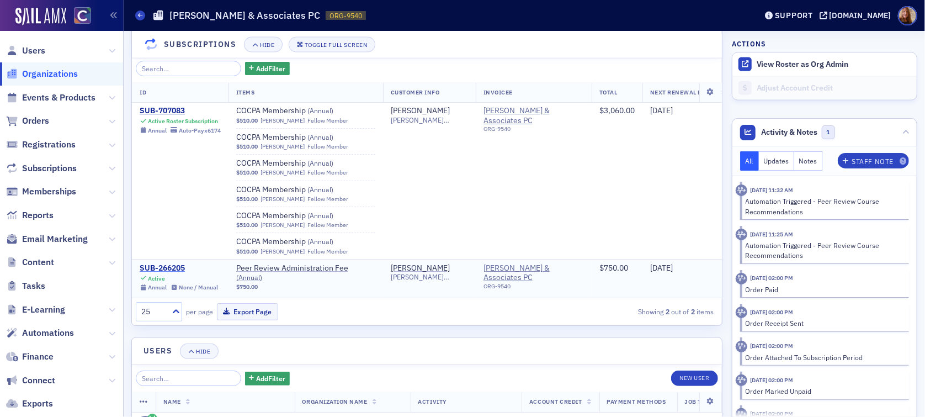
click at [162, 269] on div "SUB-266205" at bounding box center [179, 268] width 78 height 10
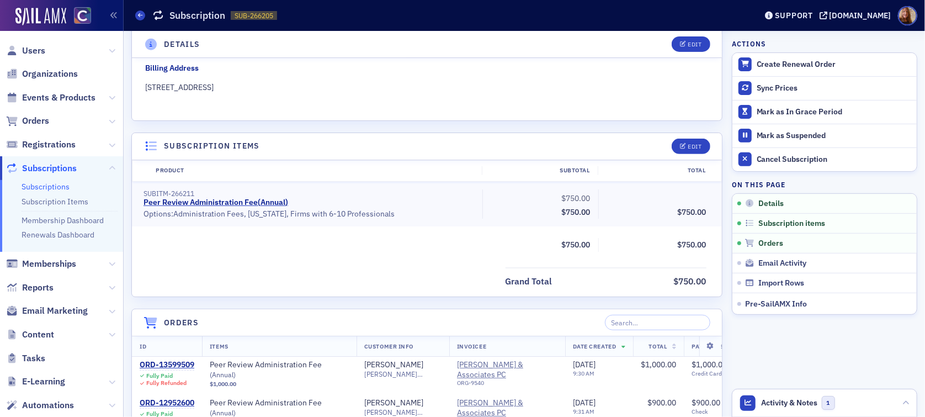
scroll to position [57, 0]
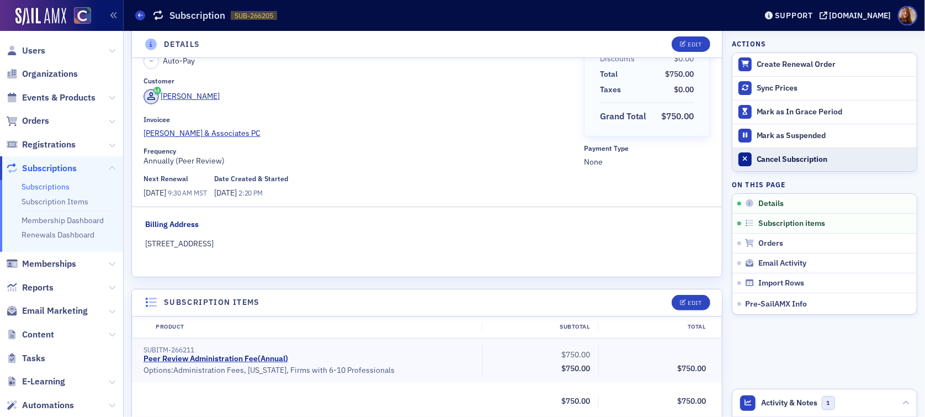
click at [776, 157] on div "Cancel Subscription" at bounding box center [834, 160] width 155 height 10
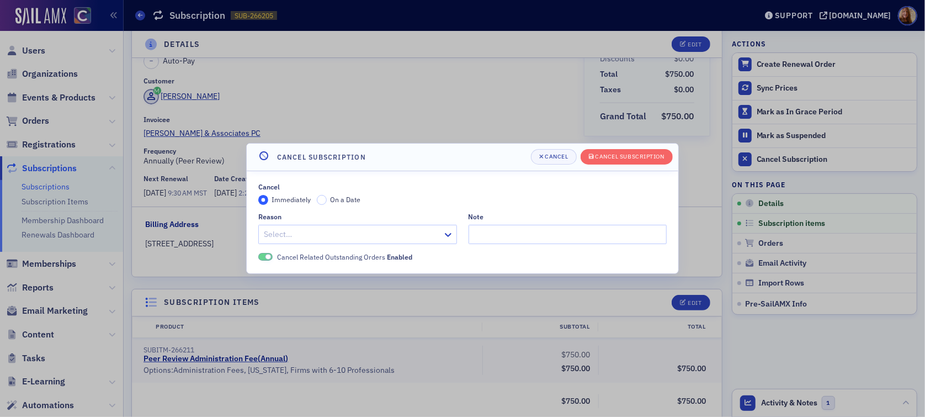
click at [375, 230] on div at bounding box center [352, 234] width 179 height 14
type input "res"
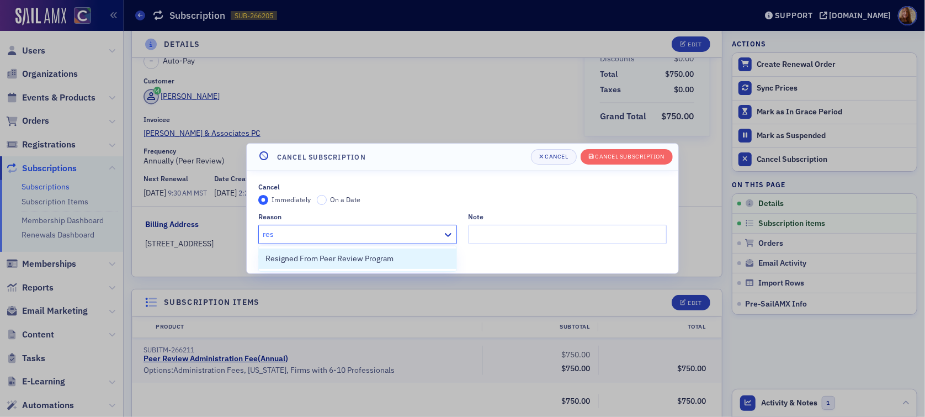
drag, startPoint x: 293, startPoint y: 263, endPoint x: 361, endPoint y: 254, distance: 69.0
click at [293, 262] on span "Resigned From Peer Review Program" at bounding box center [330, 259] width 128 height 12
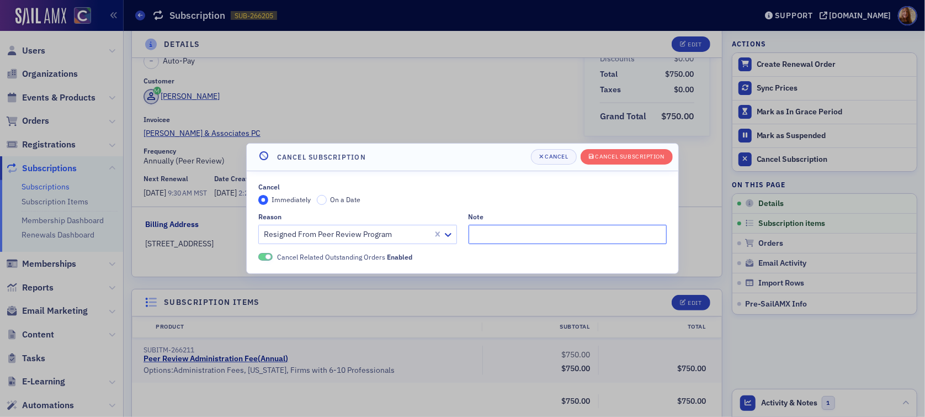
click at [509, 238] on input "Note" at bounding box center [568, 234] width 199 height 19
type input "Dropped - sold"
click at [657, 156] on div "Cancel Subscription" at bounding box center [630, 157] width 69 height 6
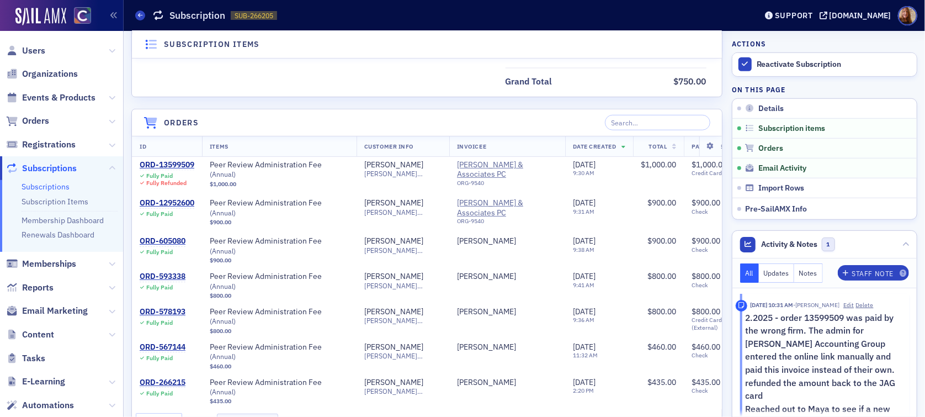
scroll to position [447, 0]
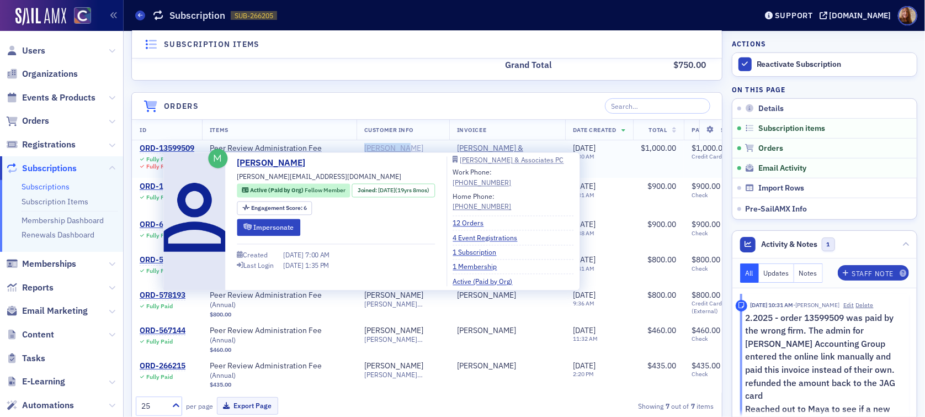
copy div "Maya Earls"
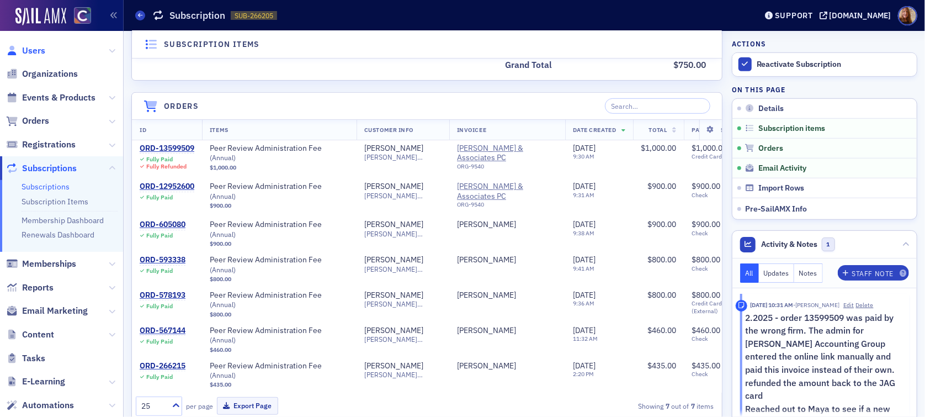
click at [41, 56] on span "Users" at bounding box center [61, 51] width 123 height 24
click at [46, 51] on span "Users" at bounding box center [61, 51] width 123 height 24
click at [53, 76] on span "Organizations" at bounding box center [50, 74] width 56 height 12
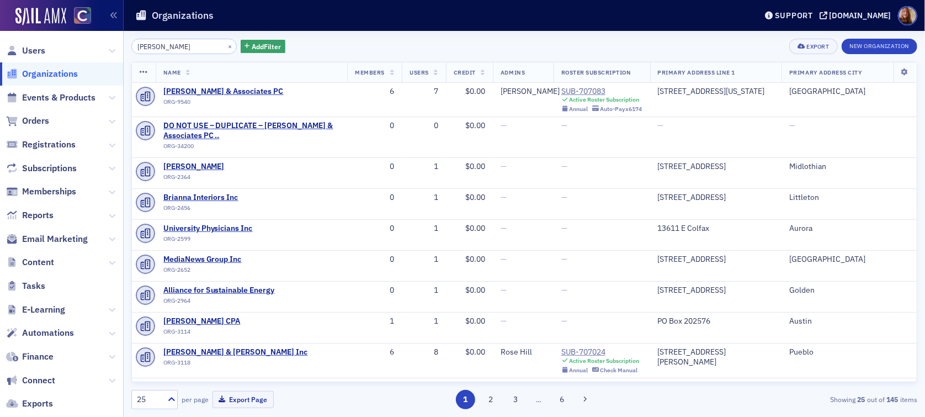
click at [202, 46] on input "ian gar" at bounding box center [183, 46] width 105 height 15
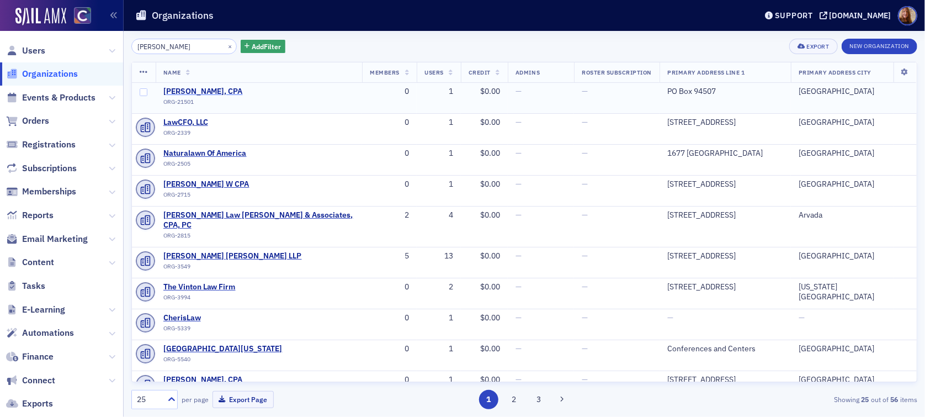
type input "jeff law"
click at [199, 91] on span "Jeff Lawrence, CPA" at bounding box center [213, 92] width 100 height 10
select select "US"
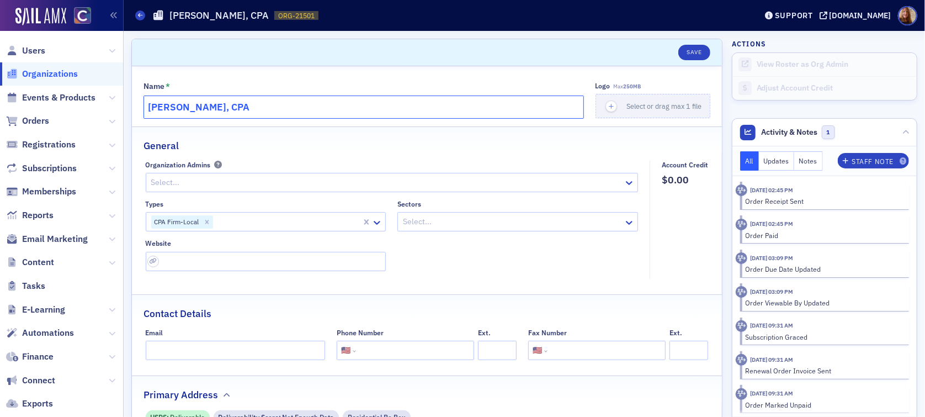
click at [195, 105] on input "Jeff Lawrence, CPA" at bounding box center [364, 107] width 441 height 23
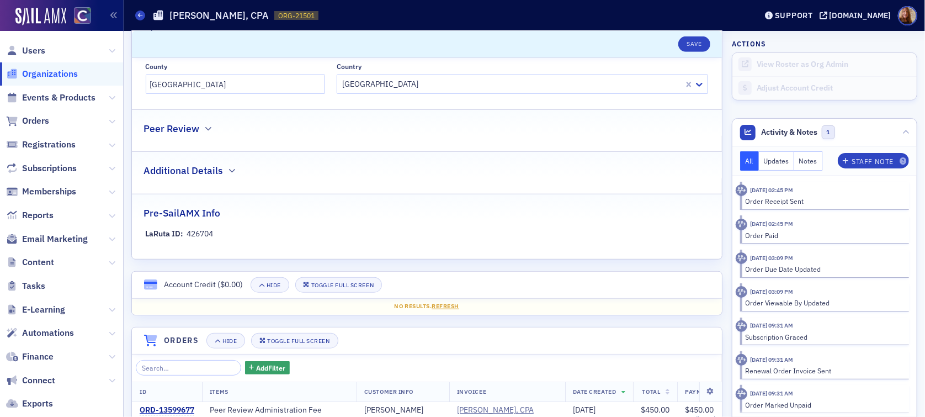
scroll to position [733, 0]
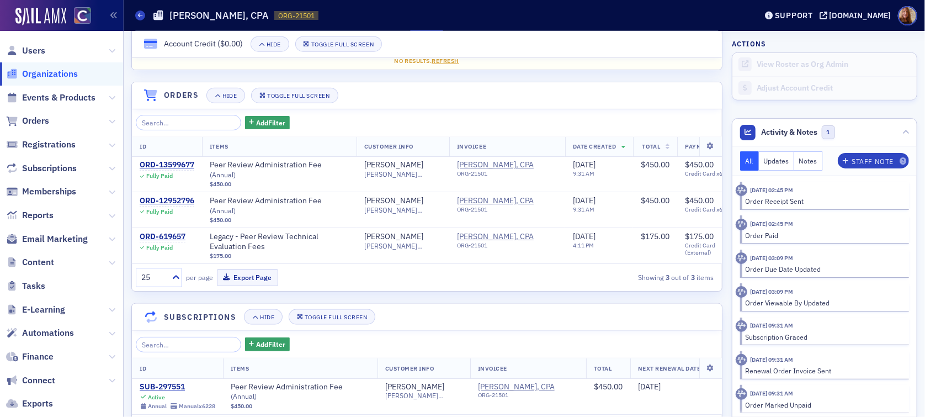
click at [37, 74] on span "Organizations" at bounding box center [50, 74] width 56 height 12
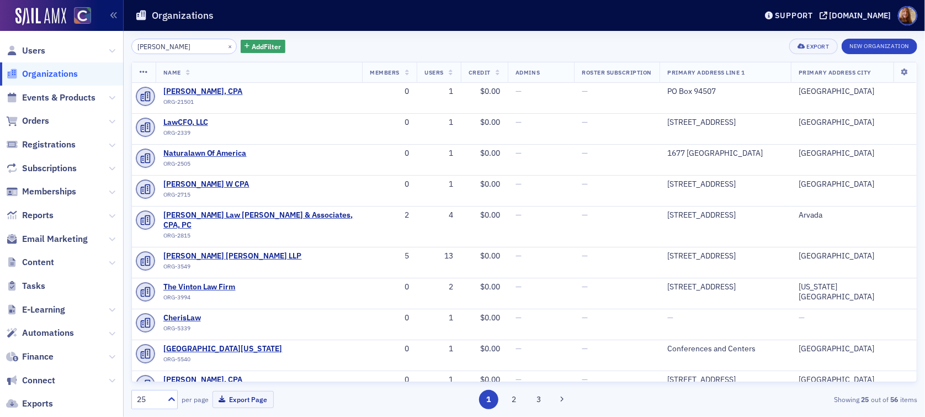
click at [151, 44] on input "jeff law" at bounding box center [183, 46] width 105 height 15
click at [151, 43] on input "jeff law" at bounding box center [183, 46] width 105 height 15
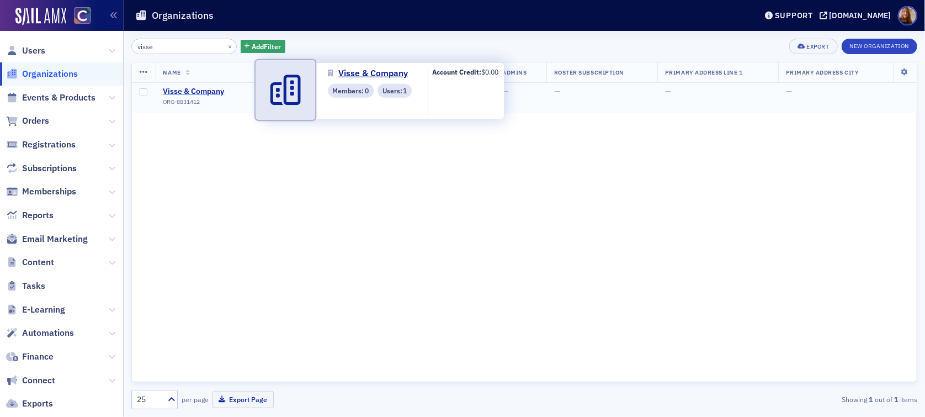
type input "visse"
click at [184, 90] on span "Visse & Company" at bounding box center [213, 92] width 100 height 10
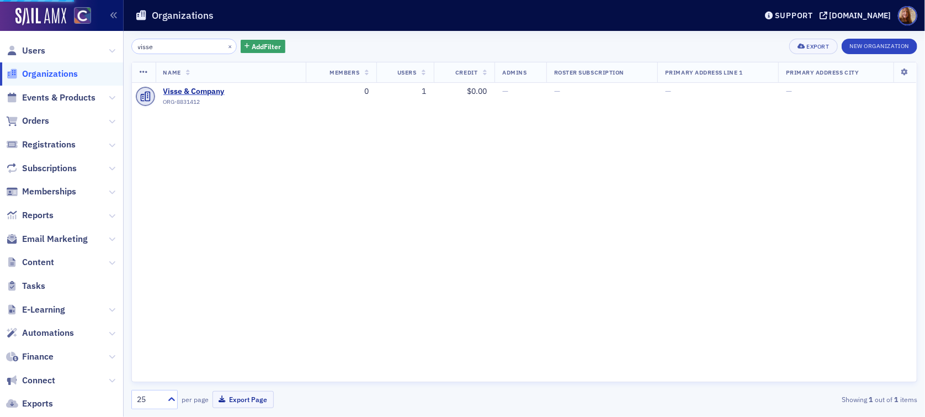
select select "US"
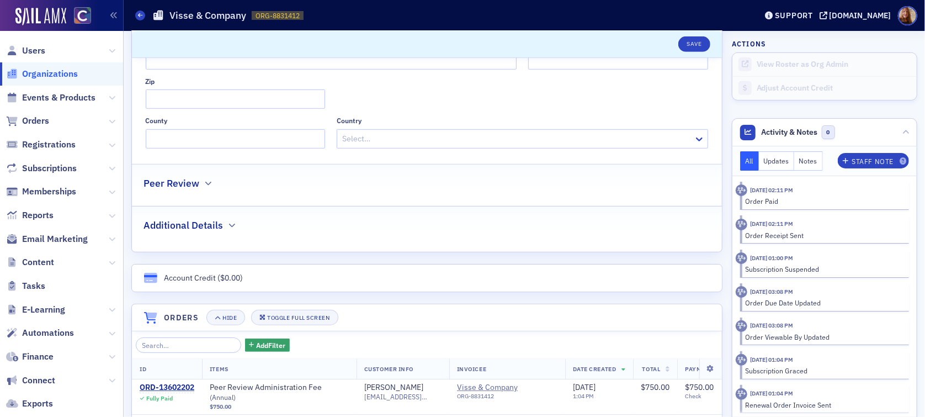
scroll to position [546, 0]
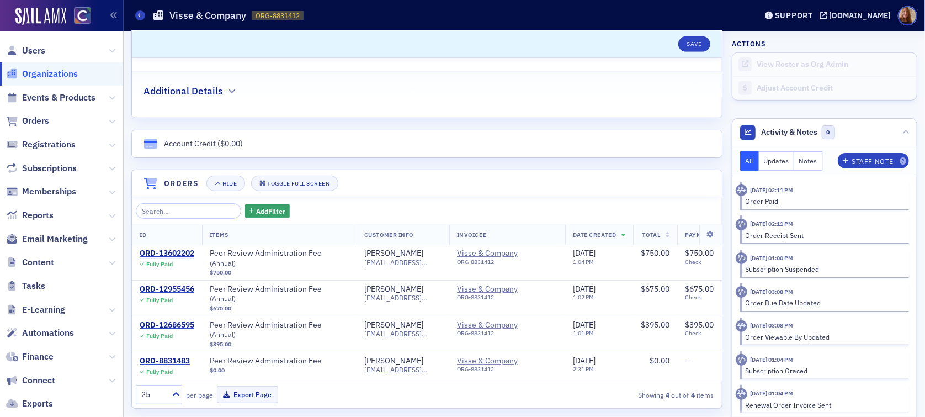
click at [45, 74] on span "Organizations" at bounding box center [50, 74] width 56 height 12
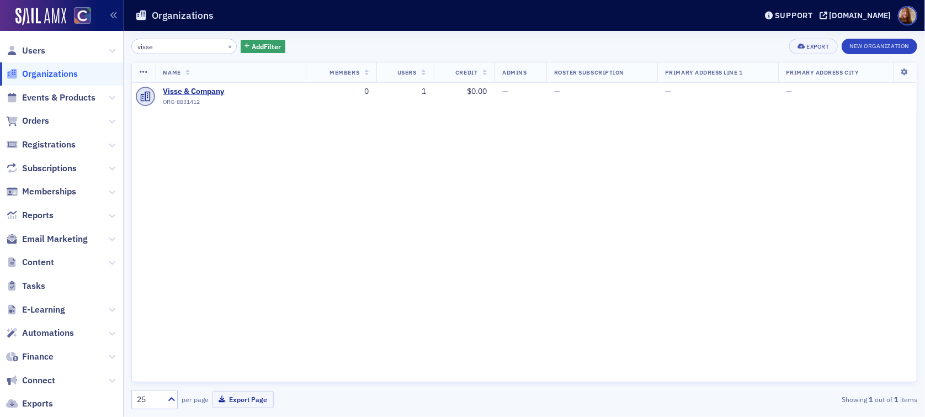
click at [152, 46] on input "visse" at bounding box center [183, 46] width 105 height 15
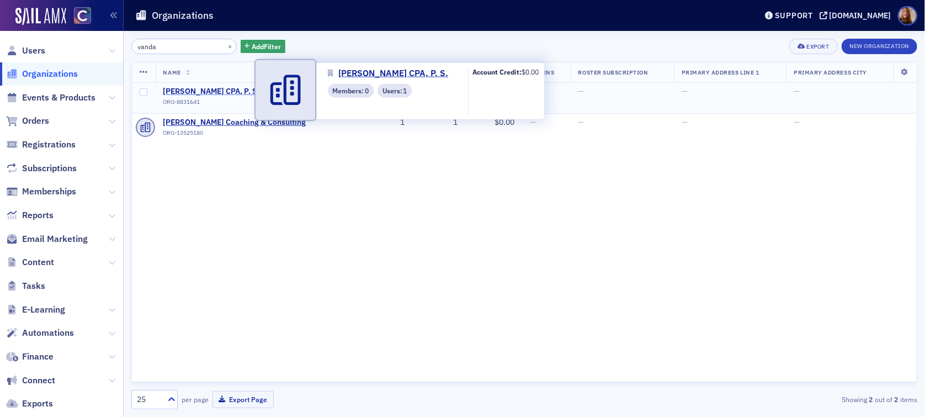
type input "vanda"
click at [221, 87] on span "Joseph H. Vandal CPA, P. S." at bounding box center [213, 92] width 100 height 10
select select "US"
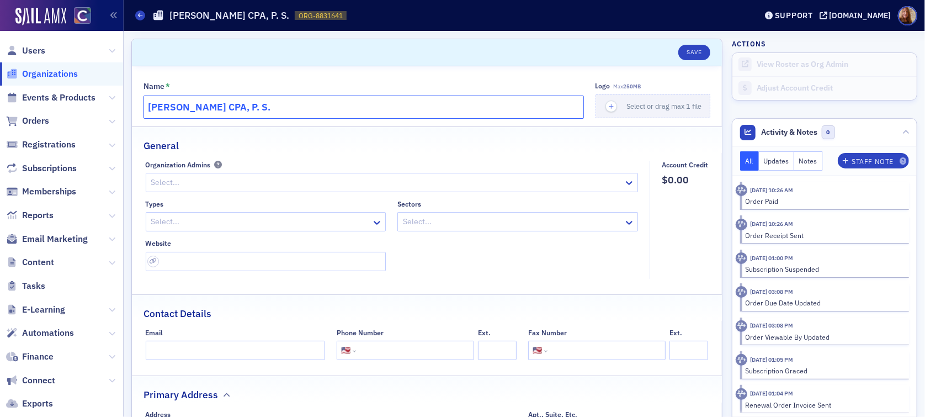
click at [204, 104] on input "Joseph H. Vandal CPA, P. S." at bounding box center [364, 107] width 441 height 23
click at [39, 71] on span "Organizations" at bounding box center [50, 74] width 56 height 12
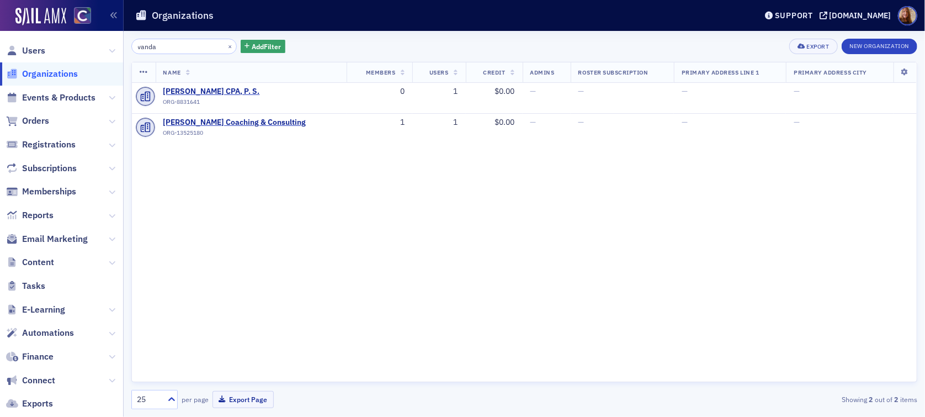
click at [147, 50] on input "vanda" at bounding box center [183, 46] width 105 height 15
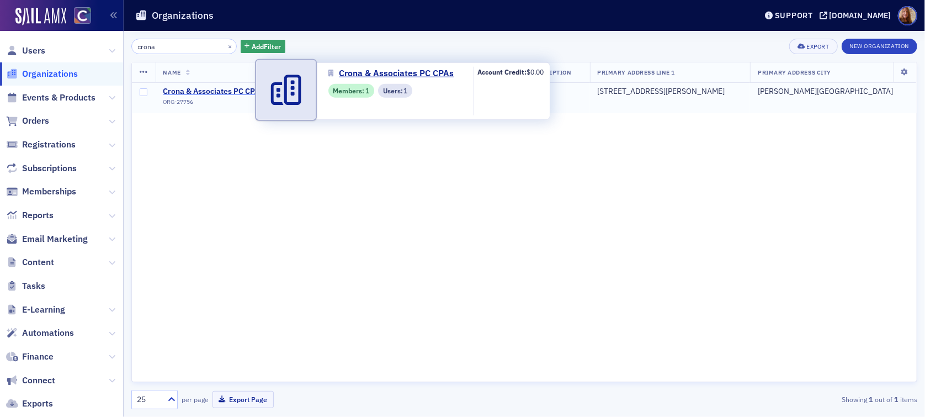
type input "crona"
click at [191, 91] on span "Crona & Associates PC CPAs" at bounding box center [213, 92] width 100 height 10
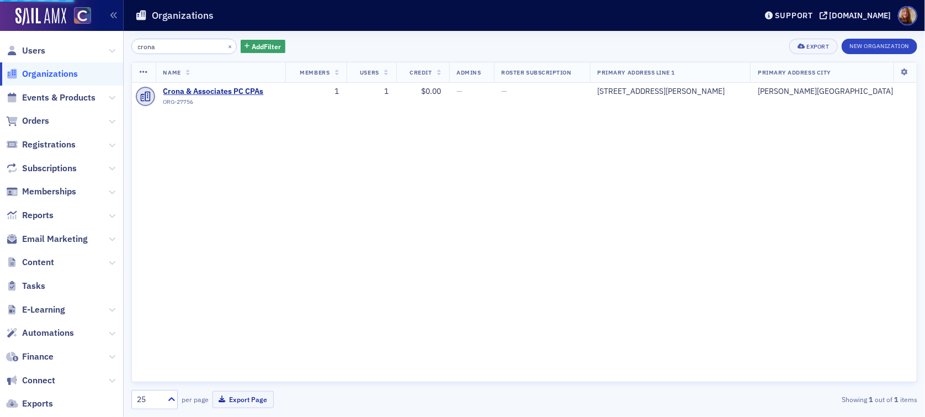
select select "US"
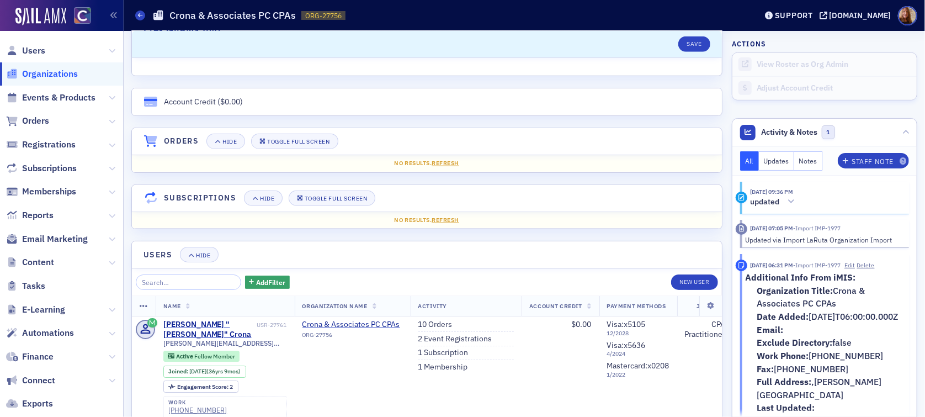
scroll to position [674, 0]
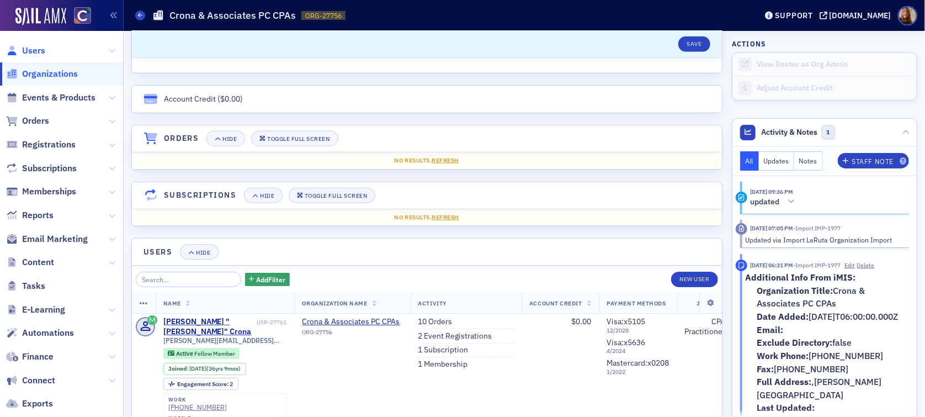
click at [42, 56] on span "Users" at bounding box center [33, 51] width 23 height 12
click at [38, 53] on span "Users" at bounding box center [33, 51] width 23 height 12
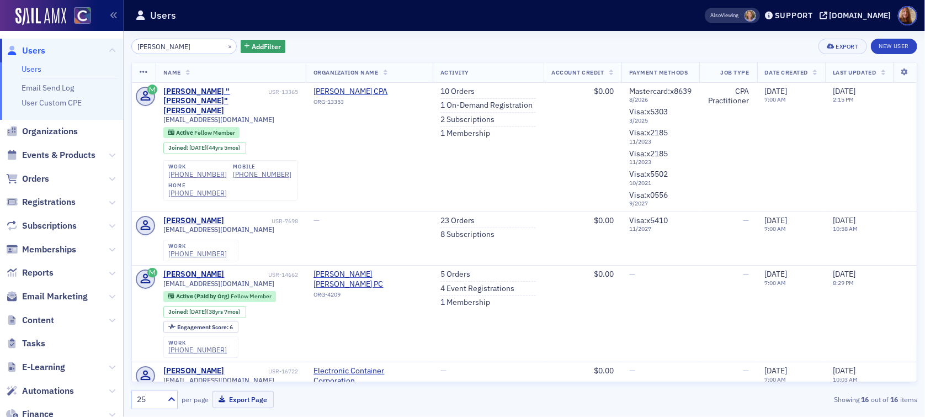
drag, startPoint x: 28, startPoint y: 66, endPoint x: 45, endPoint y: 60, distance: 18.5
click at [28, 66] on link "Users" at bounding box center [32, 69] width 20 height 10
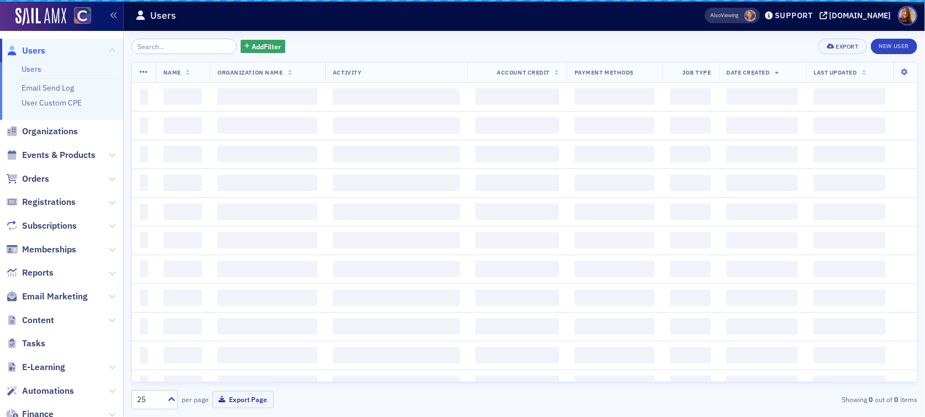
click at [150, 47] on input "search" at bounding box center [183, 46] width 105 height 15
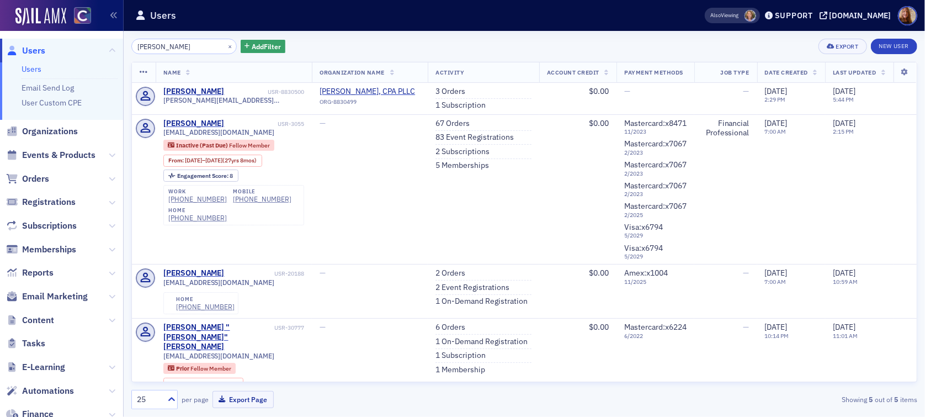
type input "[PERSON_NAME]"
click at [52, 156] on span "Events & Products" at bounding box center [58, 155] width 73 height 12
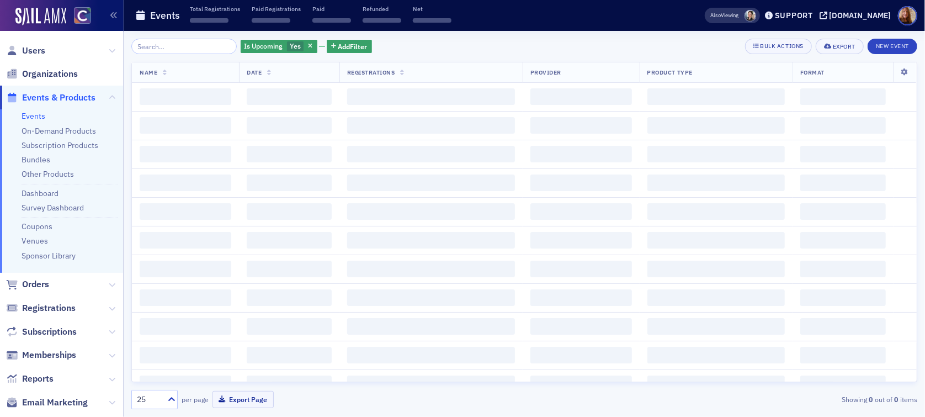
click at [172, 47] on input "search" at bounding box center [183, 46] width 105 height 15
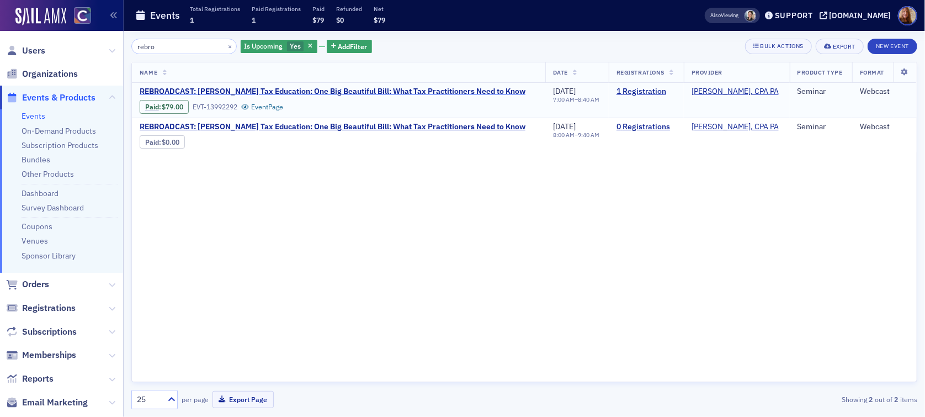
type input "rebro"
click at [411, 89] on span "REBROADCAST: Don Farmer Tax Education: One Big Beautiful Bill: What Tax Practit…" at bounding box center [333, 92] width 386 height 10
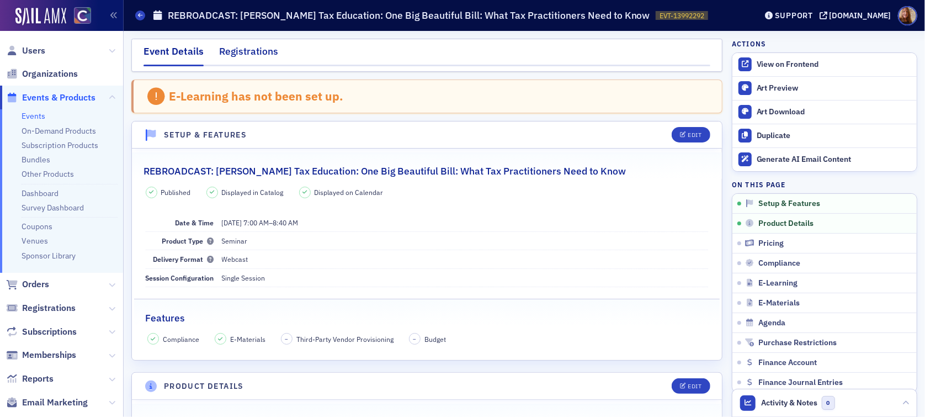
click at [227, 54] on div "Registrations" at bounding box center [248, 54] width 59 height 20
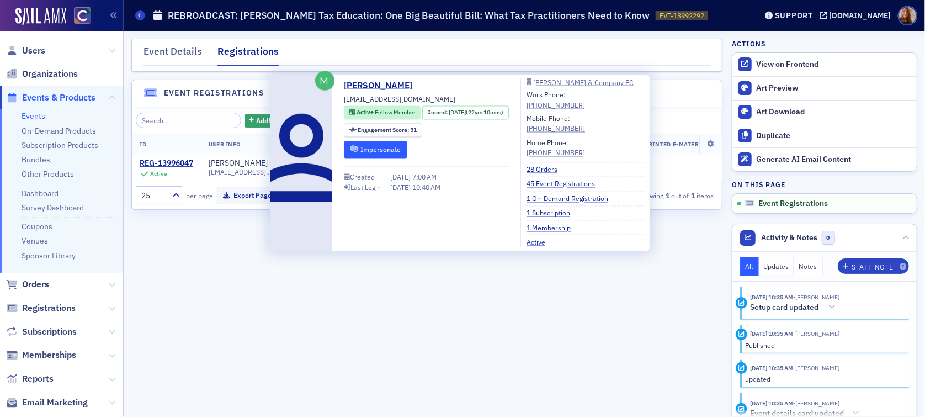
click at [382, 150] on button "Impersonate" at bounding box center [375, 149] width 63 height 17
drag, startPoint x: 441, startPoint y: 99, endPoint x: 344, endPoint y: 100, distance: 96.6
click at [344, 100] on div "Angela Catterson angelacatterson@comcast.net Active Fellow Member Joined : 10/3…" at bounding box center [426, 163] width 165 height 168
copy span "angelacatterson@comcast.net"
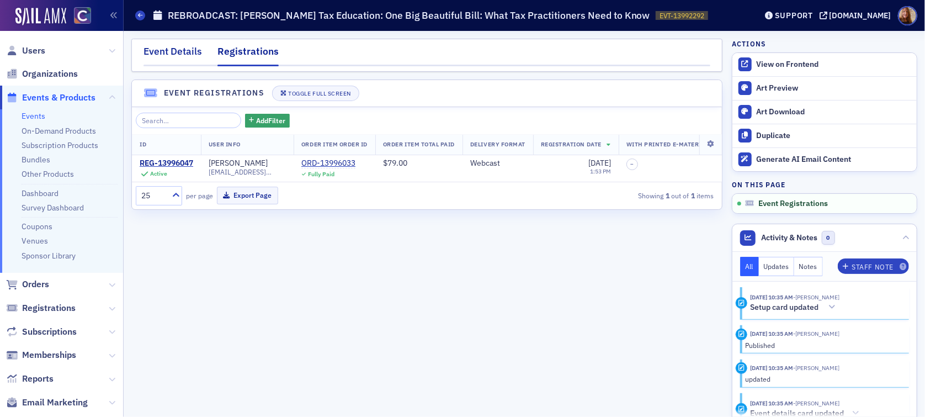
click at [168, 49] on div "Event Details" at bounding box center [173, 54] width 59 height 20
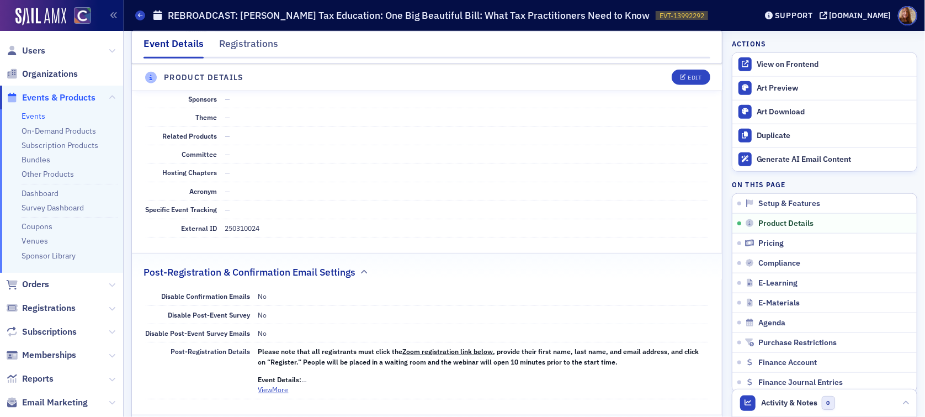
scroll to position [686, 0]
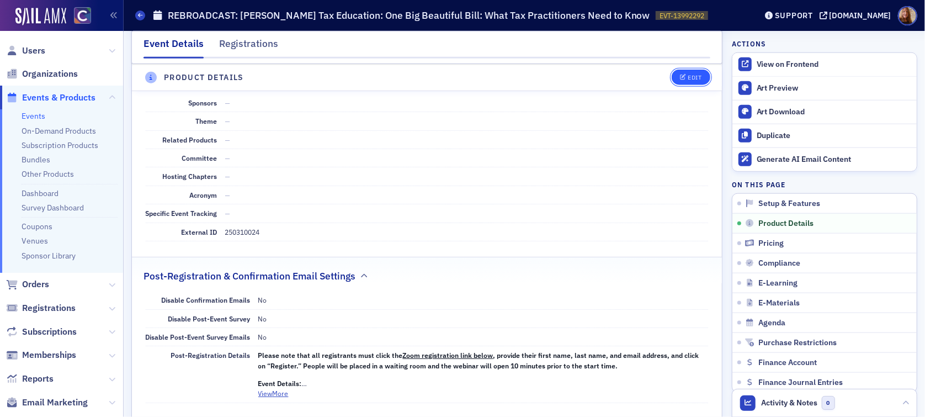
click at [680, 80] on icon "button" at bounding box center [683, 78] width 7 height 6
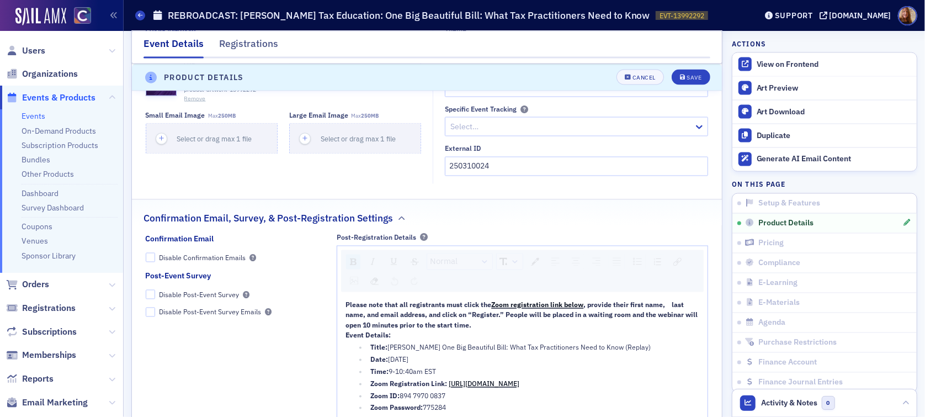
scroll to position [1391, 0]
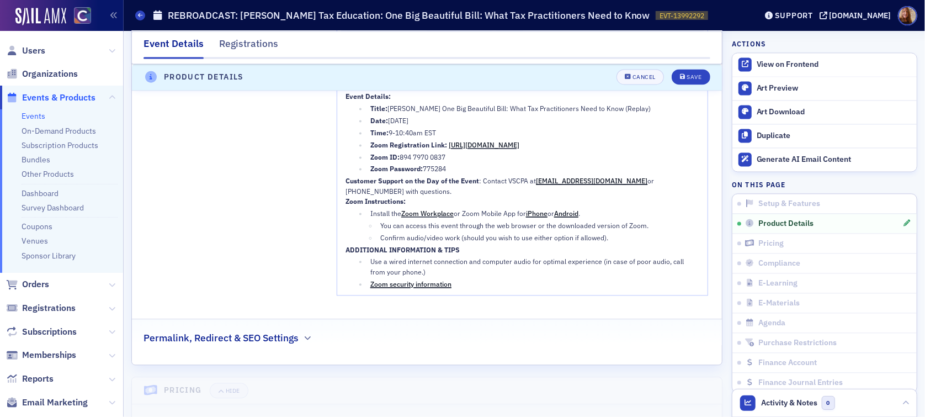
click at [391, 131] on span "9-10:40am EST" at bounding box center [412, 132] width 47 height 9
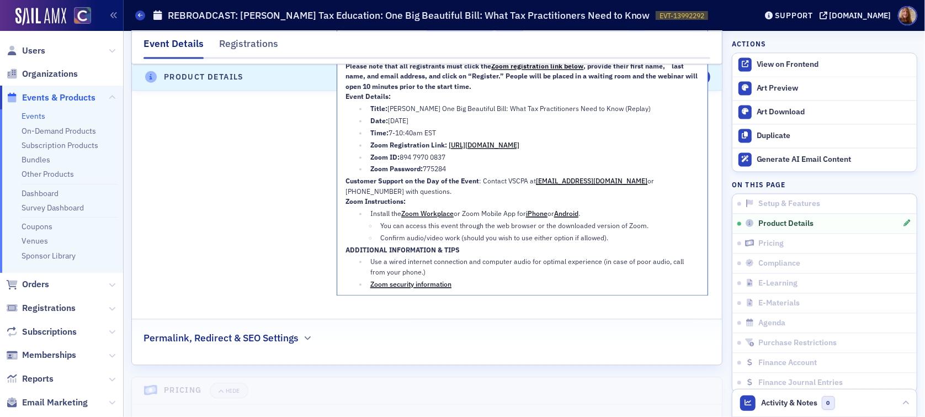
click at [402, 129] on span "7-10:40am EST" at bounding box center [412, 132] width 47 height 9
click at [421, 133] on span "7-9:40am EST" at bounding box center [411, 132] width 44 height 9
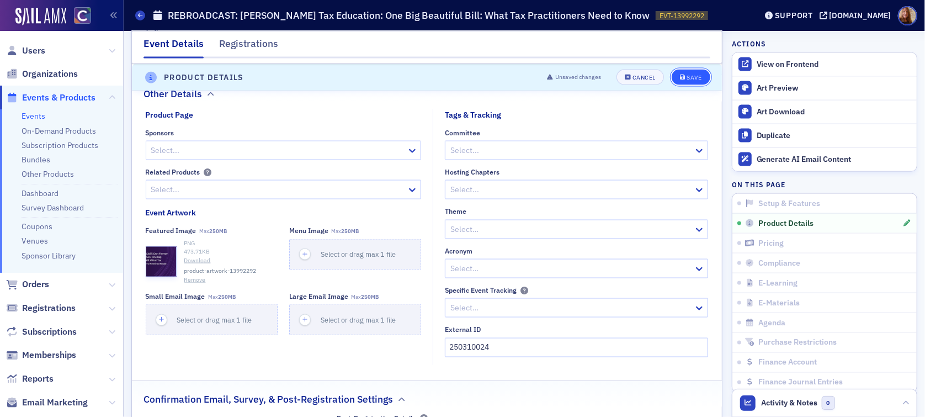
click at [674, 83] on button "Save" at bounding box center [691, 77] width 38 height 15
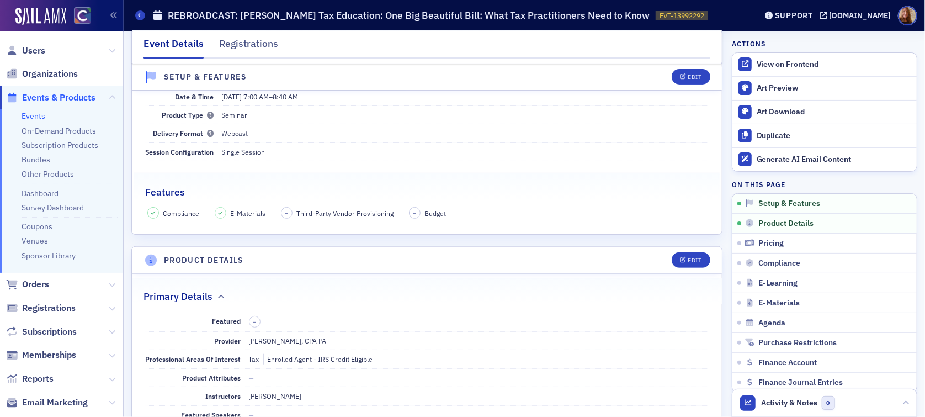
scroll to position [0, 0]
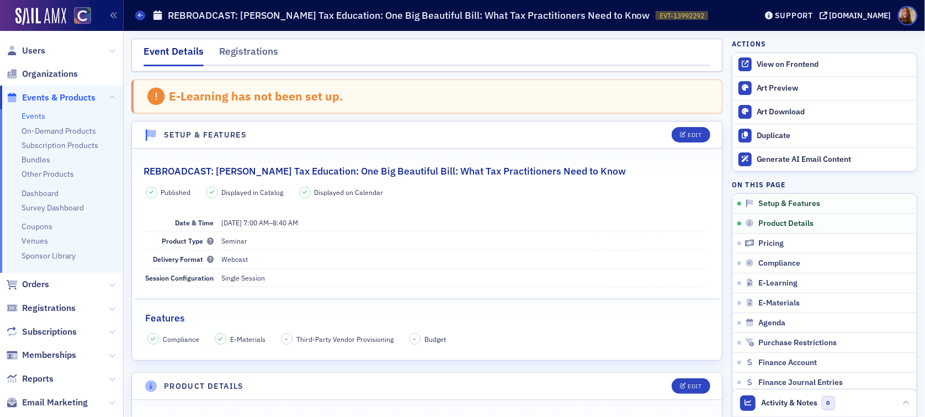
click at [30, 57] on span "Users" at bounding box center [61, 51] width 123 height 24
click at [35, 54] on span "Users" at bounding box center [33, 51] width 23 height 12
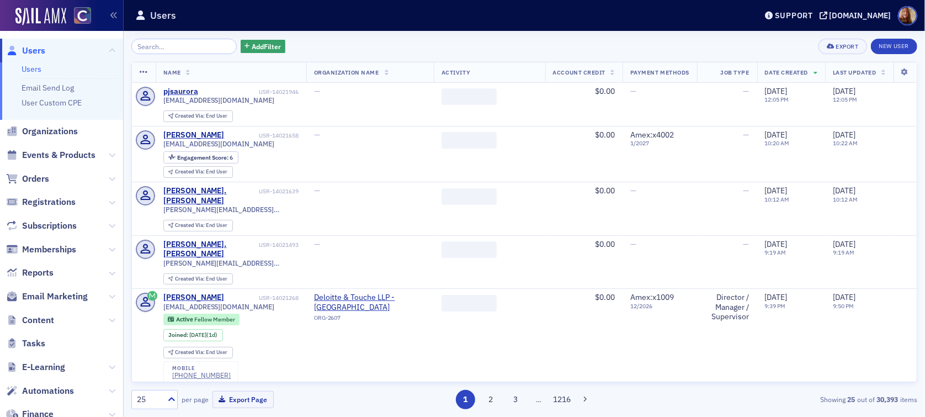
click at [163, 46] on input "search" at bounding box center [183, 46] width 105 height 15
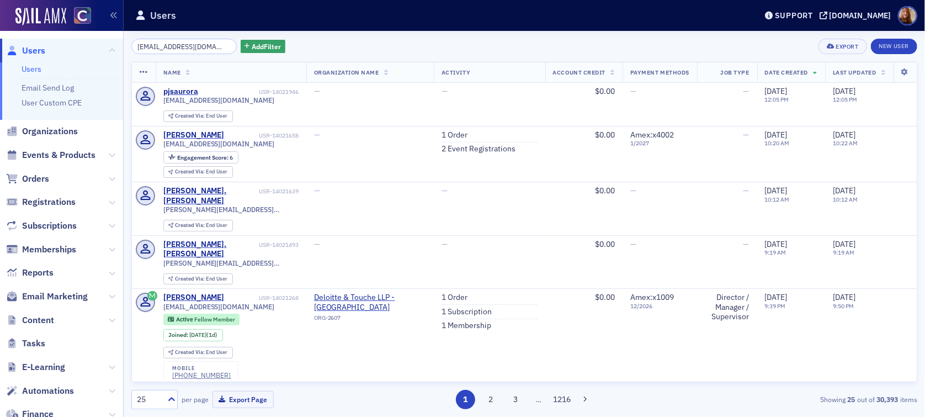
scroll to position [0, 21]
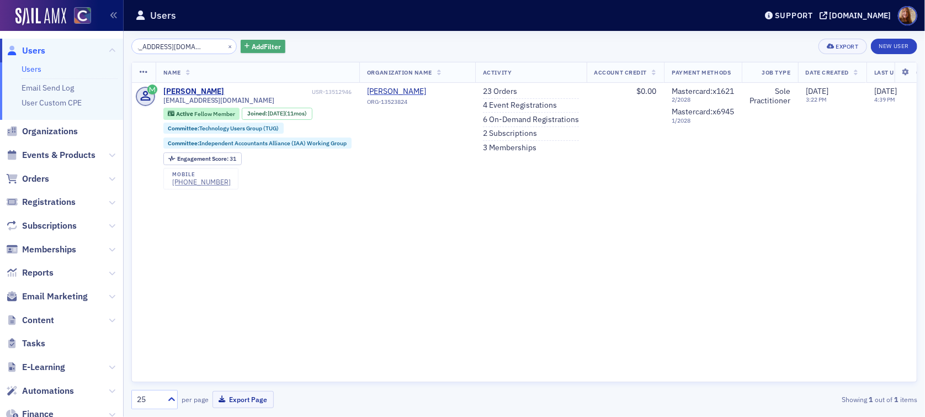
type input "lancemcmahoncpa@gmail.com"
click at [263, 49] on span "Add Filter" at bounding box center [266, 46] width 29 height 10
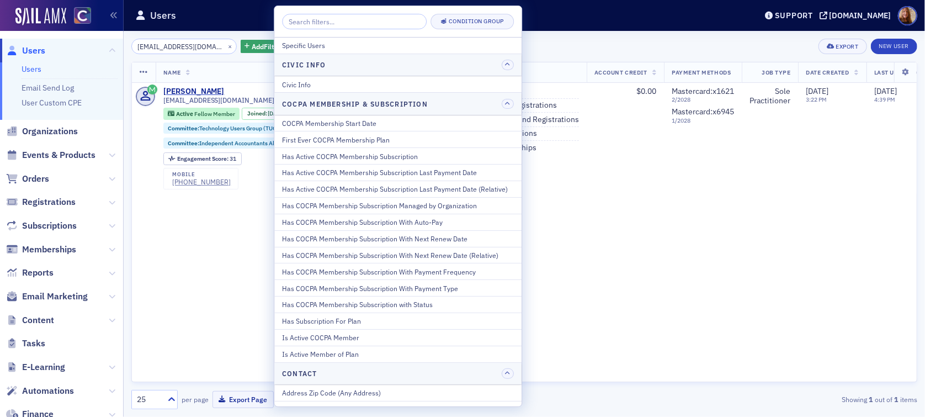
click at [604, 40] on div "lancemcmahoncpa@gmail.com × Add Filter Export New User" at bounding box center [524, 46] width 786 height 15
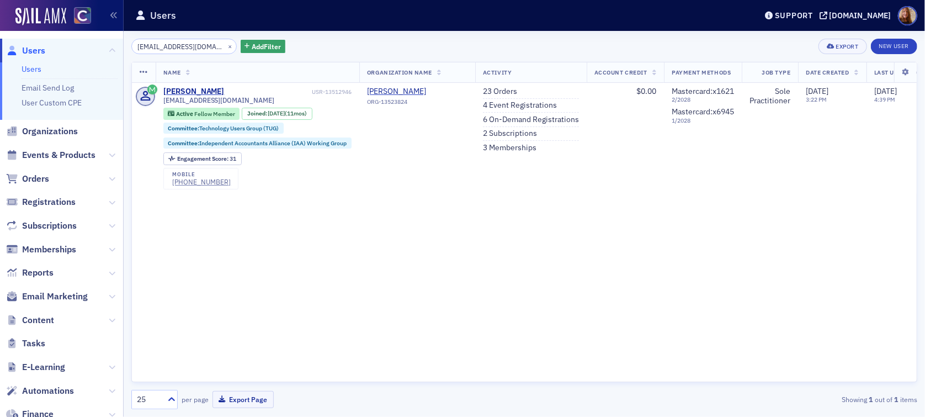
click at [599, 314] on div "Name Organization Name Activity Account Credit Payment Methods Job Type Date Cr…" at bounding box center [524, 222] width 786 height 320
